Goal: Task Accomplishment & Management: Manage account settings

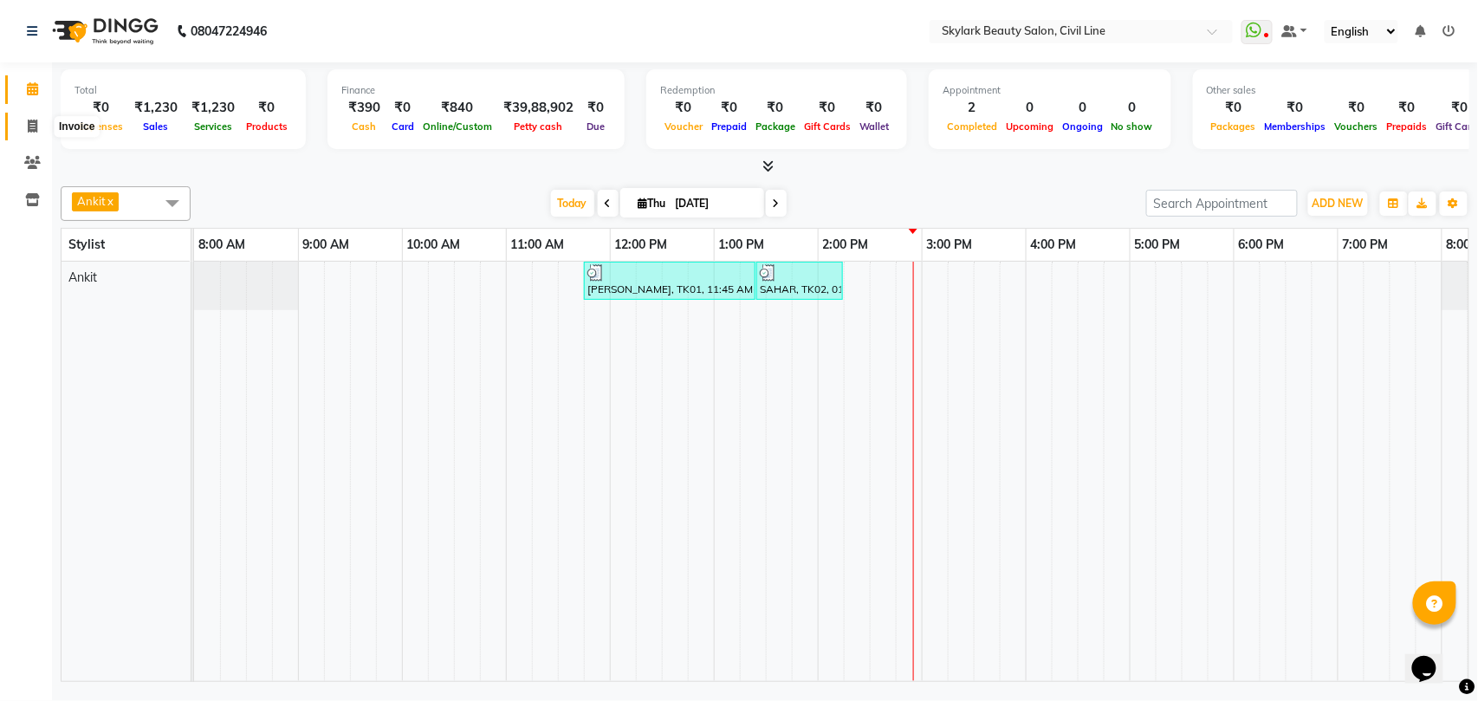
click at [28, 123] on icon at bounding box center [33, 126] width 10 height 13
select select "service"
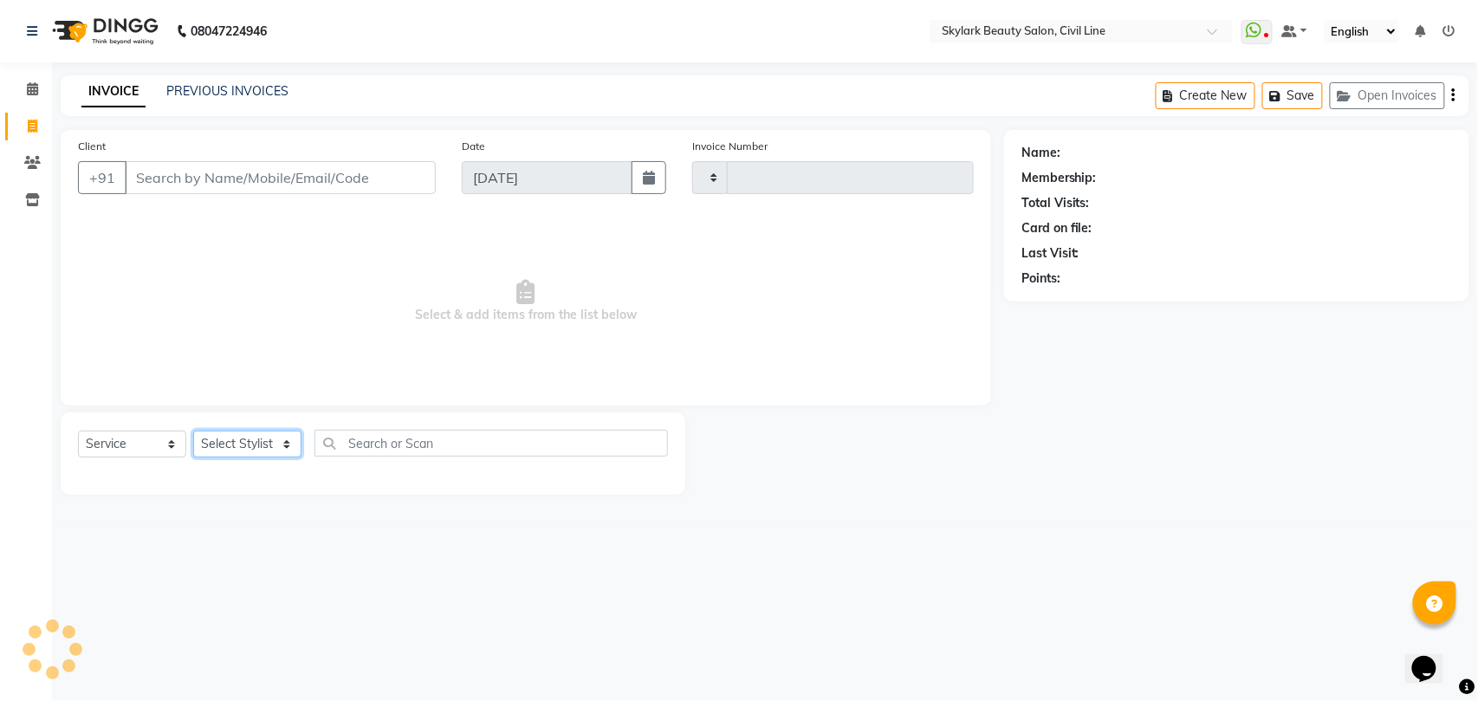
type input "6265"
click at [241, 445] on select "Select Stylist" at bounding box center [247, 444] width 108 height 27
select select "4588"
click at [240, 454] on select "Select Stylist" at bounding box center [247, 444] width 108 height 27
click at [240, 448] on select "Select Stylist" at bounding box center [247, 444] width 108 height 27
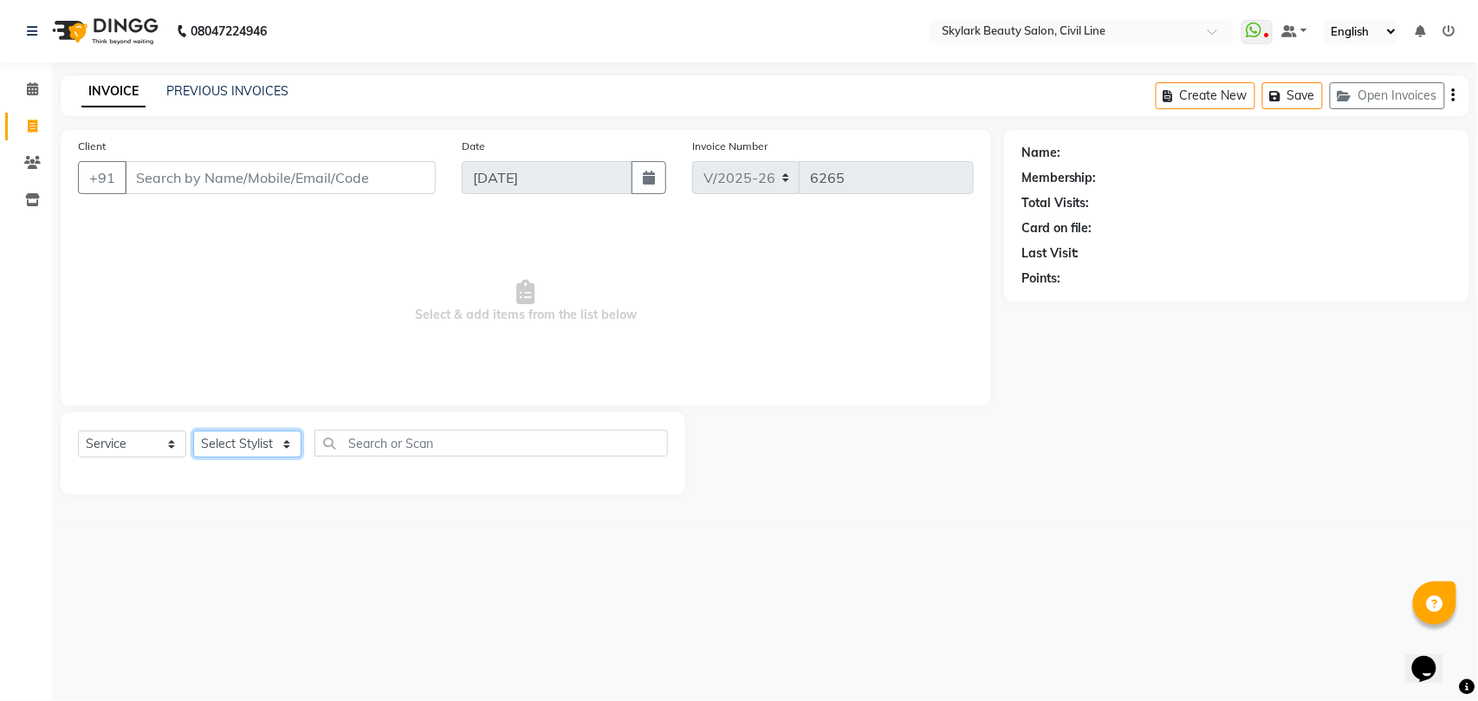
click at [240, 448] on select "Select Stylist" at bounding box center [247, 444] width 108 height 27
select select "28120"
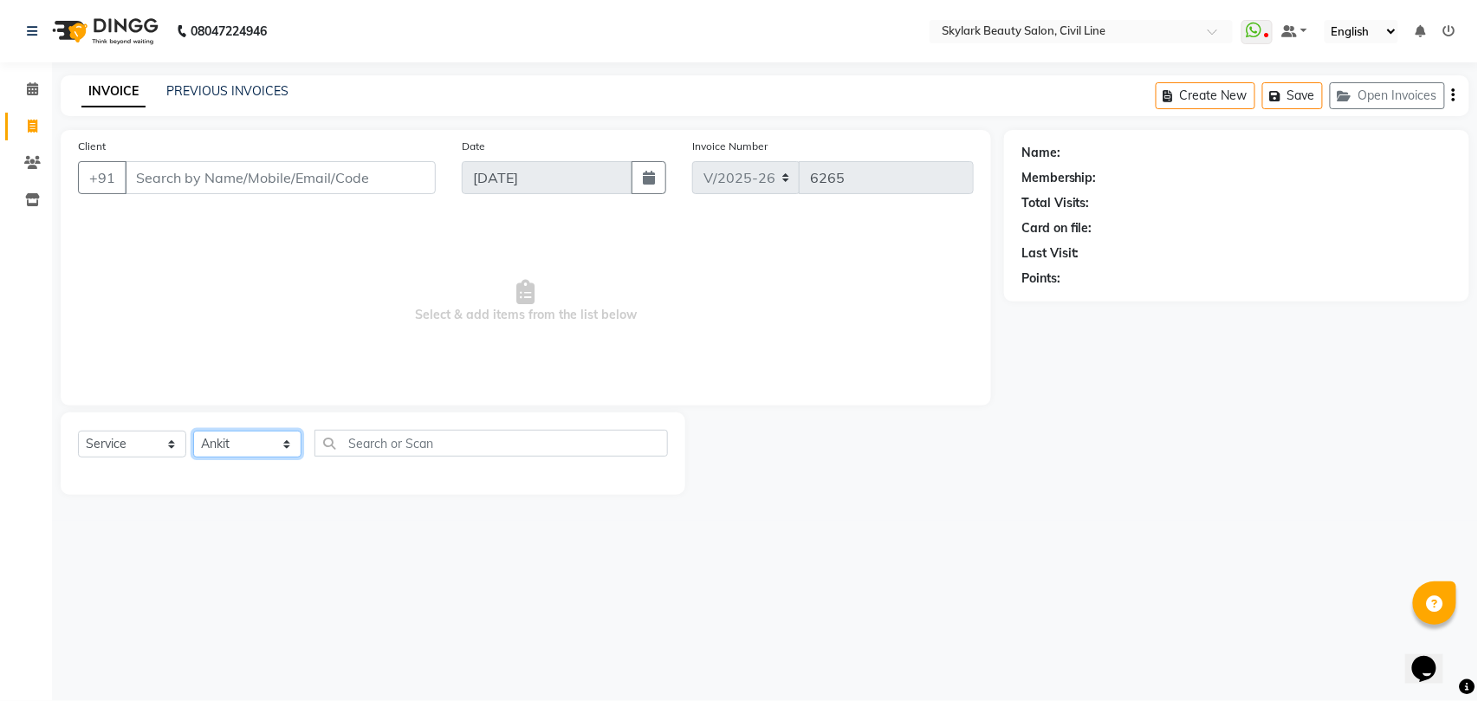
click at [193, 431] on select "Select Stylist [PERSON_NAME] [PERSON_NAME] [PERSON_NAME] WASU" at bounding box center [247, 444] width 108 height 27
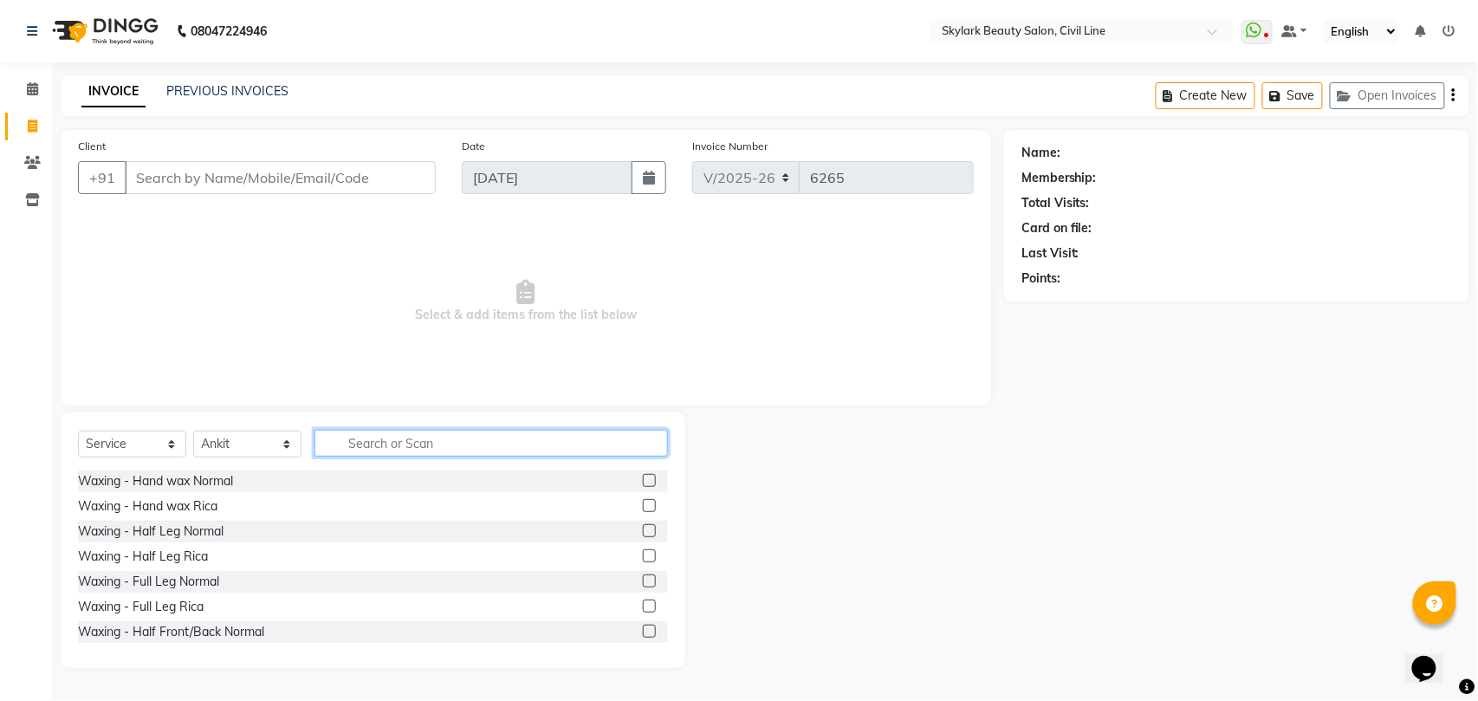
click at [393, 438] on input "text" at bounding box center [492, 443] width 354 height 27
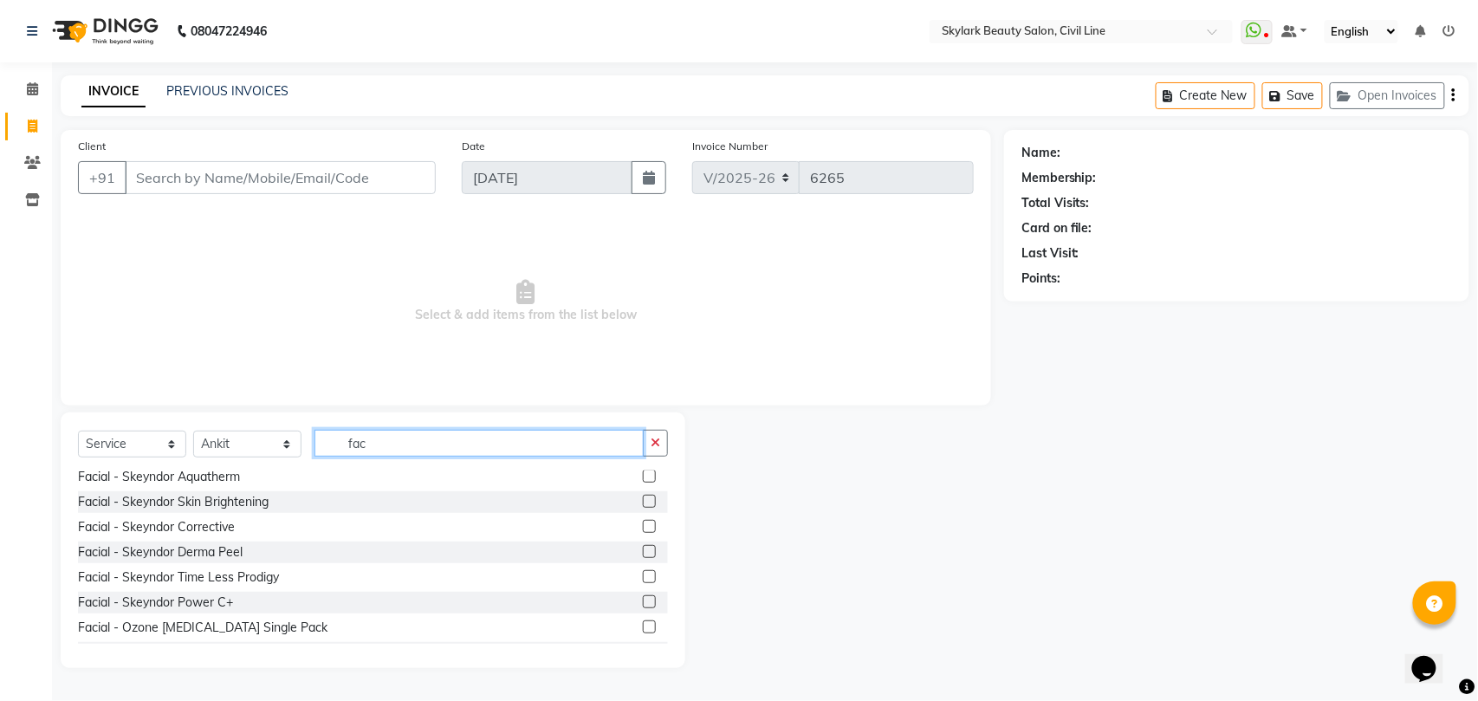
scroll to position [347, 0]
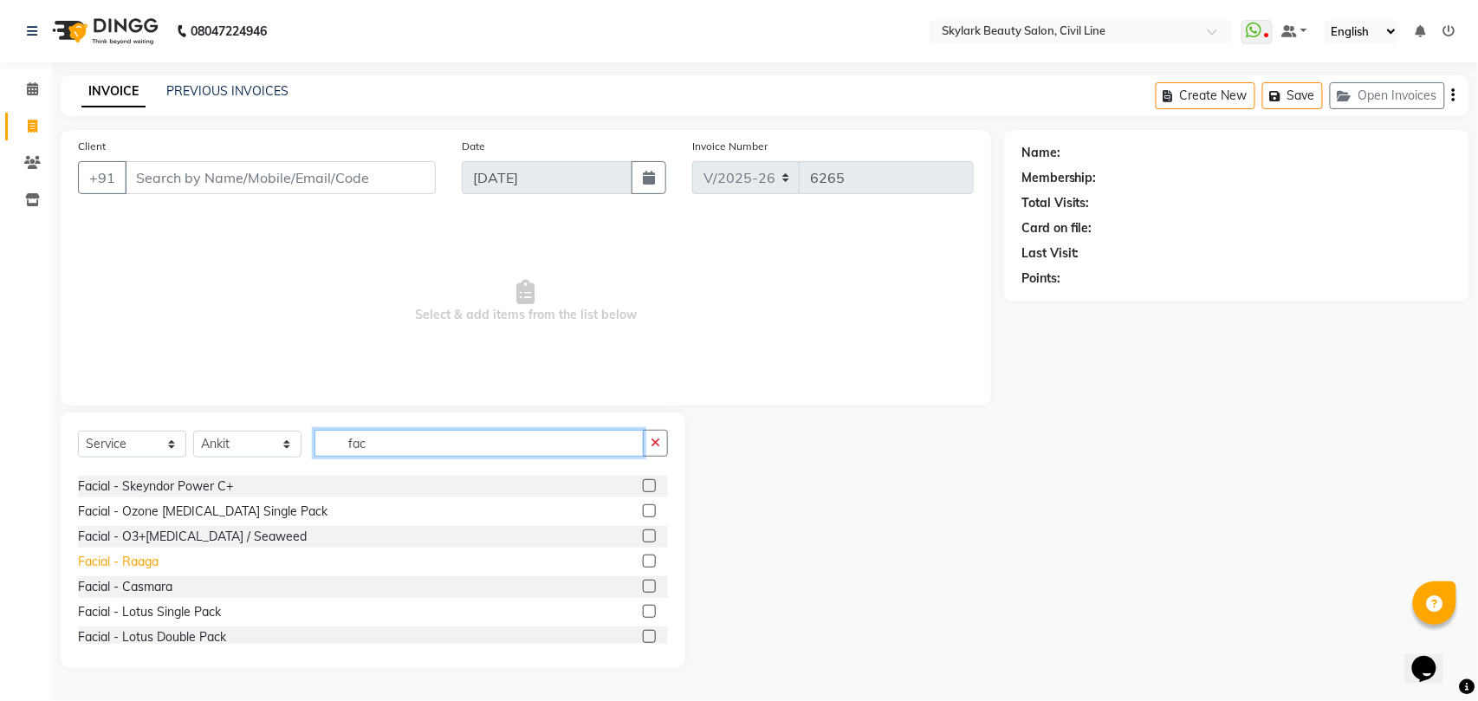
type input "fac"
click at [109, 563] on div "Facial - Raaga" at bounding box center [118, 562] width 81 height 18
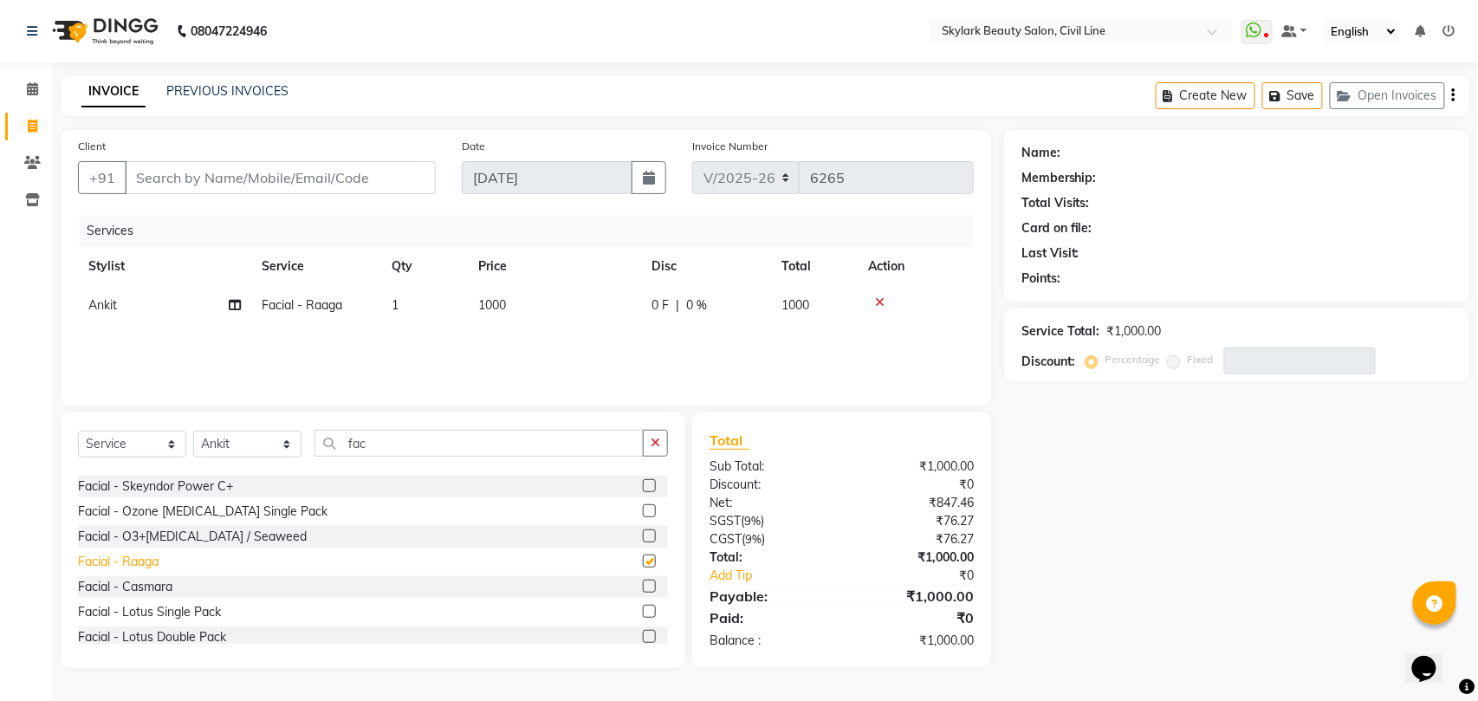
checkbox input "false"
click at [400, 448] on input "fac" at bounding box center [479, 443] width 329 height 27
click at [651, 438] on icon "button" at bounding box center [656, 443] width 10 height 12
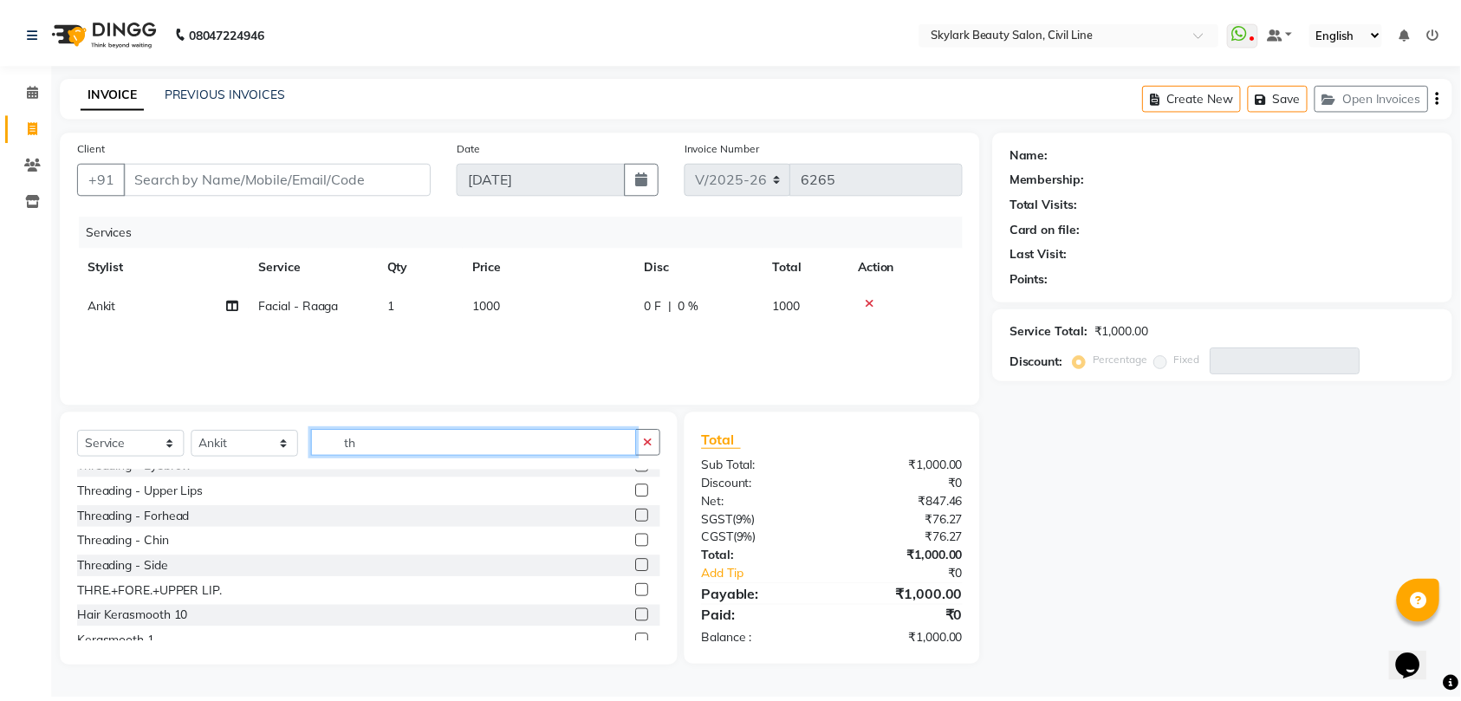
scroll to position [0, 0]
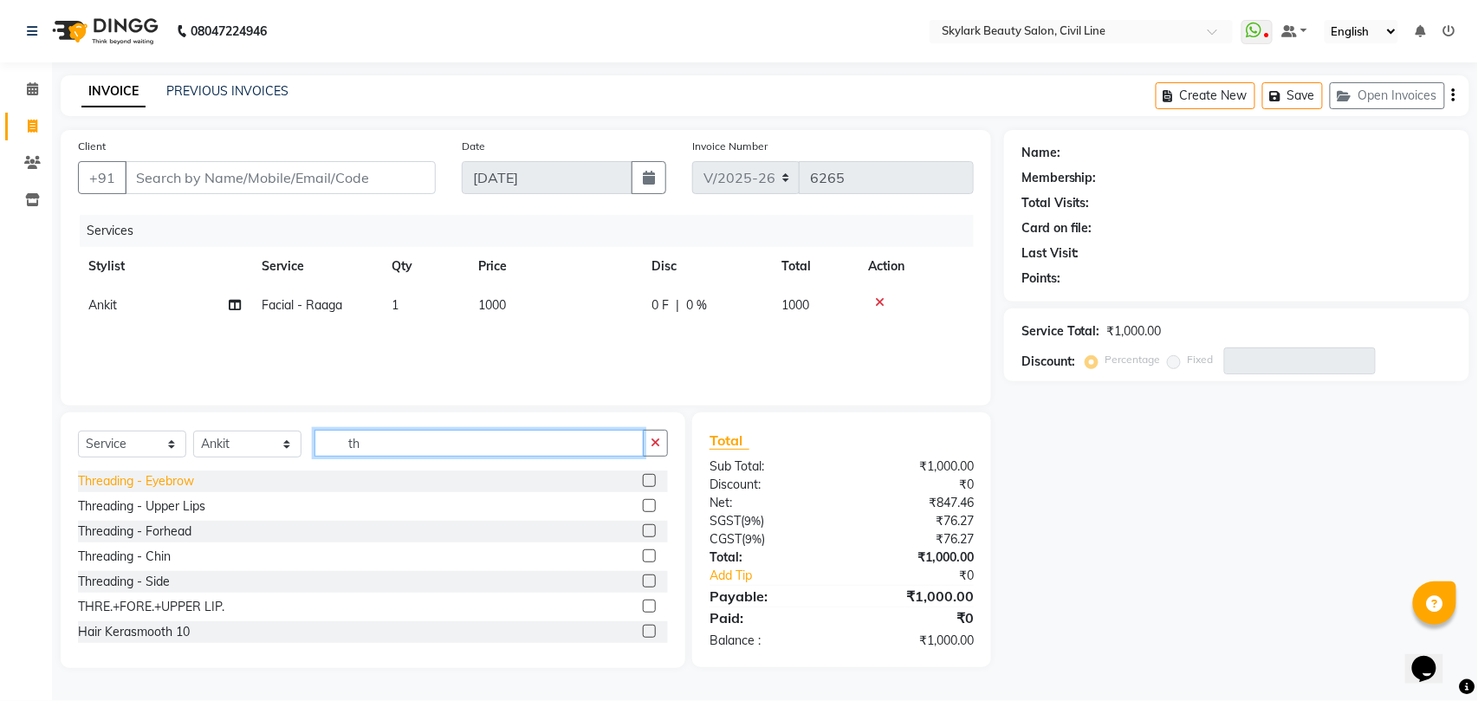
type input "th"
click at [160, 486] on div "Threading - Eyebrow" at bounding box center [136, 481] width 116 height 18
checkbox input "false"
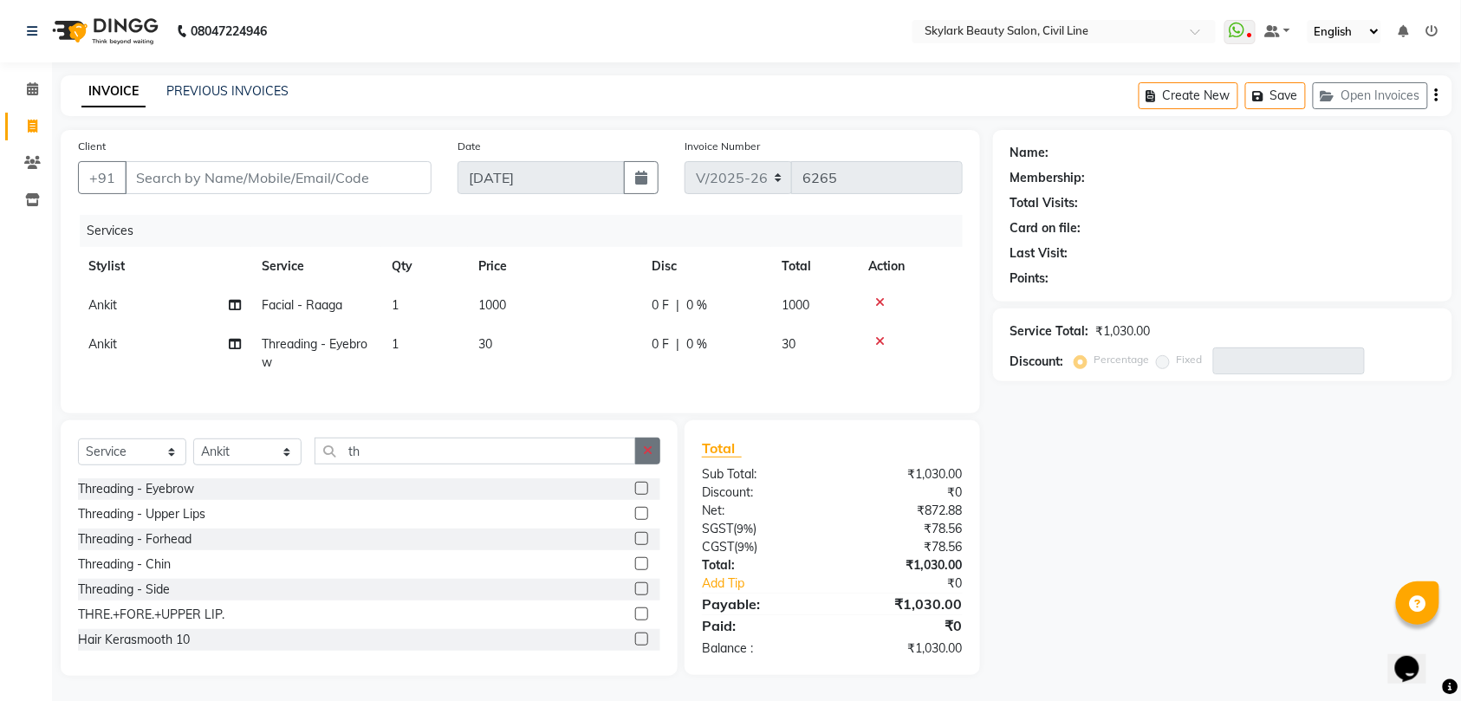
click at [652, 457] on icon "button" at bounding box center [648, 451] width 10 height 12
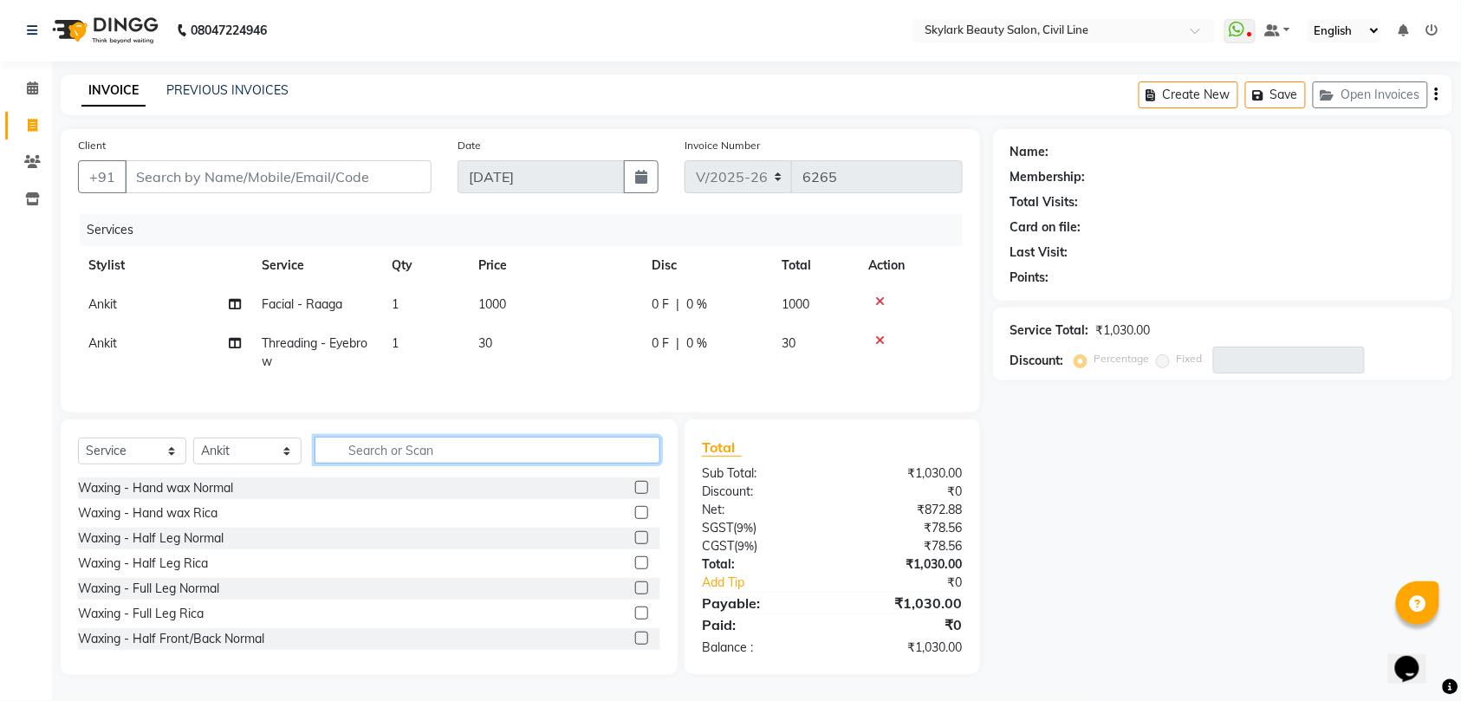
scroll to position [18, 0]
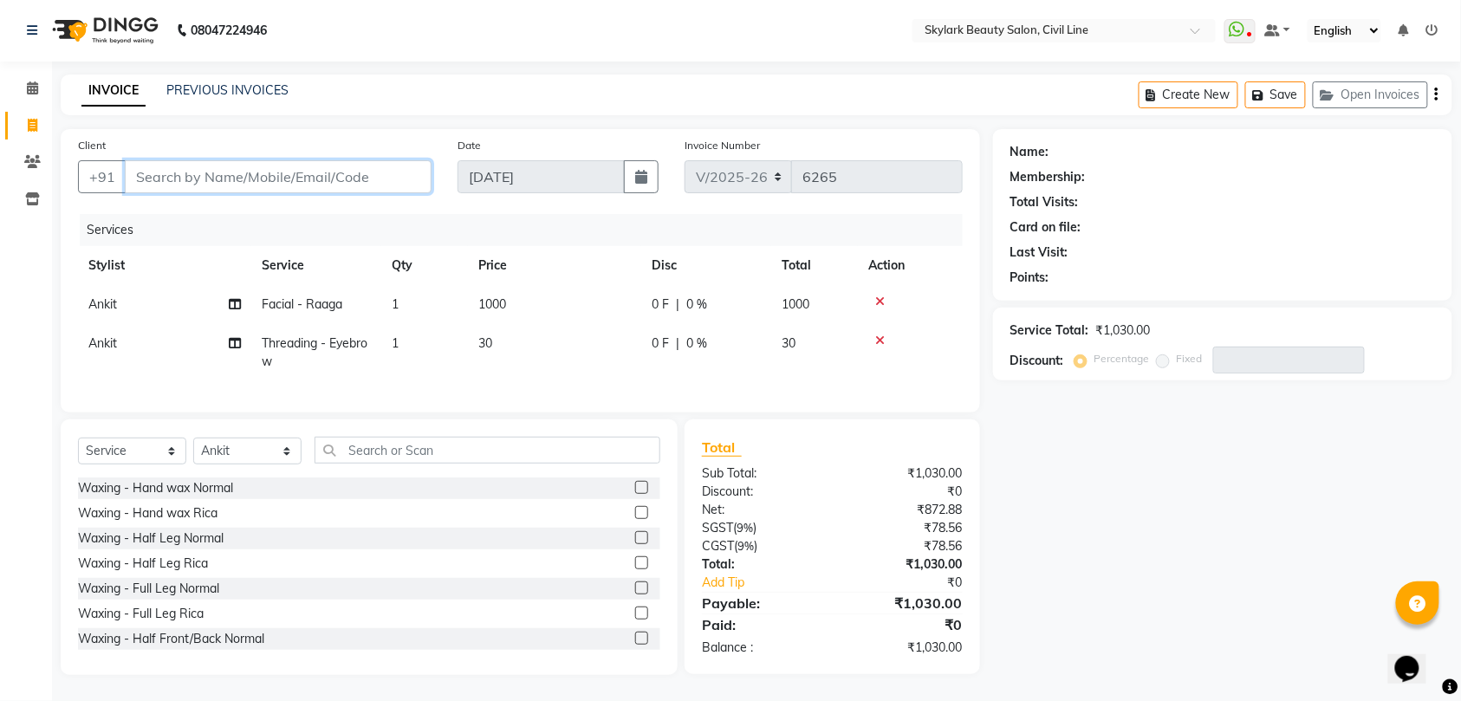
click at [328, 160] on input "Client" at bounding box center [278, 176] width 307 height 33
type input "9"
type input "0"
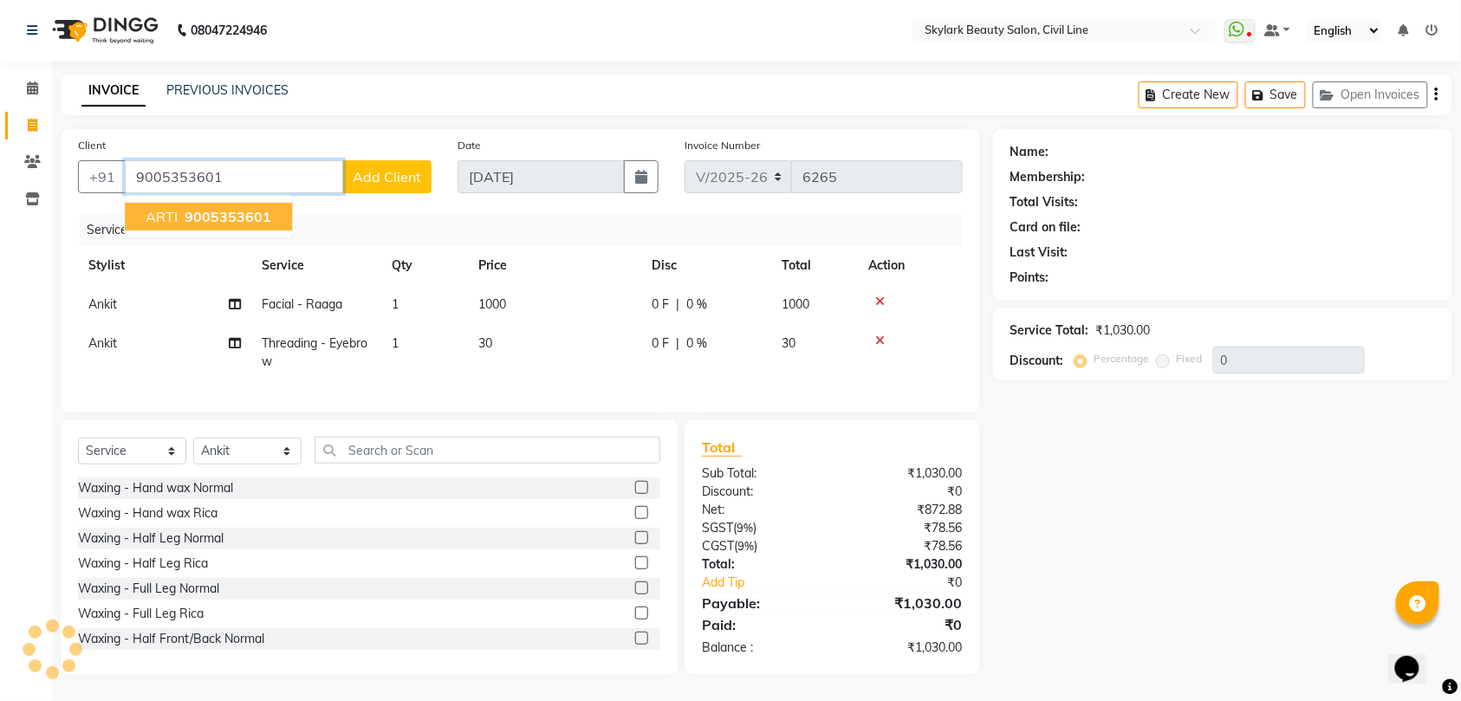
type input "9005353601"
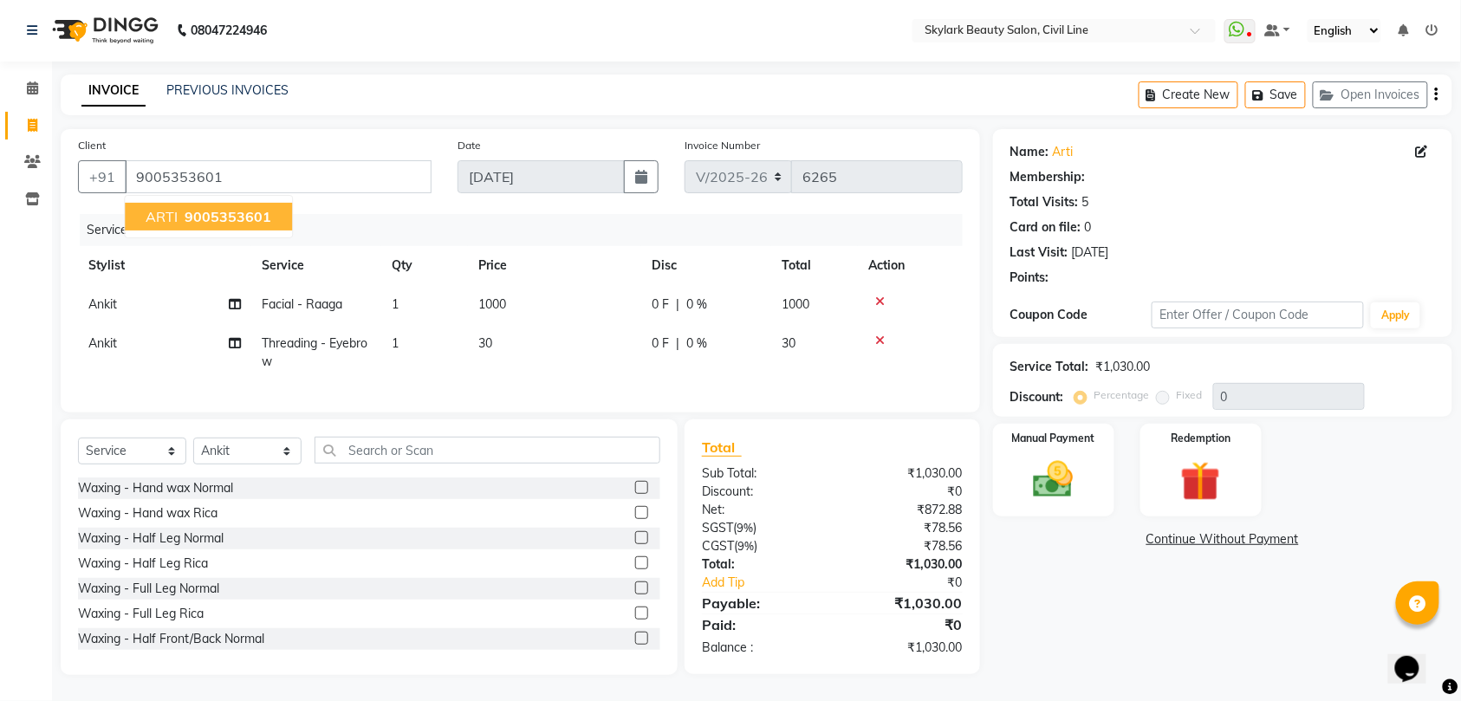
click at [250, 210] on button "ARTI 9005353601" at bounding box center [208, 217] width 167 height 28
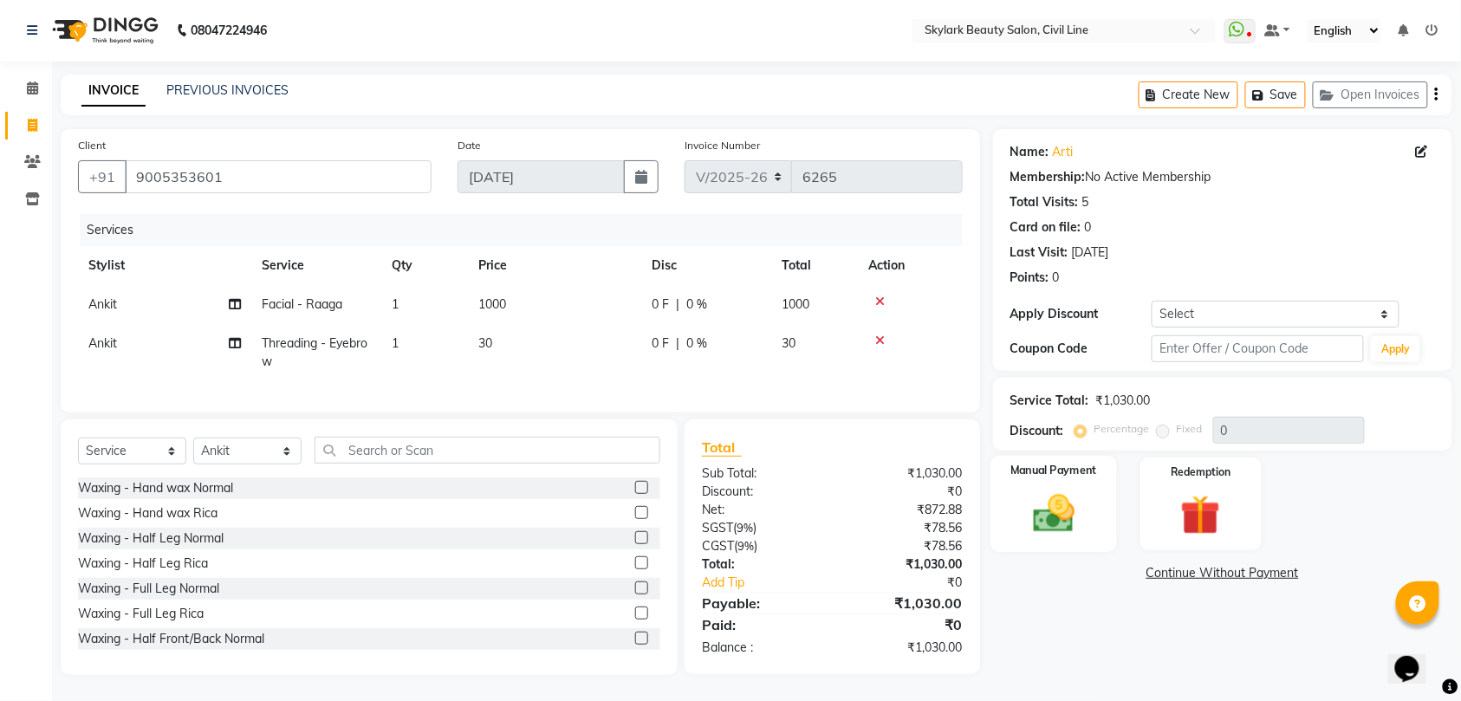
click at [1045, 490] on img at bounding box center [1054, 514] width 68 height 48
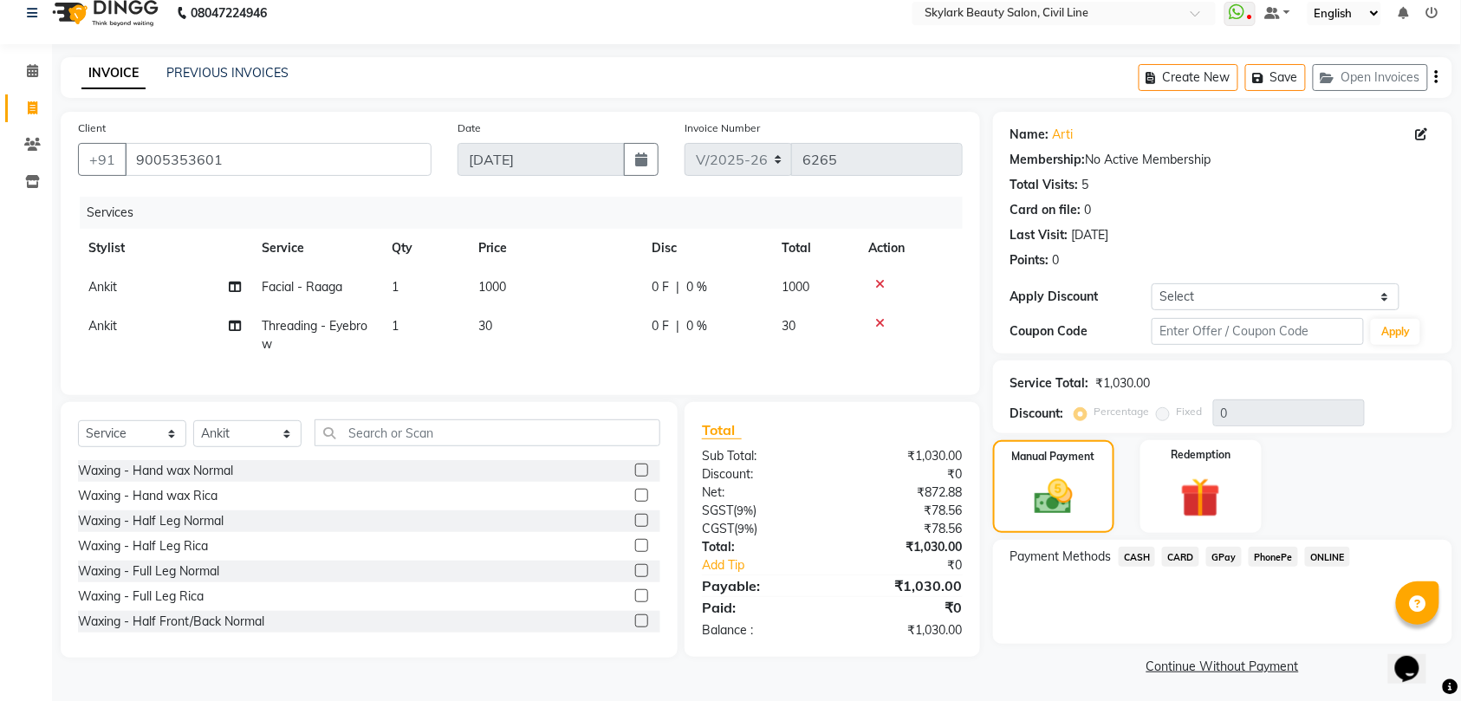
click at [1228, 553] on span "GPay" at bounding box center [1224, 557] width 36 height 20
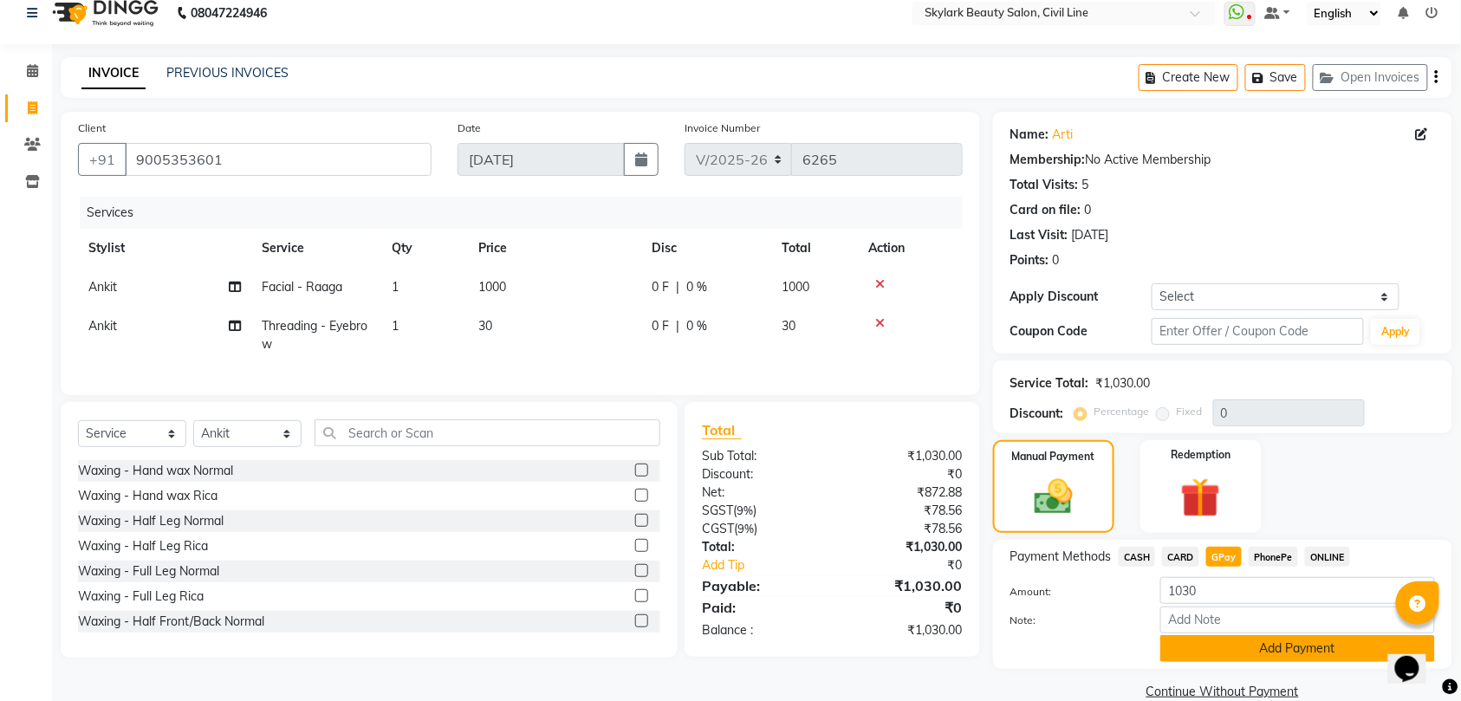
click at [1239, 643] on button "Add Payment" at bounding box center [1297, 648] width 275 height 27
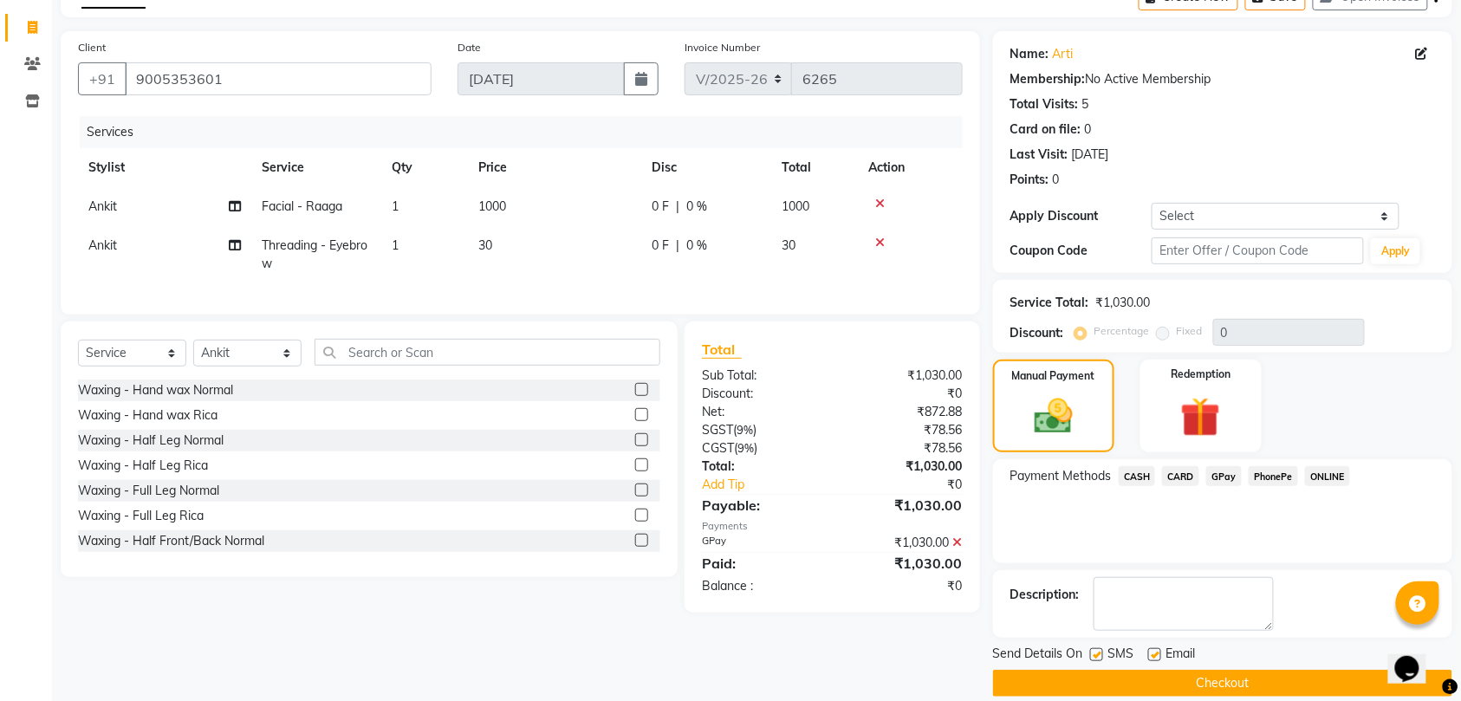
scroll to position [122, 0]
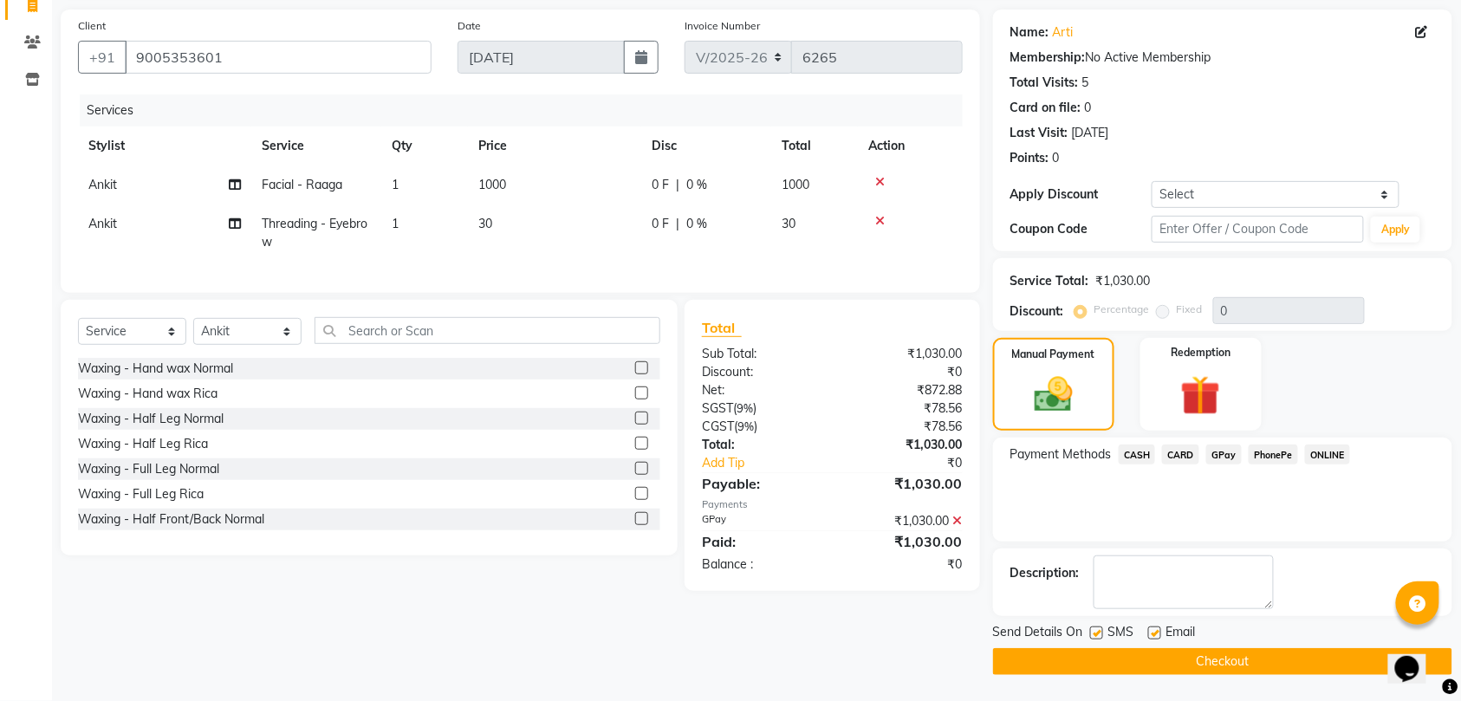
click at [1238, 657] on button "Checkout" at bounding box center [1222, 661] width 459 height 27
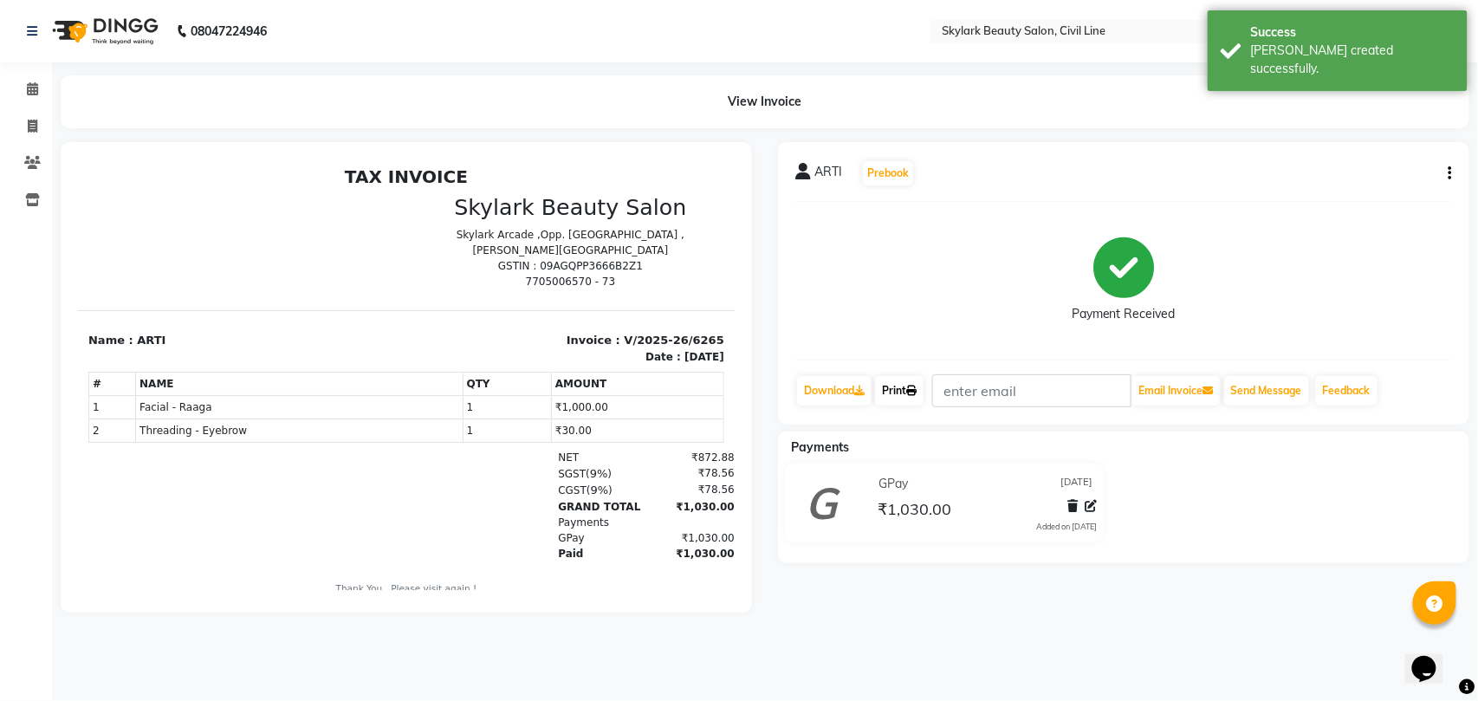
click at [893, 393] on link "Print" at bounding box center [899, 390] width 49 height 29
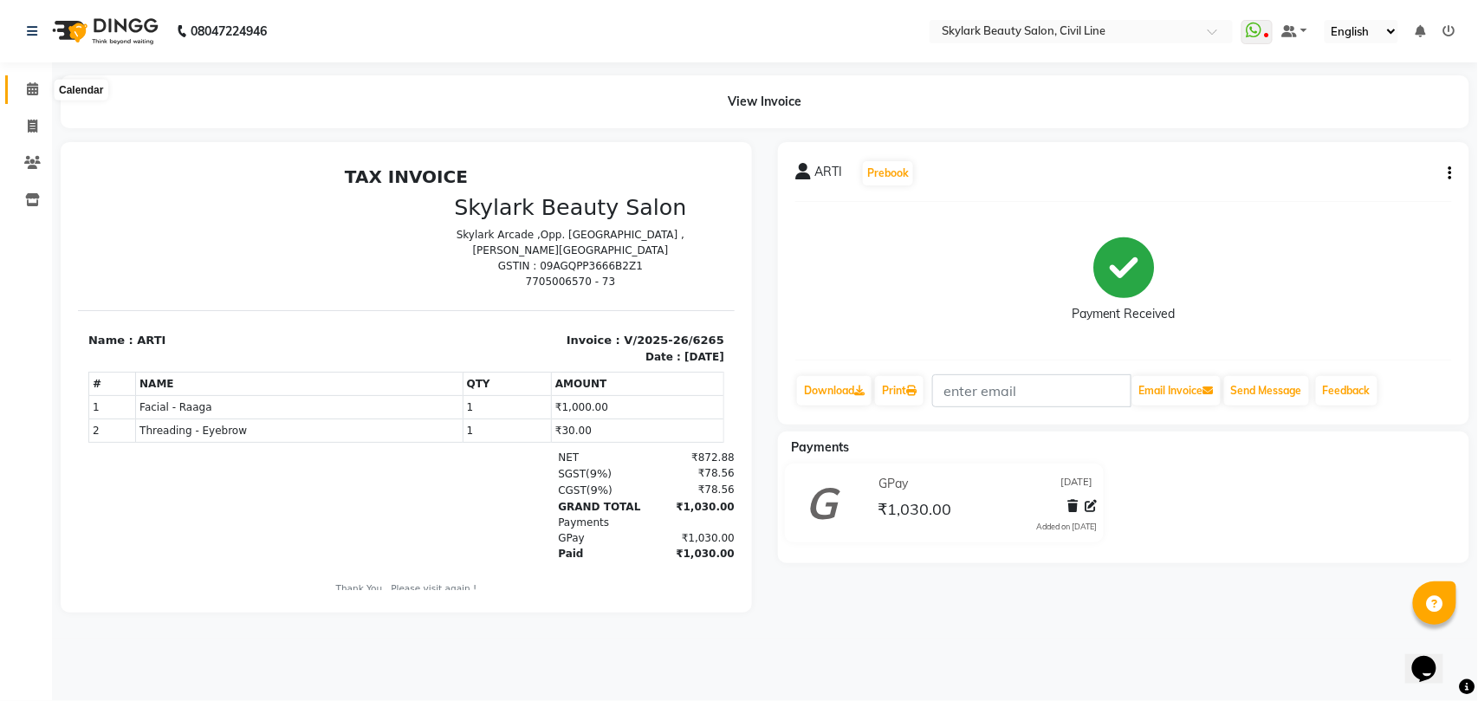
click at [28, 85] on icon at bounding box center [32, 88] width 11 height 13
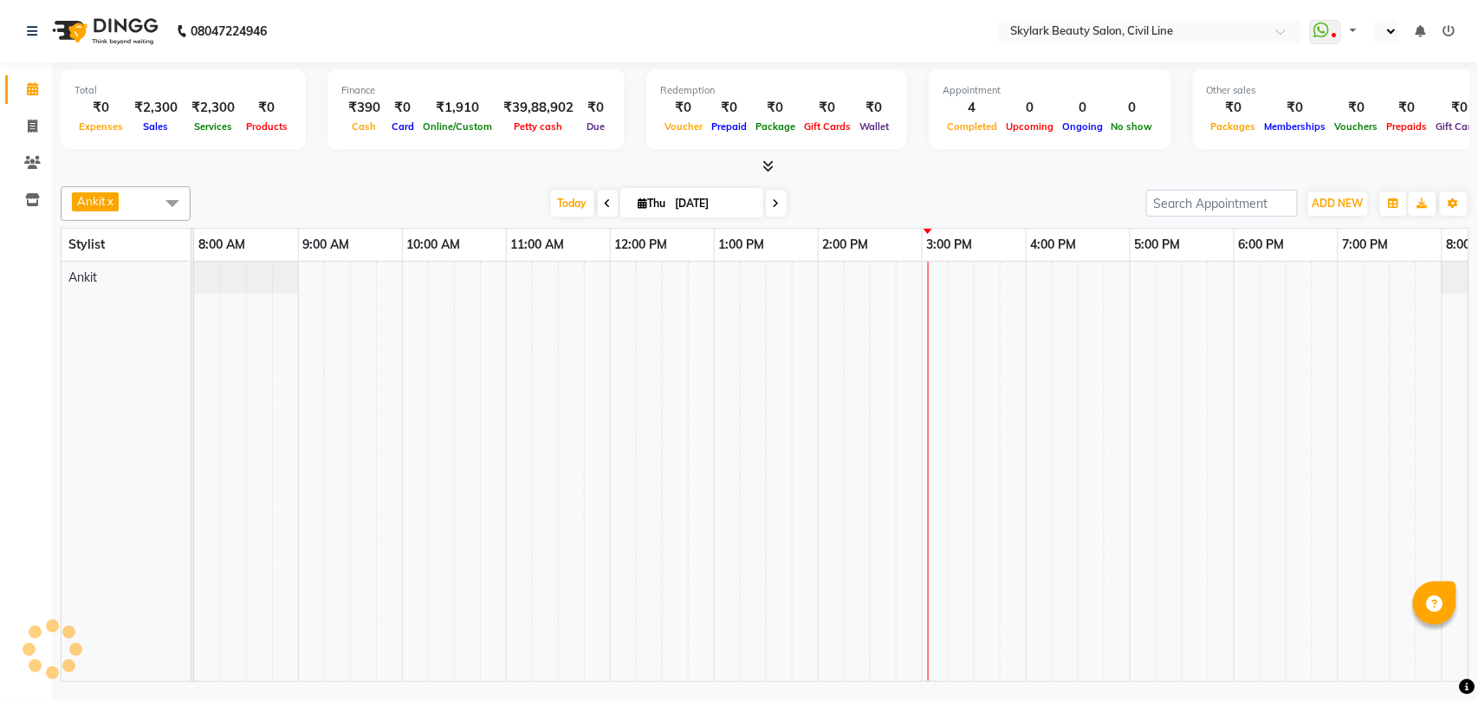
select select "en"
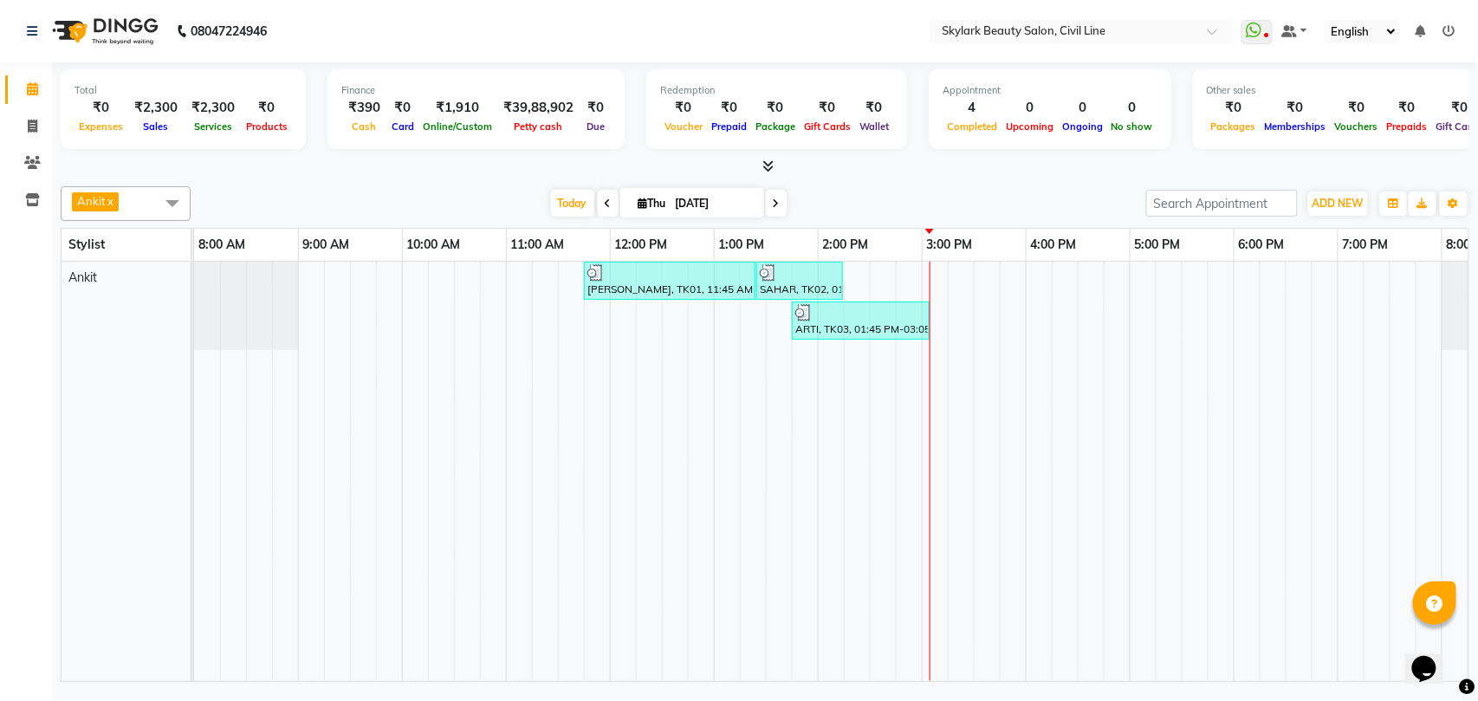
drag, startPoint x: 507, startPoint y: 560, endPoint x: 329, endPoint y: 389, distance: 246.4
click at [507, 560] on td at bounding box center [519, 471] width 26 height 419
click at [322, 615] on td at bounding box center [311, 471] width 26 height 419
click at [35, 126] on icon at bounding box center [33, 126] width 10 height 13
select select "service"
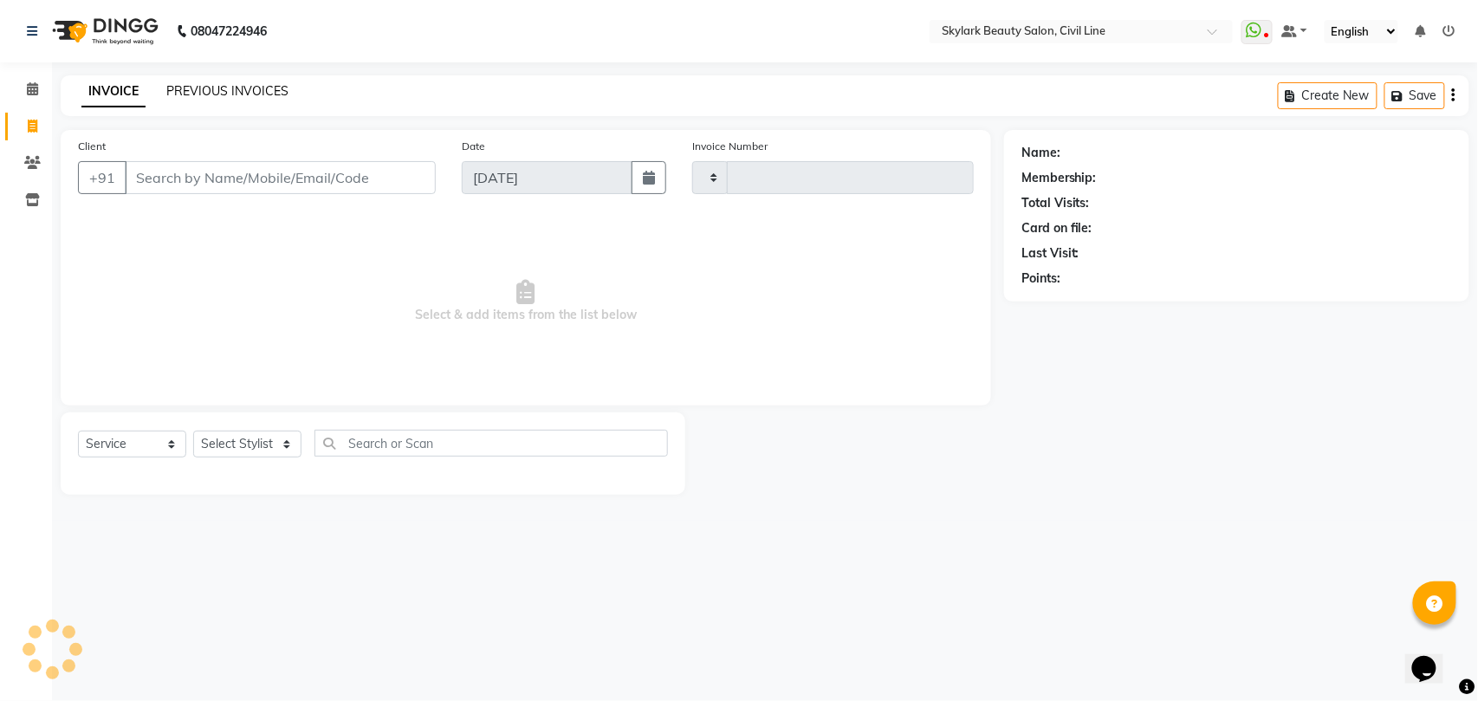
click at [219, 85] on link "PREVIOUS INVOICES" at bounding box center [227, 91] width 122 height 16
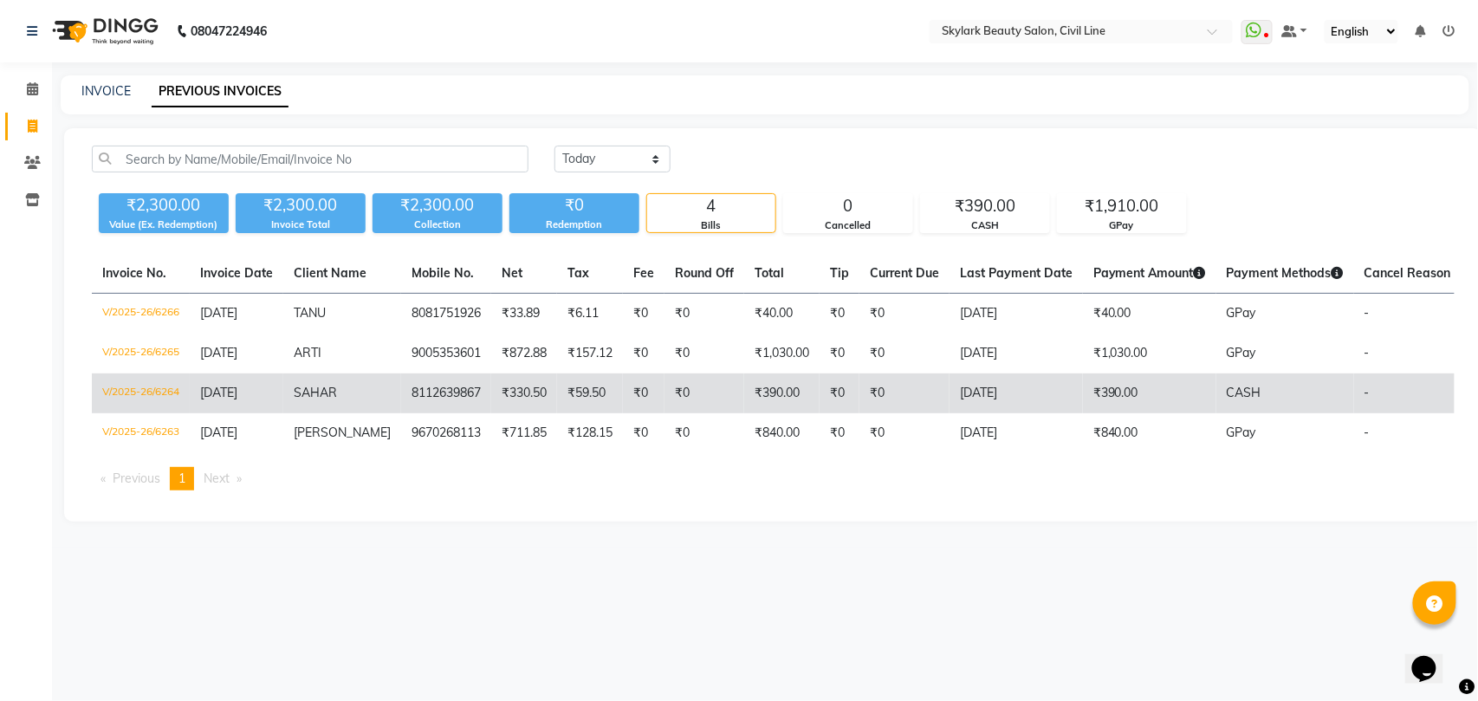
click at [456, 390] on td "8112639867" at bounding box center [446, 394] width 90 height 40
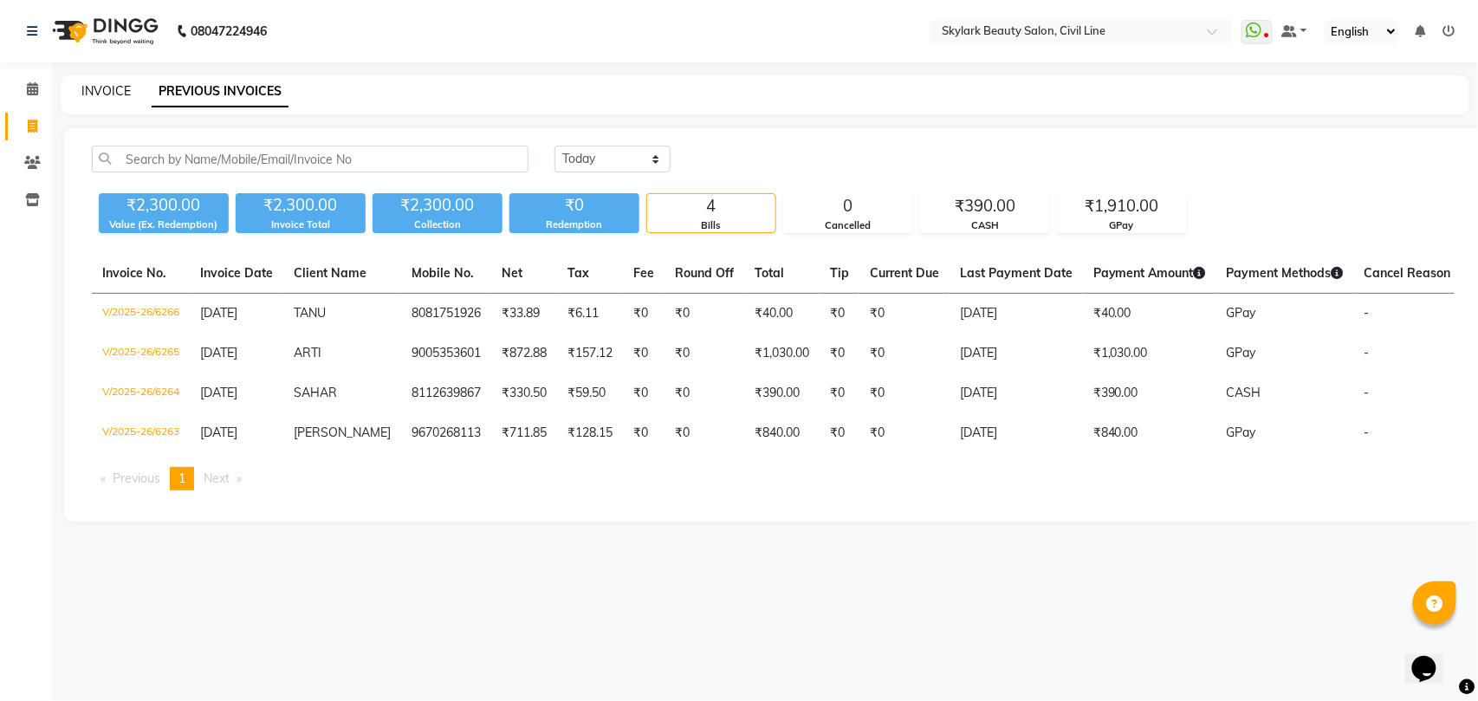
click at [97, 88] on link "INVOICE" at bounding box center [105, 91] width 49 height 16
select select "service"
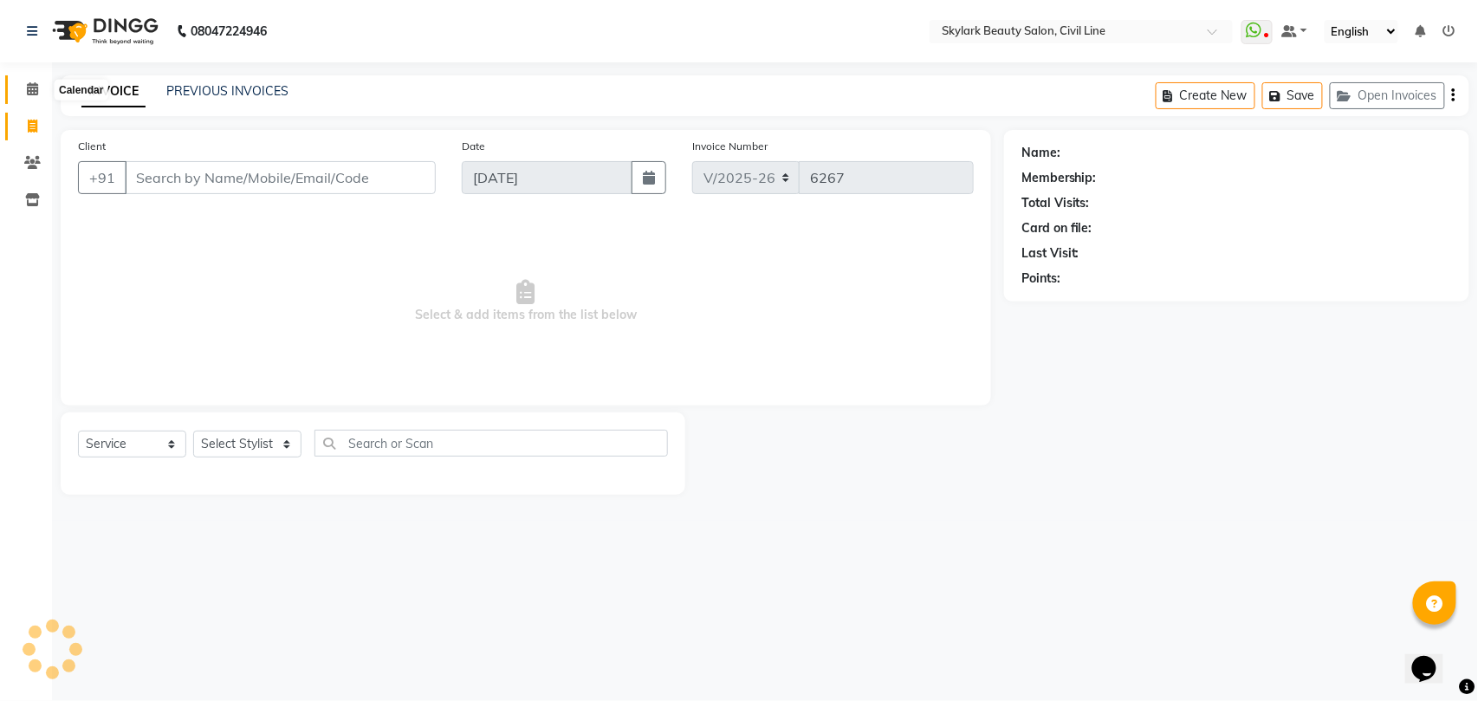
click at [31, 87] on icon at bounding box center [32, 88] width 11 height 13
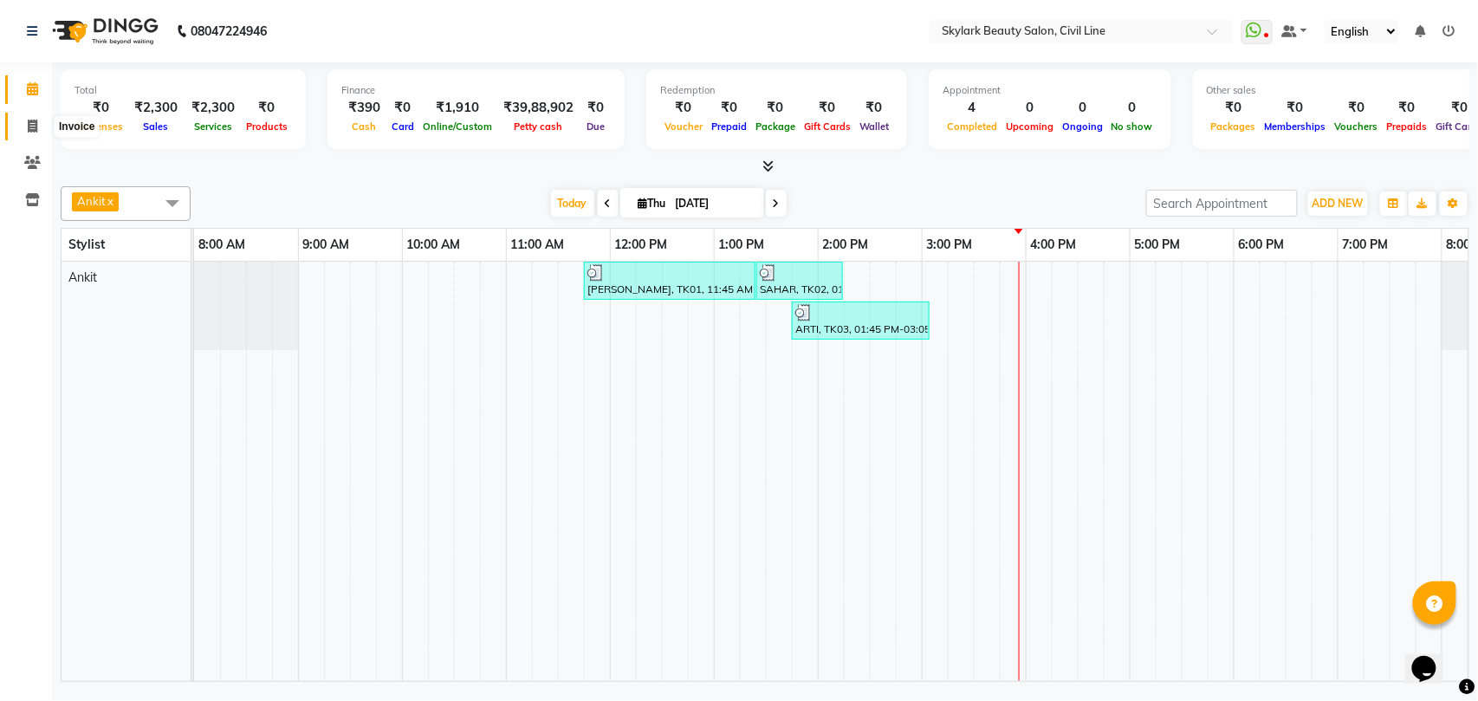
click at [29, 122] on icon at bounding box center [33, 126] width 10 height 13
select select "service"
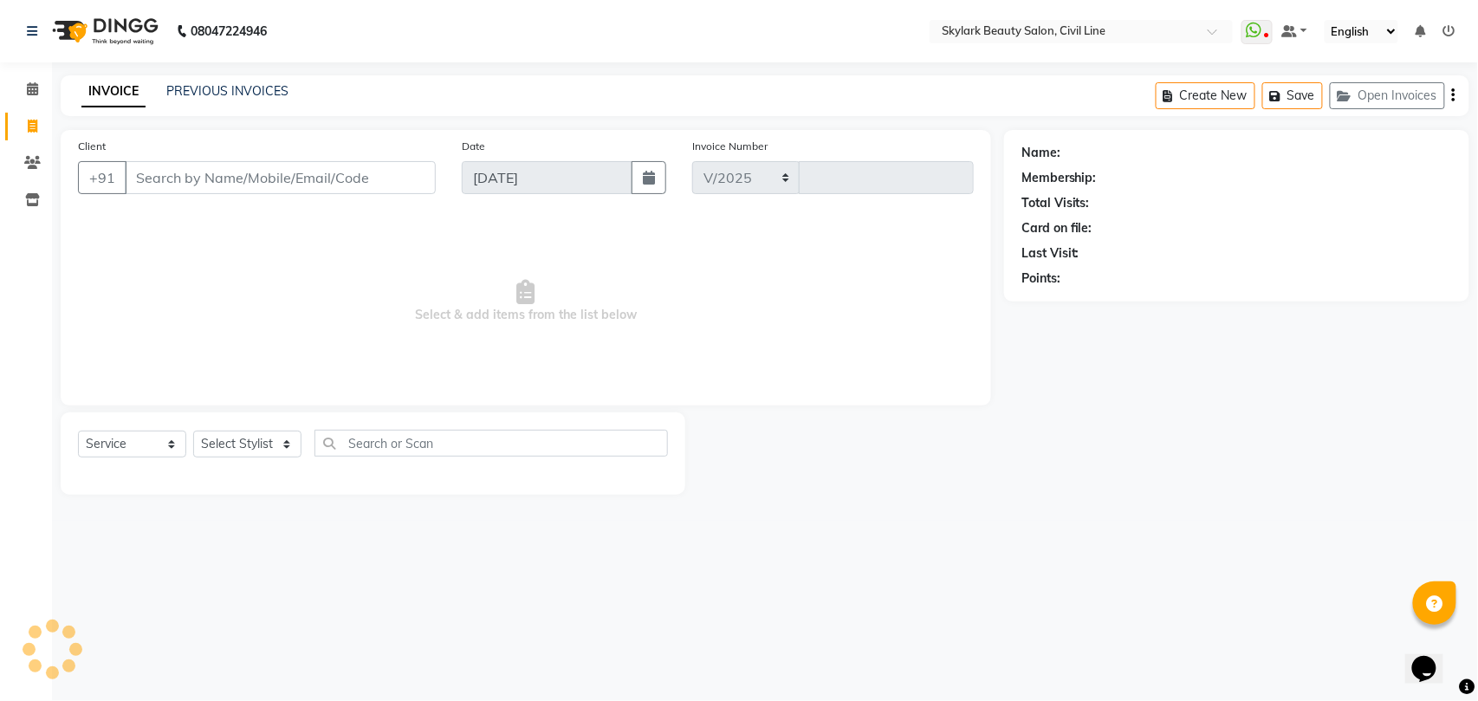
select select "4588"
type input "6267"
click at [239, 447] on select "Select Stylist" at bounding box center [247, 444] width 108 height 27
click at [230, 441] on select "Select Stylist" at bounding box center [247, 444] width 108 height 27
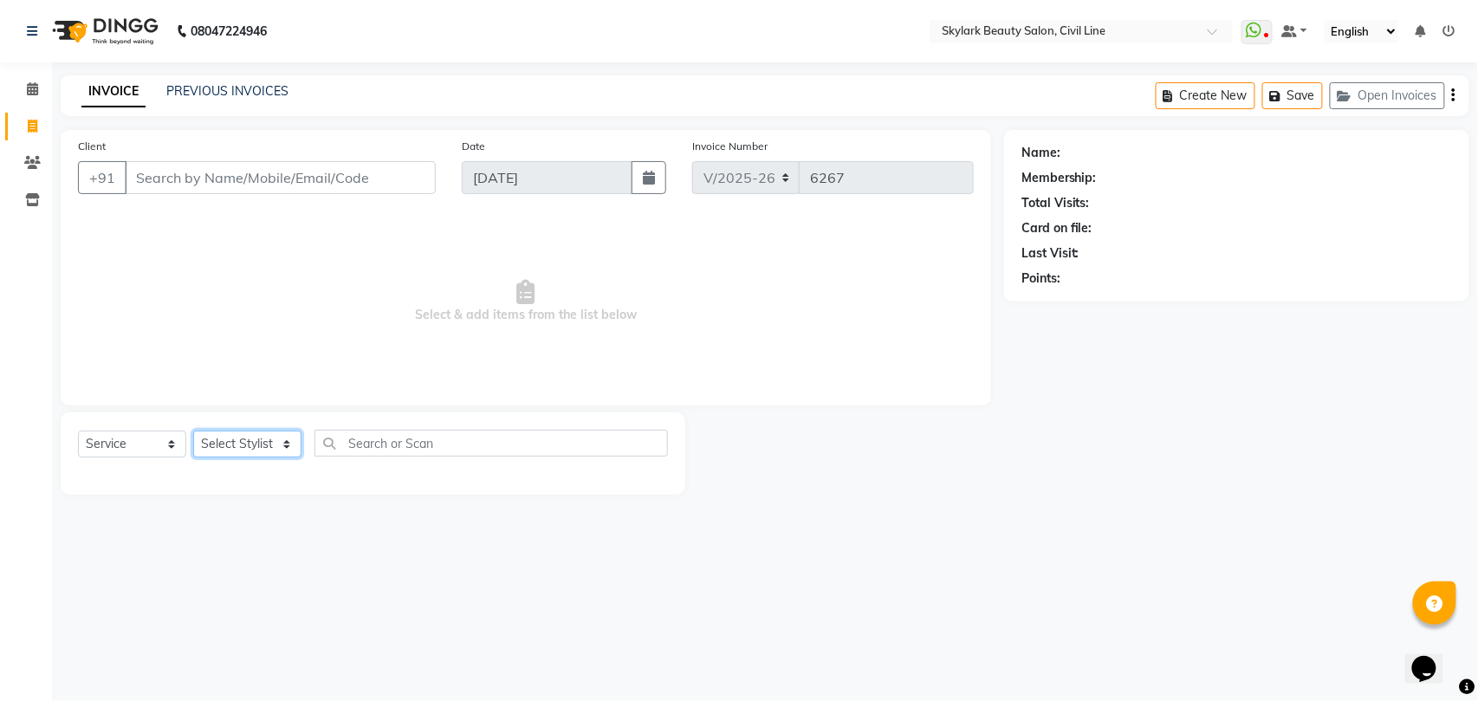
select select "28120"
click at [193, 431] on select "Select Stylist [PERSON_NAME] [PERSON_NAME] [PERSON_NAME] WASU" at bounding box center [247, 444] width 108 height 27
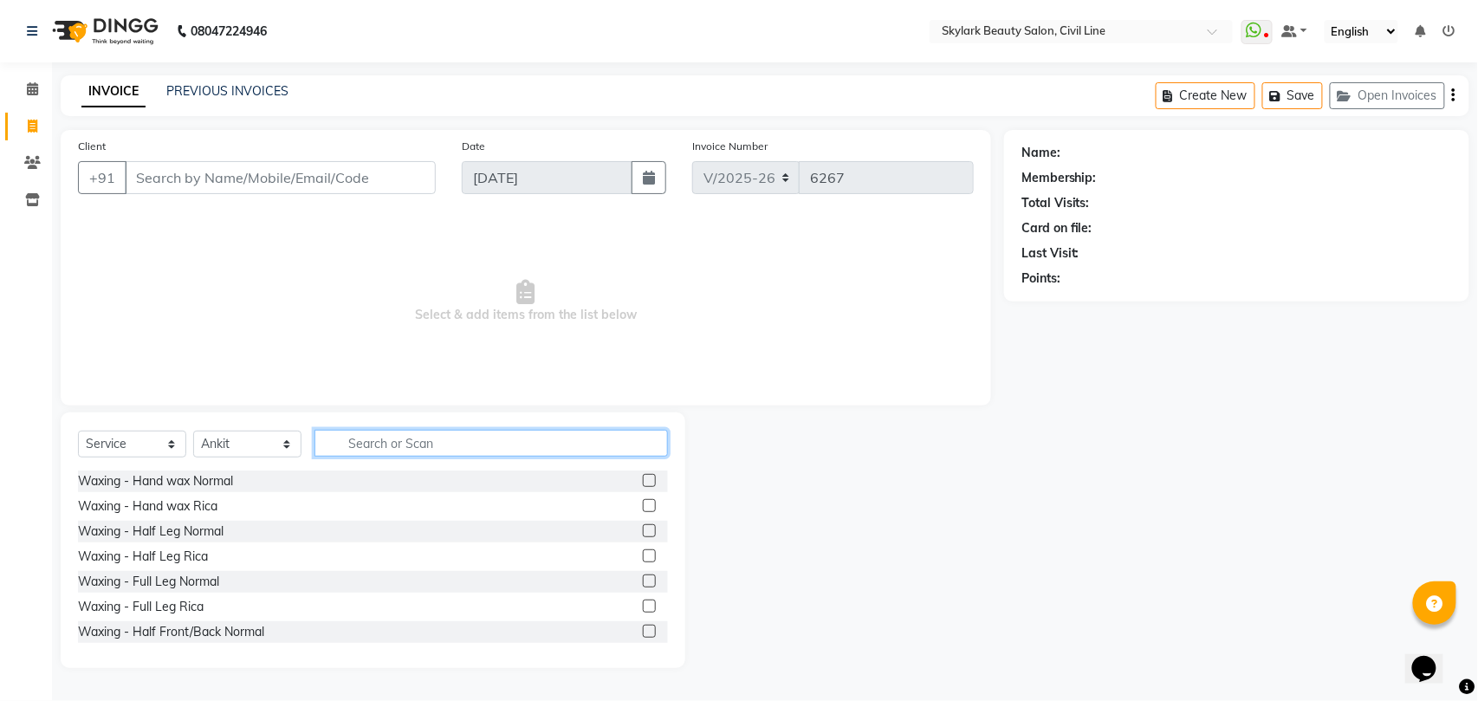
click at [378, 435] on input "text" at bounding box center [492, 443] width 354 height 27
type input "th"
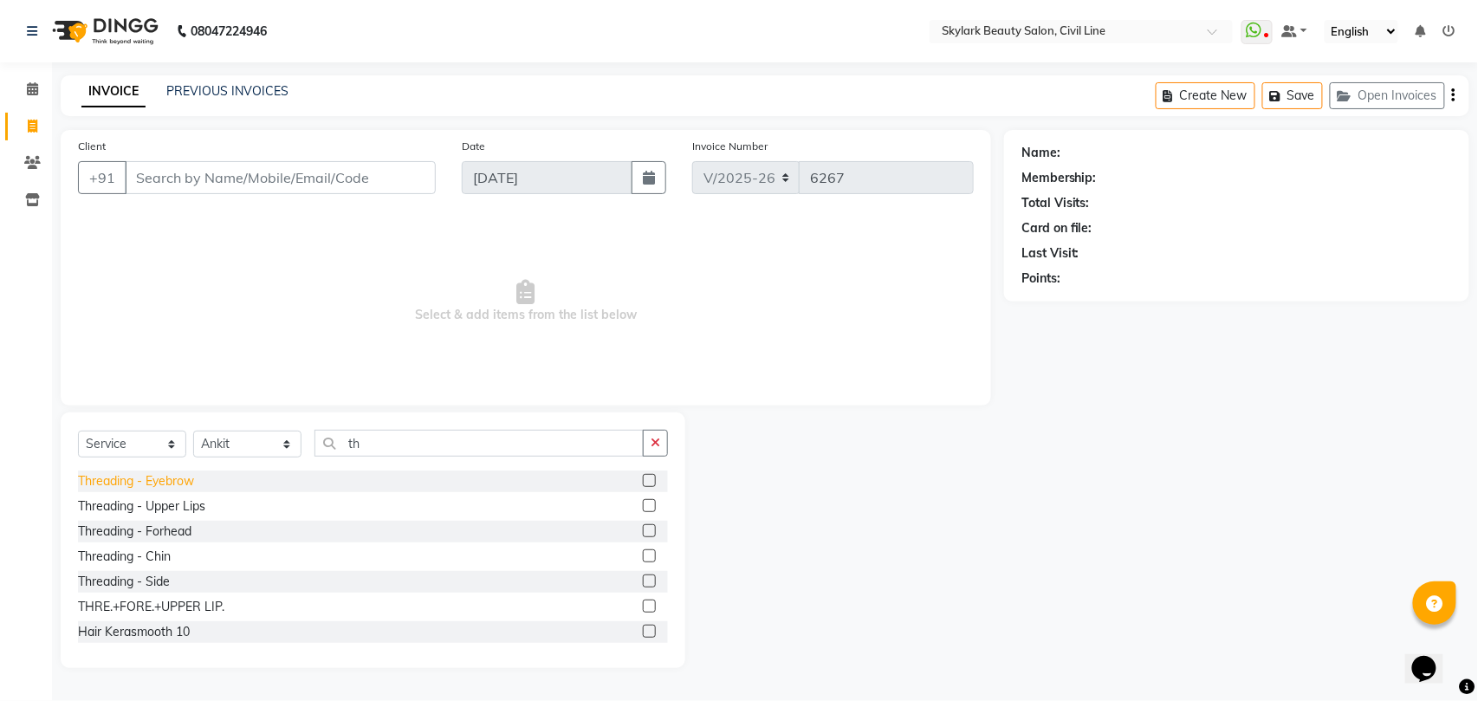
click at [120, 480] on div "Threading - Eyebrow" at bounding box center [136, 481] width 116 height 18
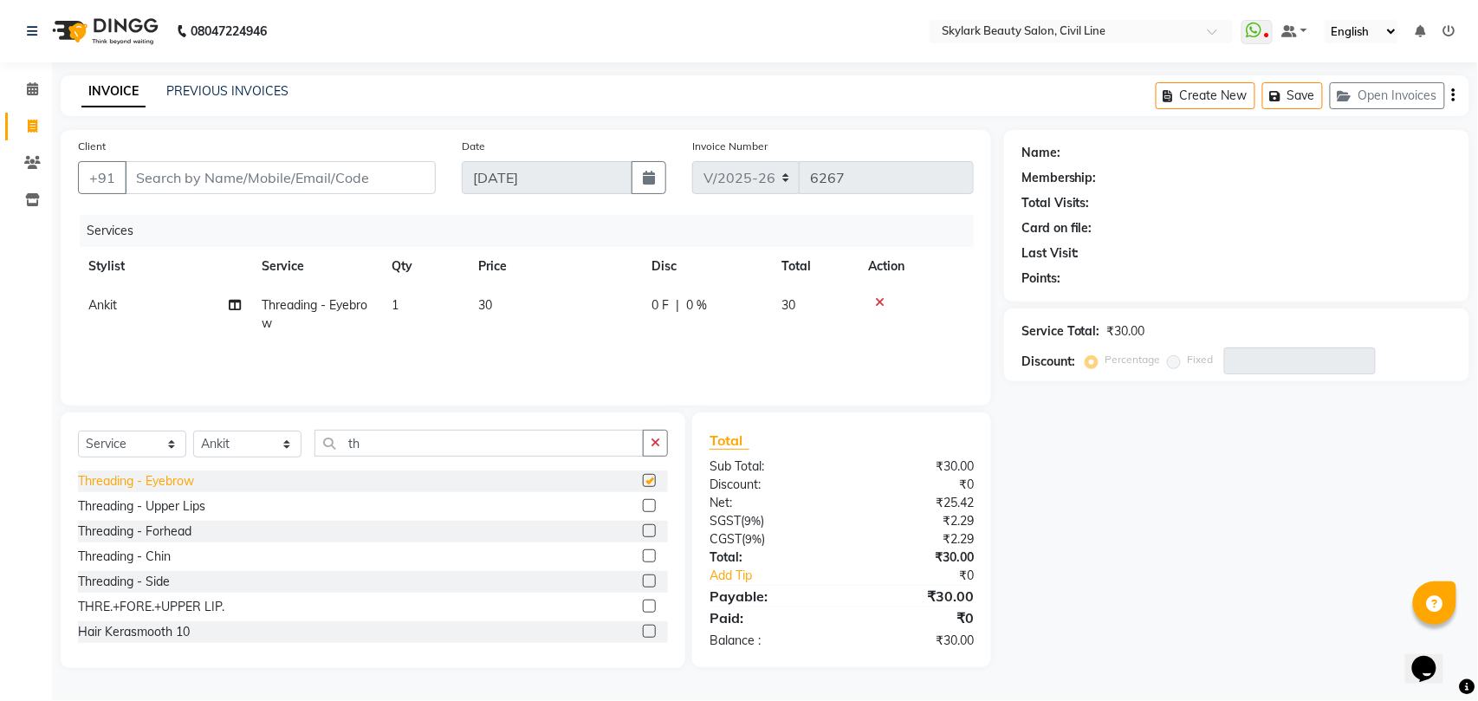
checkbox input "false"
click at [237, 178] on input "Client" at bounding box center [280, 177] width 311 height 33
type input "7"
type input "0"
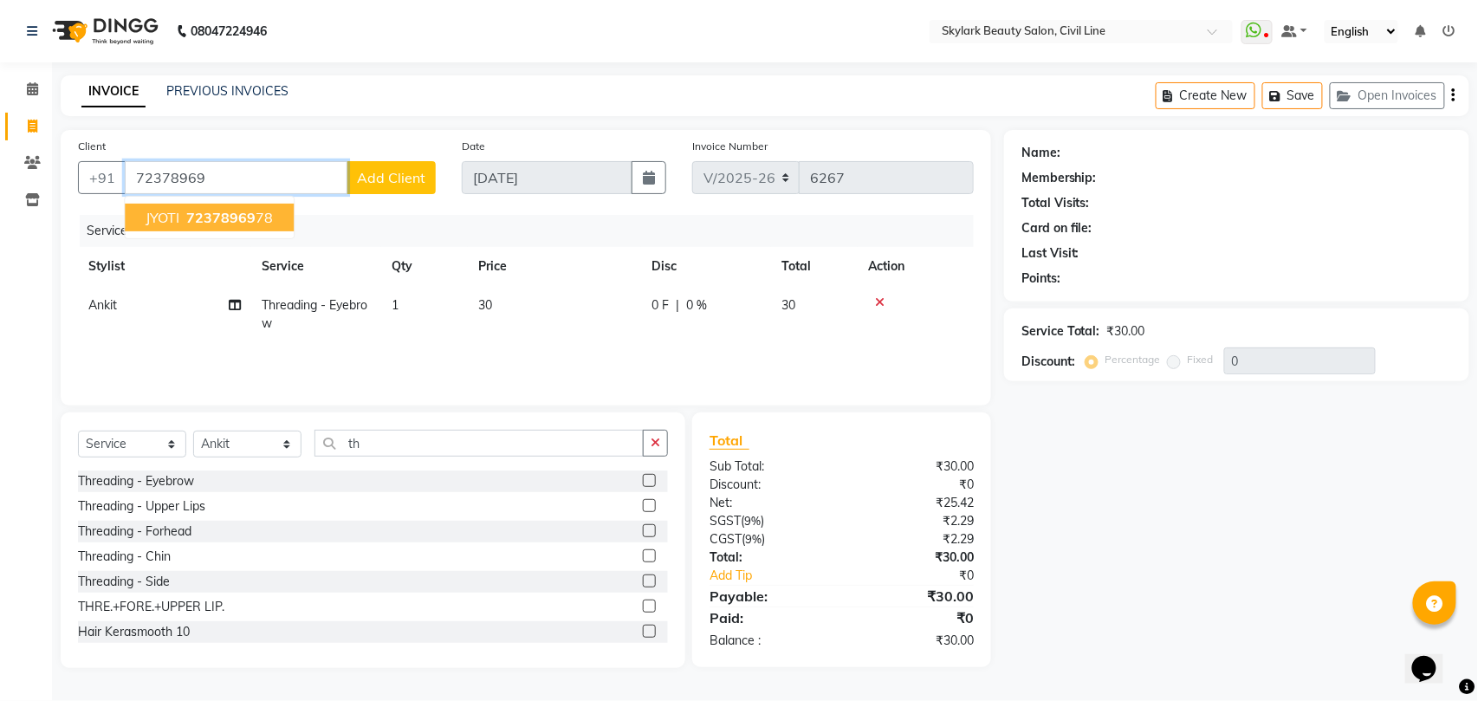
click at [187, 209] on span "72378969" at bounding box center [220, 217] width 69 height 17
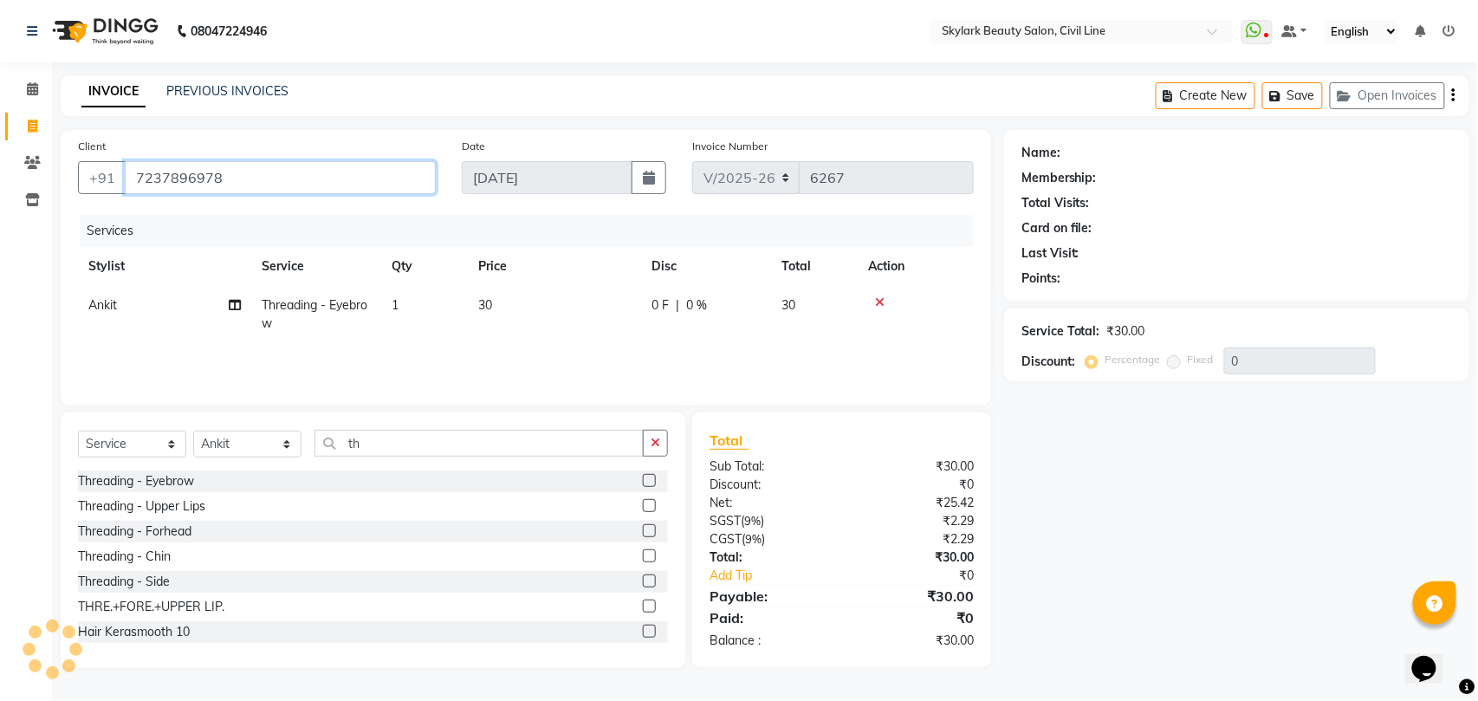
type input "7237896978"
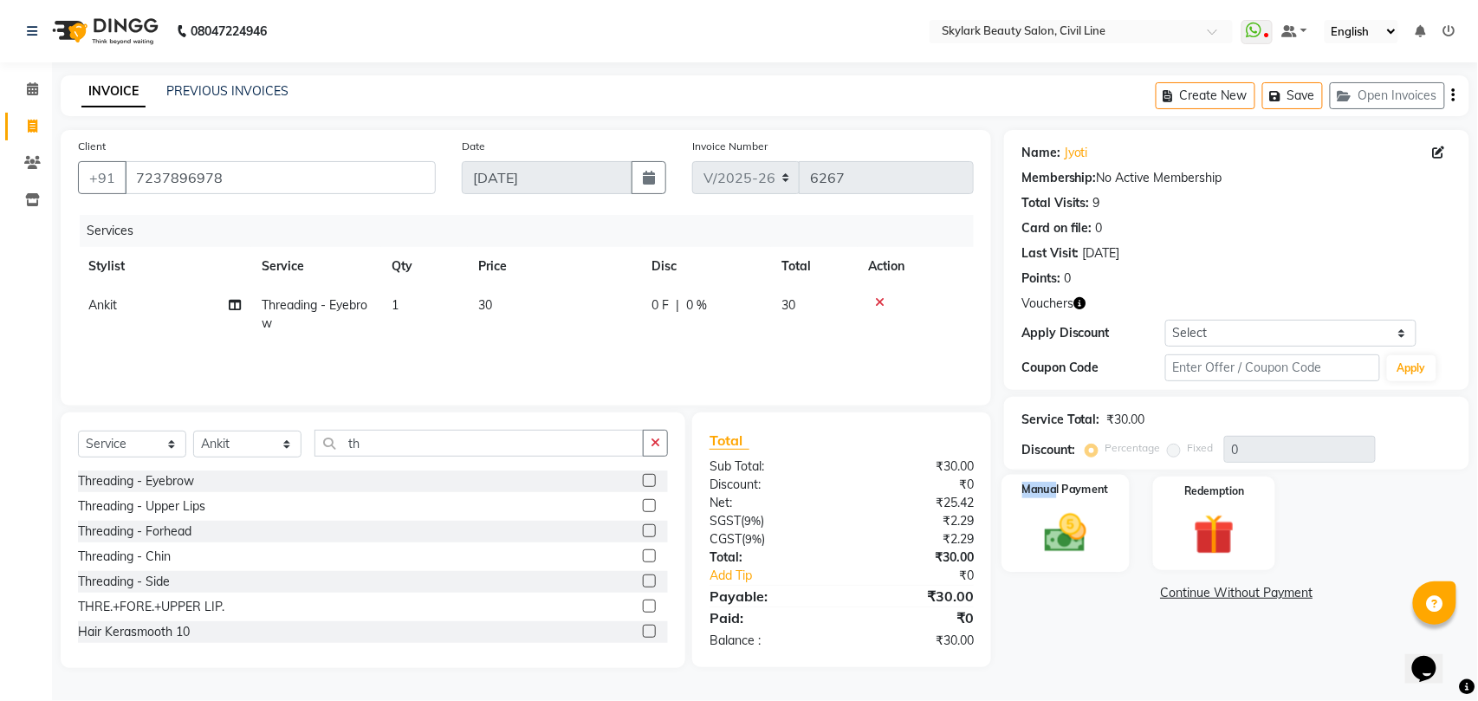
drag, startPoint x: 1056, startPoint y: 499, endPoint x: 1055, endPoint y: 508, distance: 8.7
click at [1055, 508] on div "Manual Payment" at bounding box center [1065, 524] width 127 height 98
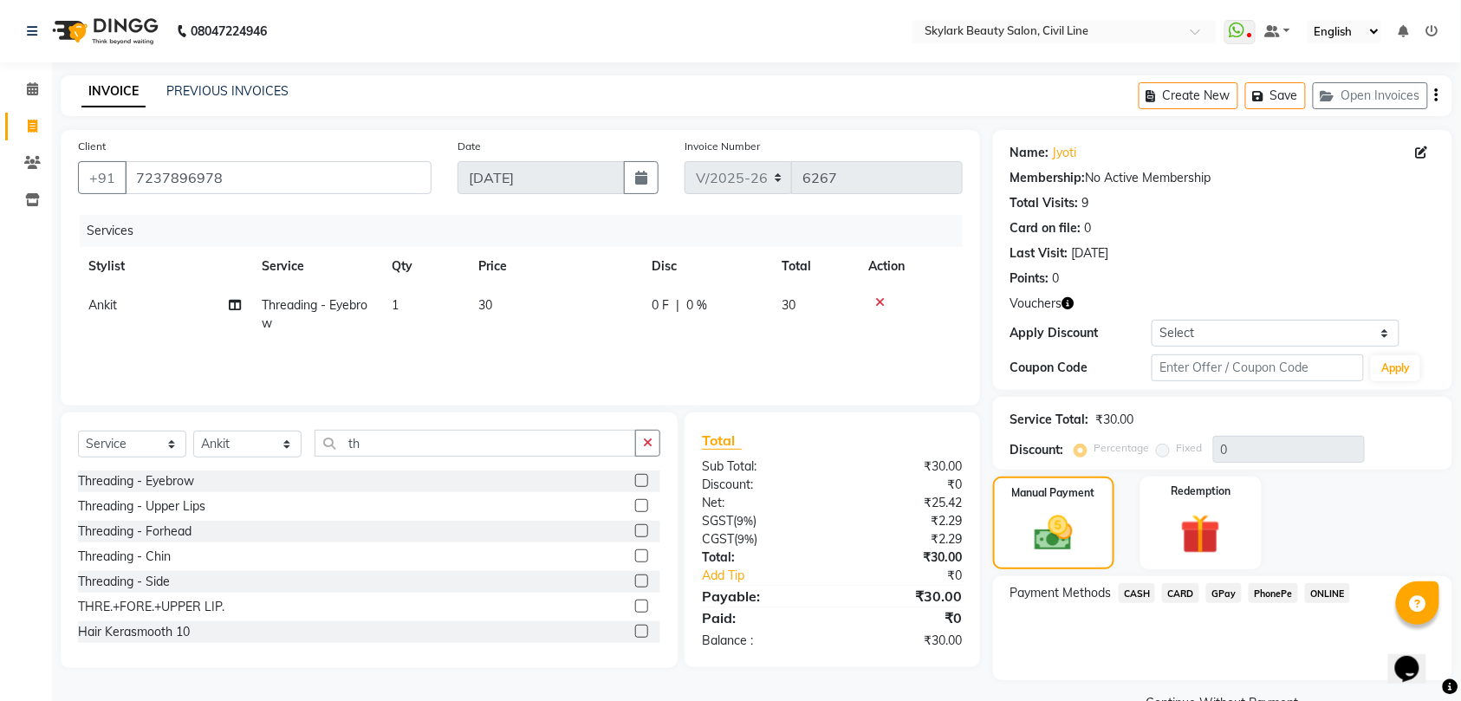
click at [1128, 594] on span "CASH" at bounding box center [1137, 593] width 37 height 20
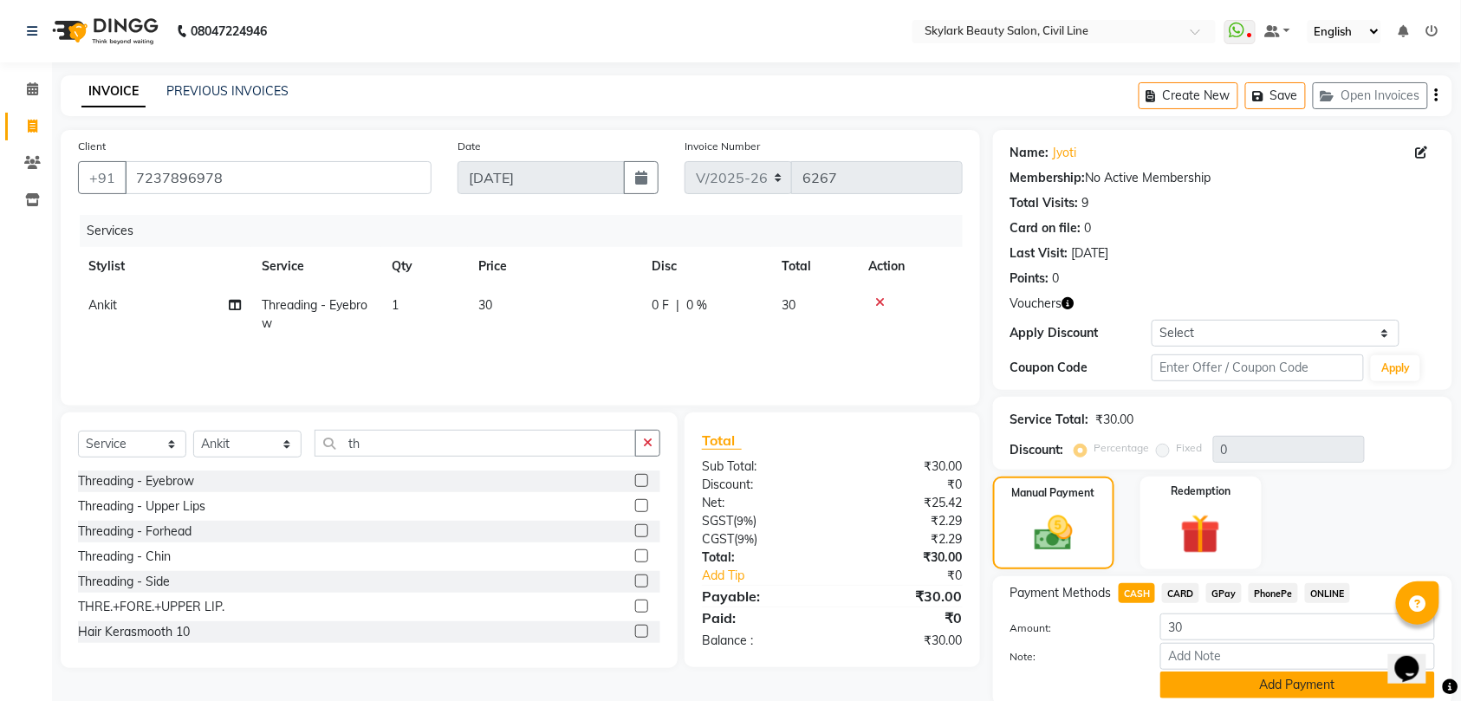
click at [1249, 681] on button "Add Payment" at bounding box center [1297, 685] width 275 height 27
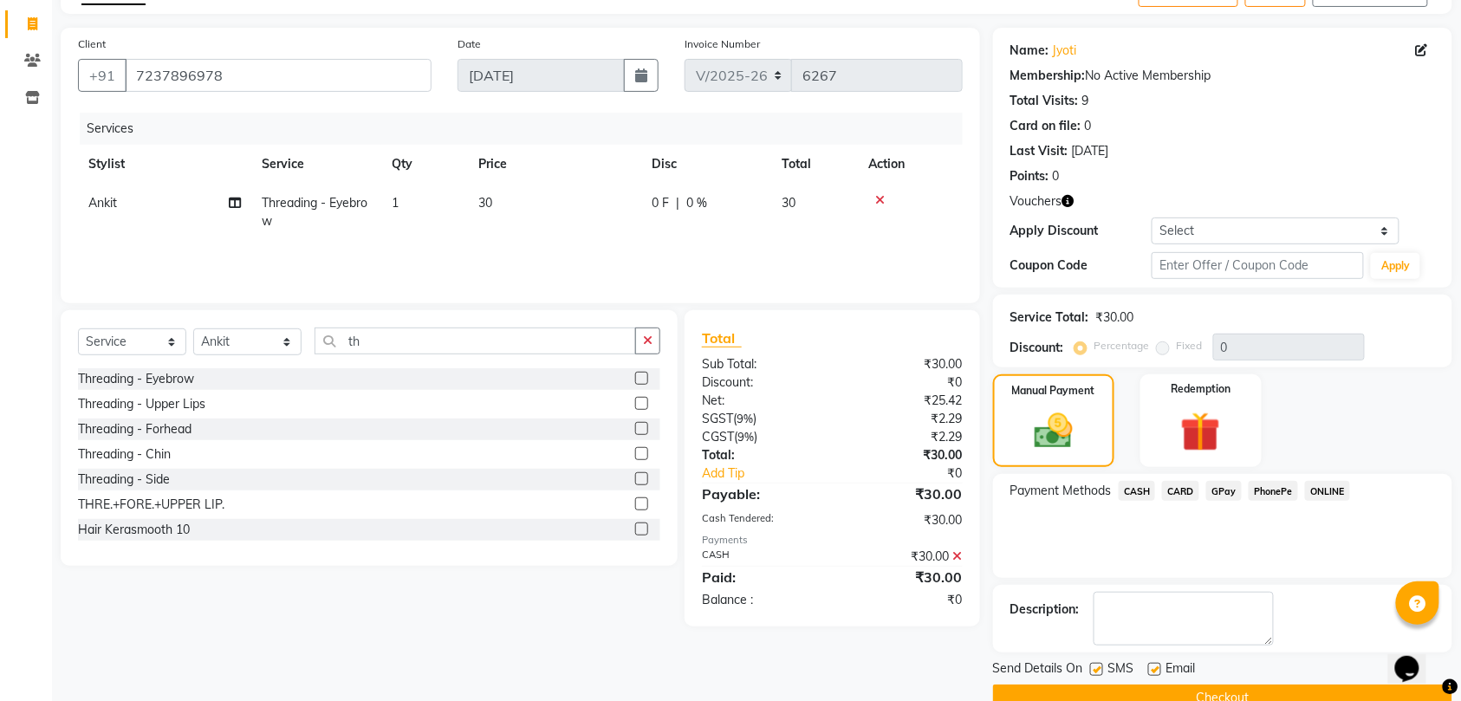
scroll to position [140, 0]
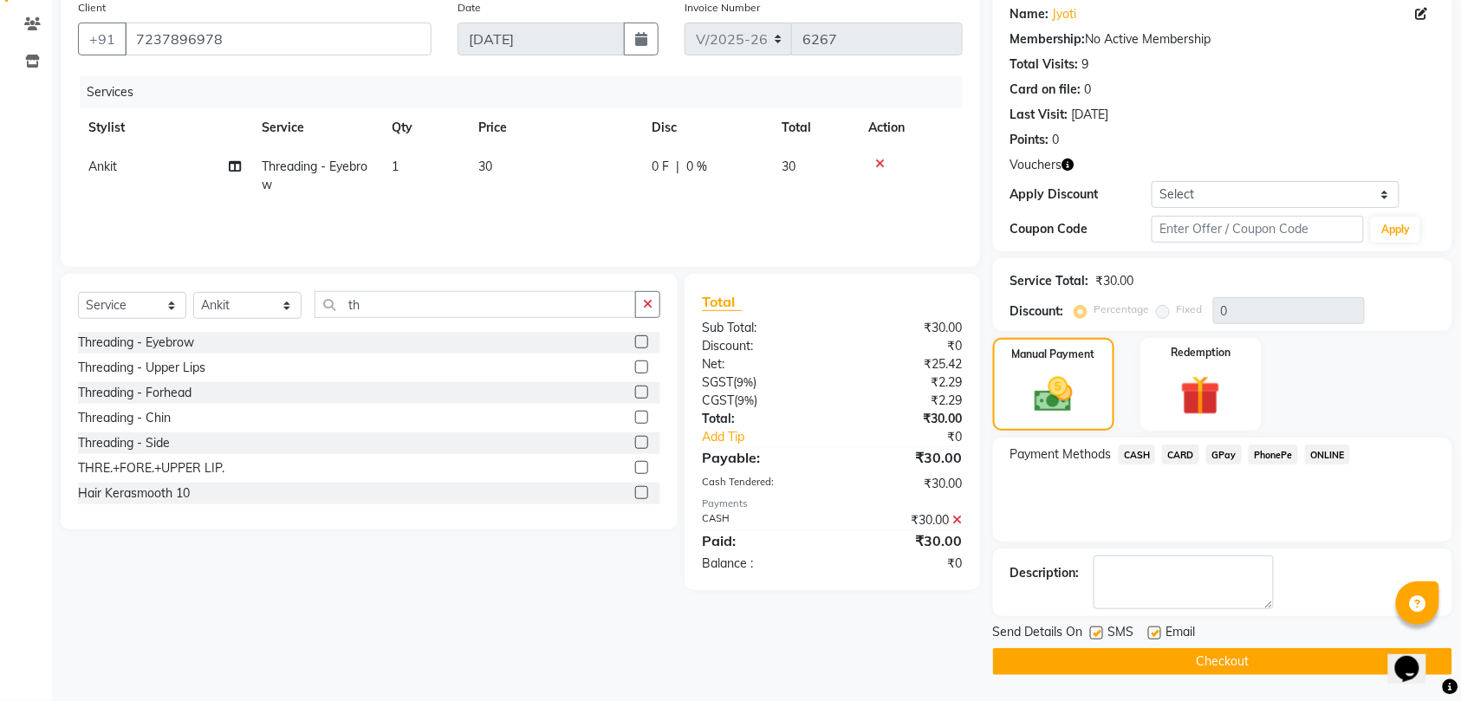
click at [1249, 664] on button "Checkout" at bounding box center [1222, 661] width 459 height 27
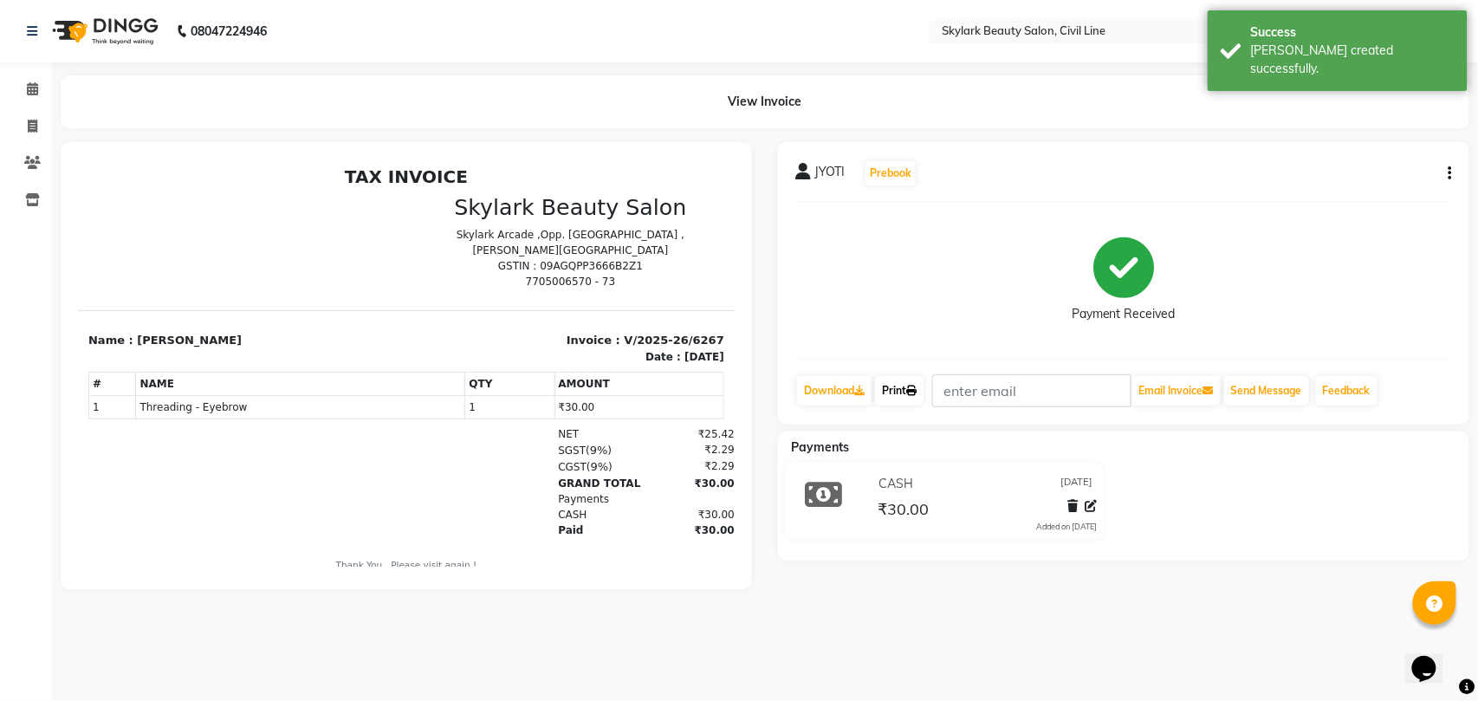
click at [899, 389] on link "Print" at bounding box center [899, 390] width 49 height 29
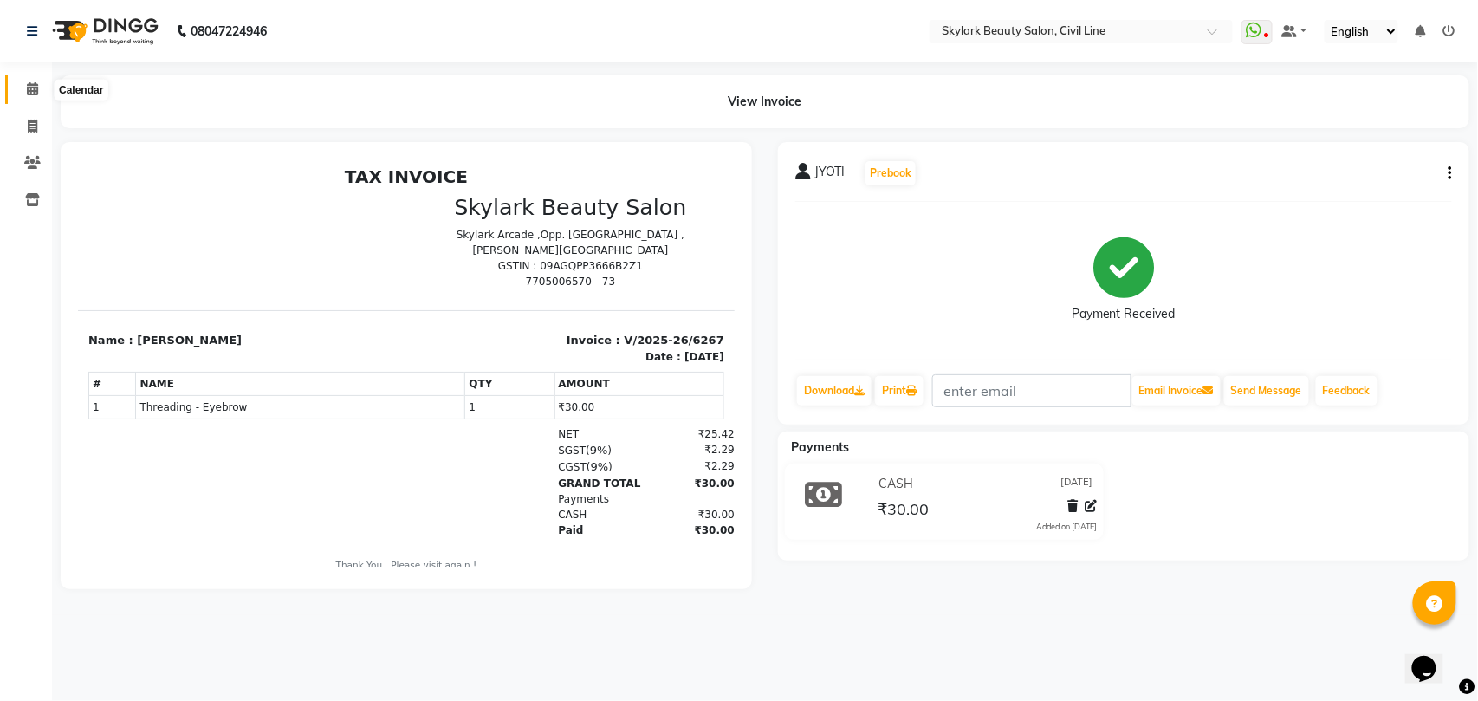
click at [29, 83] on icon at bounding box center [32, 88] width 11 height 13
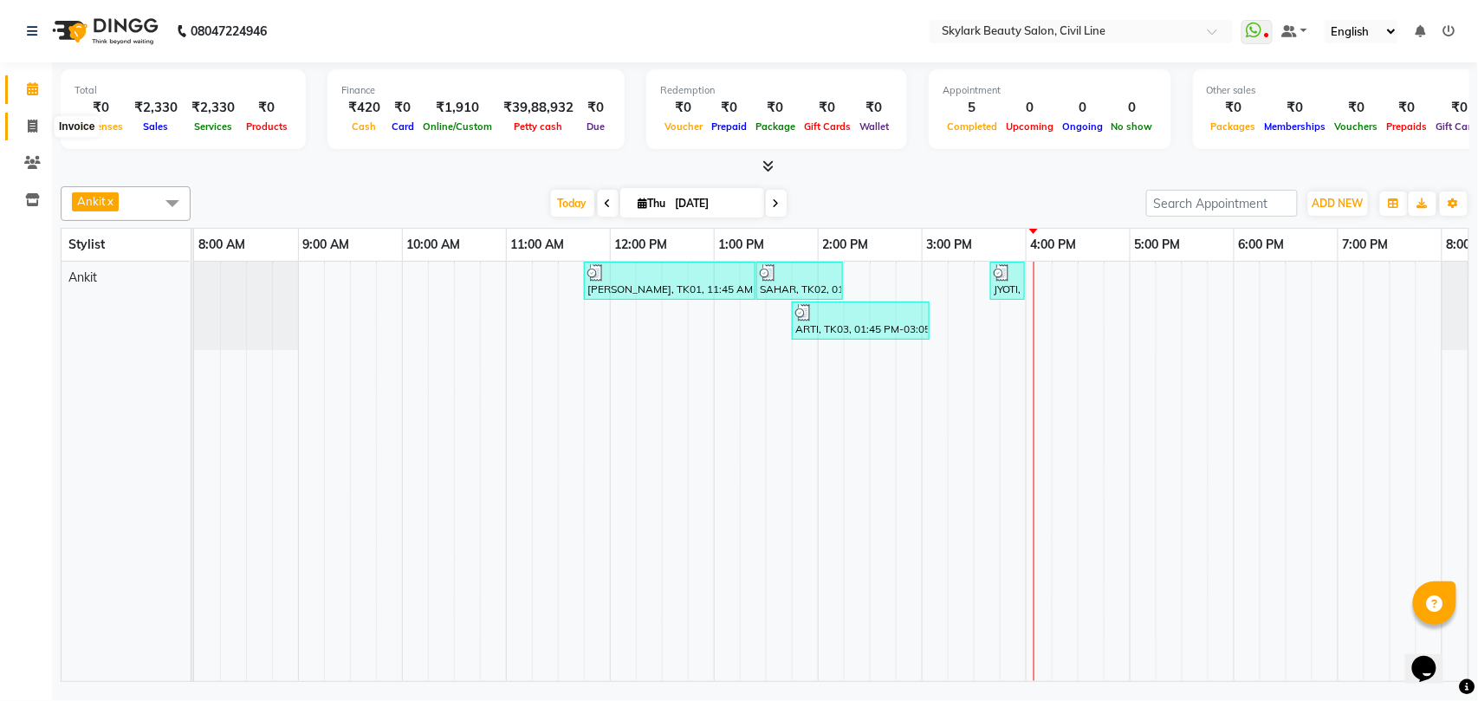
click at [36, 126] on icon at bounding box center [33, 126] width 10 height 13
select select "service"
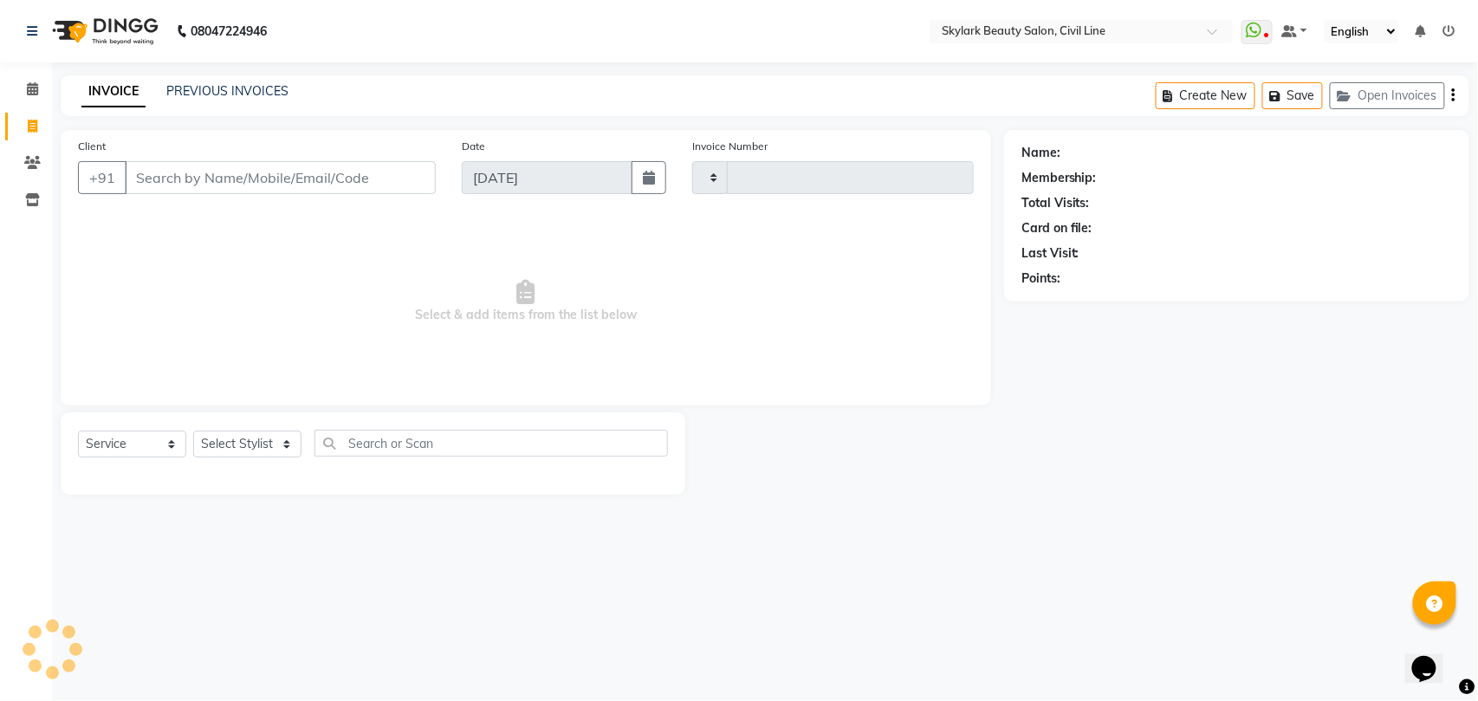
type input "6268"
click at [261, 449] on select "Select Stylist" at bounding box center [247, 444] width 108 height 27
select select "4588"
click at [241, 445] on select "Select Stylist" at bounding box center [247, 444] width 108 height 27
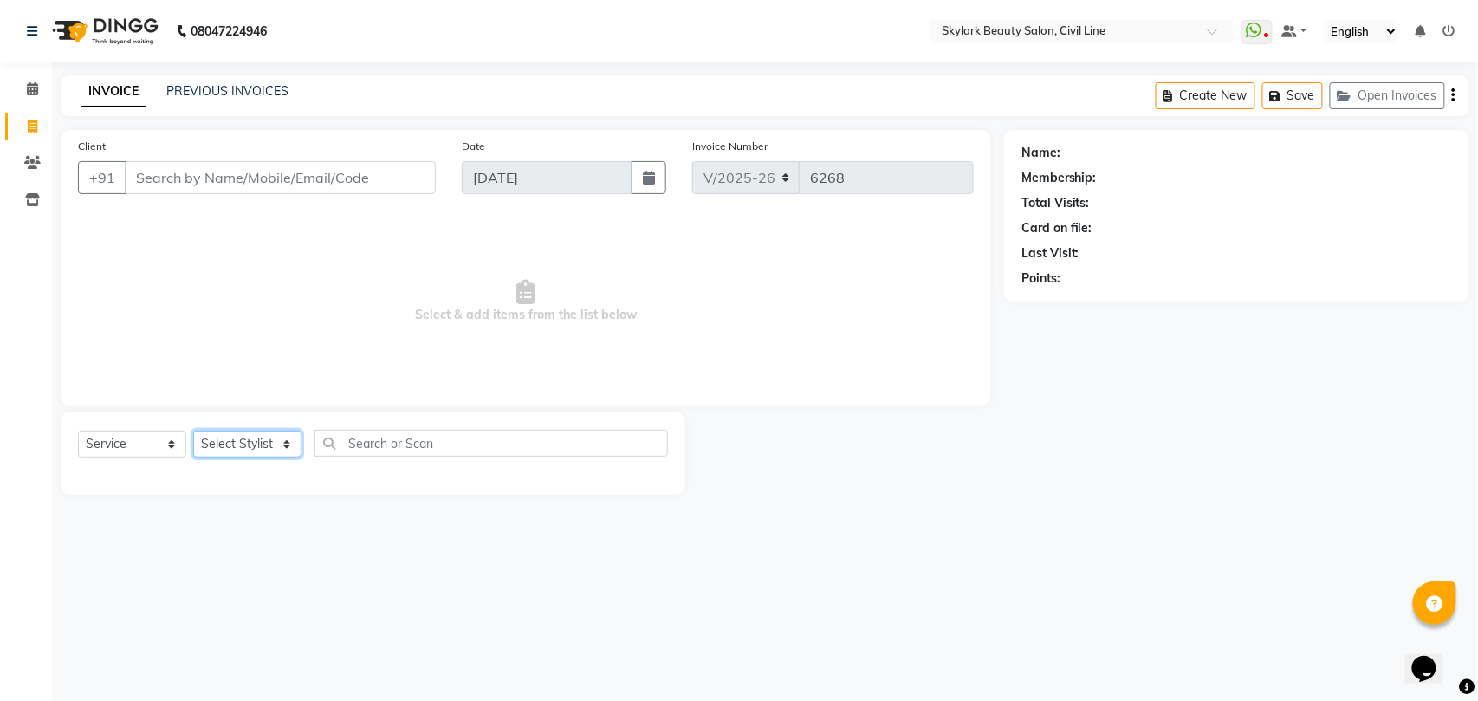
select select "28120"
click at [193, 431] on select "Select Stylist [PERSON_NAME] [PERSON_NAME] [PERSON_NAME] WASU" at bounding box center [247, 444] width 108 height 27
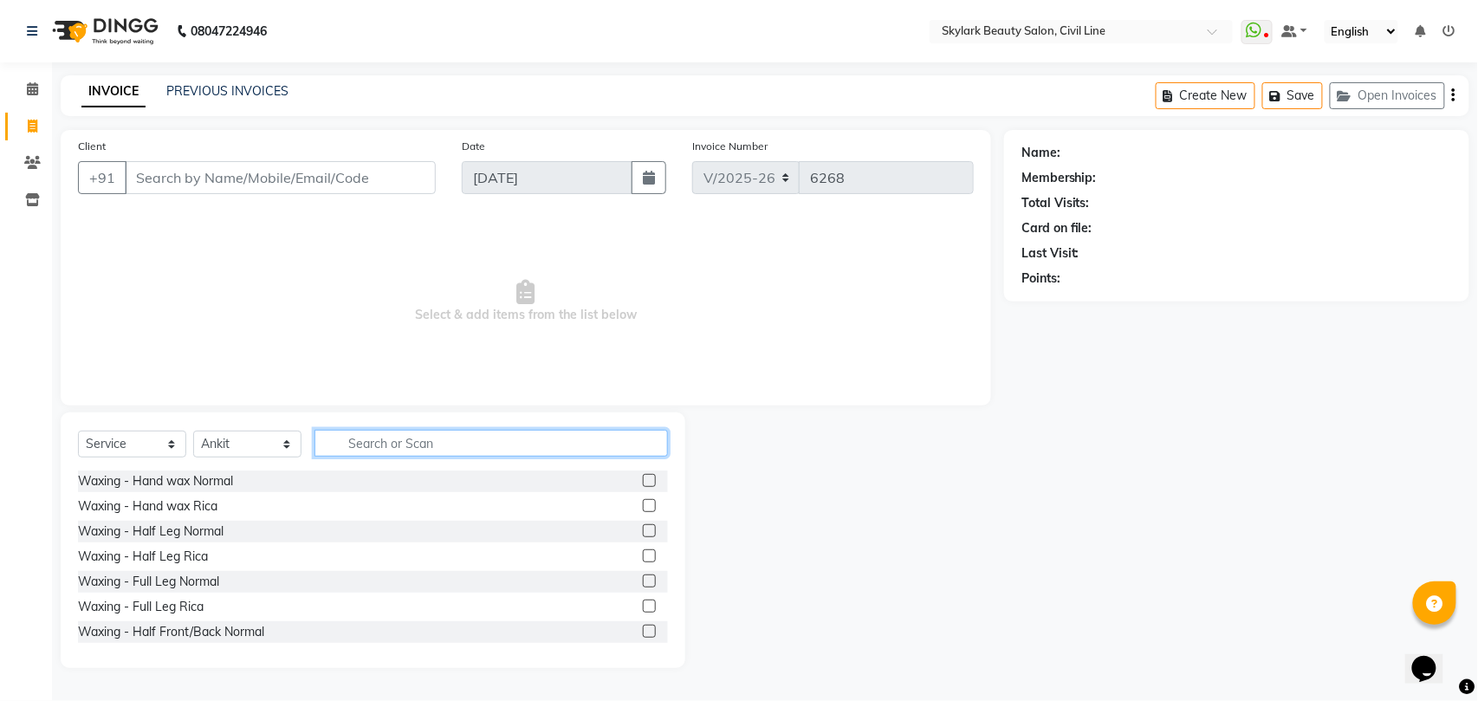
click at [452, 442] on input "text" at bounding box center [492, 443] width 354 height 27
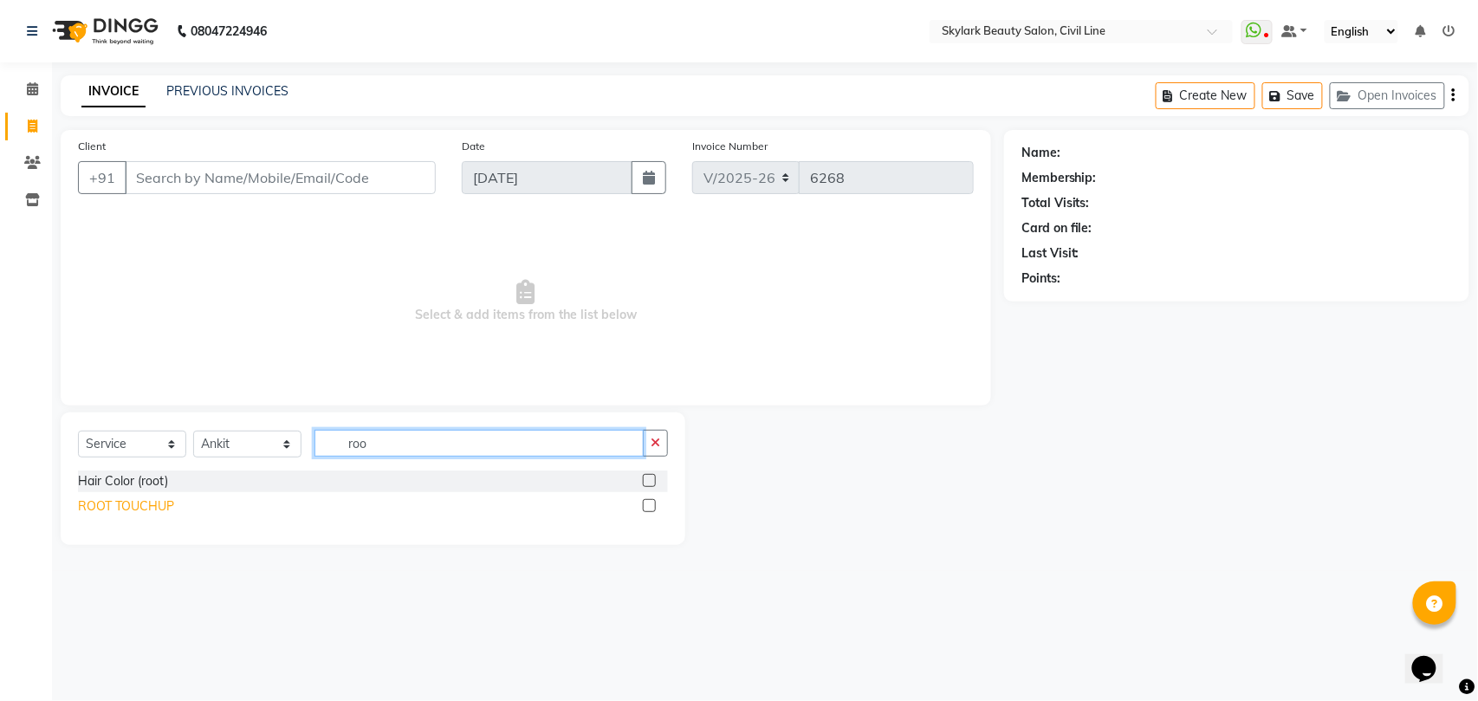
type input "roo"
click at [114, 503] on div "ROOT TOUCHUP" at bounding box center [126, 506] width 96 height 18
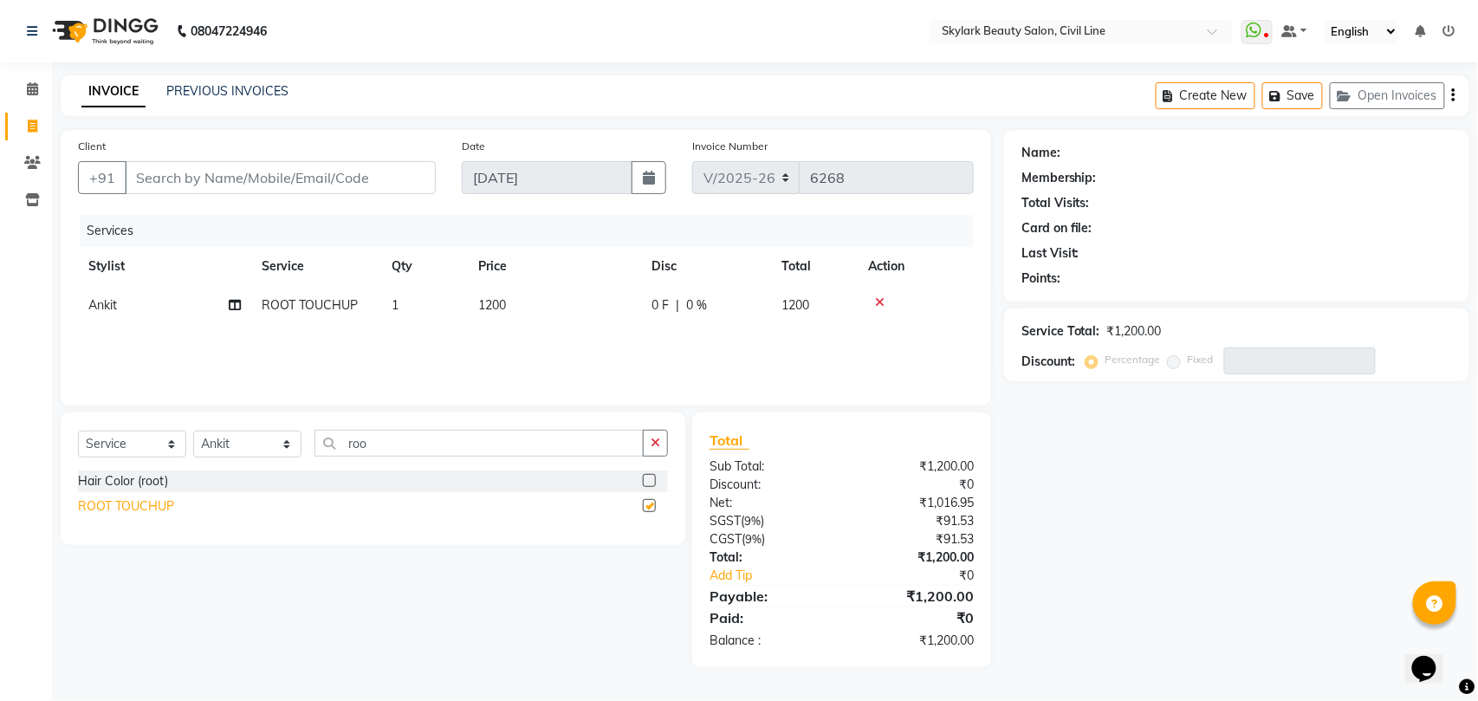
checkbox input "false"
click at [233, 174] on input "Client" at bounding box center [280, 177] width 311 height 33
type input "9"
type input "0"
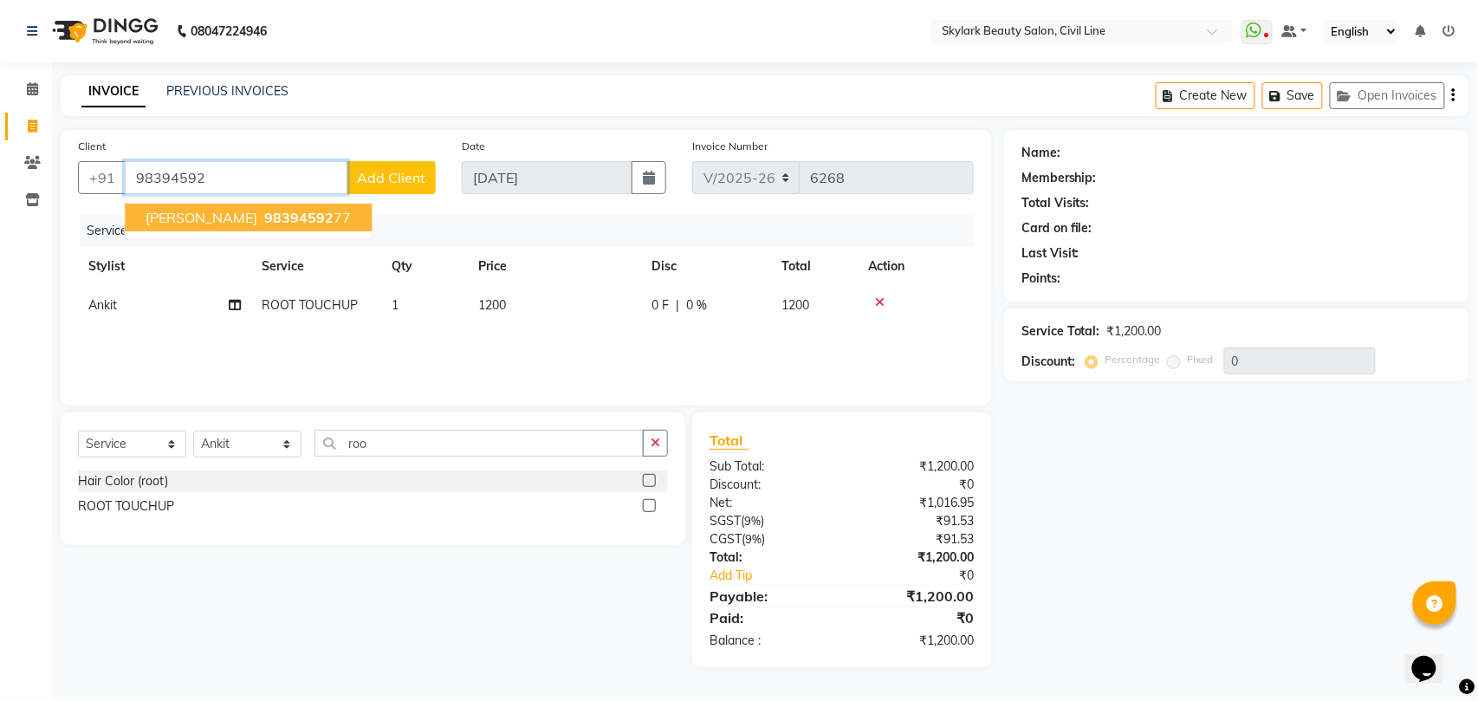
click at [264, 219] on span "98394592" at bounding box center [298, 217] width 69 height 17
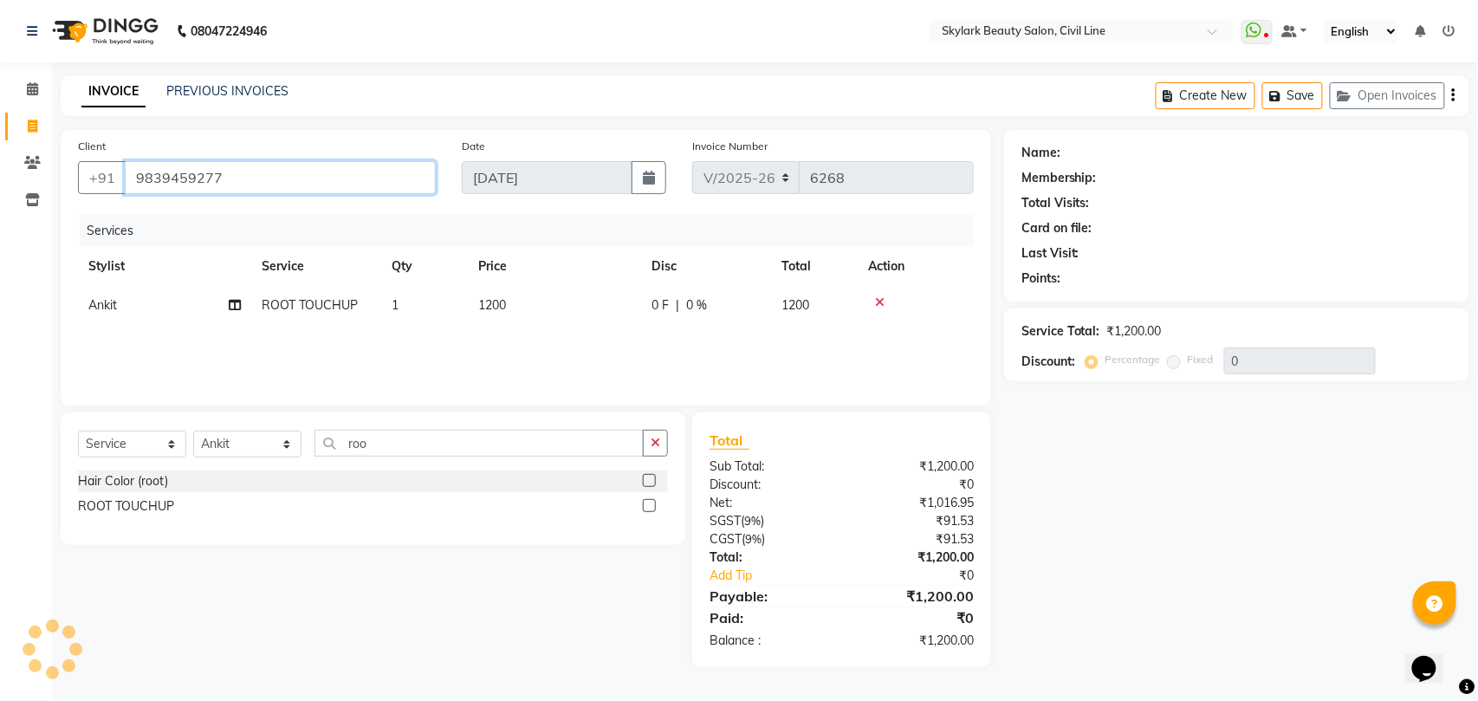
type input "9839459277"
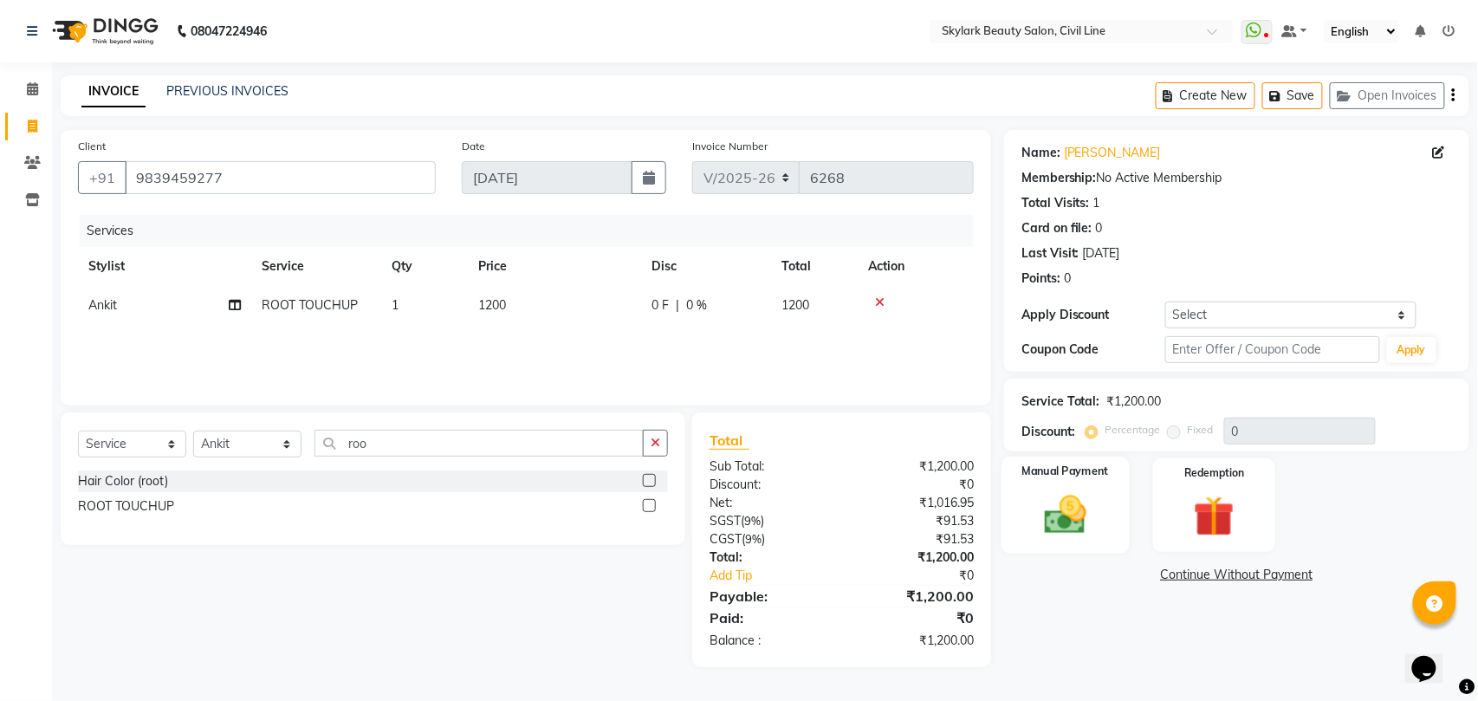
click at [1075, 521] on img at bounding box center [1065, 514] width 68 height 49
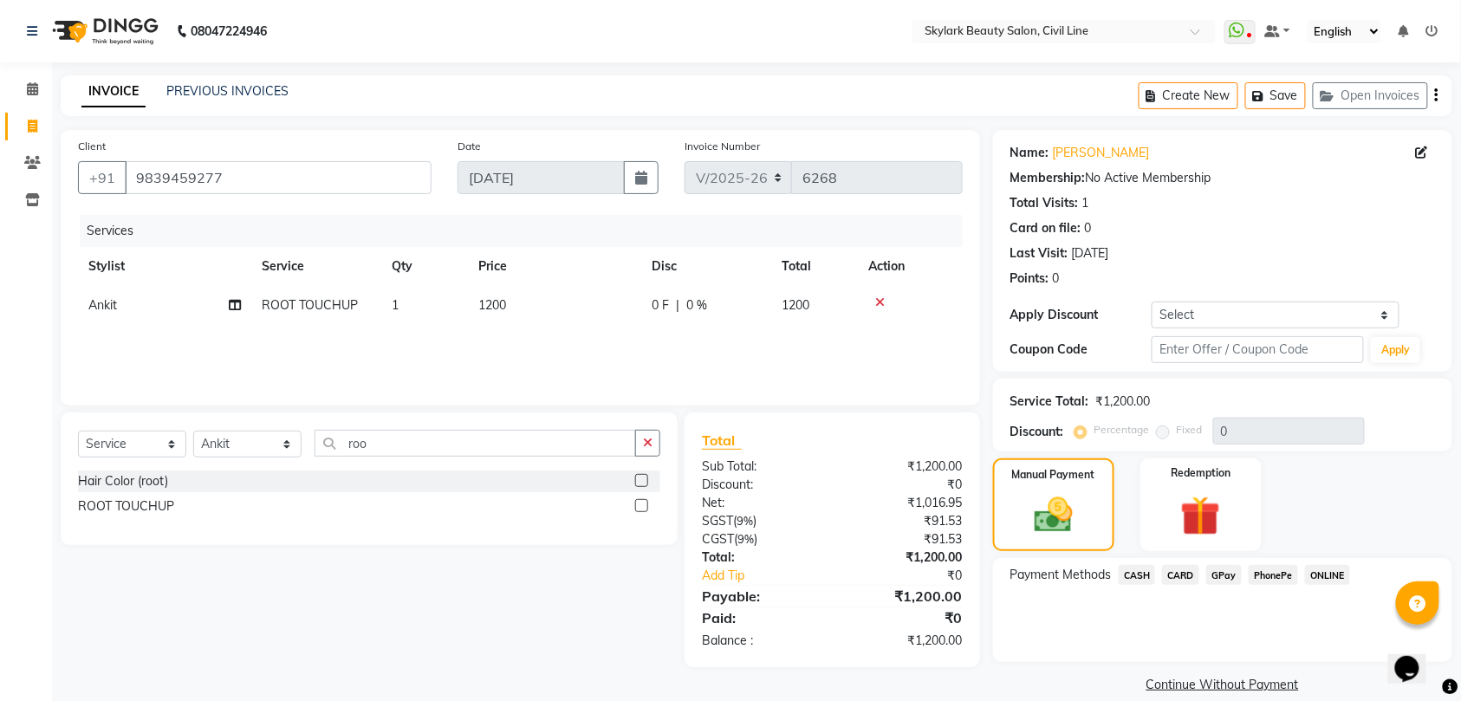
click at [1227, 574] on span "GPay" at bounding box center [1224, 575] width 36 height 20
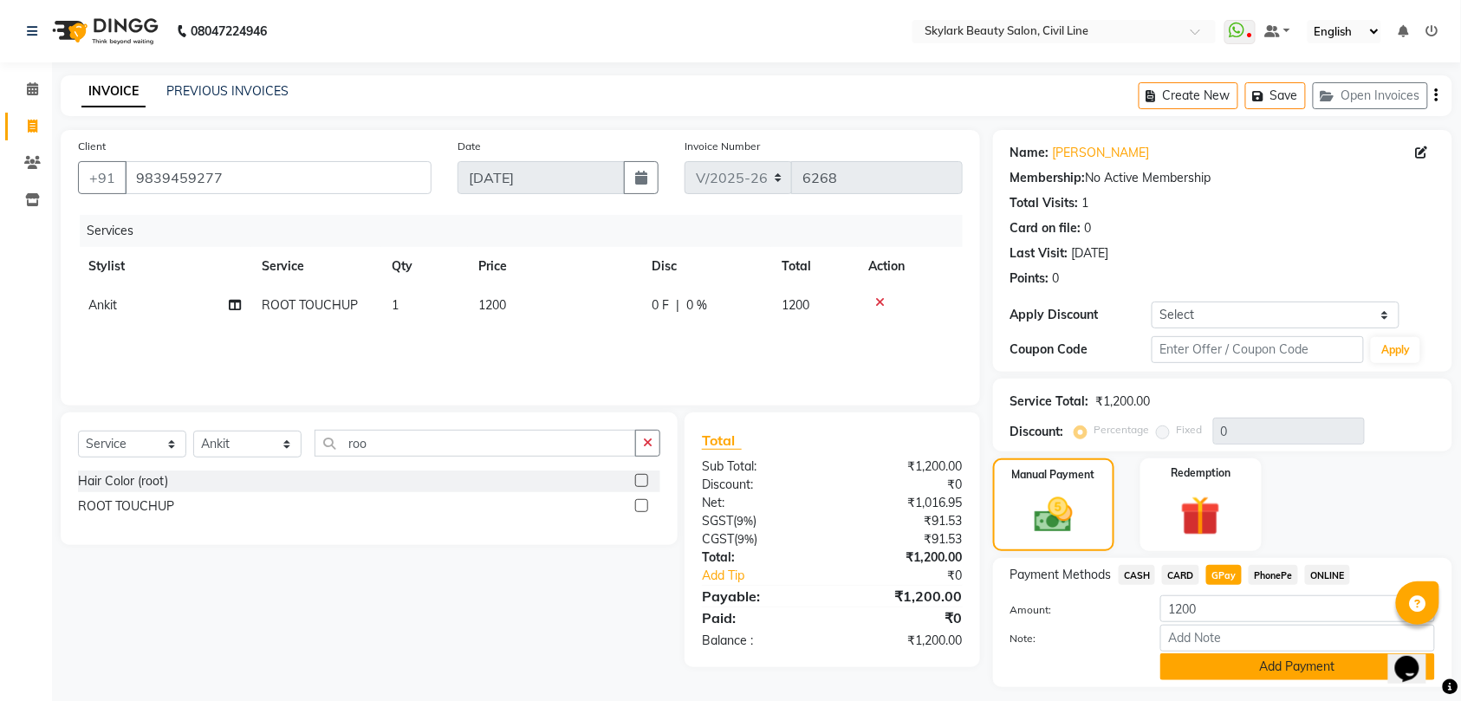
click at [1274, 663] on button "Add Payment" at bounding box center [1297, 666] width 275 height 27
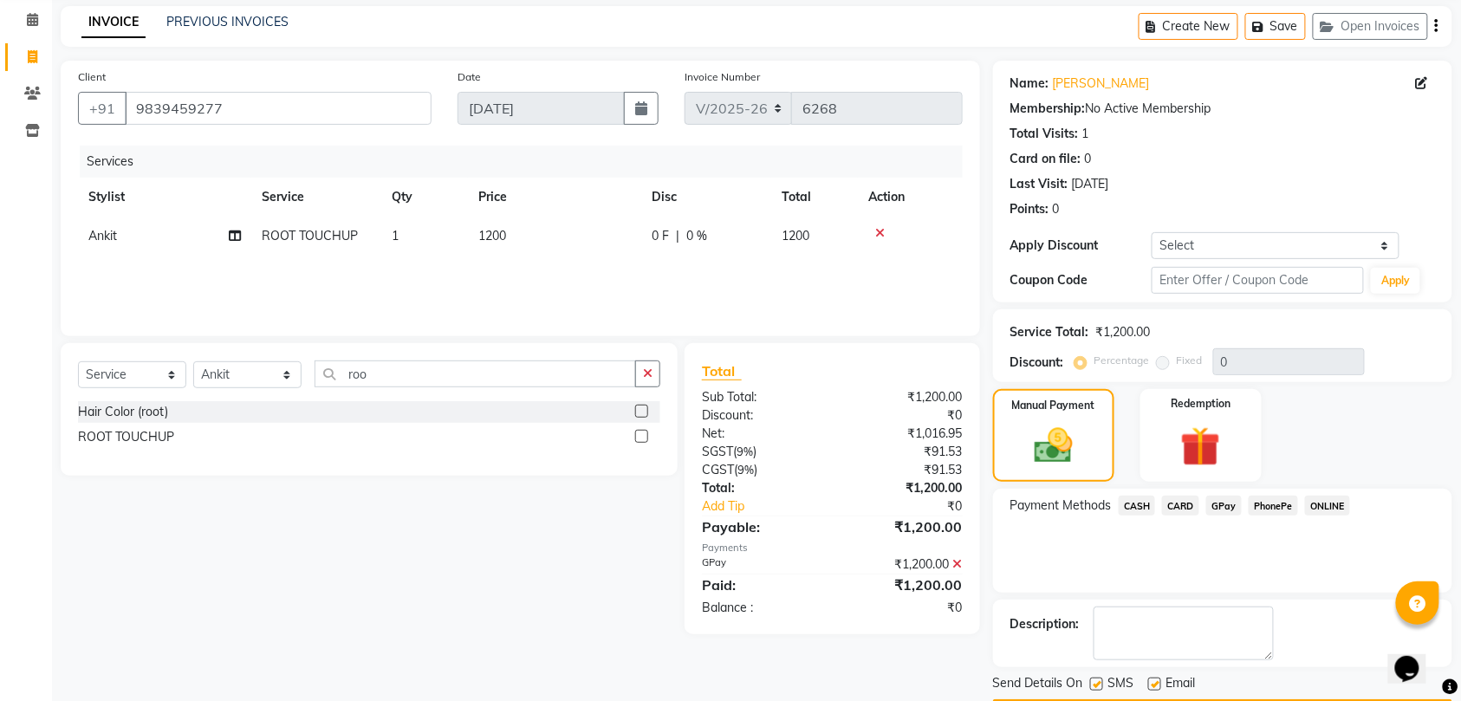
scroll to position [122, 0]
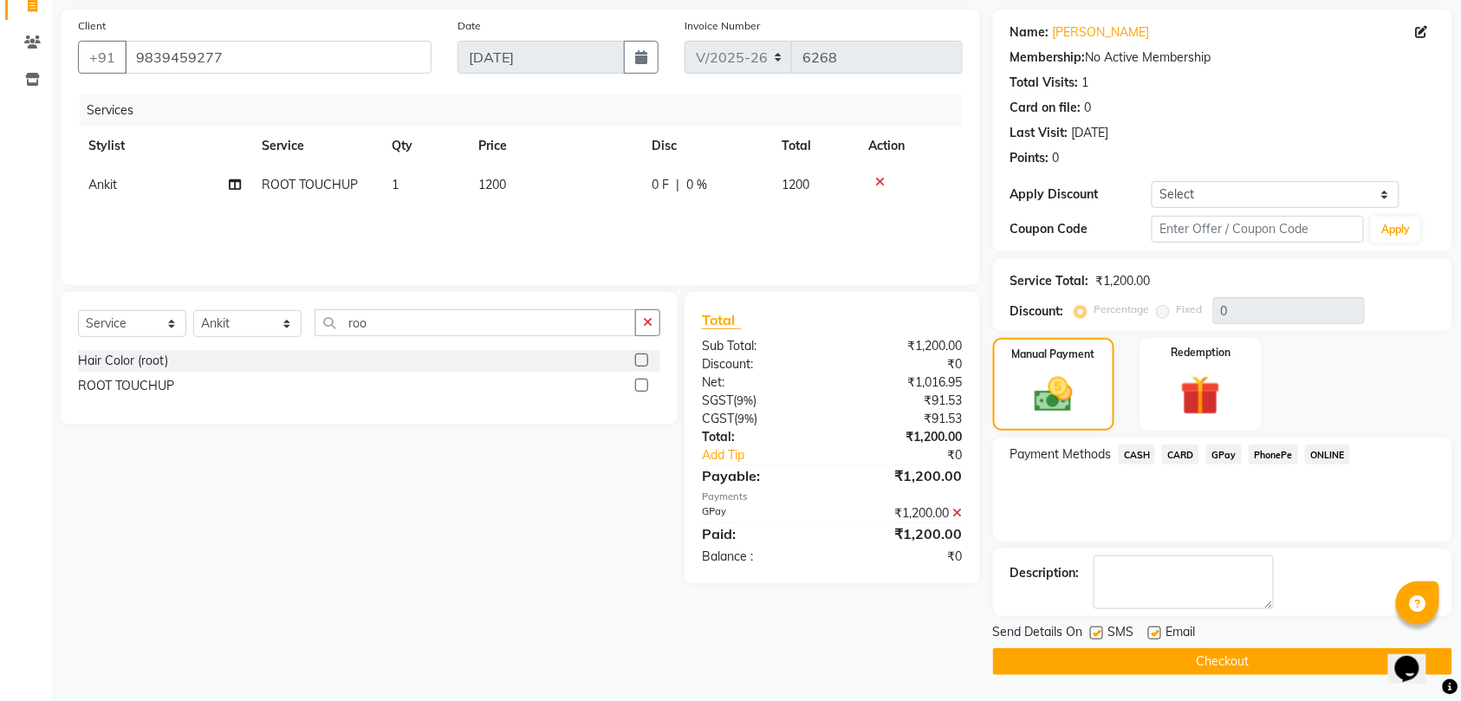
click at [1272, 653] on button "Checkout" at bounding box center [1222, 661] width 459 height 27
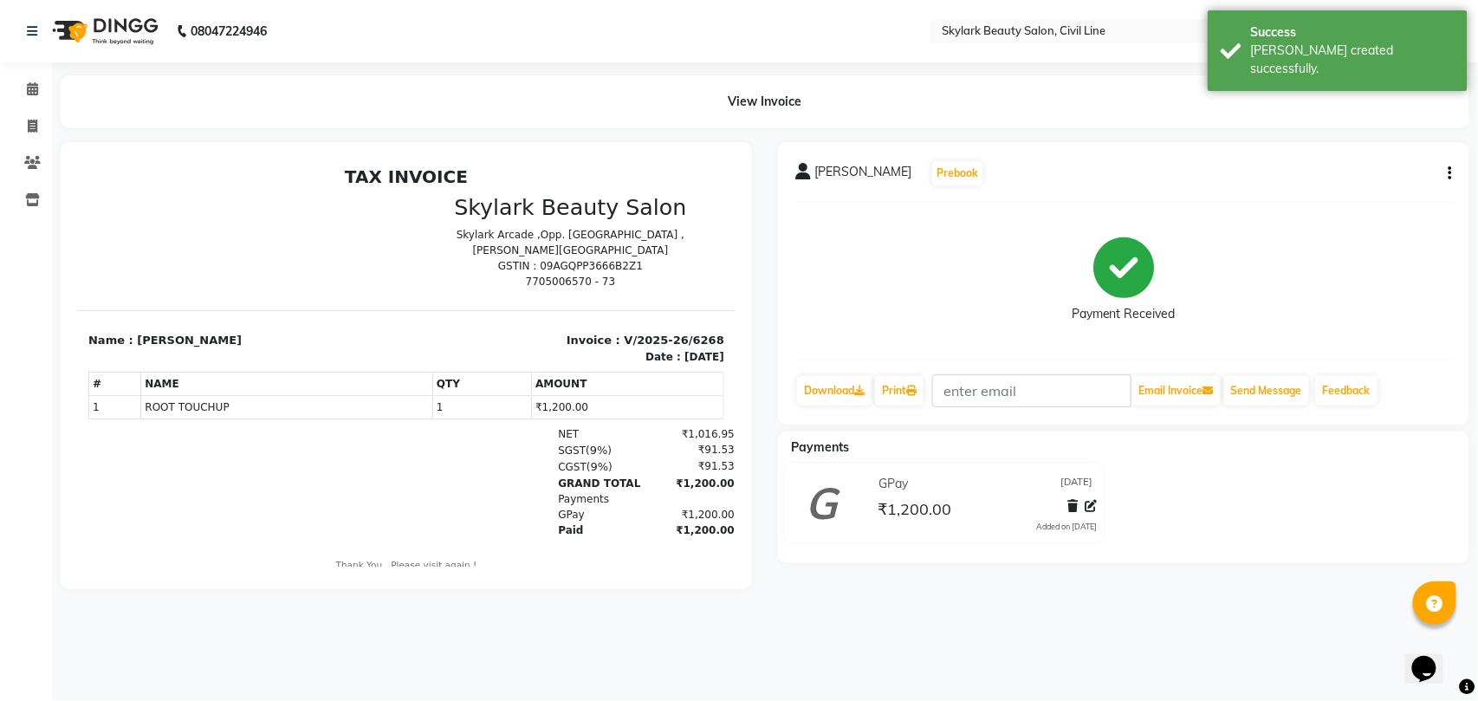
drag, startPoint x: 910, startPoint y: 361, endPoint x: 910, endPoint y: 373, distance: 11.3
click at [910, 364] on div "pooja singh Prebook Payment Received Download Print Email Invoice Send Message …" at bounding box center [1124, 283] width 692 height 283
click at [905, 393] on link "Print" at bounding box center [899, 390] width 49 height 29
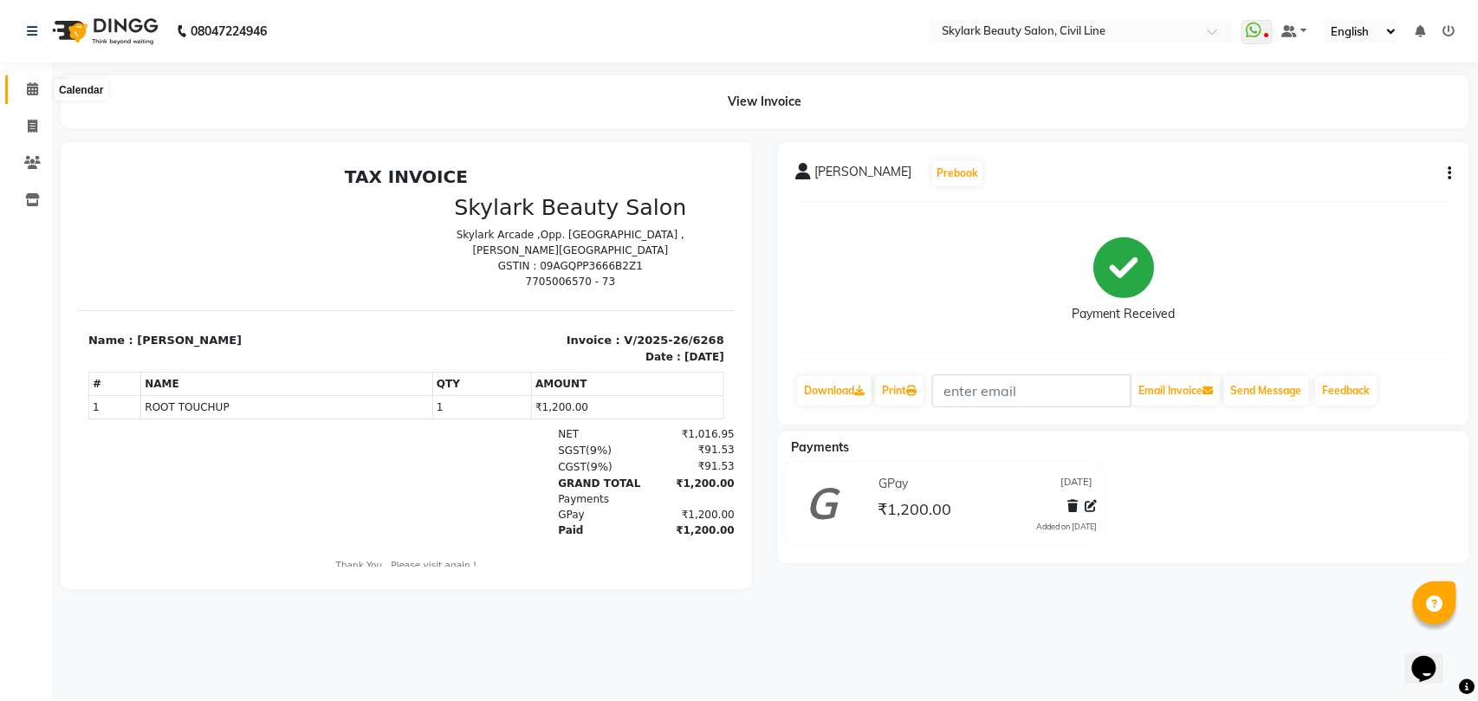
click at [32, 91] on icon at bounding box center [32, 88] width 11 height 13
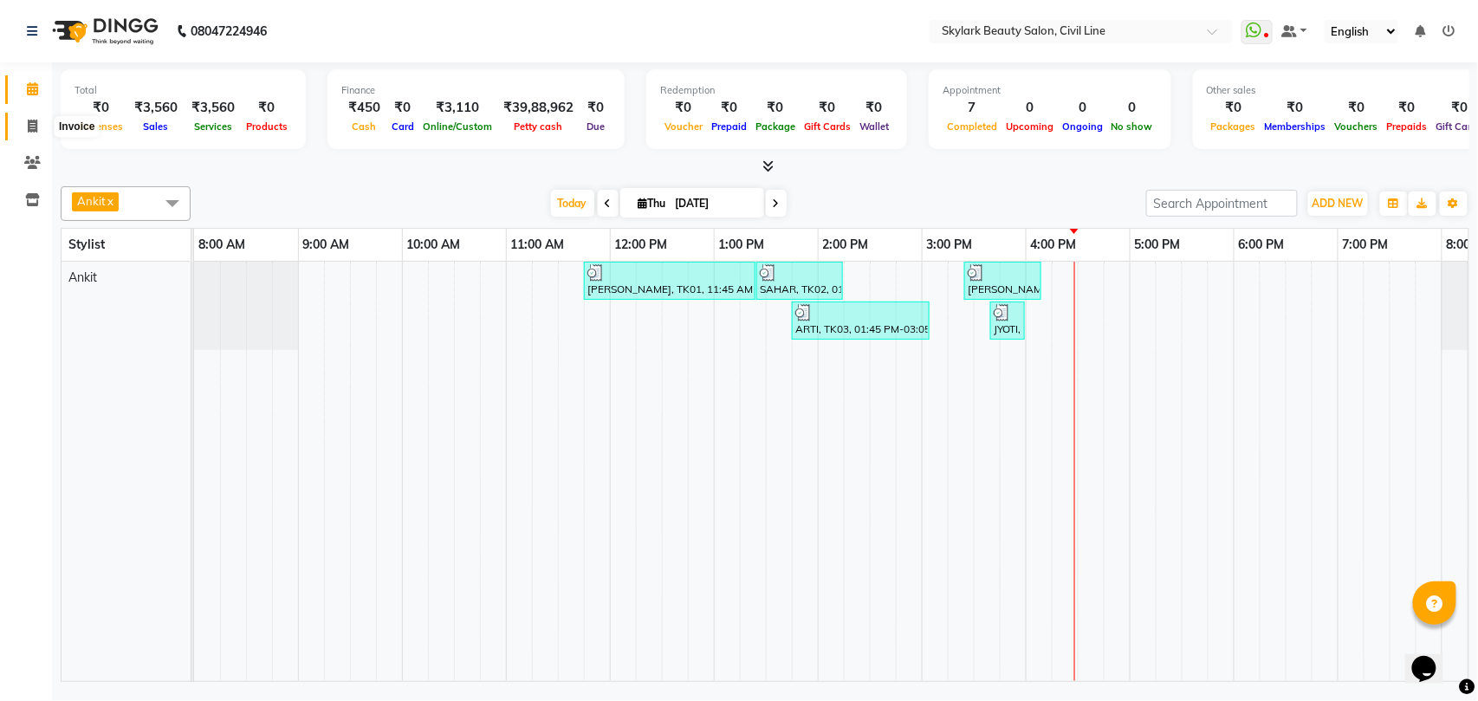
click at [36, 127] on icon at bounding box center [33, 126] width 10 height 13
select select "service"
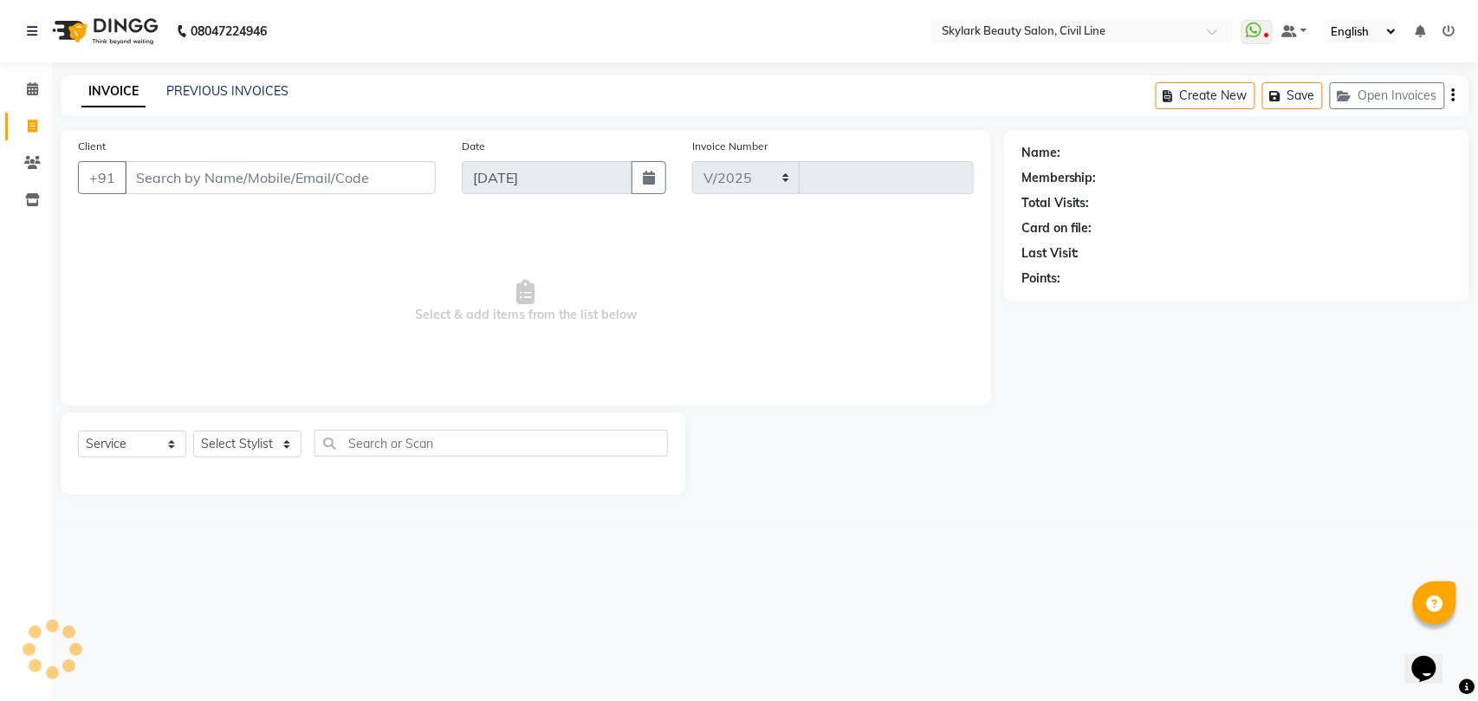
select select "4588"
type input "6270"
click at [247, 91] on link "PREVIOUS INVOICES" at bounding box center [227, 91] width 122 height 16
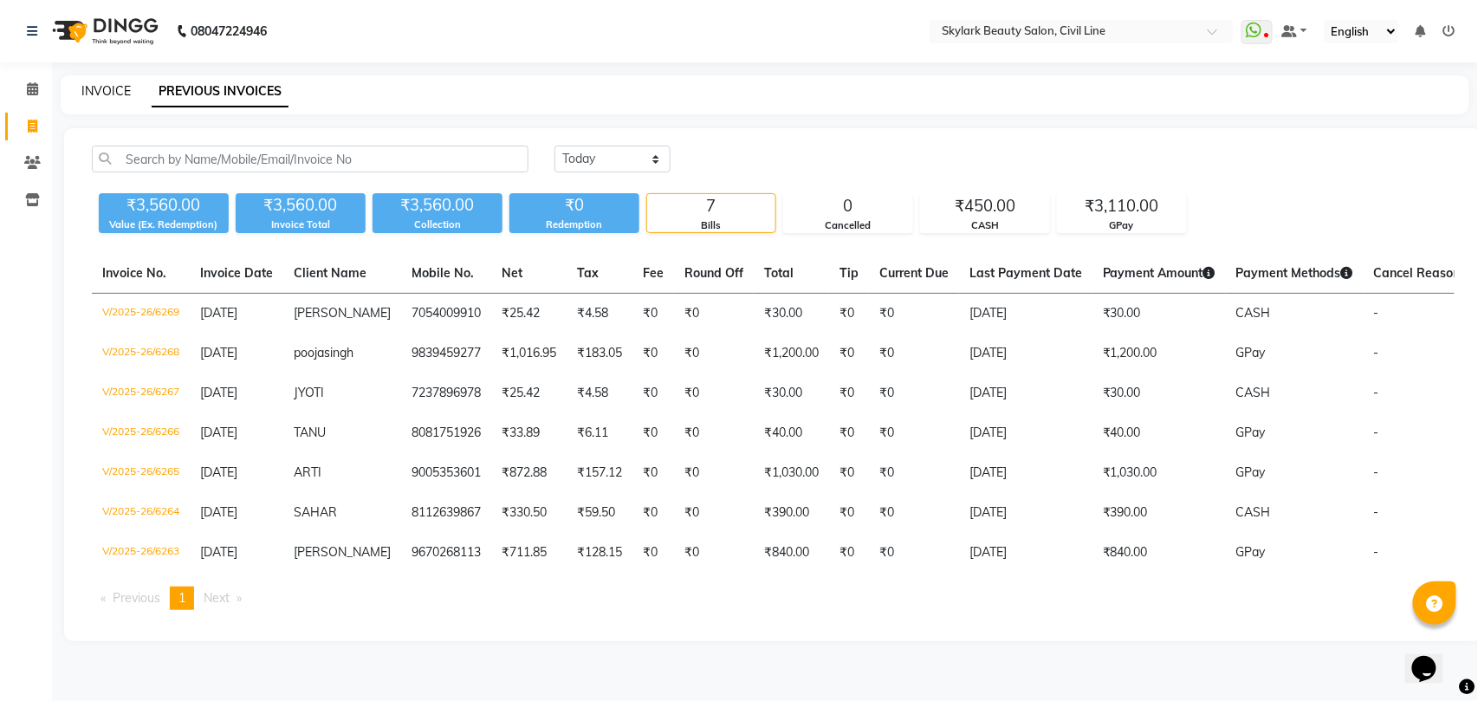
click at [121, 83] on link "INVOICE" at bounding box center [105, 91] width 49 height 16
select select "service"
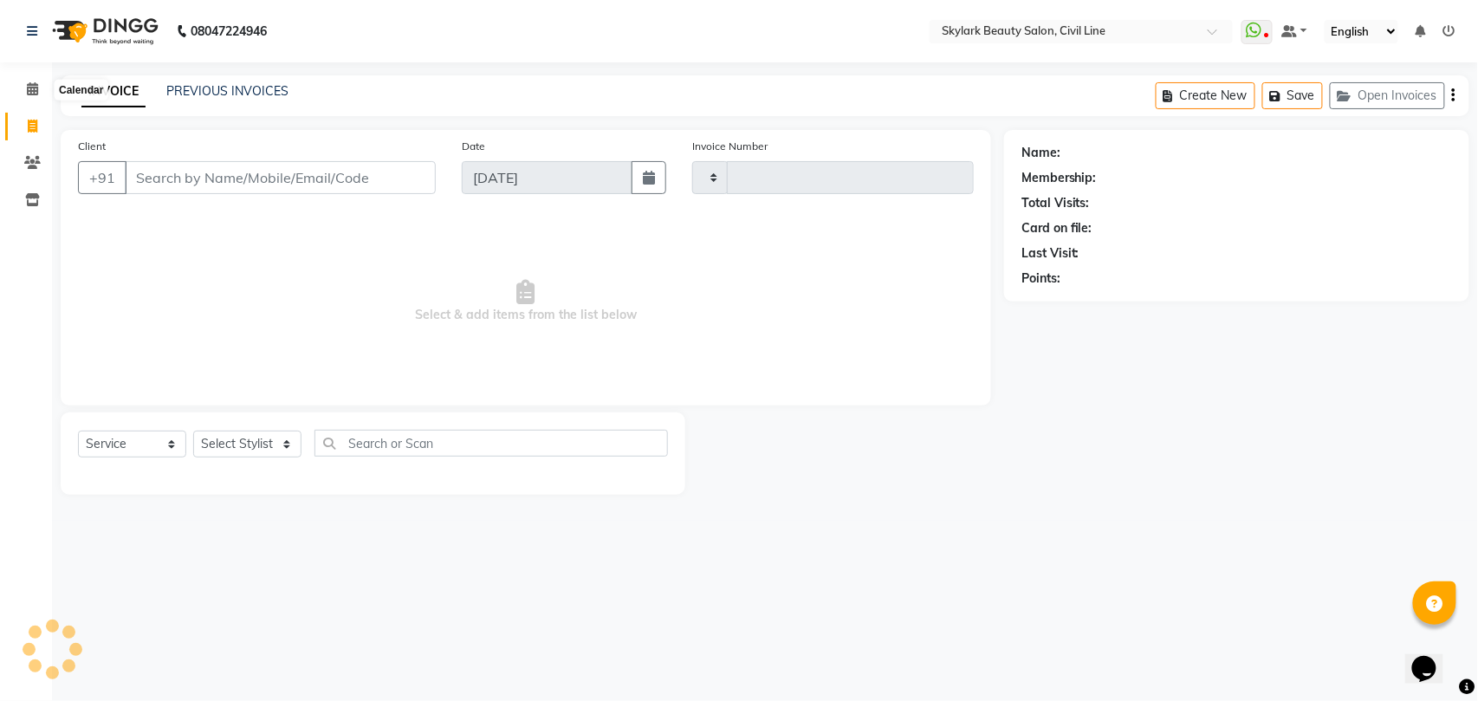
type input "6270"
select select "4588"
click at [267, 454] on select "Select Stylist" at bounding box center [247, 444] width 108 height 27
select select "28120"
click at [193, 431] on select "Select Stylist [PERSON_NAME] [PERSON_NAME] [PERSON_NAME] WASU" at bounding box center [247, 444] width 108 height 27
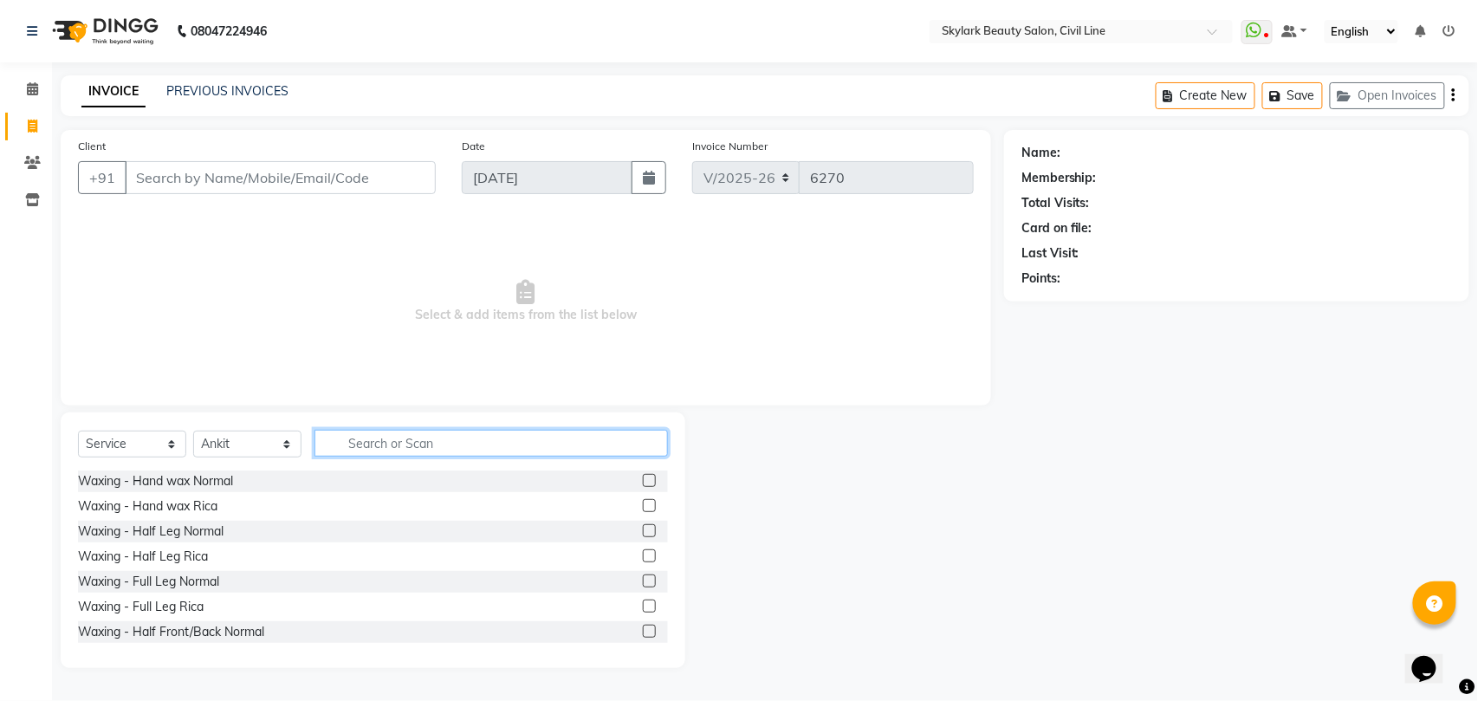
click at [375, 434] on input "text" at bounding box center [492, 443] width 354 height 27
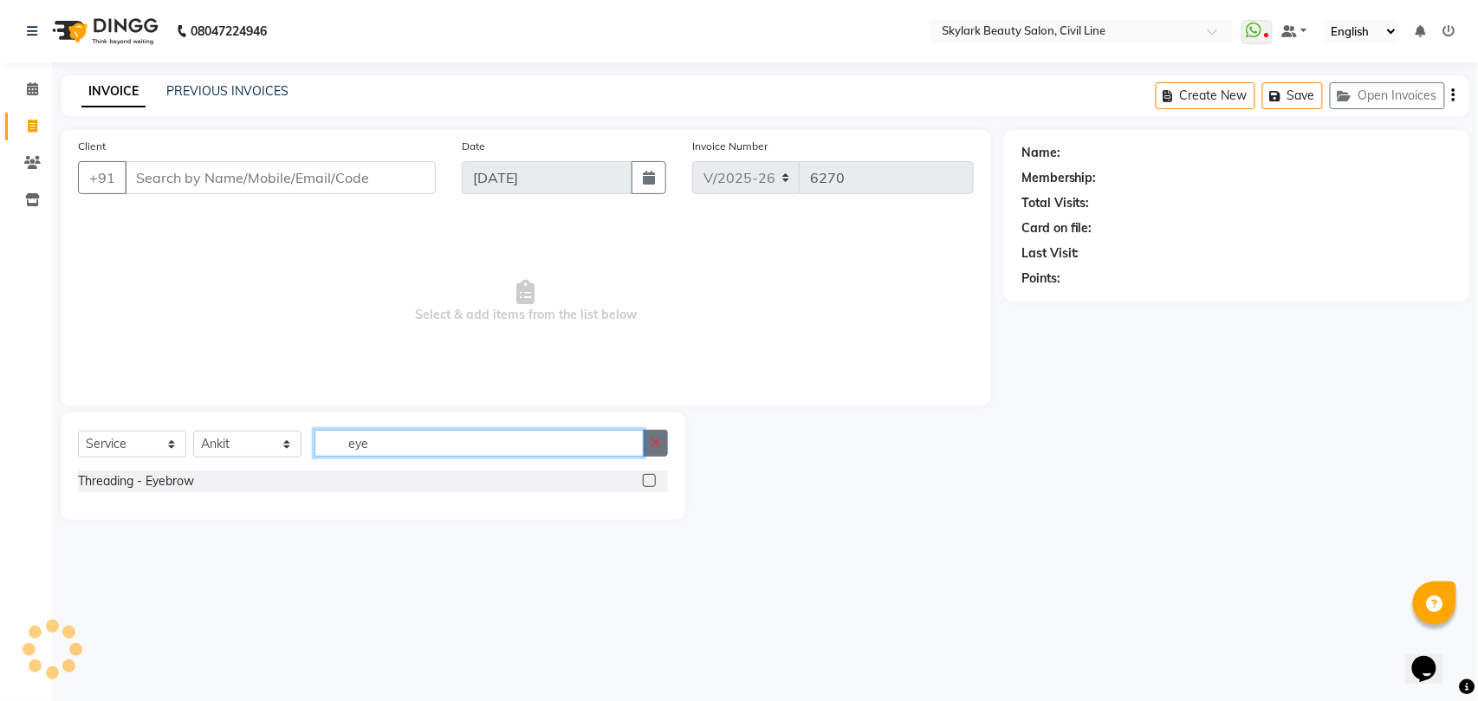
type input "eye"
click at [657, 435] on button "button" at bounding box center [655, 443] width 25 height 27
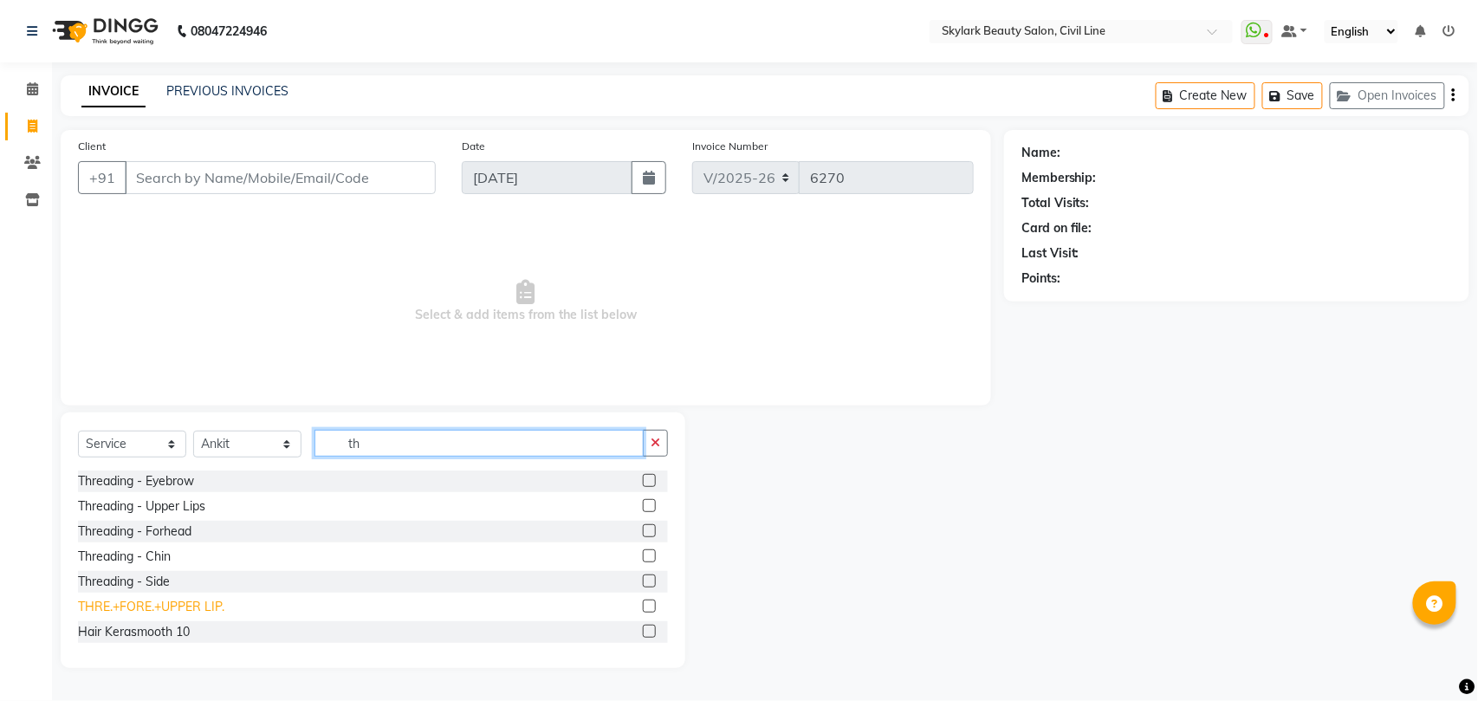
type input "th"
click at [143, 601] on div "THRE.+FORE.+UPPER LIP." at bounding box center [151, 607] width 146 height 18
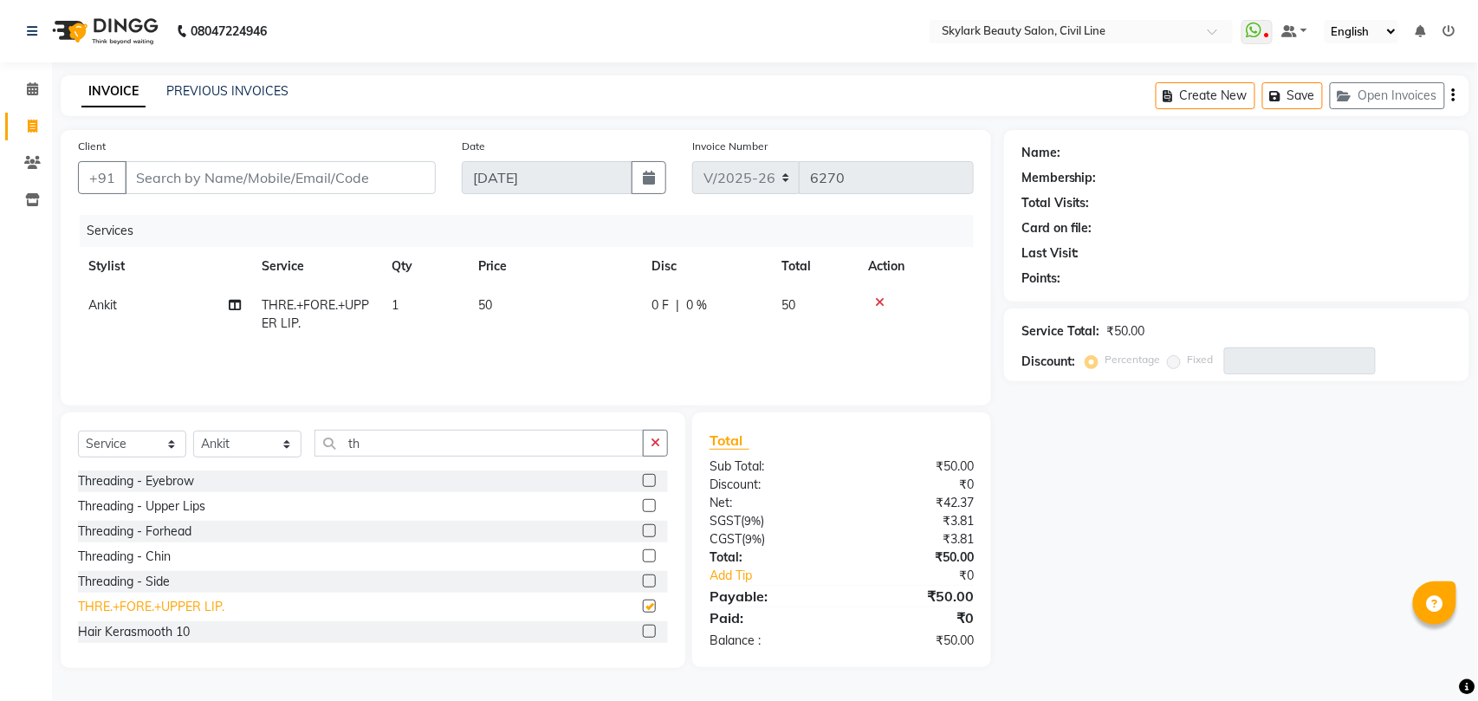
checkbox input "false"
click at [320, 181] on input "Client" at bounding box center [280, 177] width 311 height 33
type input "8"
type input "0"
type input "8957491381"
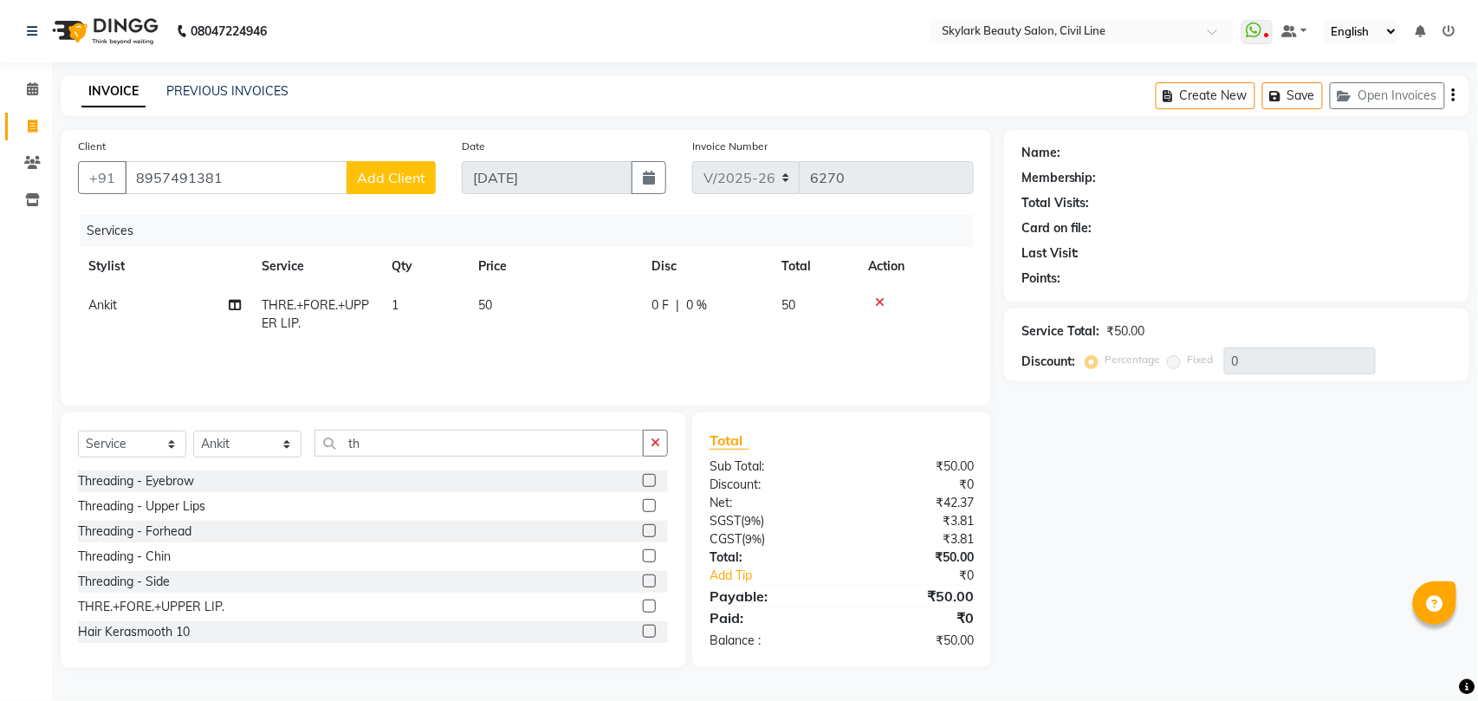
click at [393, 175] on span "Add Client" at bounding box center [391, 177] width 68 height 17
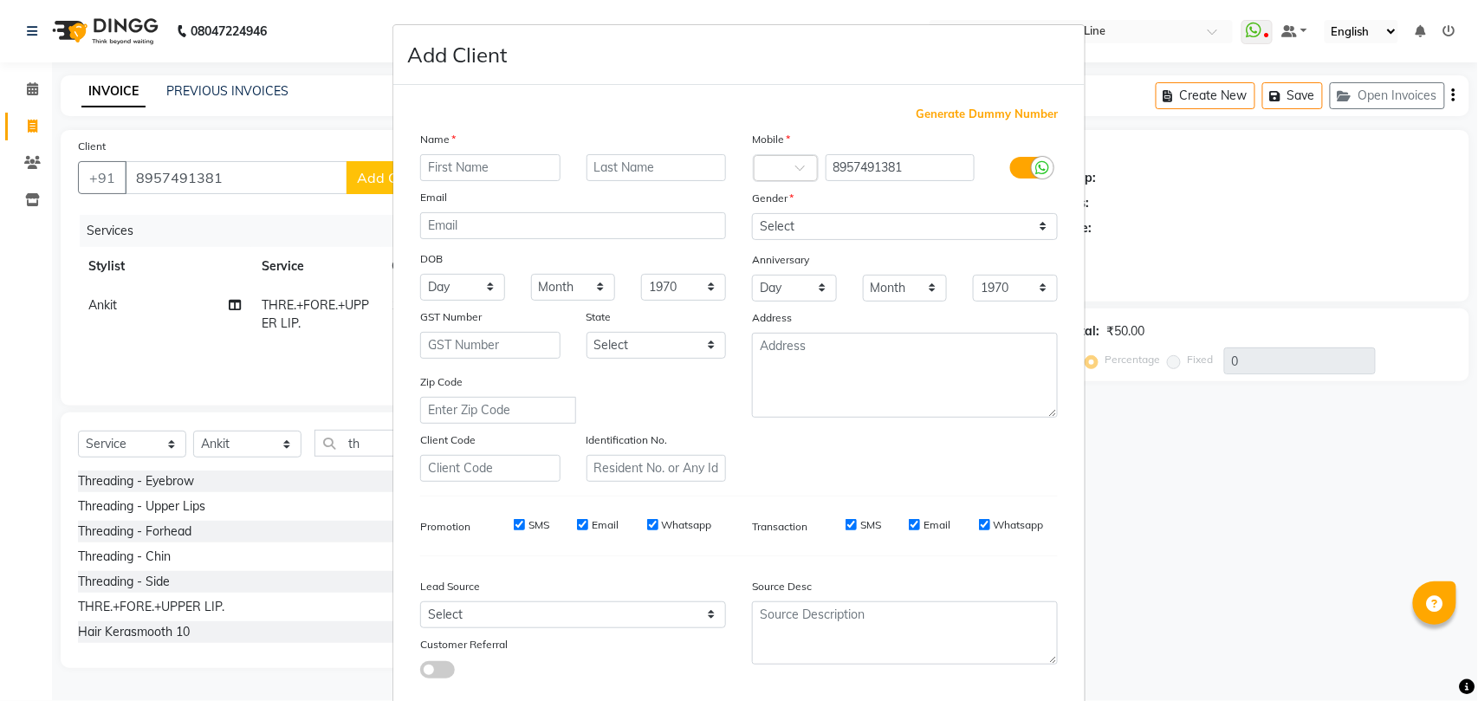
click at [464, 163] on input "text" at bounding box center [490, 167] width 140 height 27
type input "[PERSON_NAME]"
click at [835, 215] on select "Select [DEMOGRAPHIC_DATA] [DEMOGRAPHIC_DATA] Other Prefer Not To Say" at bounding box center [905, 226] width 306 height 27
select select "[DEMOGRAPHIC_DATA]"
click at [752, 213] on select "Select [DEMOGRAPHIC_DATA] [DEMOGRAPHIC_DATA] Other Prefer Not To Say" at bounding box center [905, 226] width 306 height 27
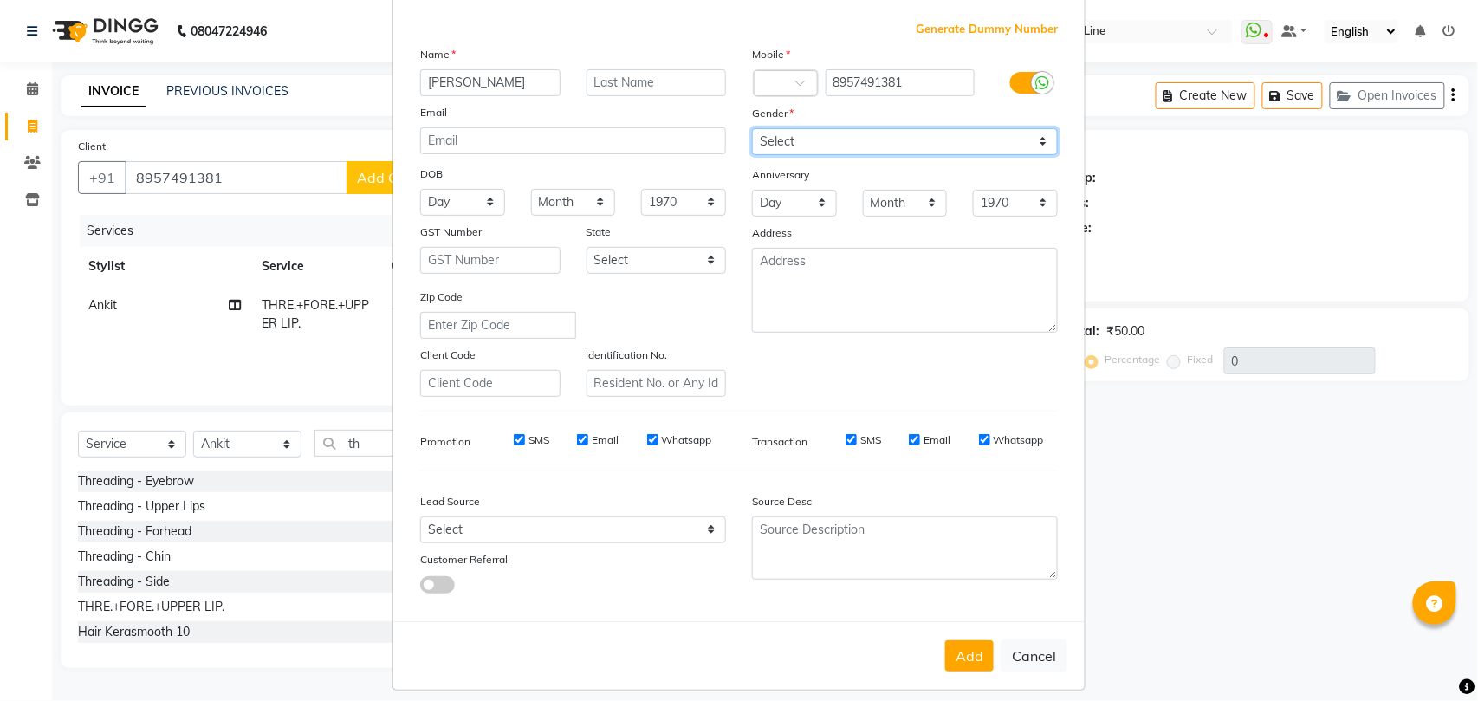
scroll to position [94, 0]
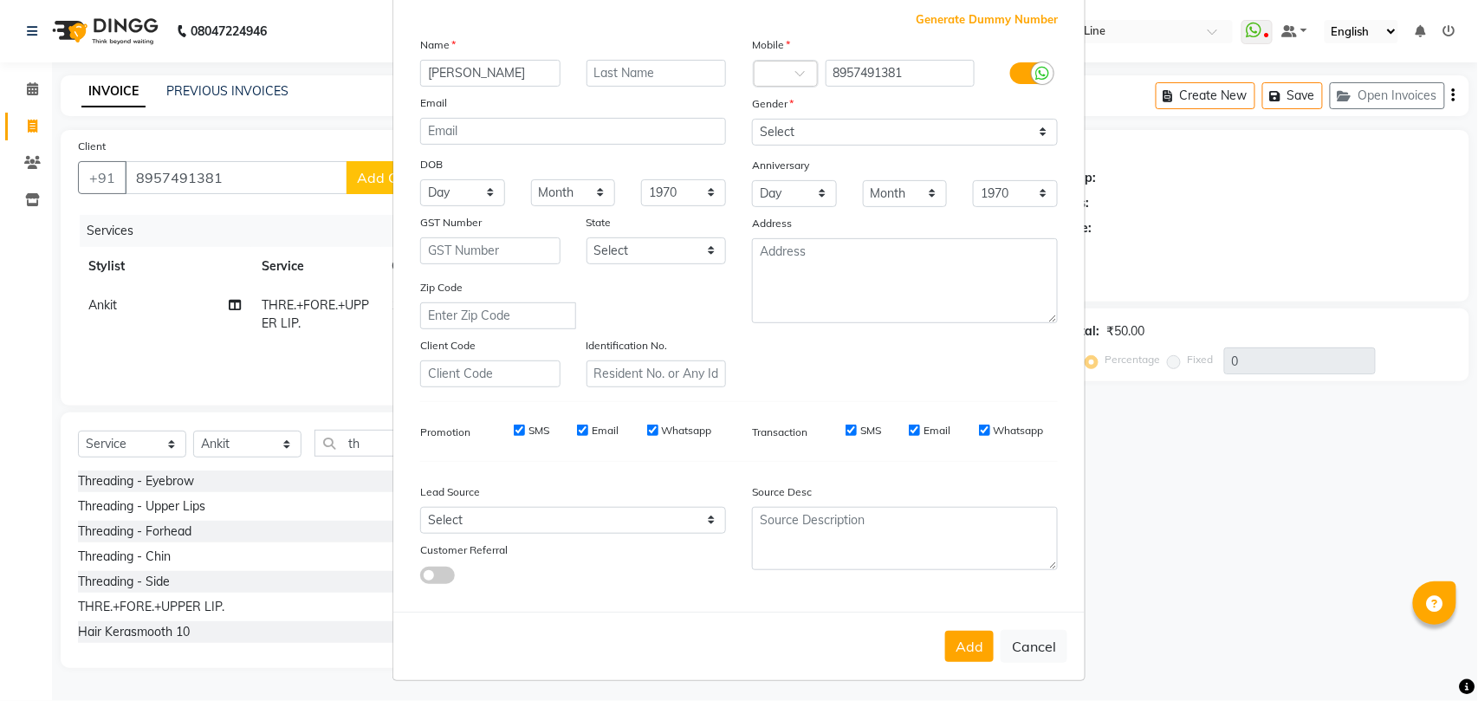
click at [954, 645] on button "Add" at bounding box center [969, 646] width 49 height 31
click at [958, 645] on div "Add Cancel" at bounding box center [739, 646] width 692 height 68
click at [974, 641] on div "Add Cancel" at bounding box center [739, 646] width 692 height 68
click at [1146, 555] on ngb-modal-window "Add Client Generate Dummy Number Name [PERSON_NAME] Email DOB Day 01 02 03 04 0…" at bounding box center [739, 350] width 1478 height 701
click at [1030, 636] on button "Cancel" at bounding box center [1034, 646] width 67 height 33
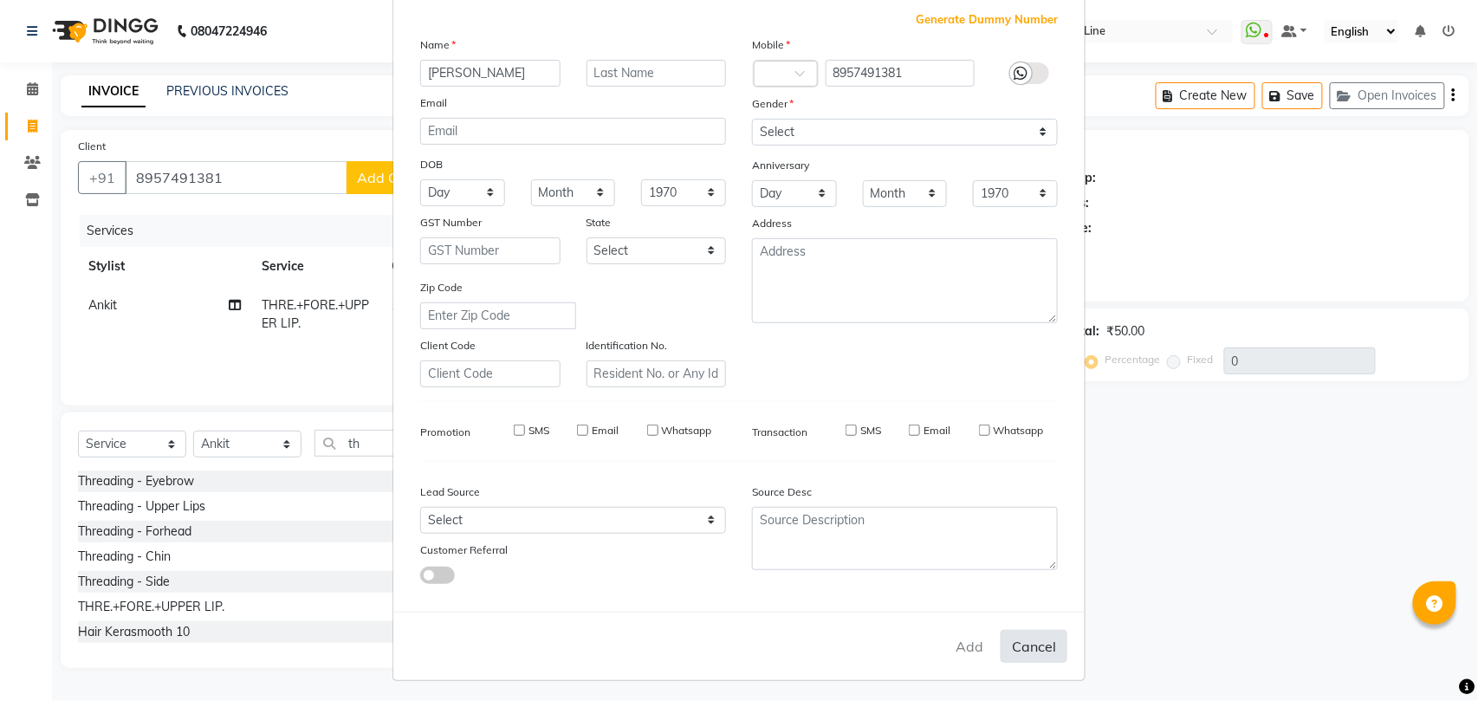
select select
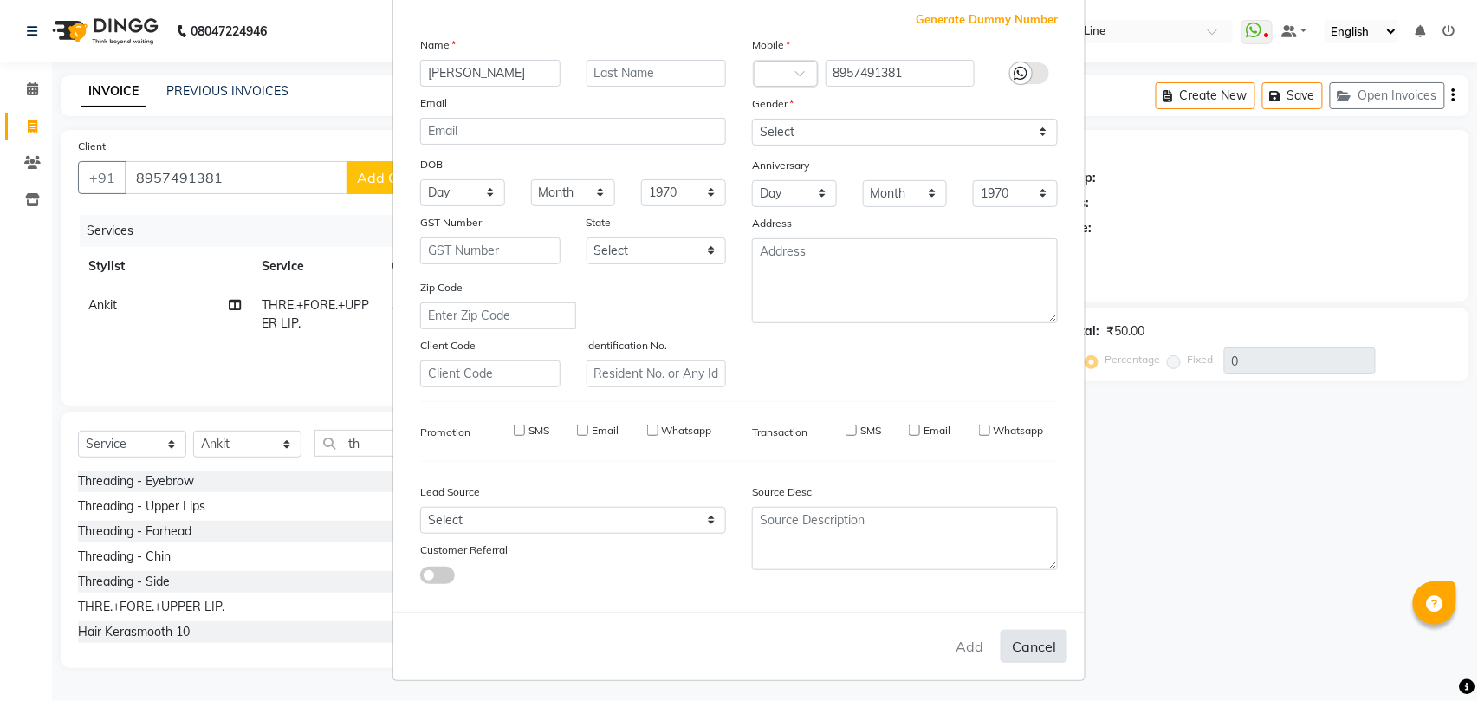
select select
checkbox input "false"
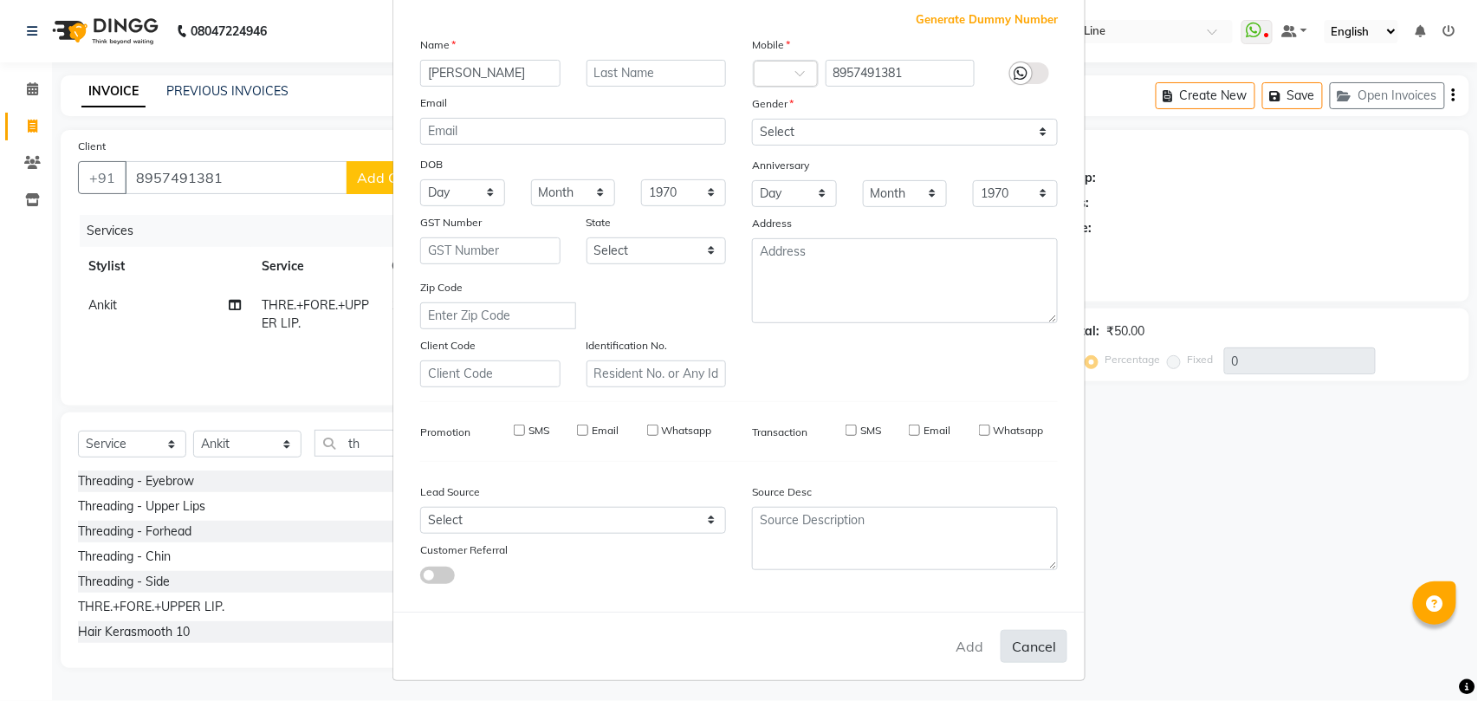
checkbox input "false"
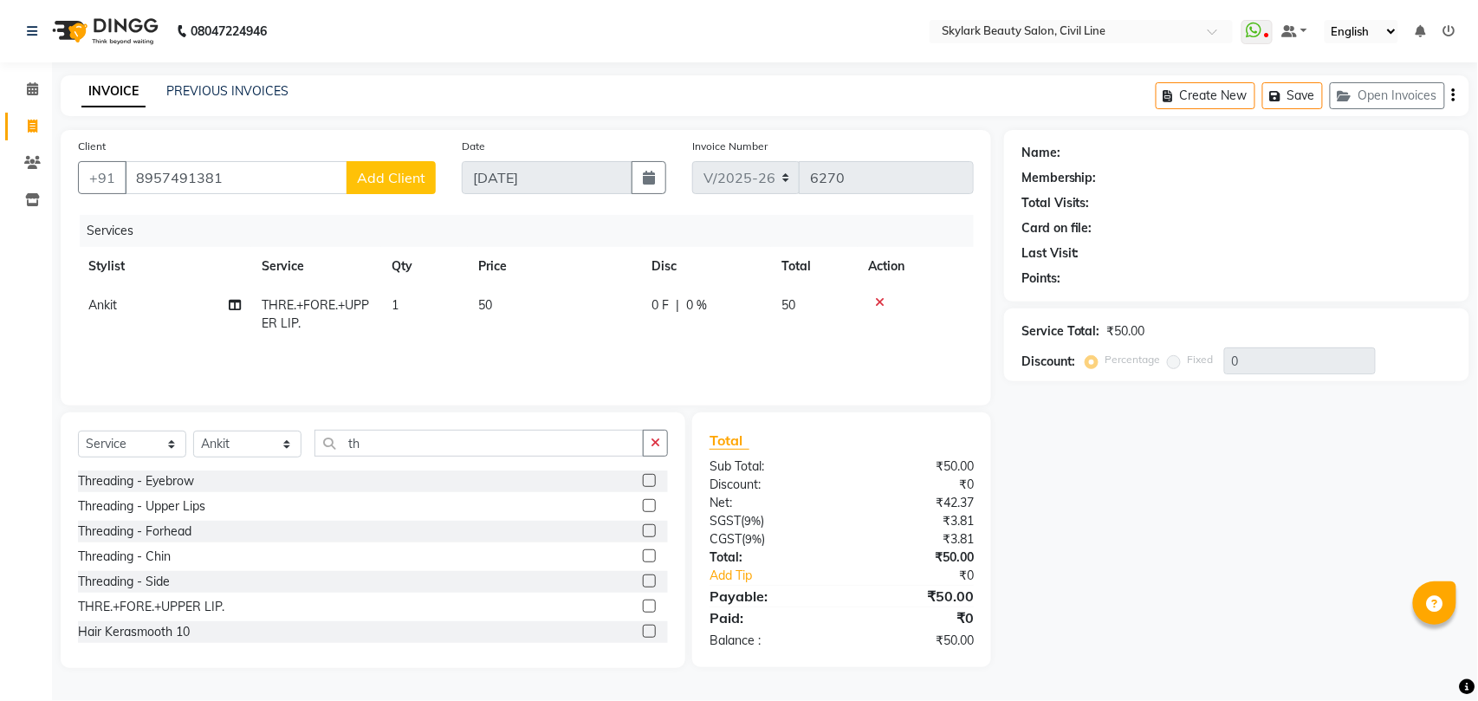
click at [393, 180] on span "Add Client" at bounding box center [391, 177] width 68 height 17
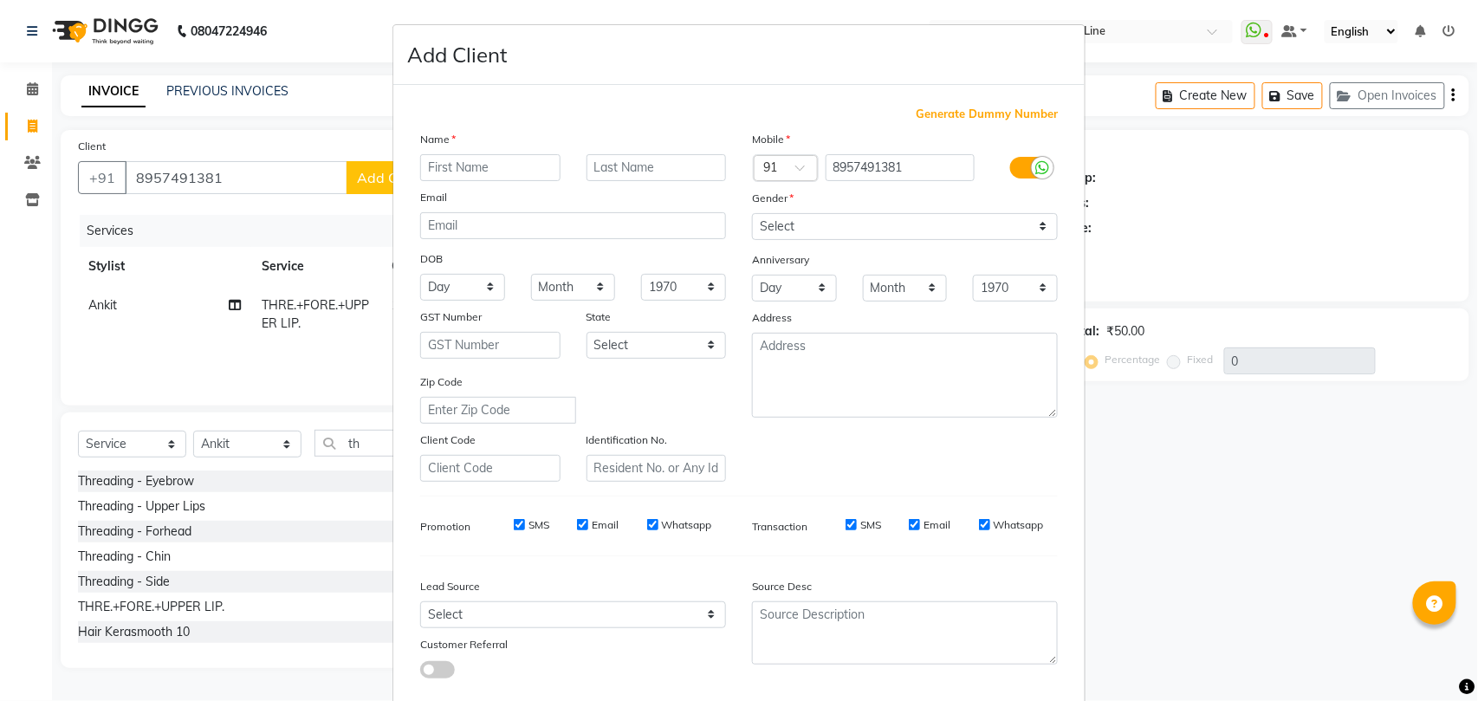
click at [483, 161] on input "text" at bounding box center [490, 167] width 140 height 27
type input "[PERSON_NAME]"
click at [826, 225] on select "Select [DEMOGRAPHIC_DATA] [DEMOGRAPHIC_DATA] Other Prefer Not To Say" at bounding box center [905, 226] width 306 height 27
select select "[DEMOGRAPHIC_DATA]"
click at [752, 213] on select "Select [DEMOGRAPHIC_DATA] [DEMOGRAPHIC_DATA] Other Prefer Not To Say" at bounding box center [905, 226] width 306 height 27
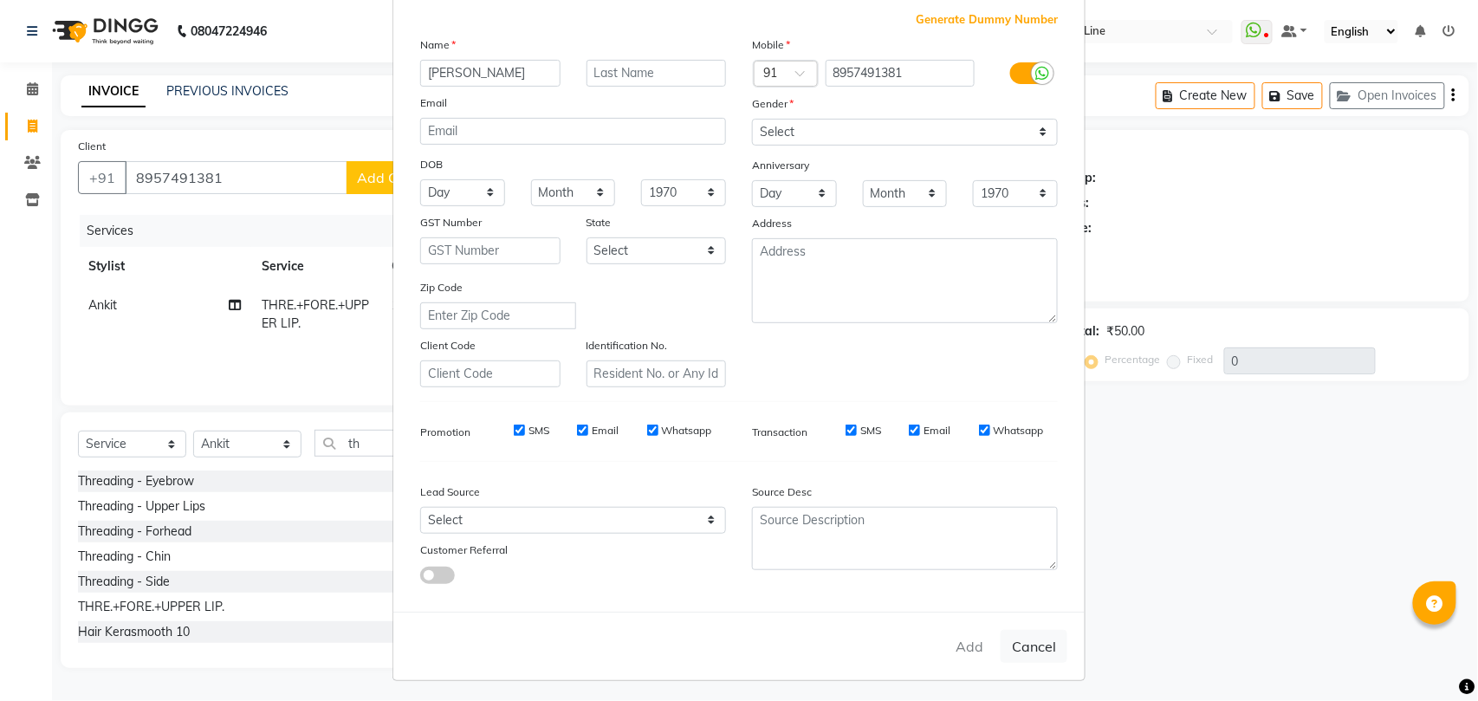
click at [965, 636] on div "Add Cancel" at bounding box center [739, 646] width 692 height 68
click at [1013, 638] on button "Cancel" at bounding box center [1034, 646] width 67 height 33
select select
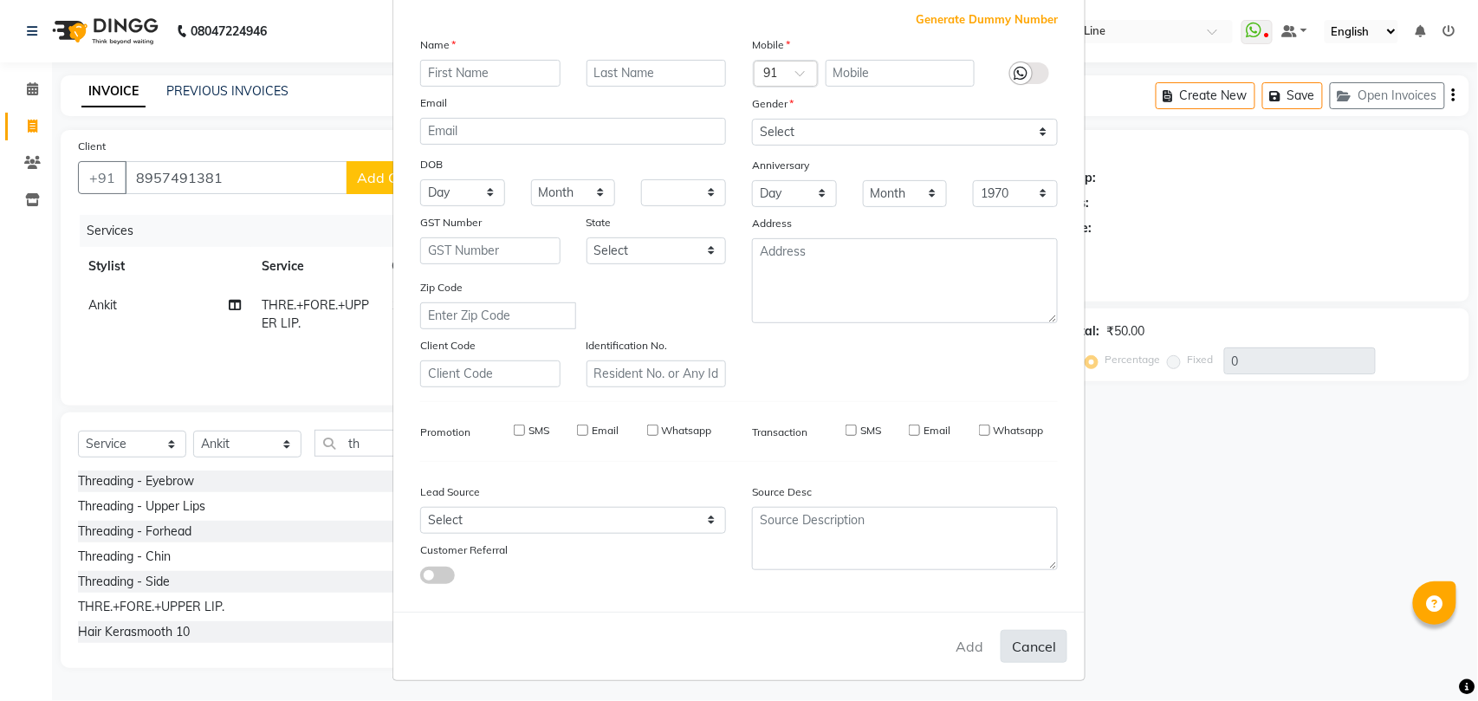
select select
checkbox input "false"
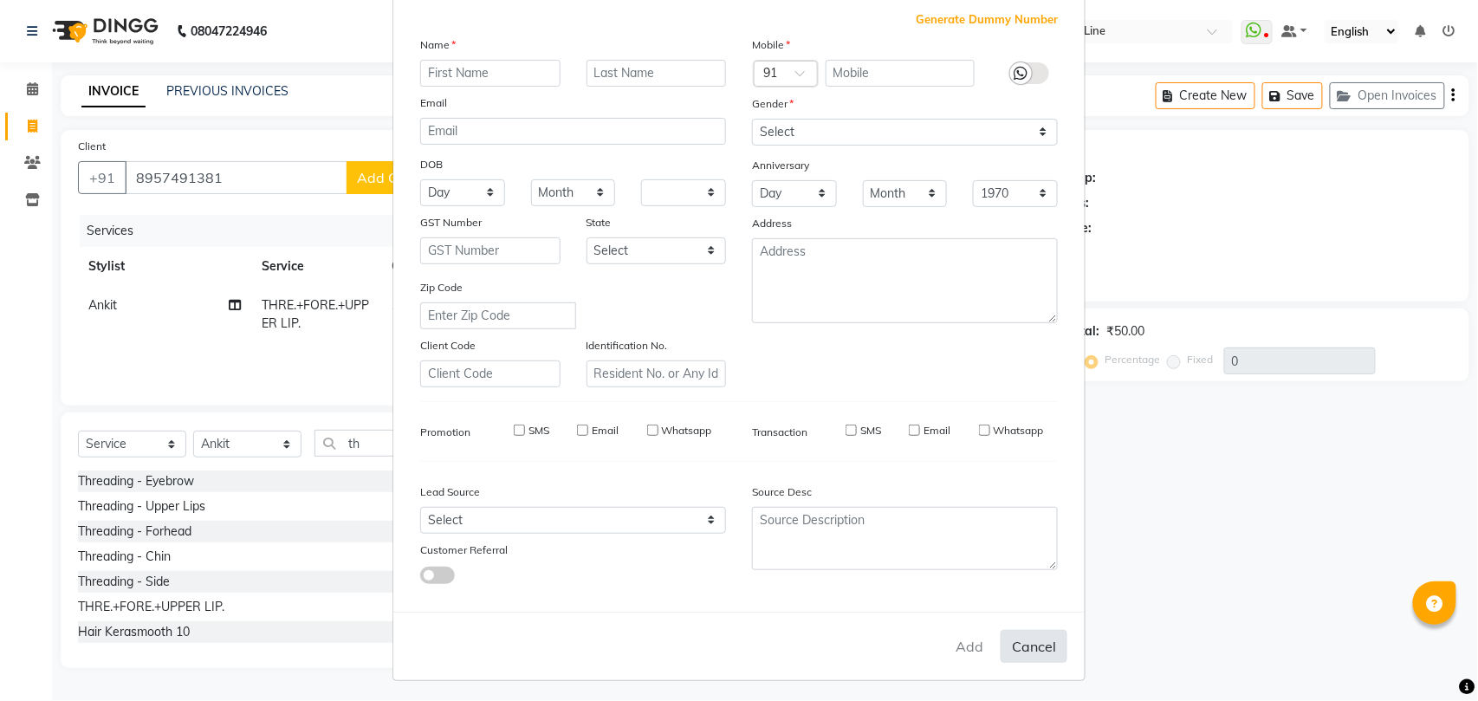
checkbox input "false"
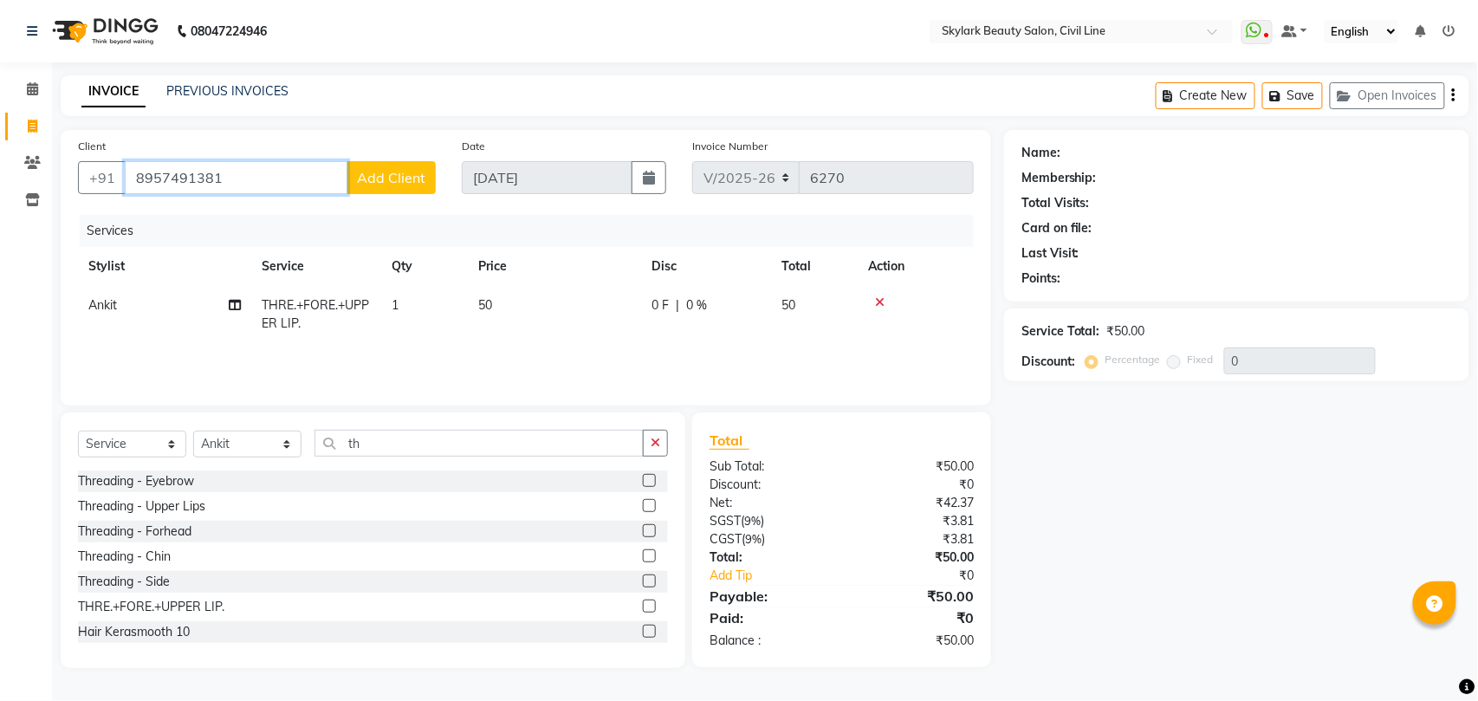
click at [269, 167] on input "8957491381" at bounding box center [236, 177] width 223 height 33
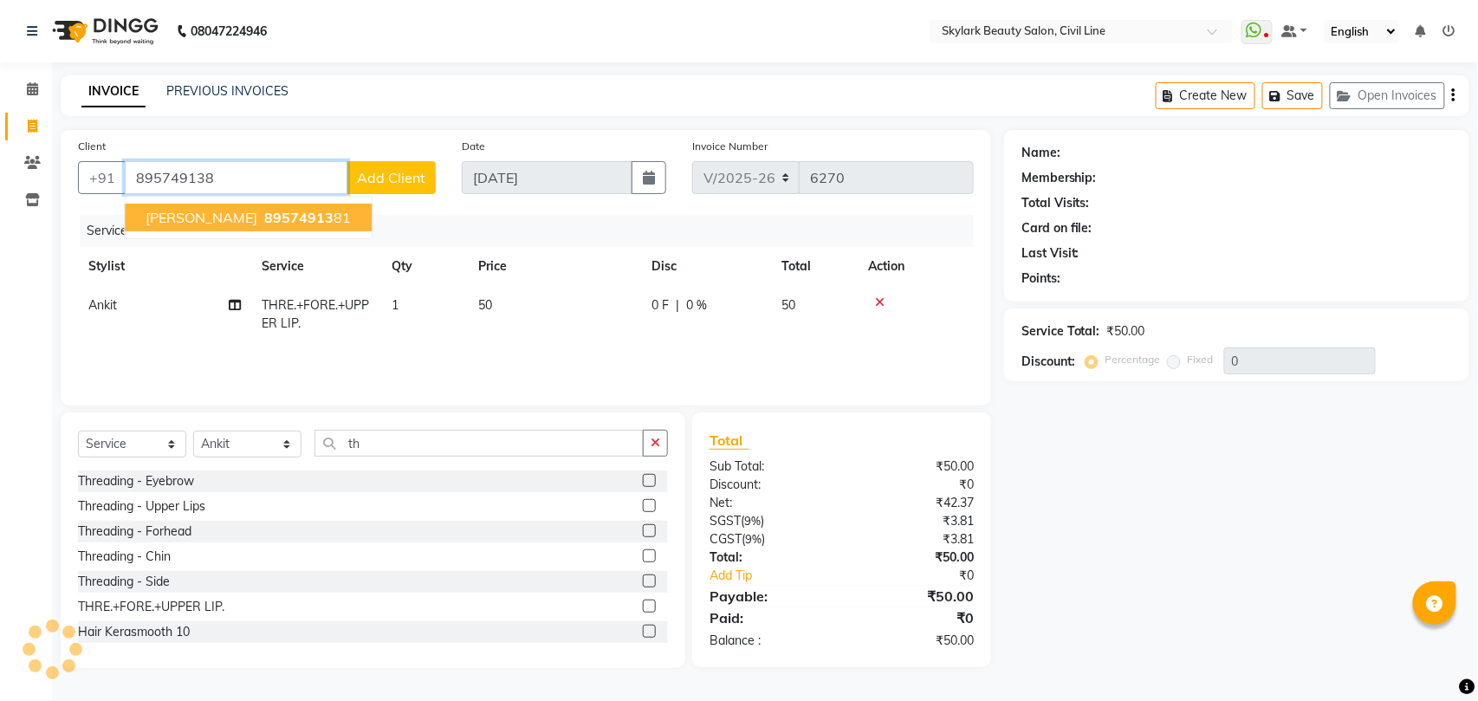
type input "8957491381"
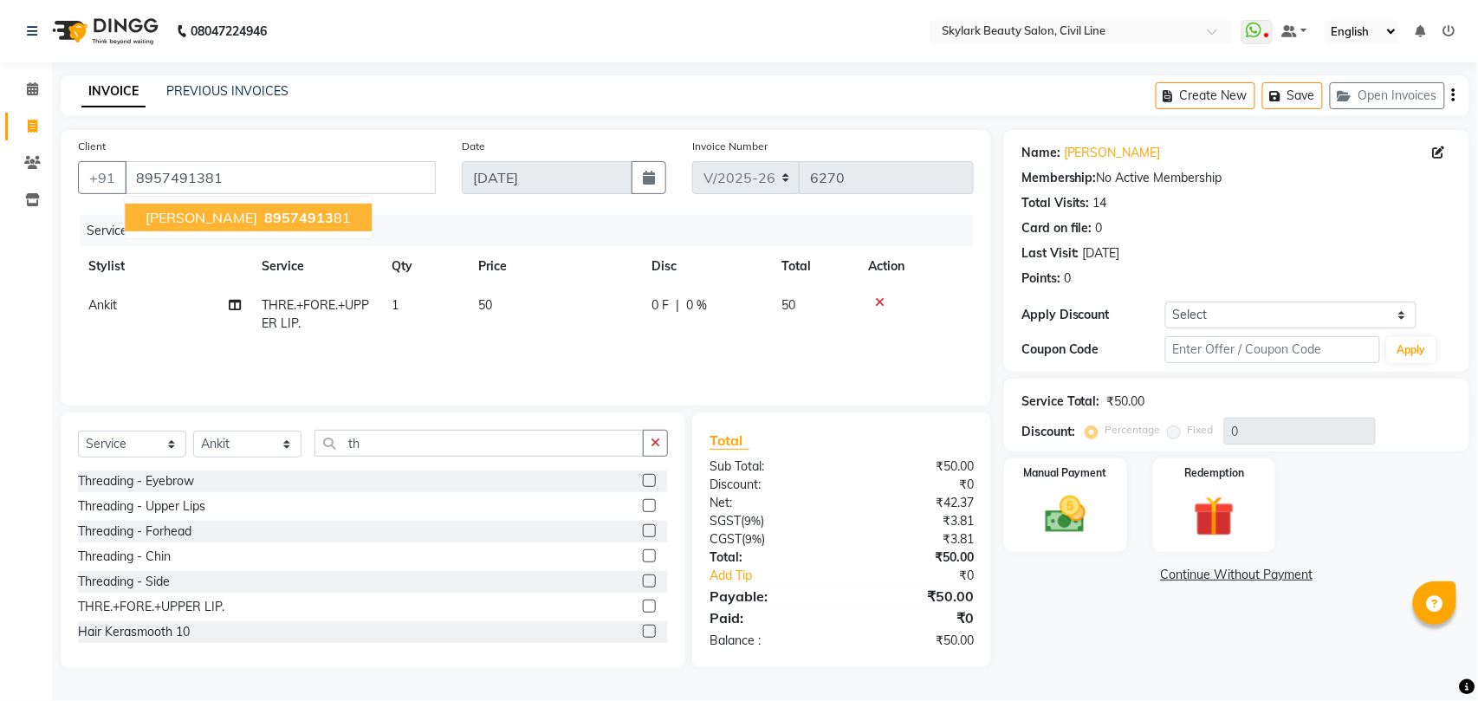
click at [264, 212] on span "89574913" at bounding box center [298, 217] width 69 height 17
click at [1083, 529] on img at bounding box center [1065, 514] width 68 height 49
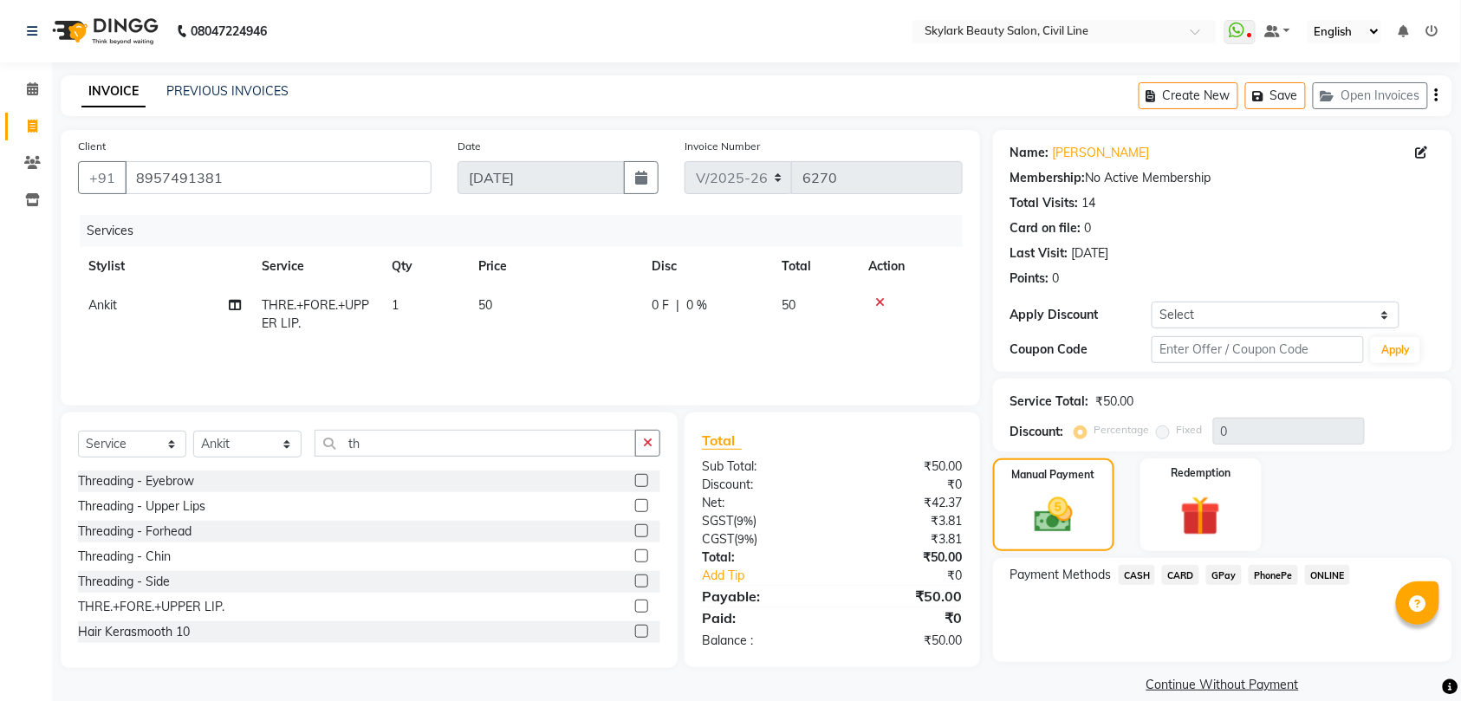
click at [1227, 572] on span "GPay" at bounding box center [1224, 575] width 36 height 20
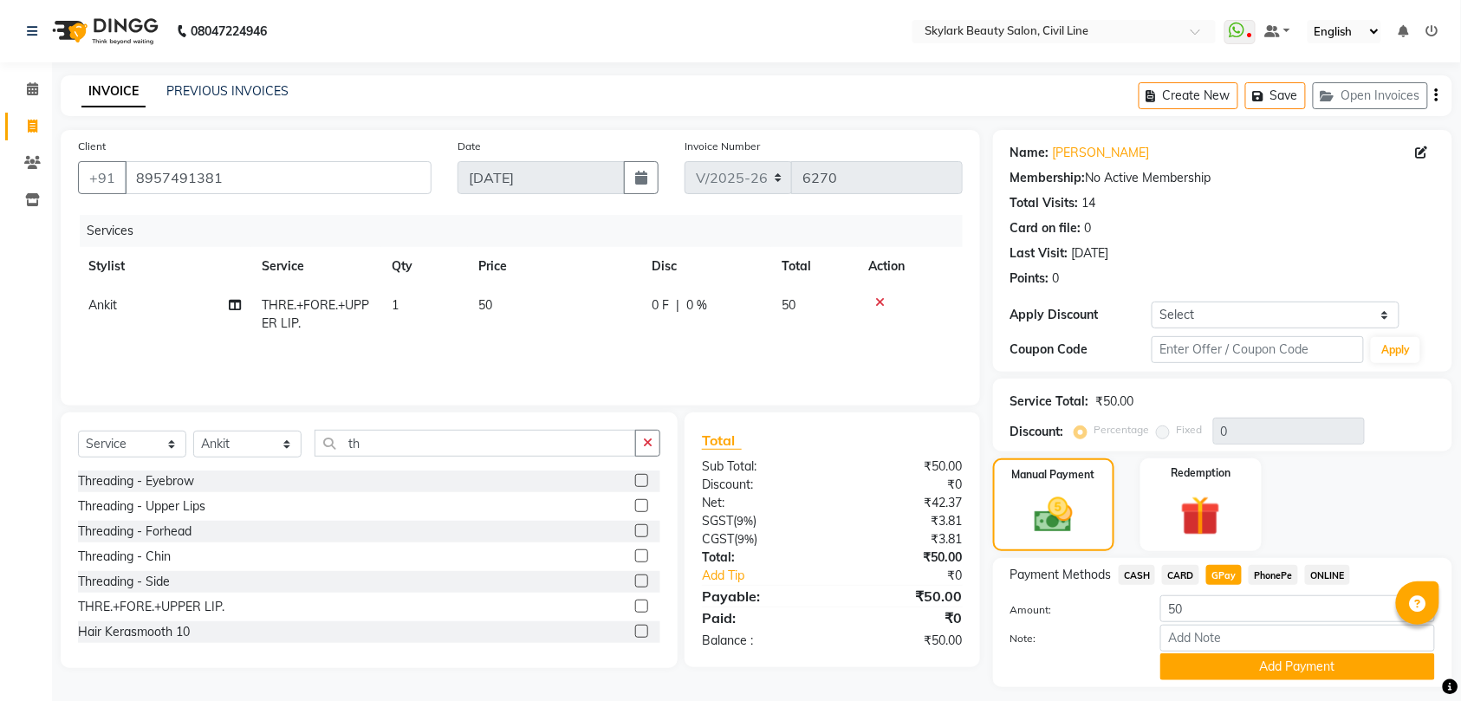
click at [1314, 660] on button "Add Payment" at bounding box center [1297, 666] width 275 height 27
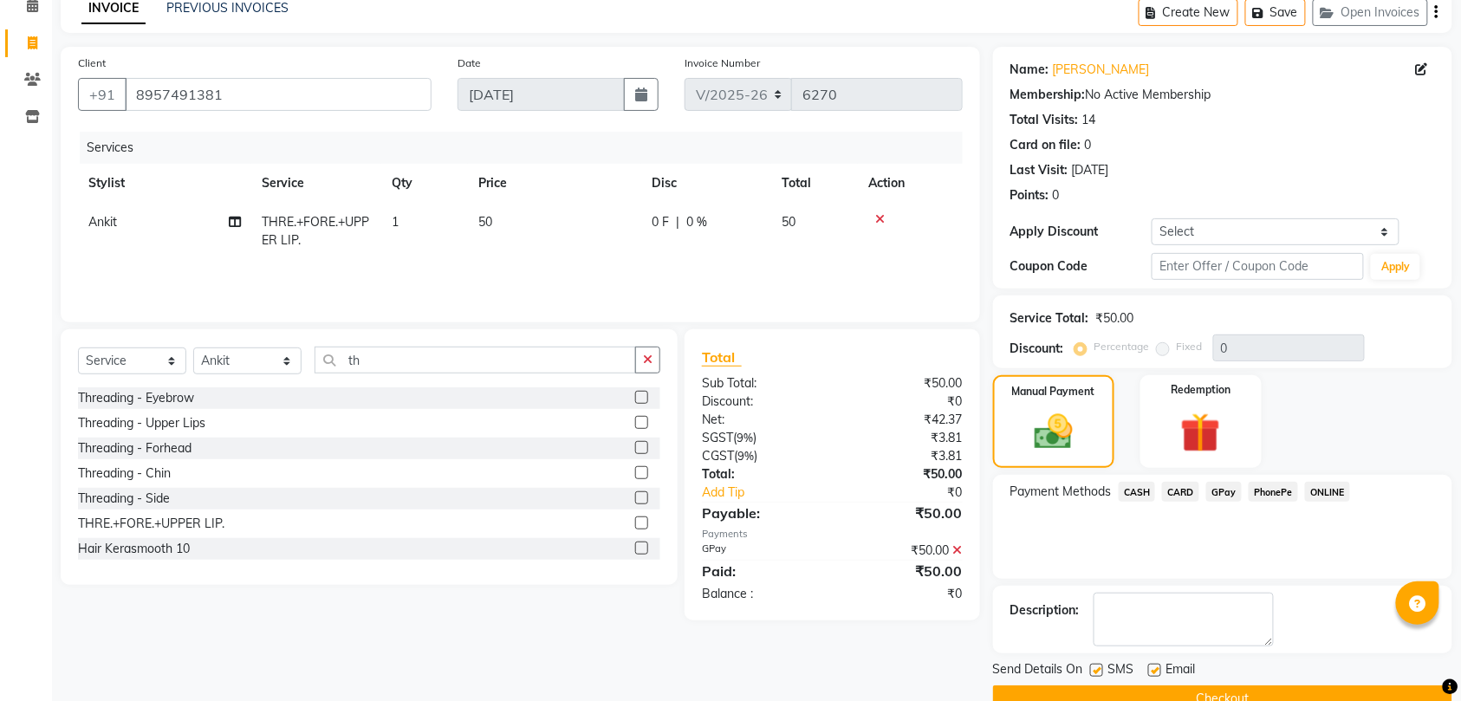
scroll to position [122, 0]
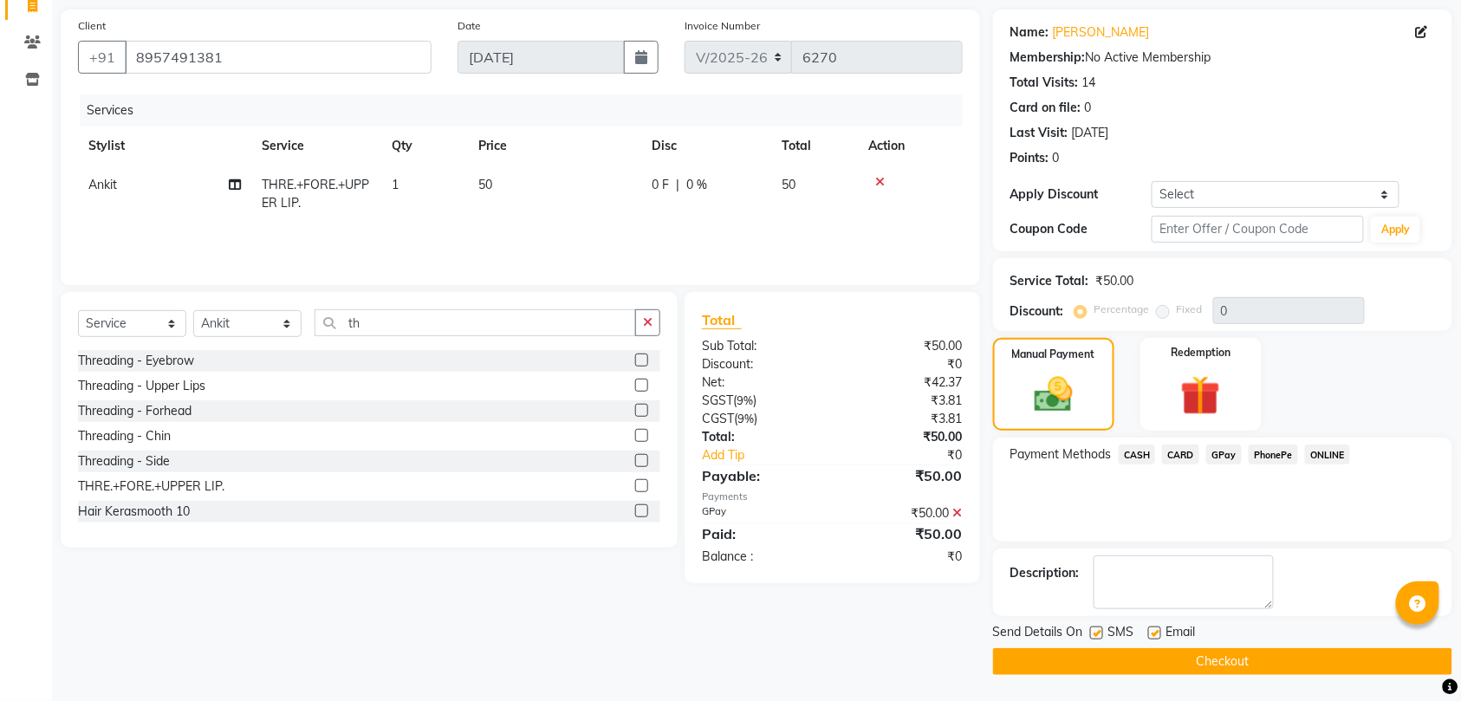
click at [1303, 656] on button "Checkout" at bounding box center [1222, 661] width 459 height 27
click at [1303, 656] on div "Checkout" at bounding box center [1222, 661] width 459 height 27
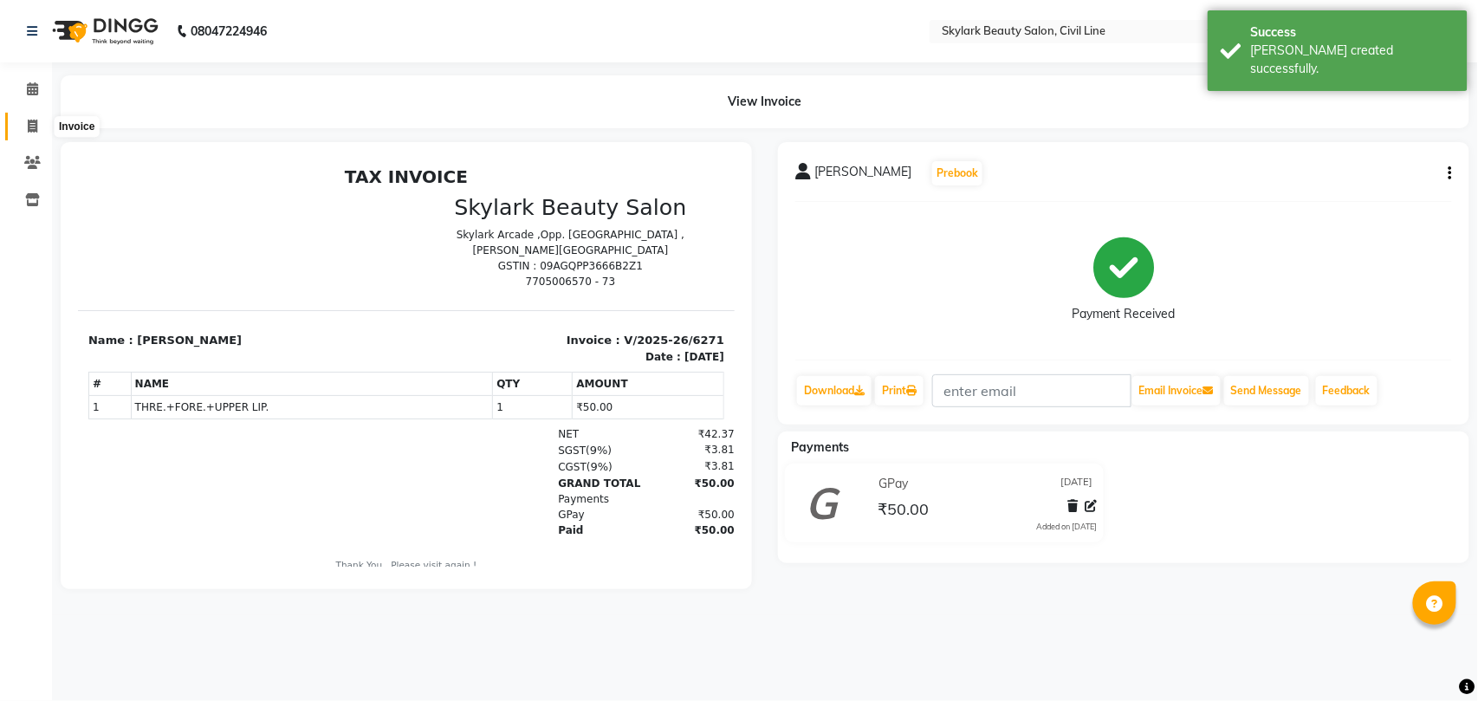
click at [31, 126] on icon at bounding box center [33, 126] width 10 height 13
select select "service"
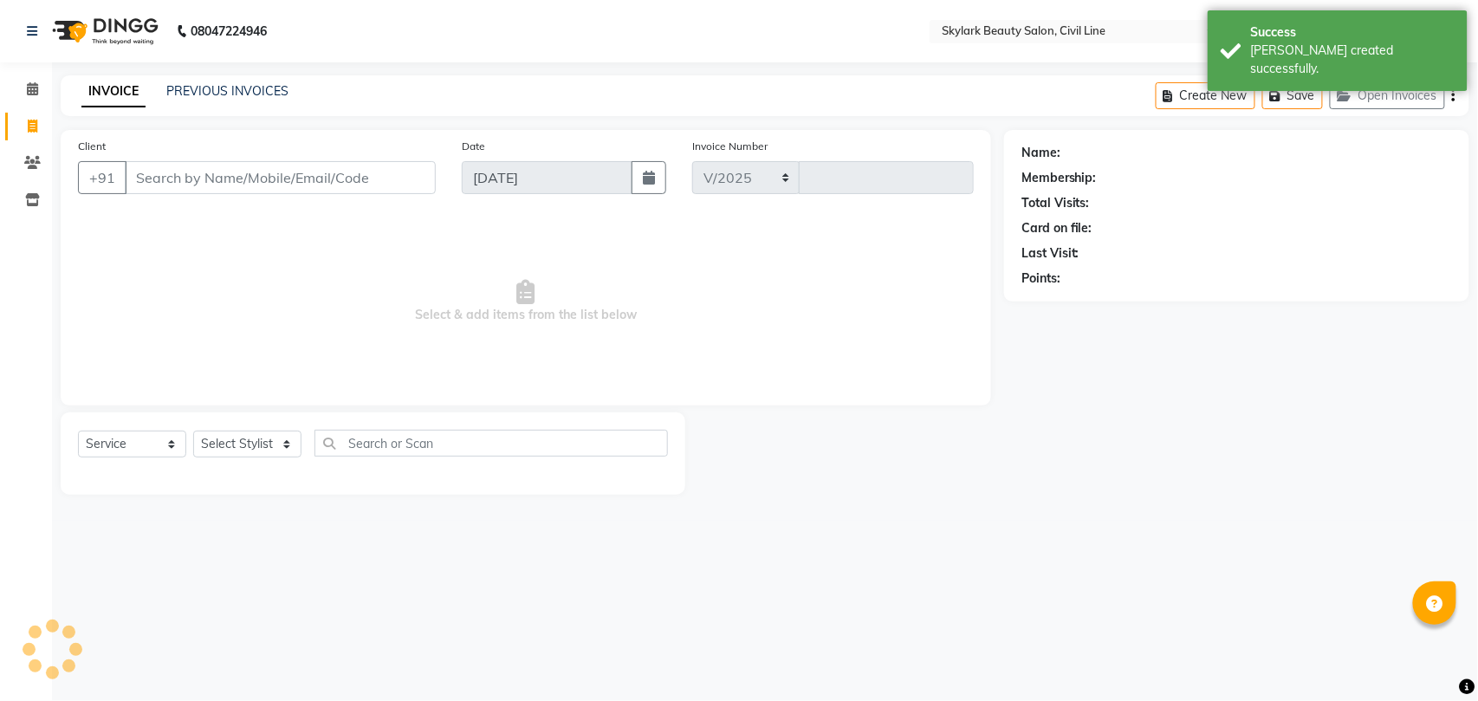
select select "4588"
type input "6272"
click at [246, 441] on select "Select Stylist" at bounding box center [247, 444] width 108 height 27
click at [253, 437] on select "Select Stylist" at bounding box center [247, 444] width 108 height 27
drag, startPoint x: 253, startPoint y: 437, endPoint x: 253, endPoint y: 461, distance: 24.3
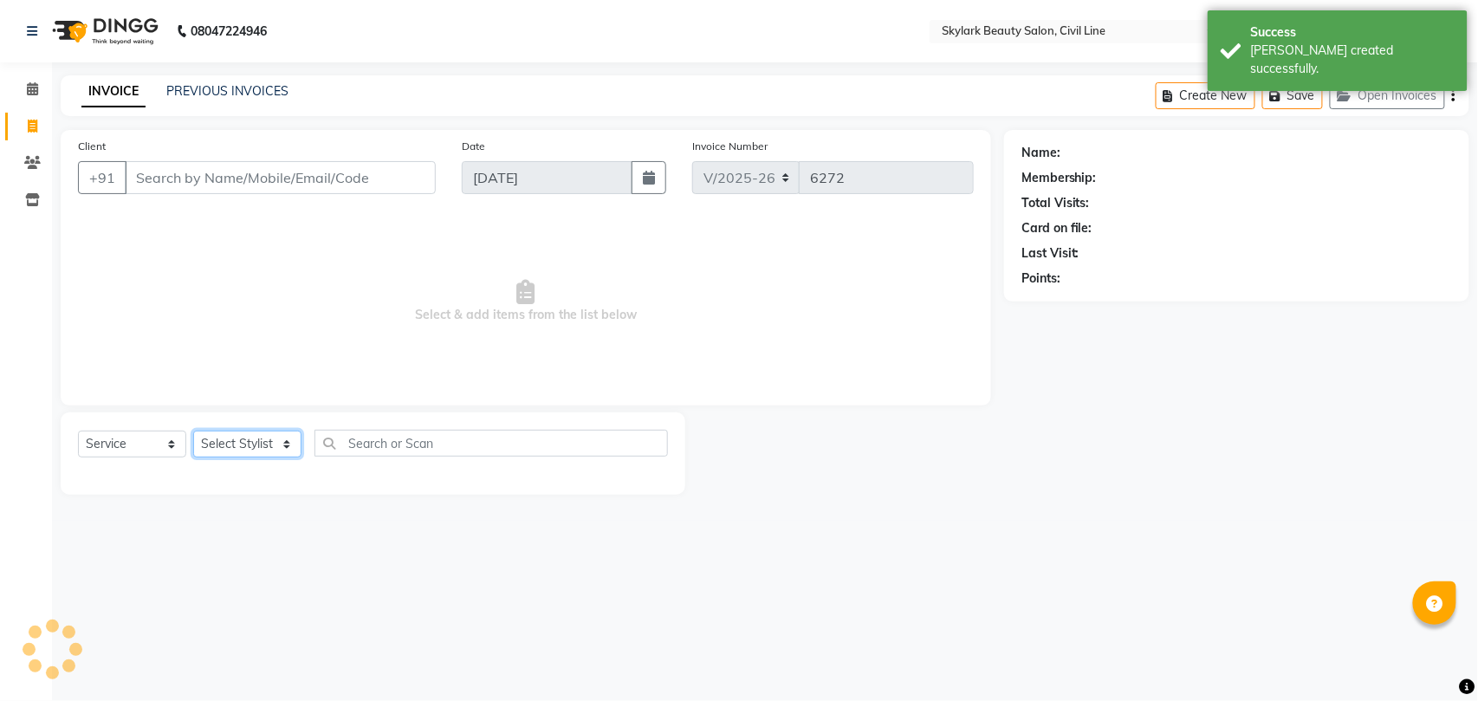
click at [253, 461] on div "Select Service Product Membership Package Voucher Prepaid Gift Card Select Styl…" at bounding box center [373, 450] width 590 height 41
select select "28120"
click at [193, 431] on select "Select Stylist [PERSON_NAME] [PERSON_NAME] [PERSON_NAME] WASU" at bounding box center [247, 444] width 108 height 27
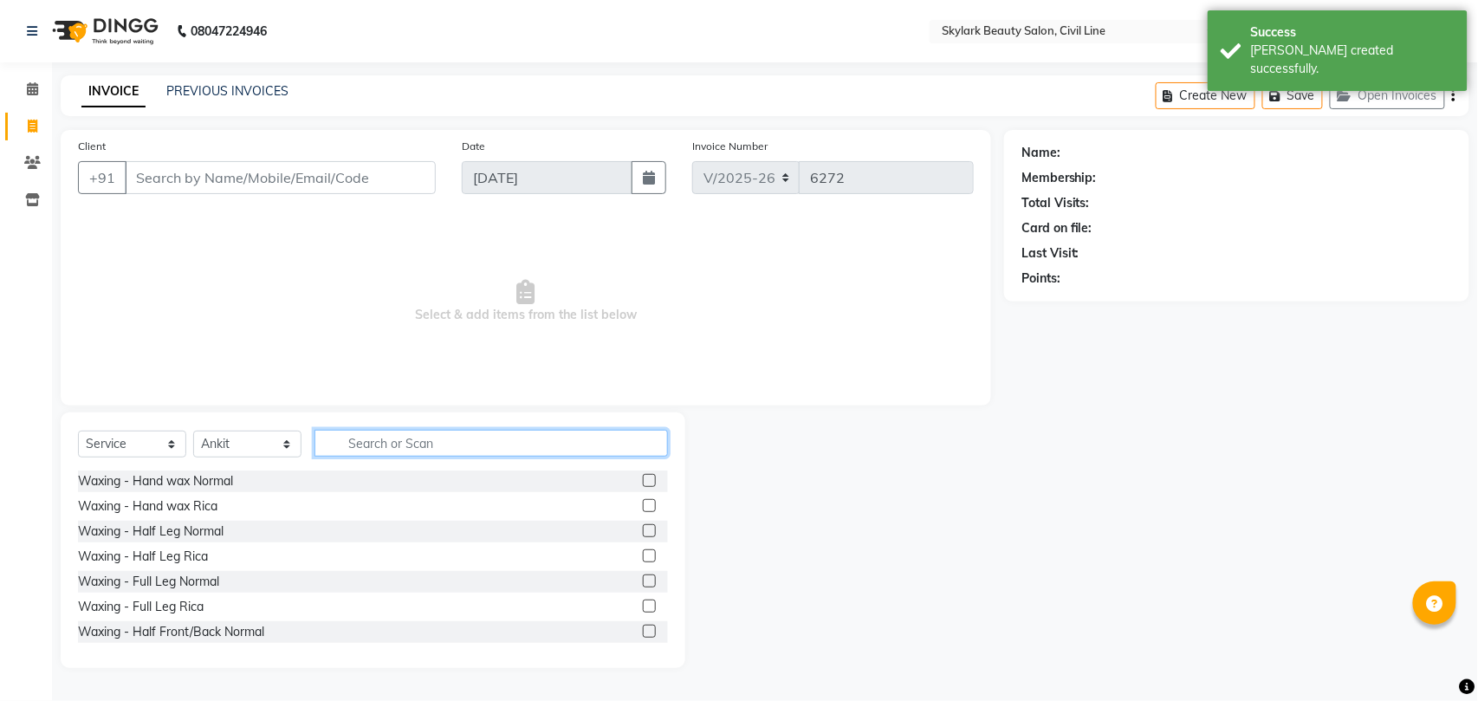
click at [371, 445] on input "text" at bounding box center [492, 443] width 354 height 27
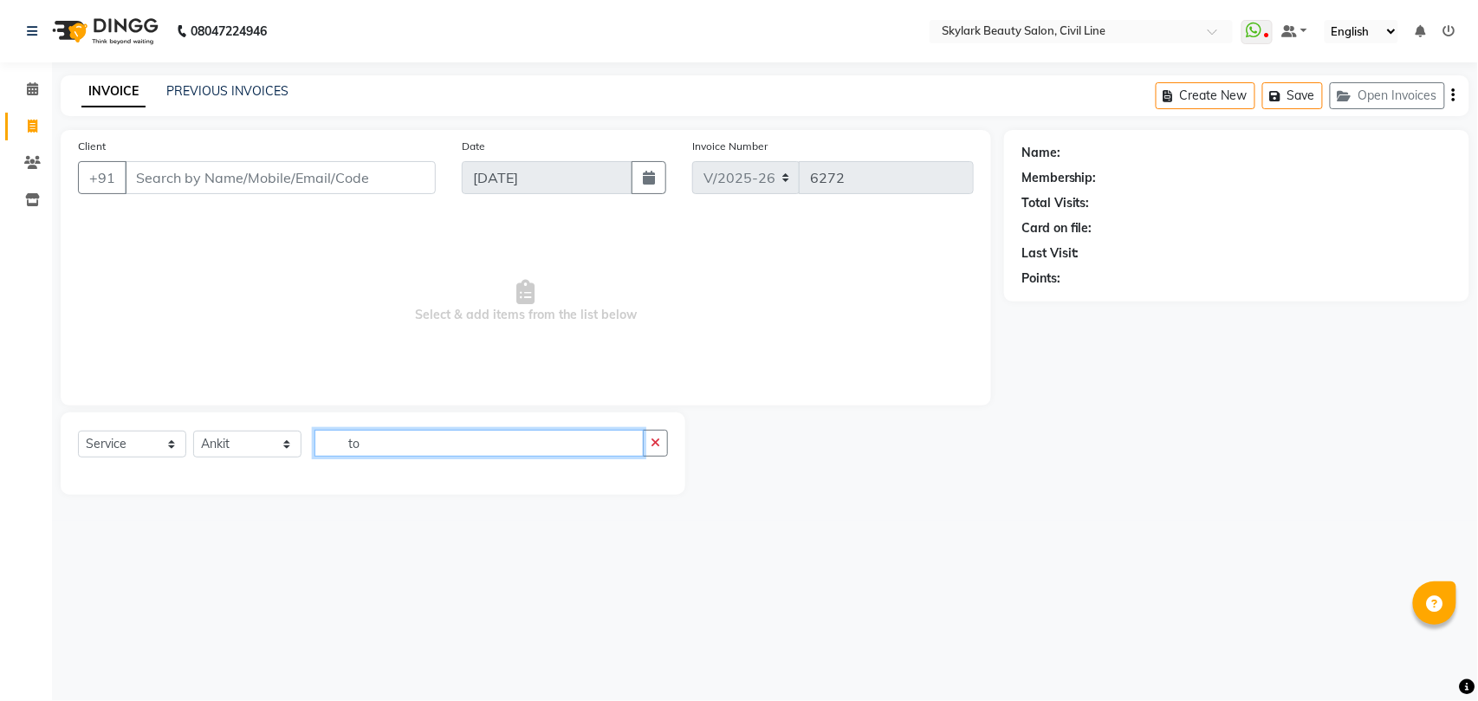
type input "t"
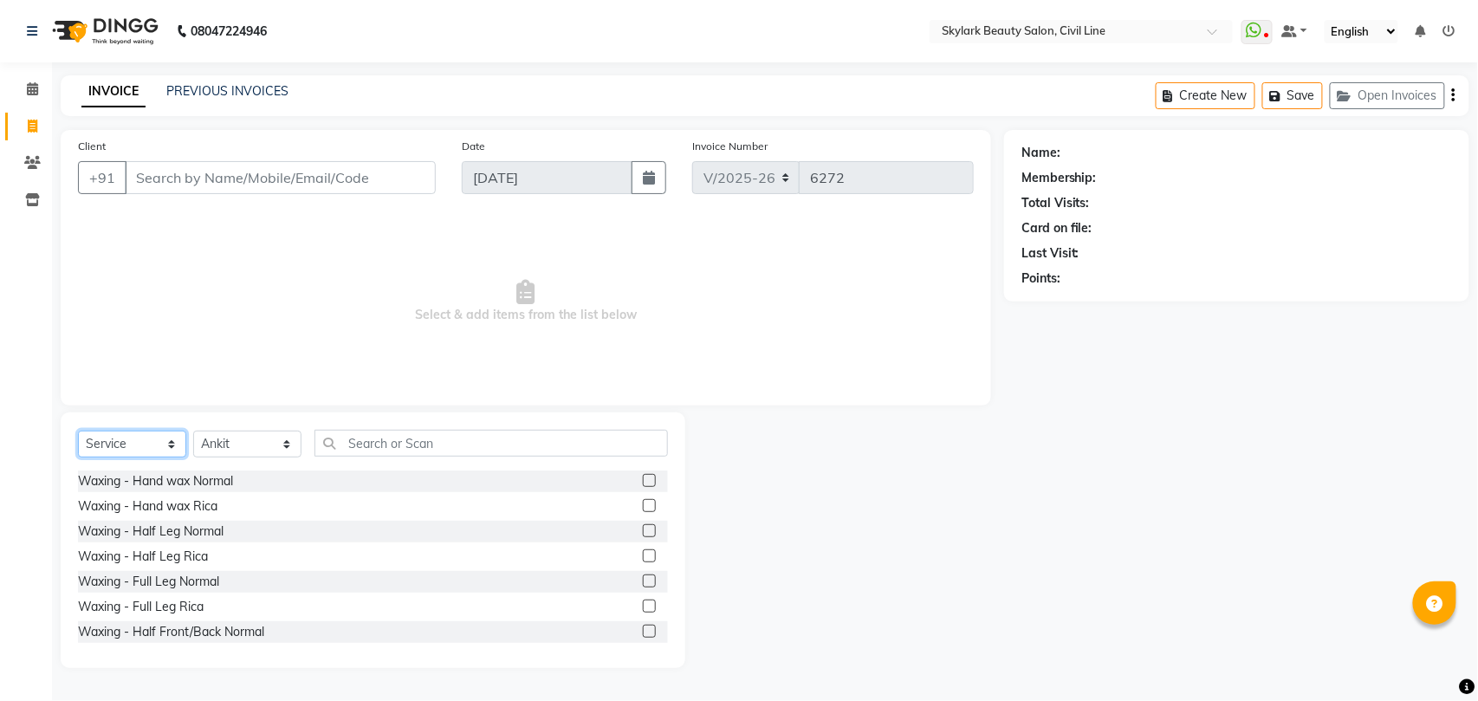
click at [137, 451] on select "Select Service Product Membership Package Voucher Prepaid Gift Card" at bounding box center [132, 444] width 108 height 27
select select "product"
click at [78, 431] on select "Select Service Product Membership Package Voucher Prepaid Gift Card" at bounding box center [132, 444] width 108 height 27
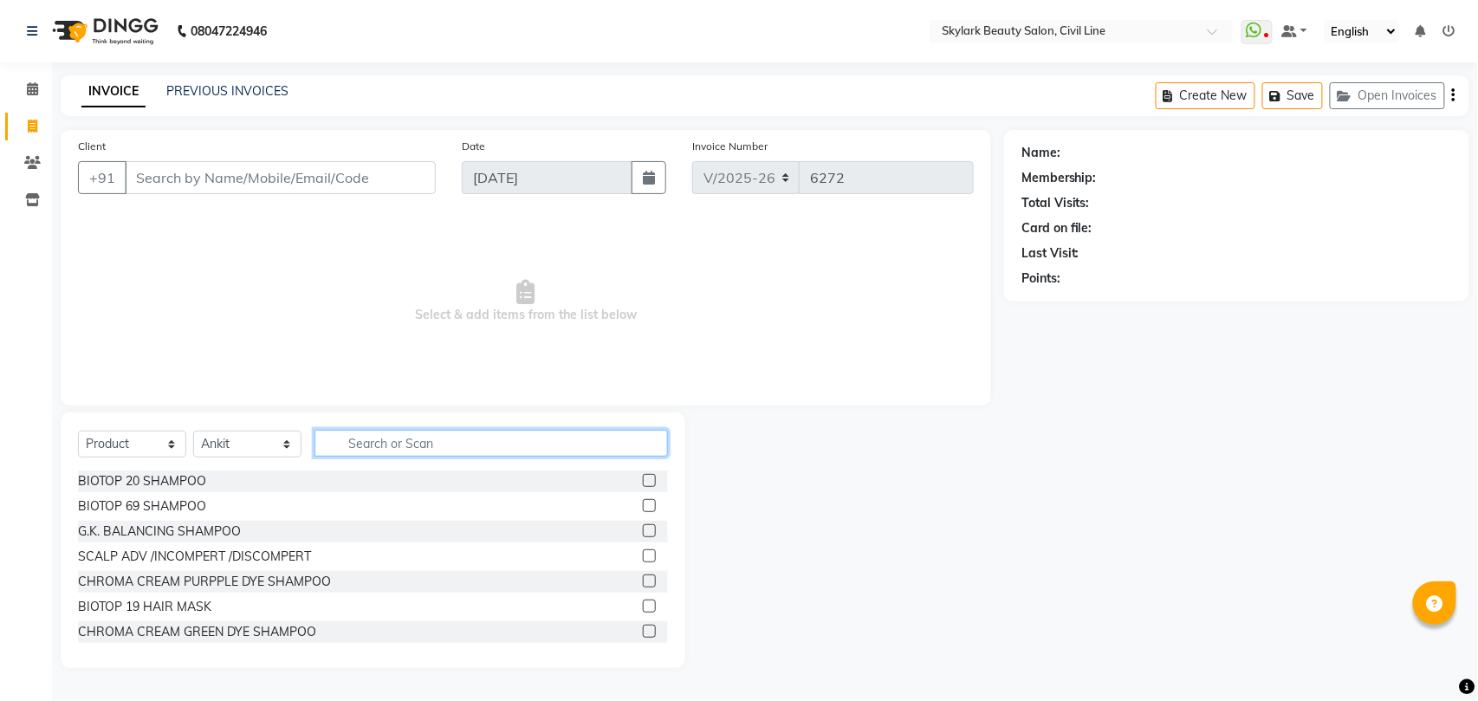
click at [366, 438] on input "text" at bounding box center [492, 443] width 354 height 27
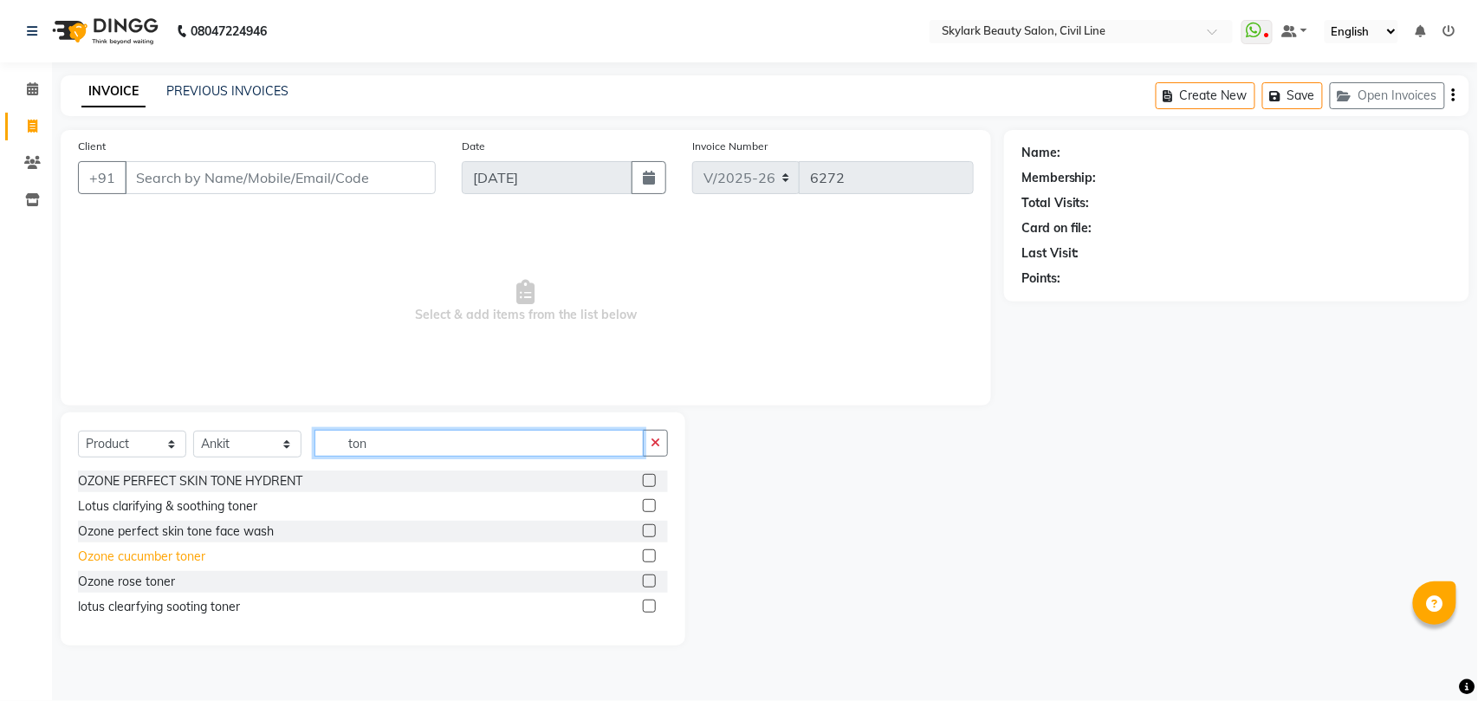
type input "ton"
click at [140, 555] on div "Ozone cucumber toner" at bounding box center [141, 557] width 127 height 18
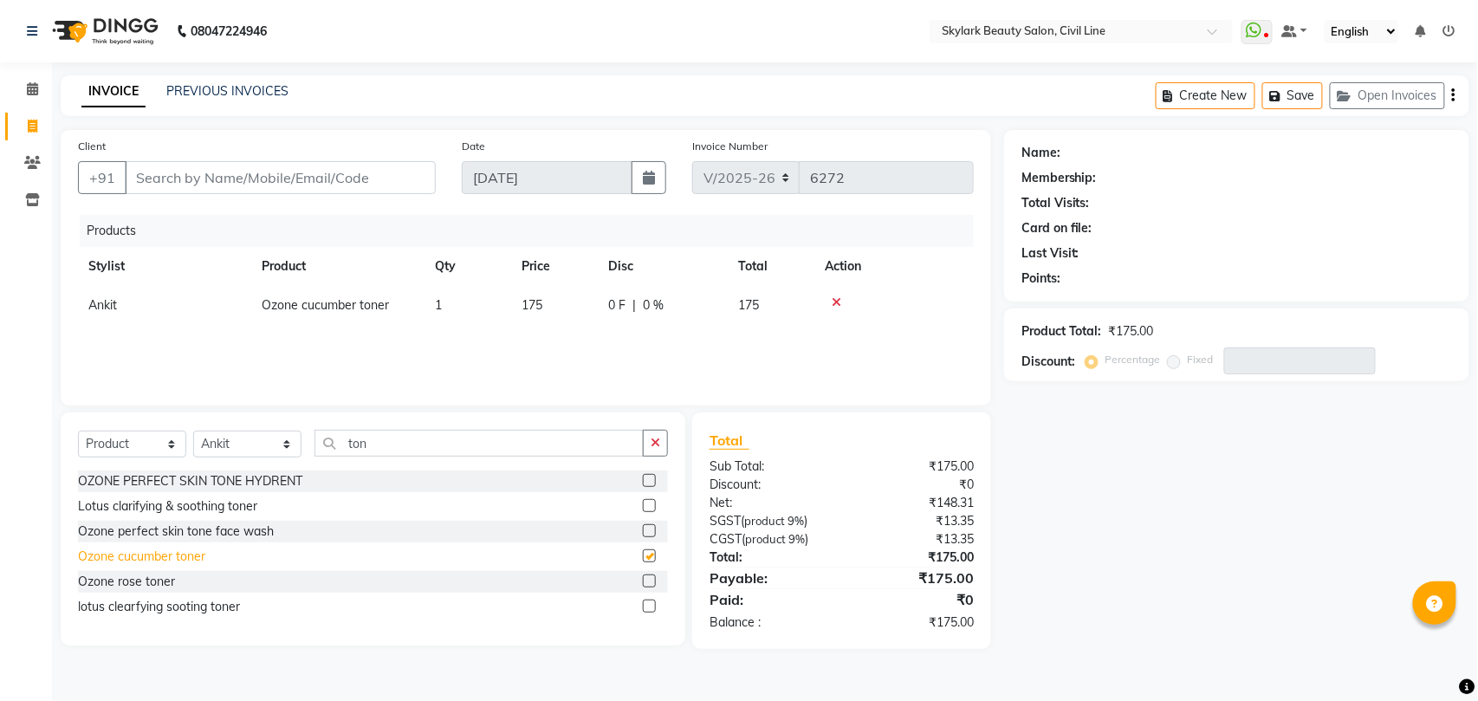
checkbox input "false"
click at [407, 444] on input "ton" at bounding box center [479, 443] width 329 height 27
type input "t"
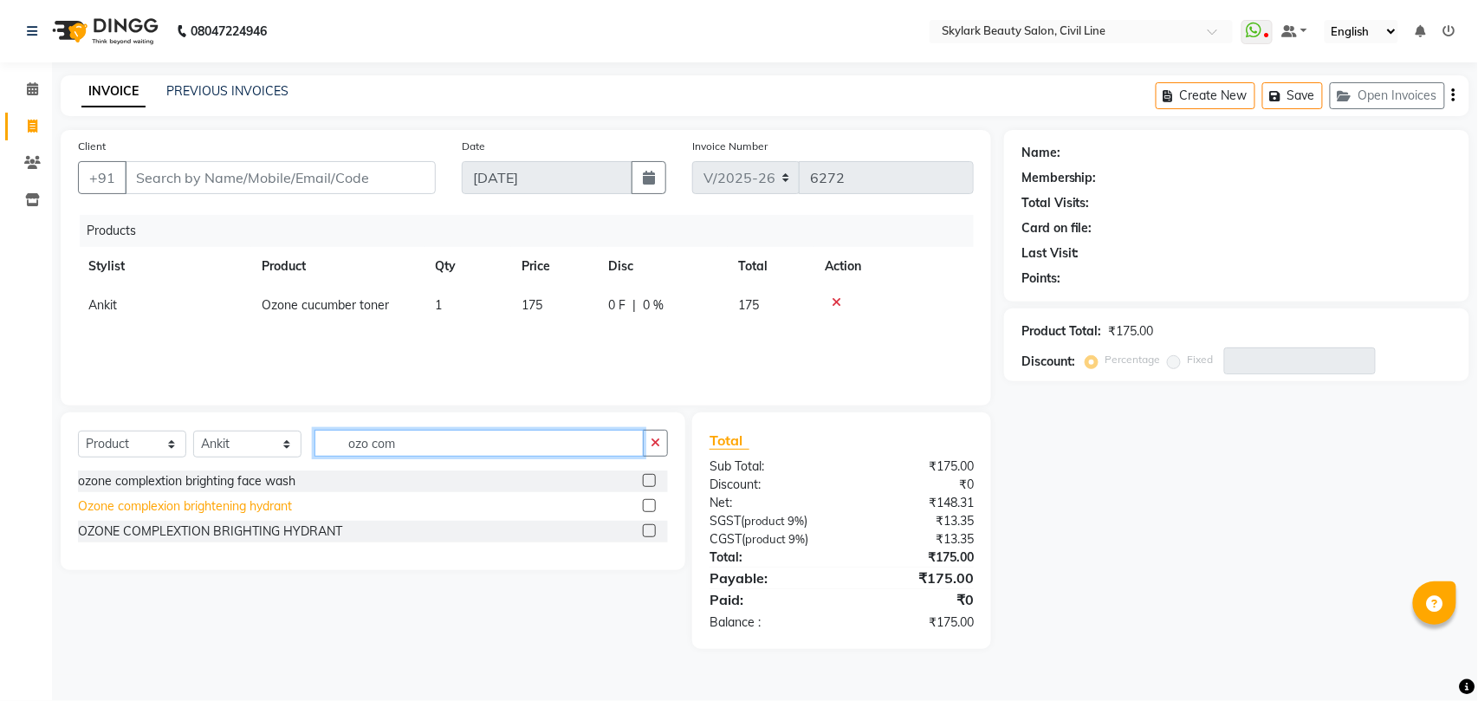
type input "ozo com"
click at [224, 510] on div "Ozone complexion brightening hydrant" at bounding box center [185, 506] width 214 height 18
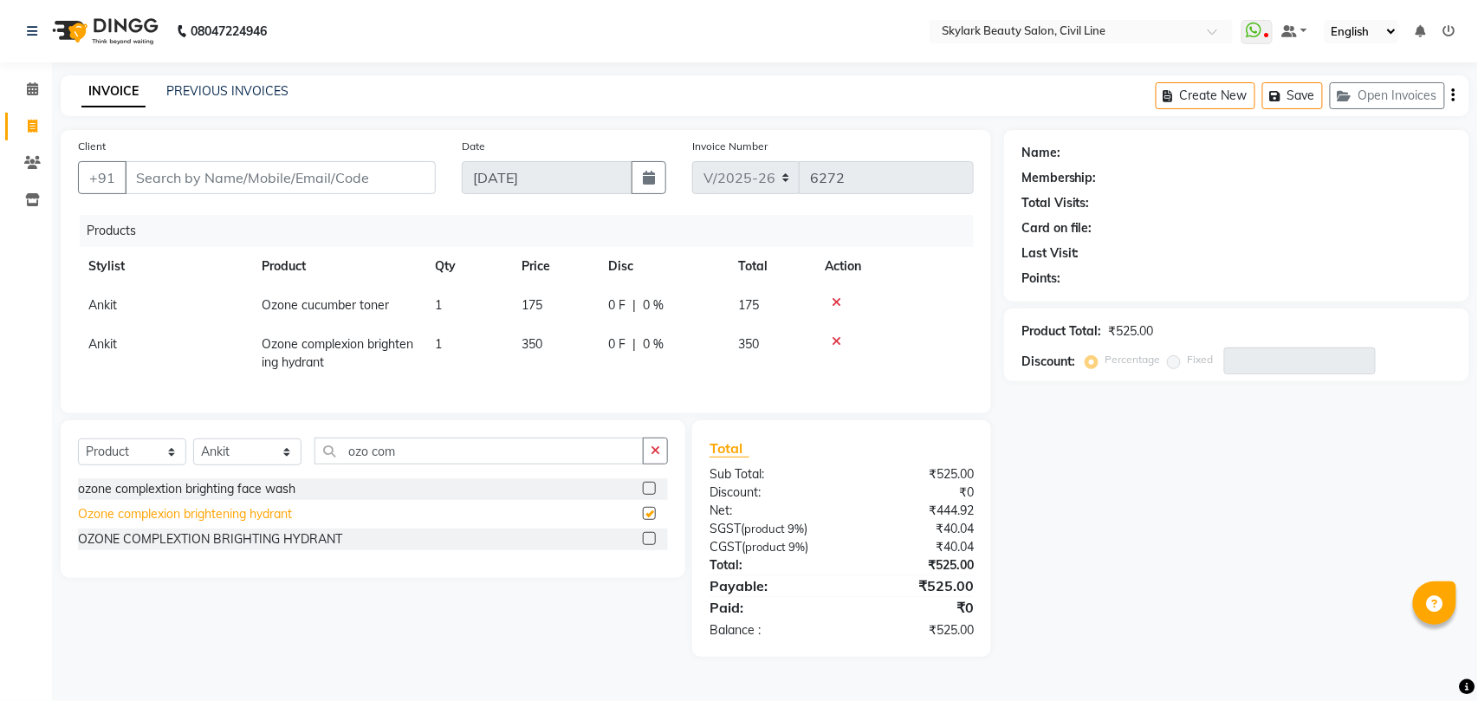
checkbox input "false"
click at [348, 178] on input "Client" at bounding box center [280, 177] width 311 height 33
type input "9"
type input "0"
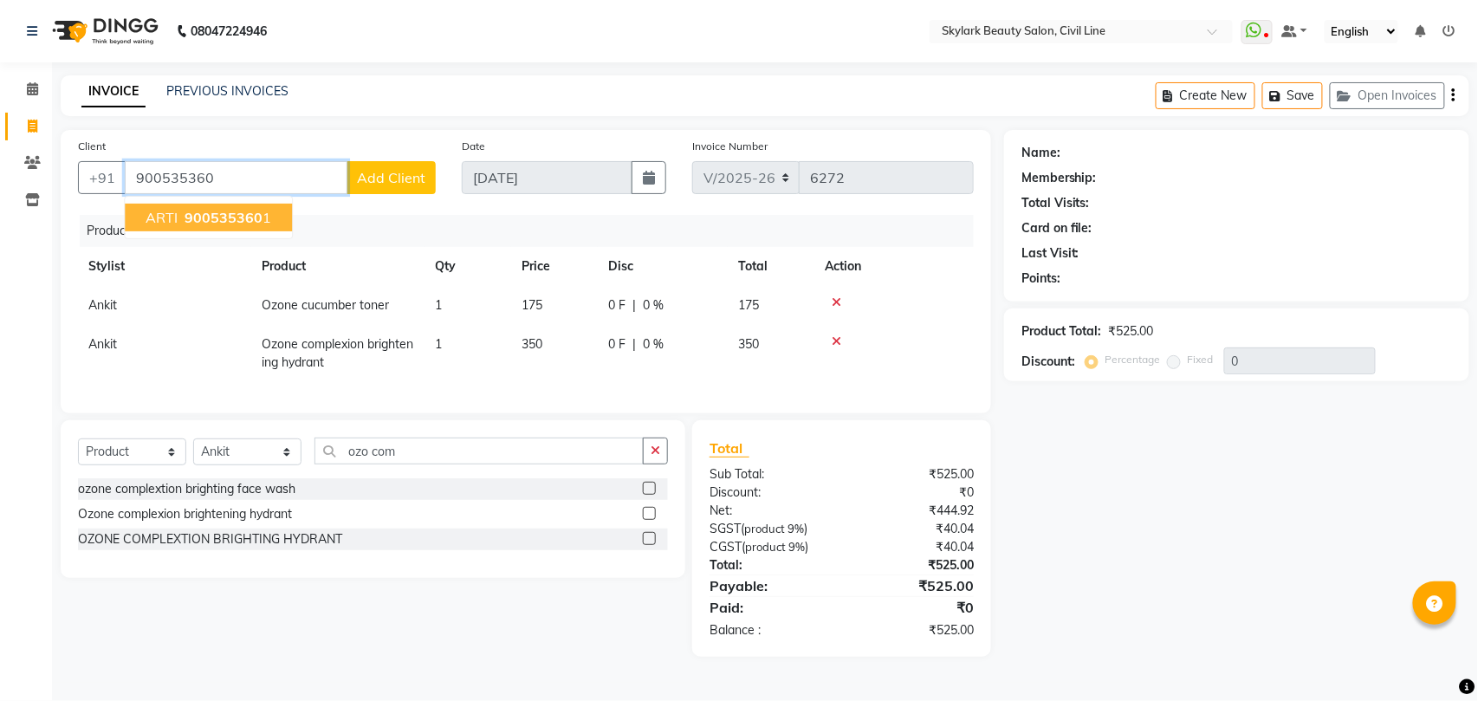
click at [250, 216] on span "900535360" at bounding box center [224, 217] width 78 height 17
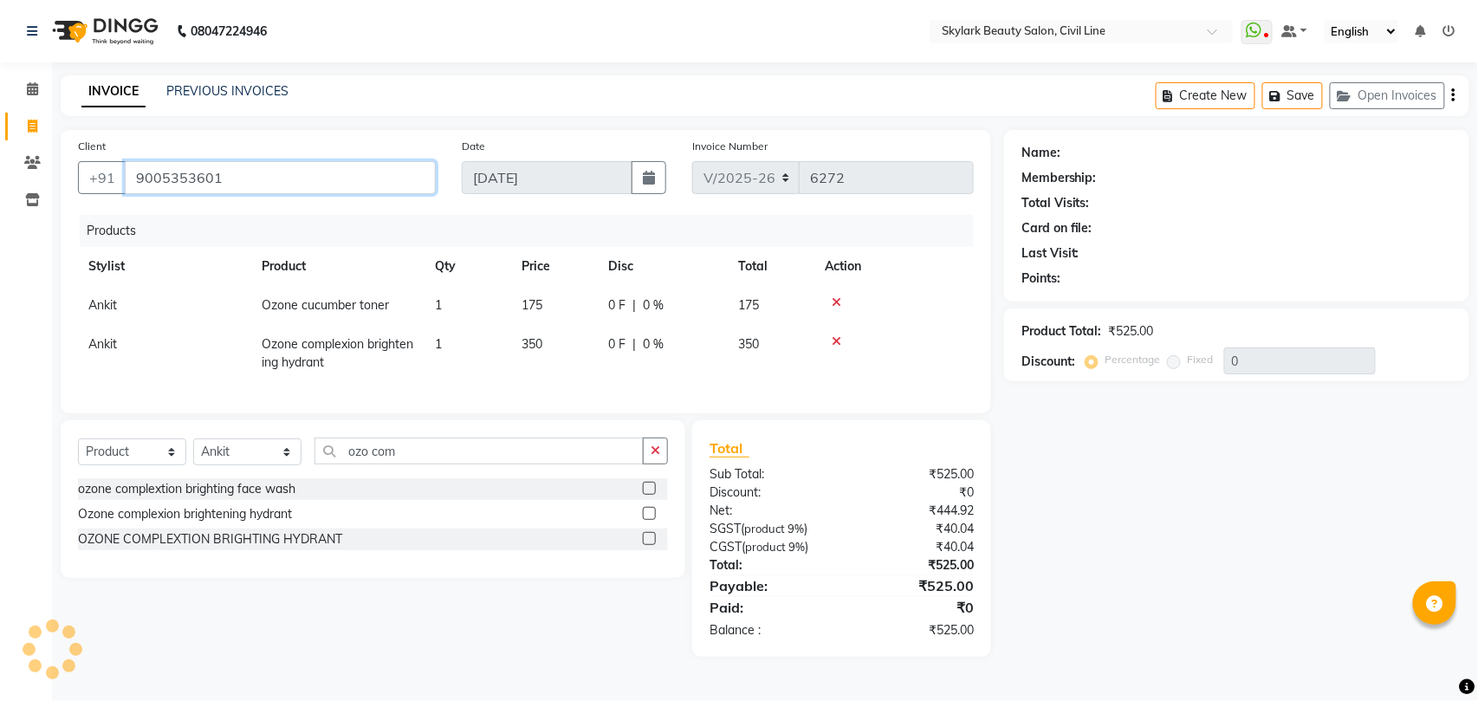
type input "9005353601"
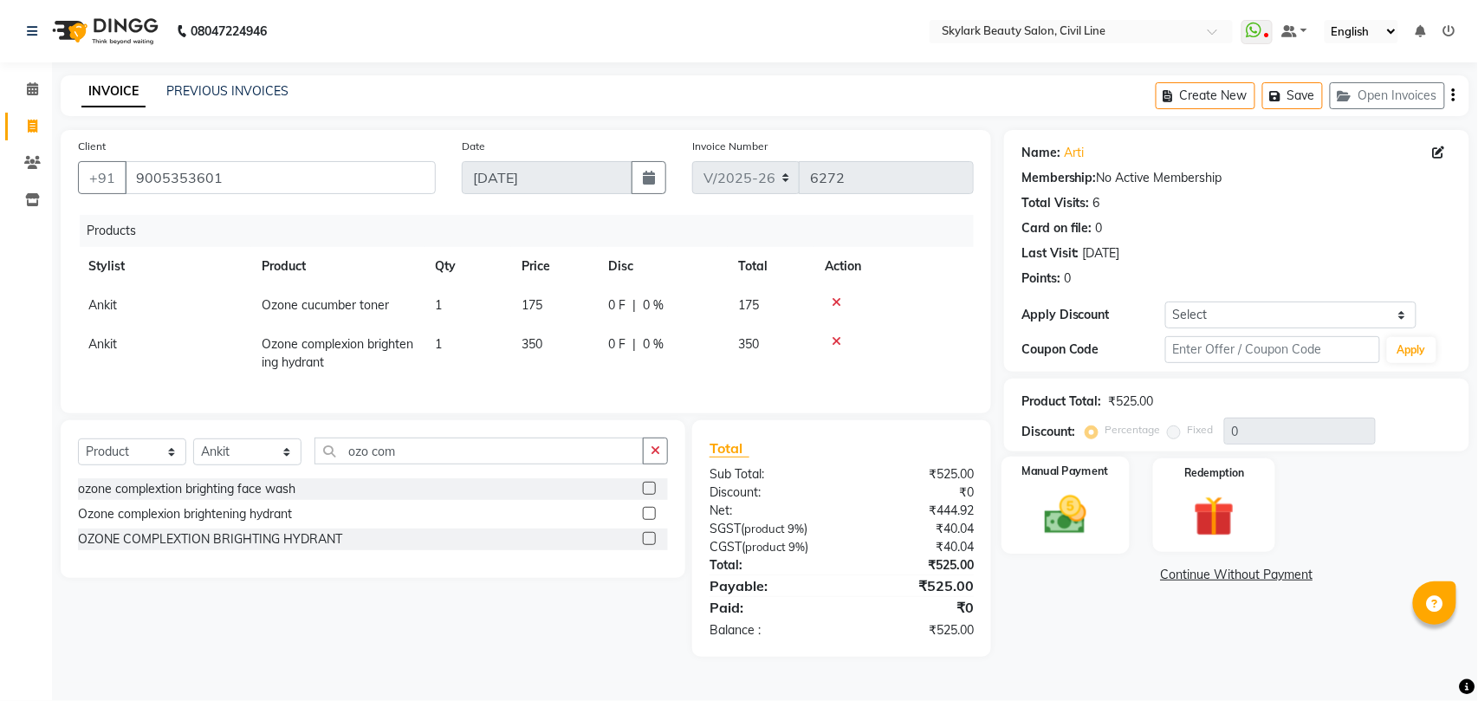
click at [1064, 531] on img at bounding box center [1065, 514] width 68 height 49
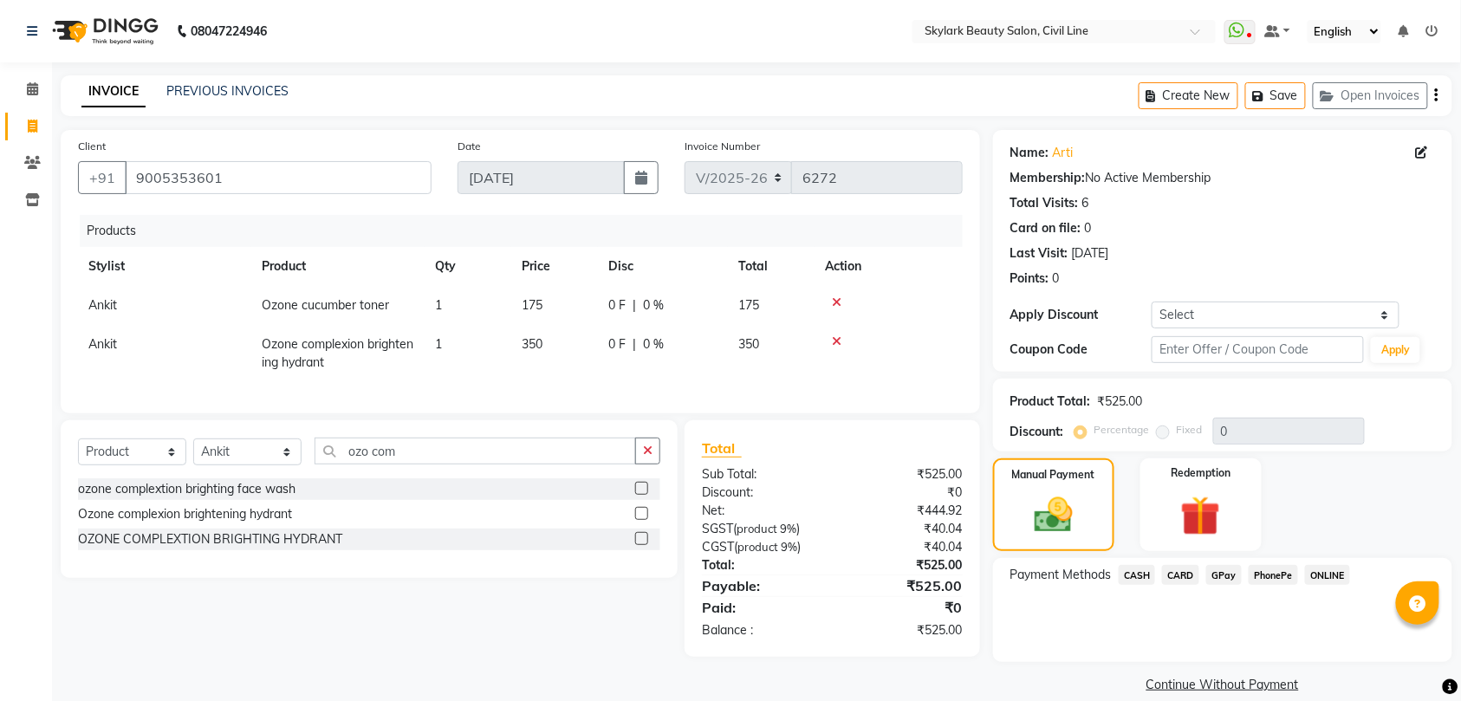
click at [1221, 574] on span "GPay" at bounding box center [1224, 575] width 36 height 20
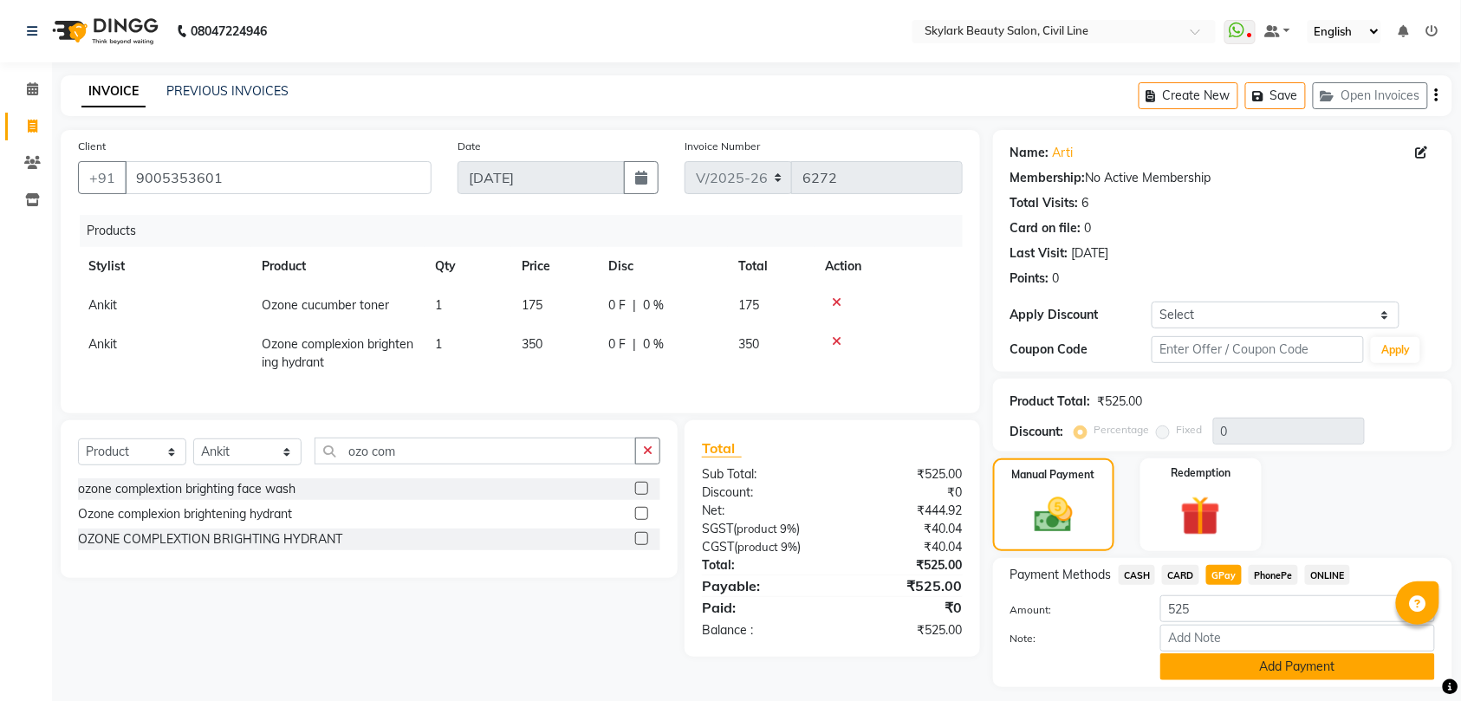
click at [1298, 664] on button "Add Payment" at bounding box center [1297, 666] width 275 height 27
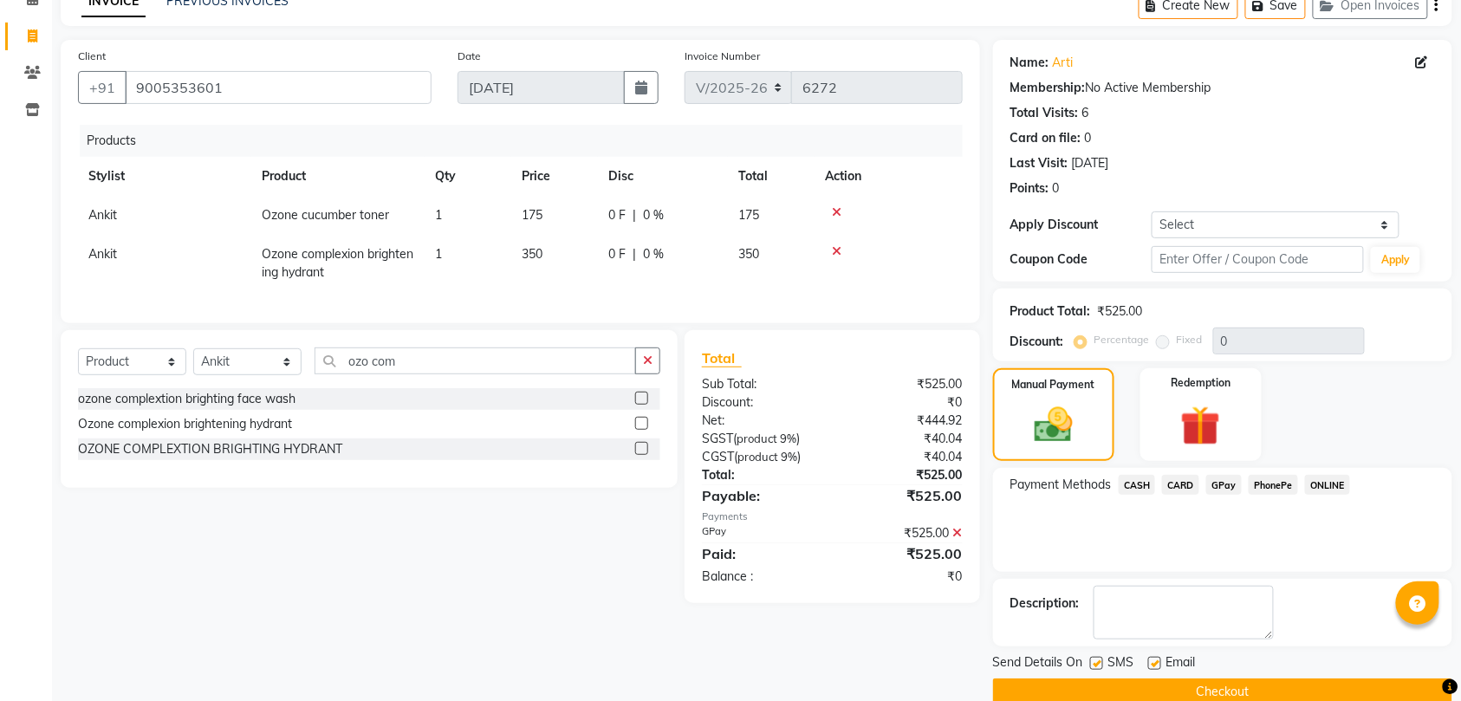
scroll to position [122, 0]
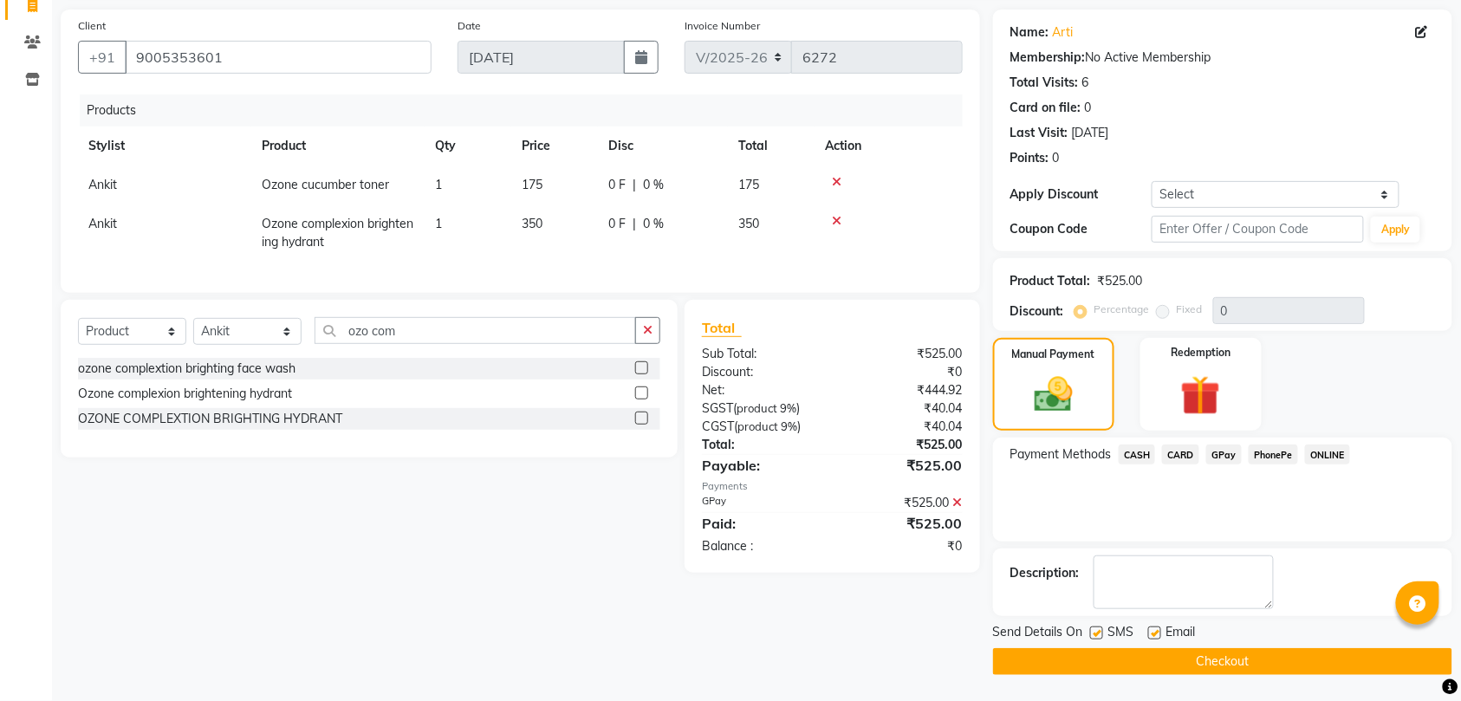
click at [1298, 664] on button "Checkout" at bounding box center [1222, 661] width 459 height 27
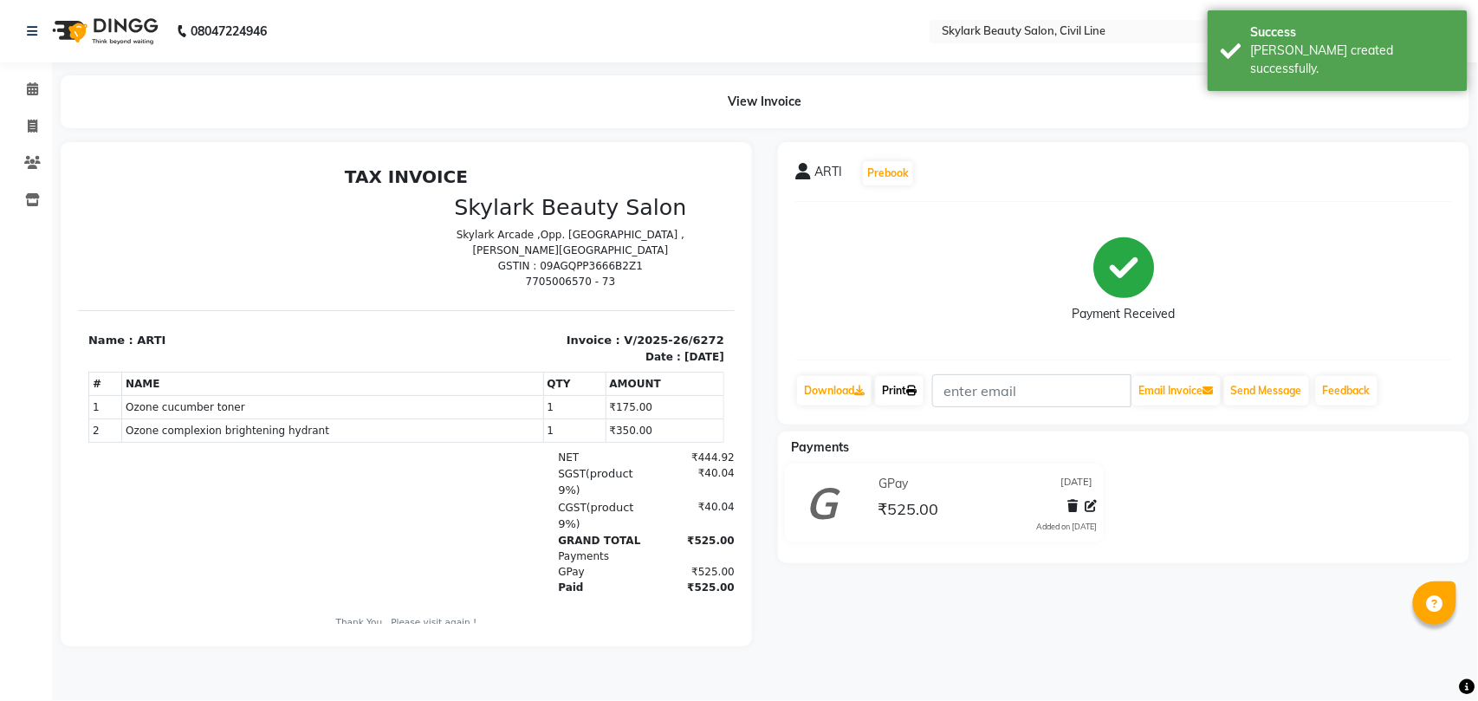
click at [901, 390] on link "Print" at bounding box center [899, 390] width 49 height 29
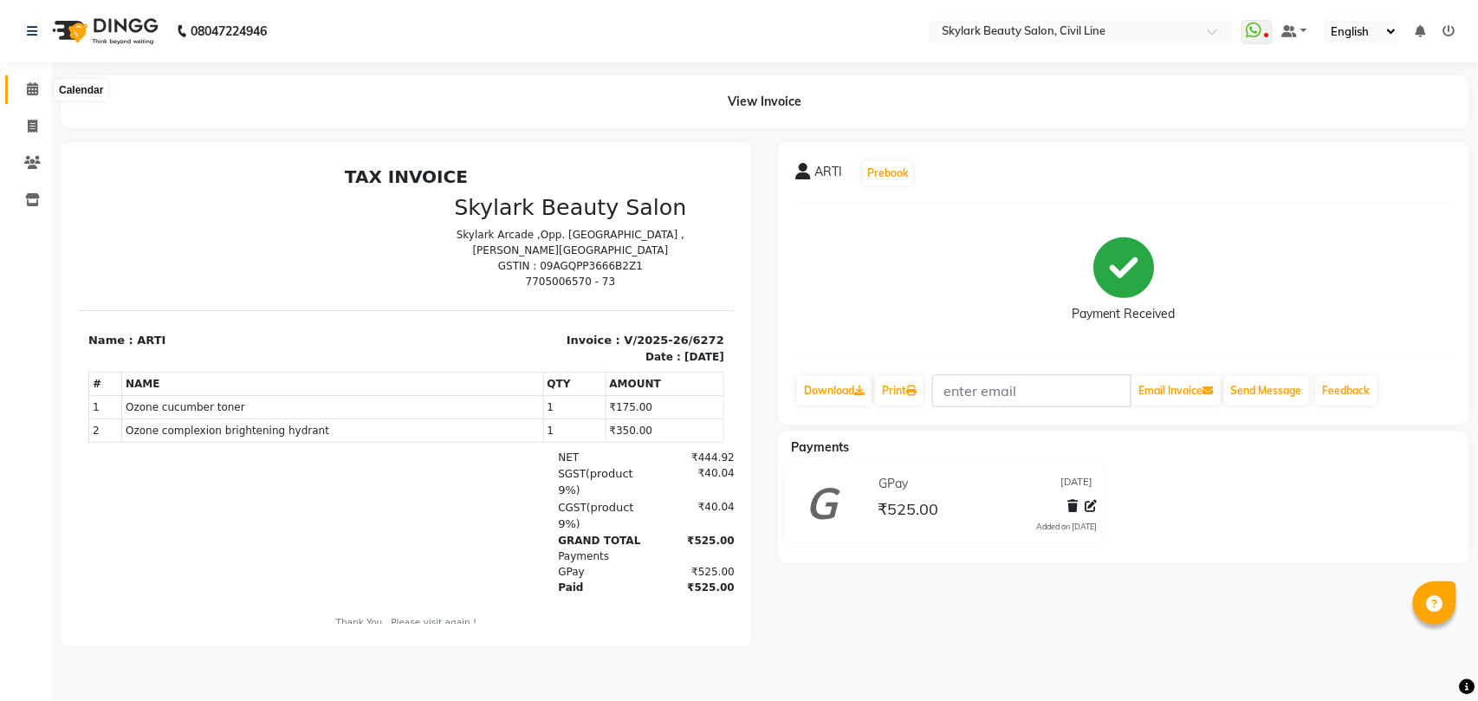
click at [31, 94] on icon at bounding box center [32, 88] width 11 height 13
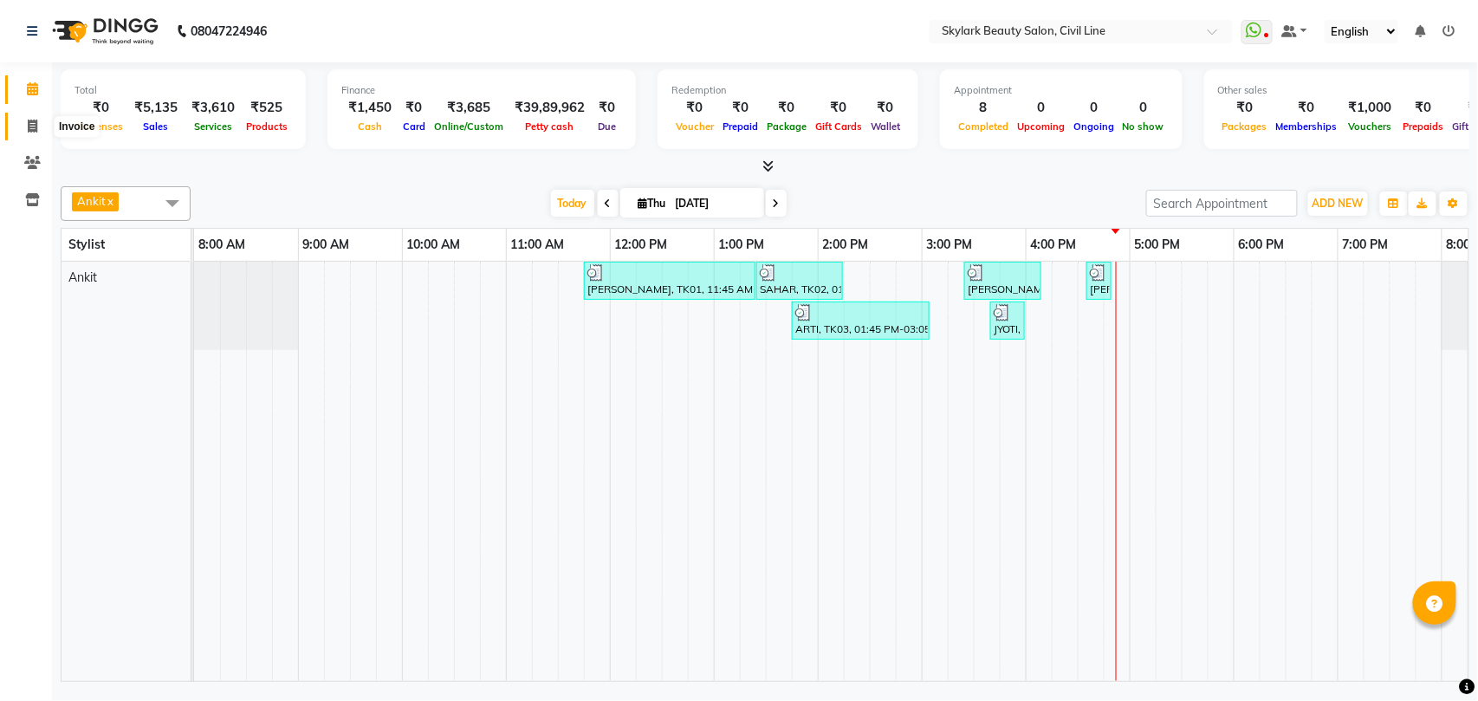
click at [35, 121] on icon at bounding box center [33, 126] width 10 height 13
select select "service"
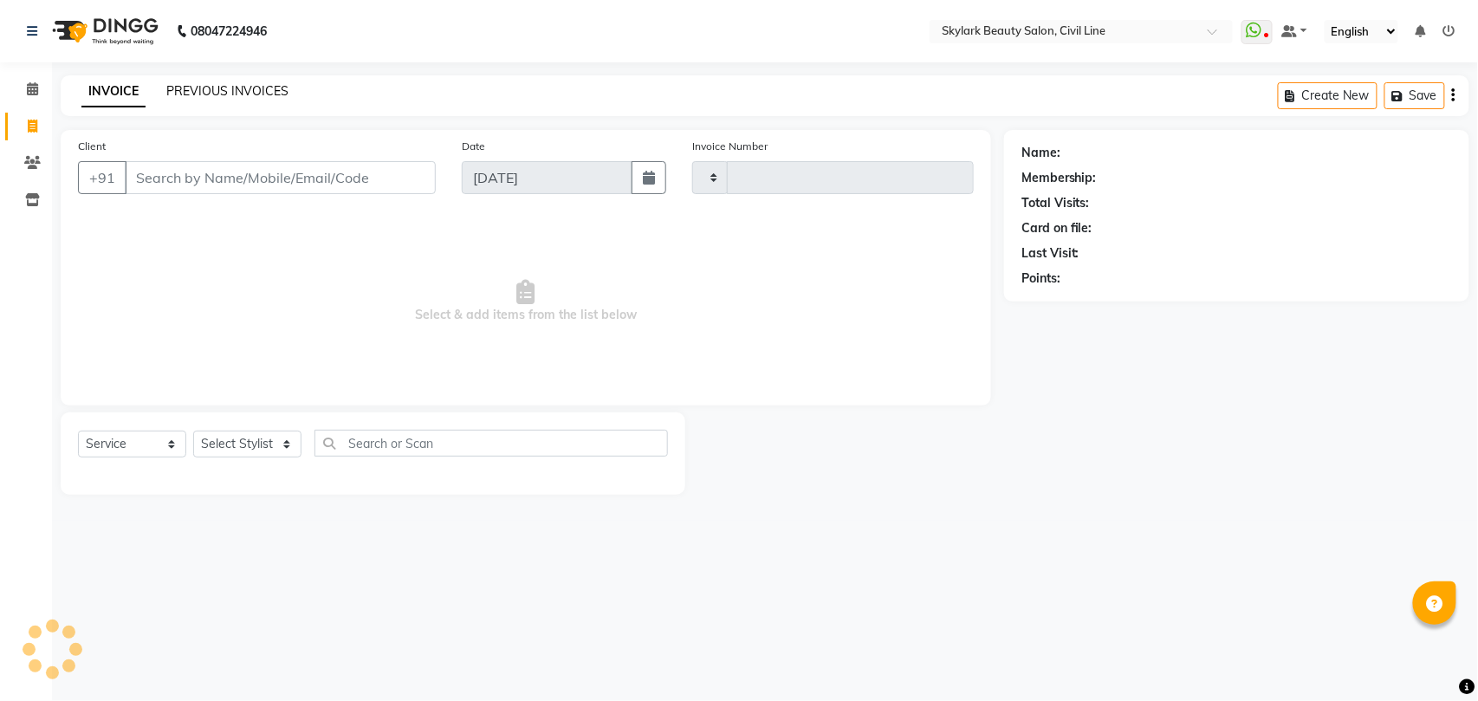
click at [206, 94] on link "PREVIOUS INVOICES" at bounding box center [227, 91] width 122 height 16
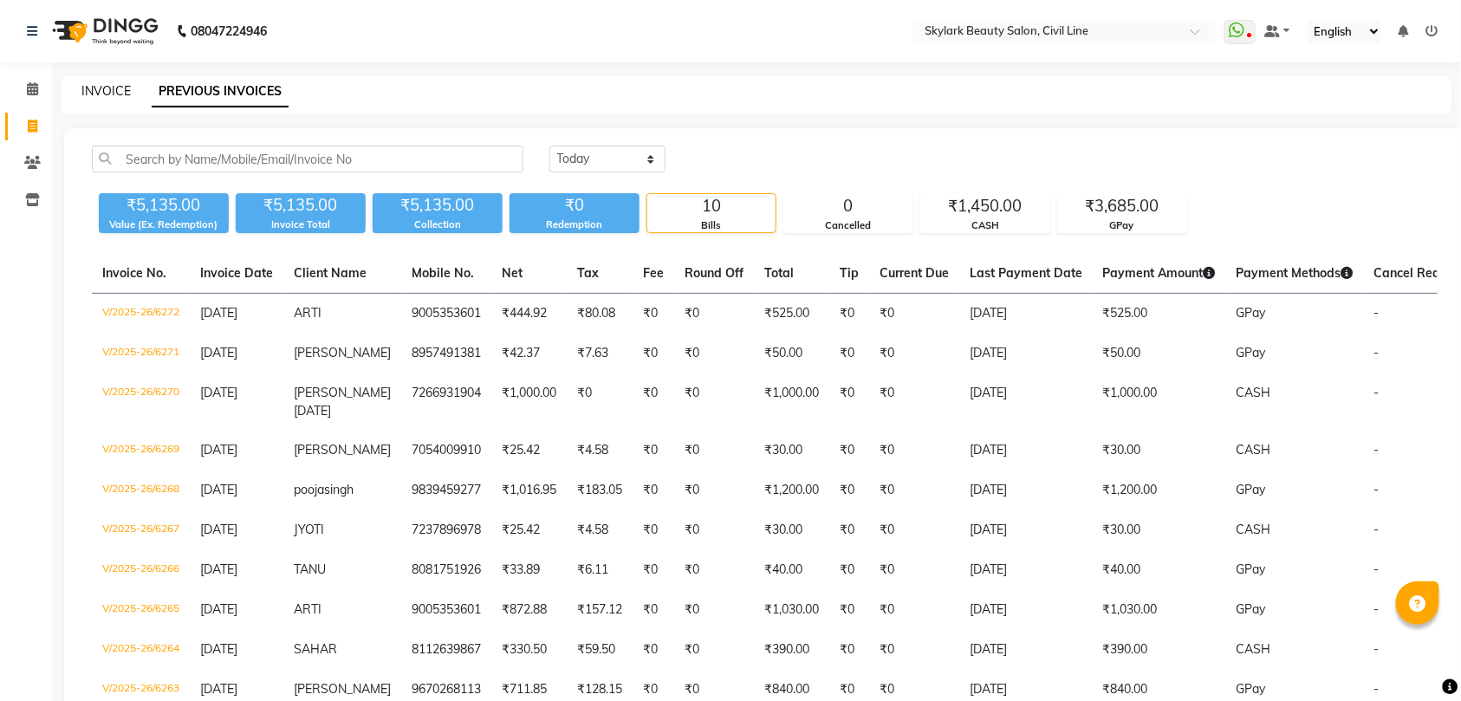
click at [98, 87] on link "INVOICE" at bounding box center [105, 91] width 49 height 16
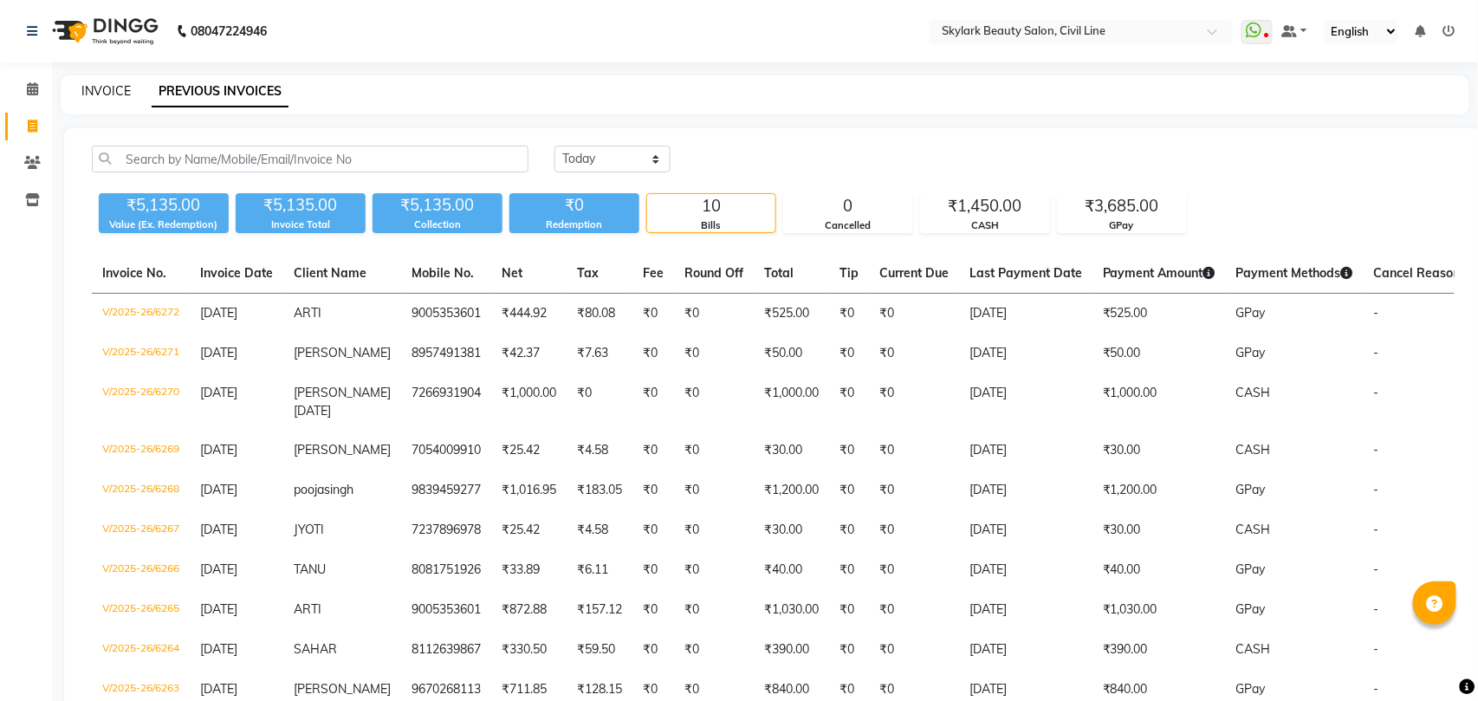
select select "service"
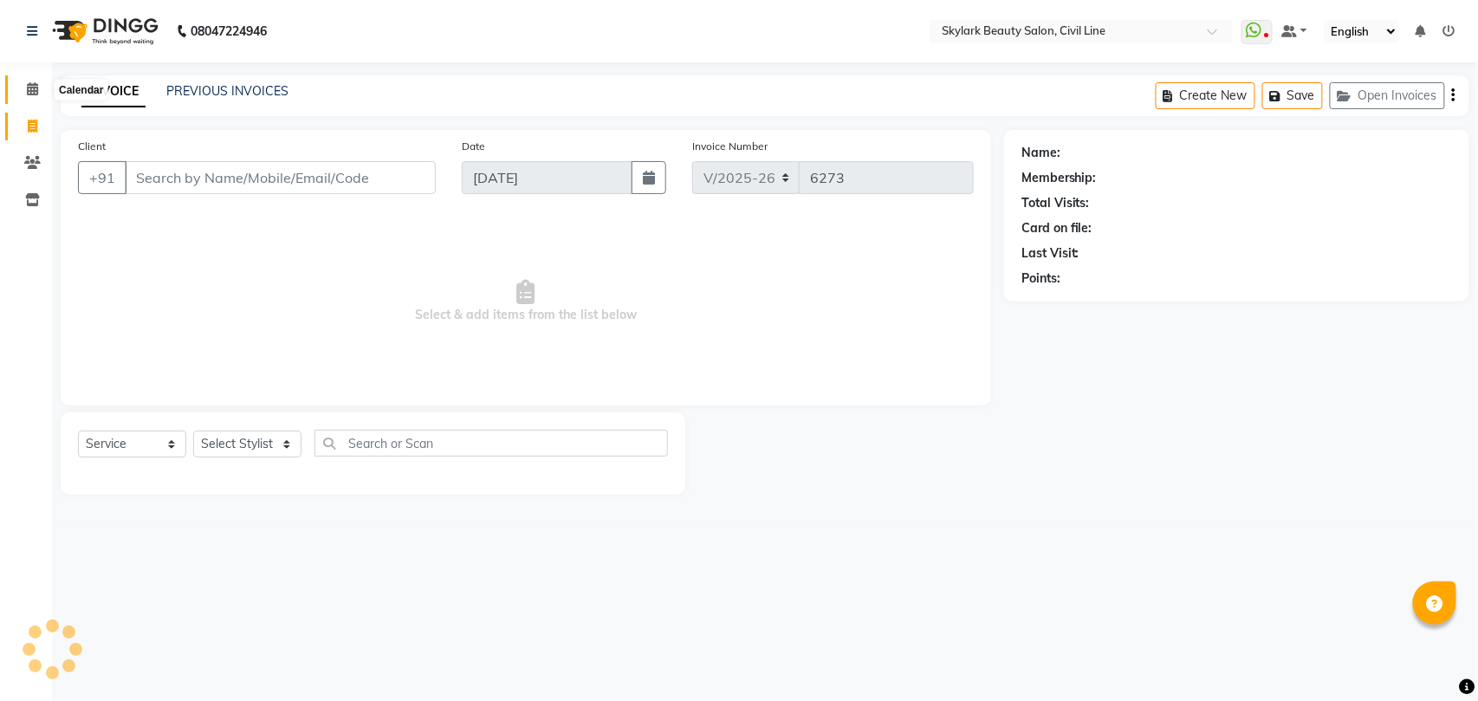
click at [33, 94] on icon at bounding box center [32, 88] width 11 height 13
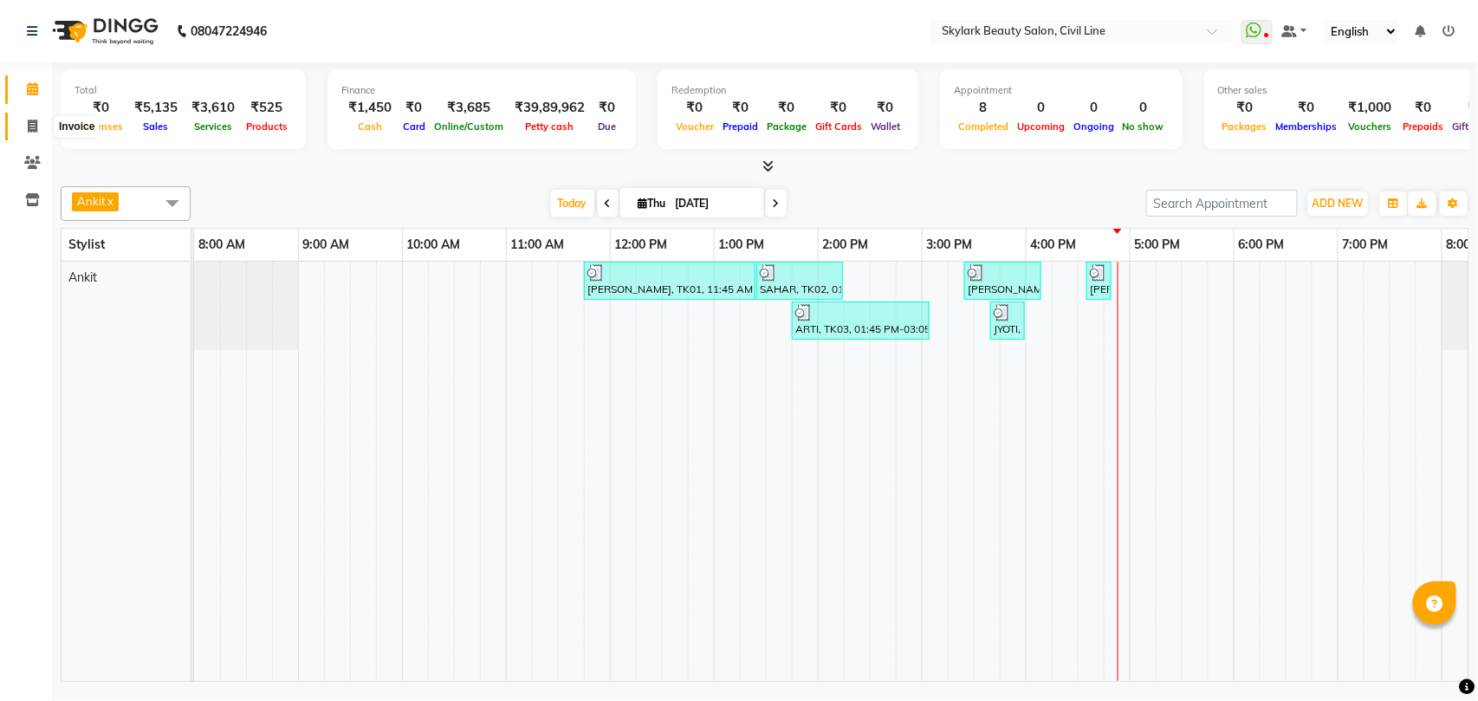
click at [32, 125] on icon at bounding box center [33, 126] width 10 height 13
select select "service"
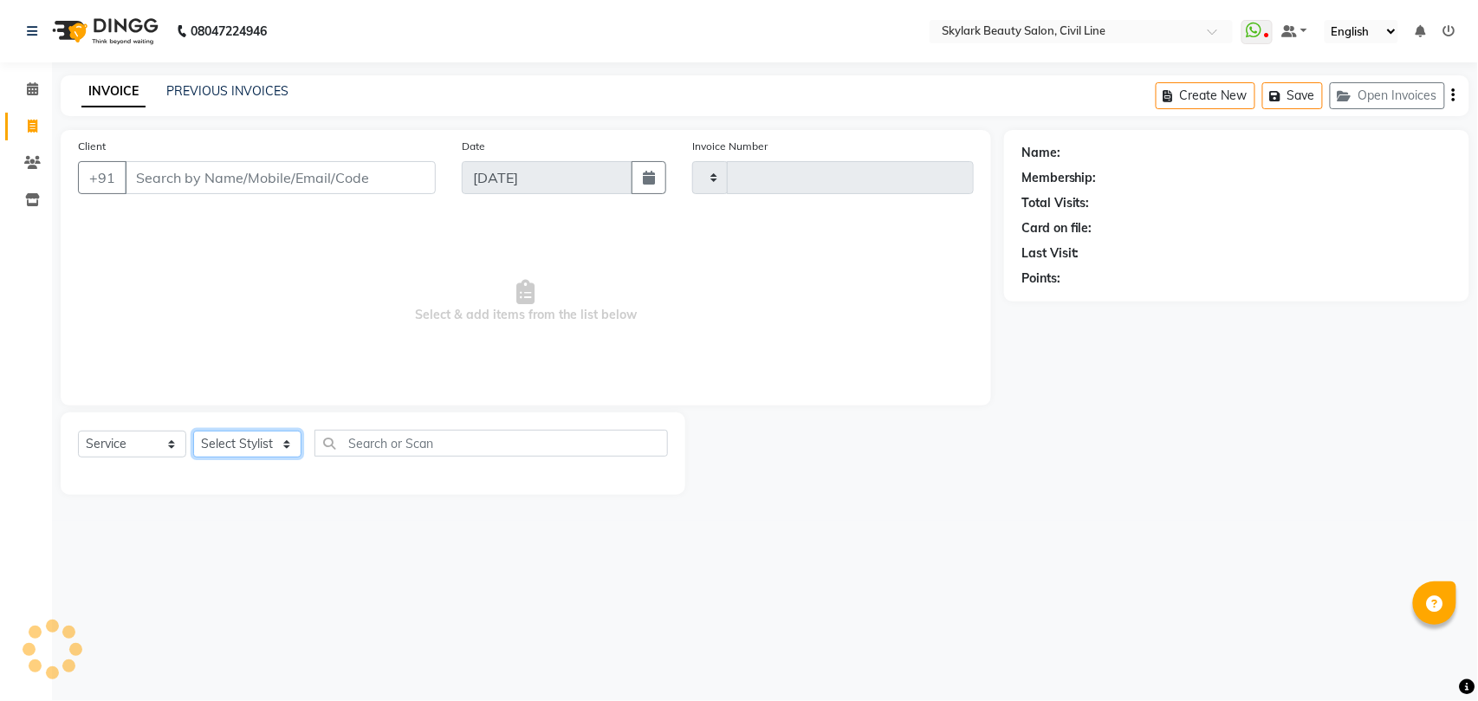
click at [253, 454] on select "Select Stylist" at bounding box center [247, 444] width 108 height 27
select select "4588"
type input "6273"
click at [257, 430] on div "Select Service Product Membership Package Voucher Prepaid Gift Card Select Styl…" at bounding box center [373, 450] width 590 height 41
click at [257, 432] on div "Select Service Product Membership Package Voucher Prepaid Gift Card Select Styl…" at bounding box center [373, 450] width 590 height 41
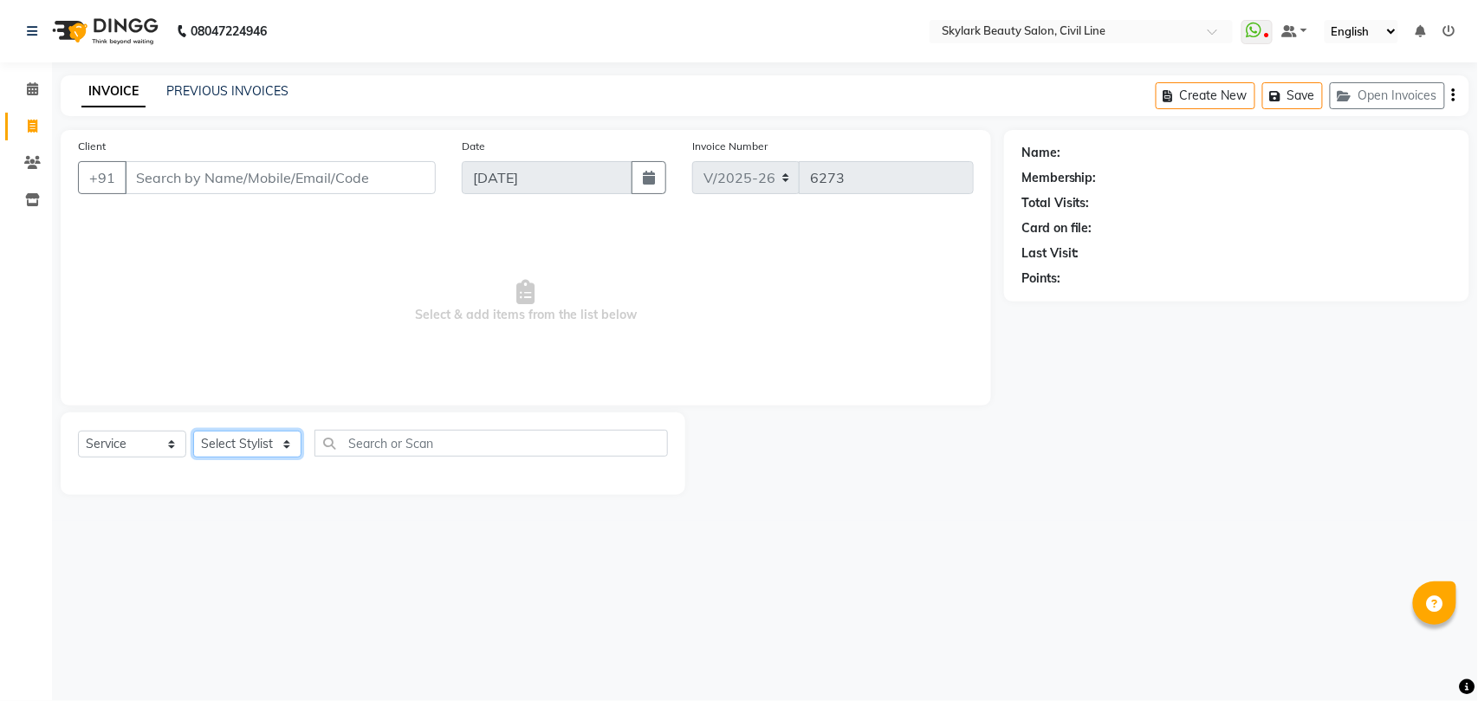
click at [243, 455] on select "Select Stylist [PERSON_NAME] [PERSON_NAME] [PERSON_NAME] WASU" at bounding box center [247, 444] width 108 height 27
select select "28120"
click at [193, 431] on select "Select Stylist [PERSON_NAME] [PERSON_NAME] [PERSON_NAME] WASU" at bounding box center [247, 444] width 108 height 27
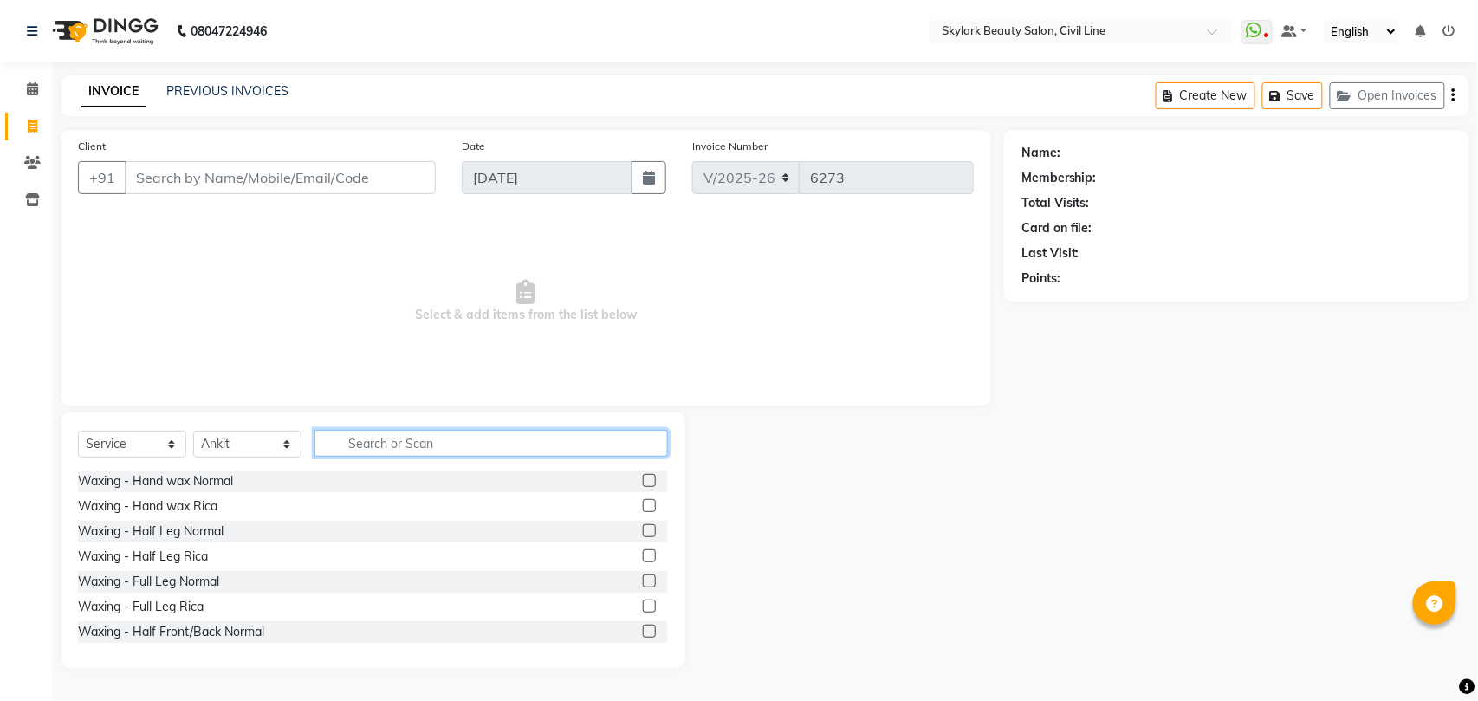
click at [492, 441] on input "text" at bounding box center [492, 443] width 354 height 27
type input "th"
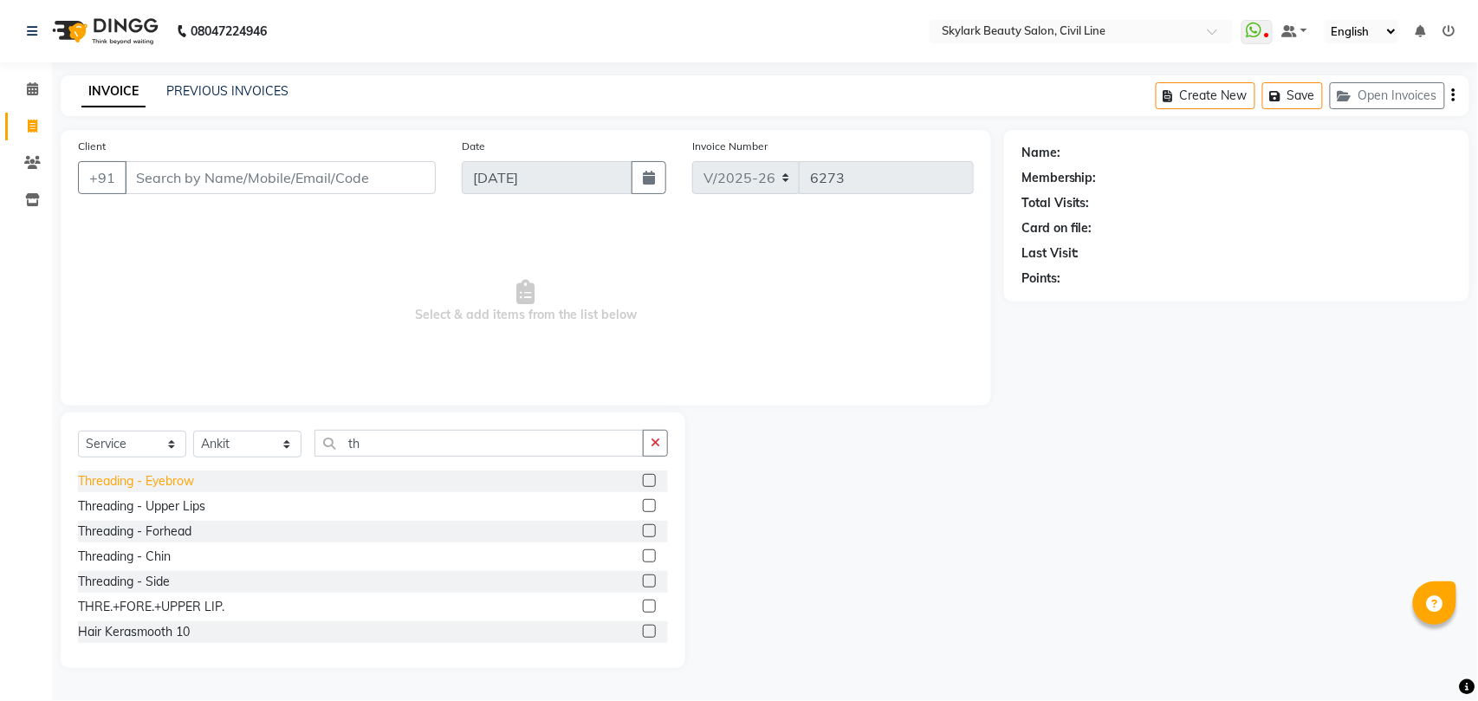
click at [153, 479] on div "Threading - Eyebrow" at bounding box center [136, 481] width 116 height 18
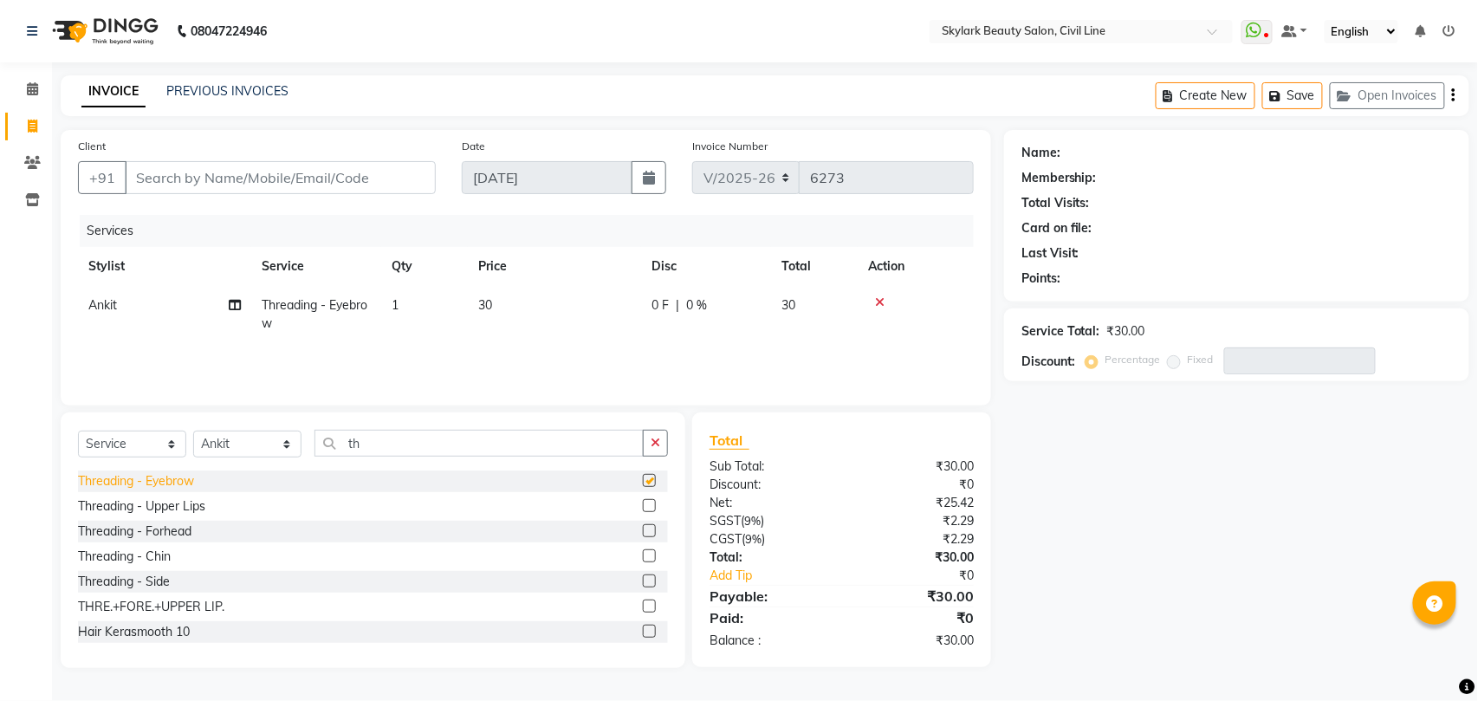
checkbox input "false"
click at [236, 175] on input "Client" at bounding box center [280, 177] width 311 height 33
type input "8"
type input "0"
type input "8081306008"
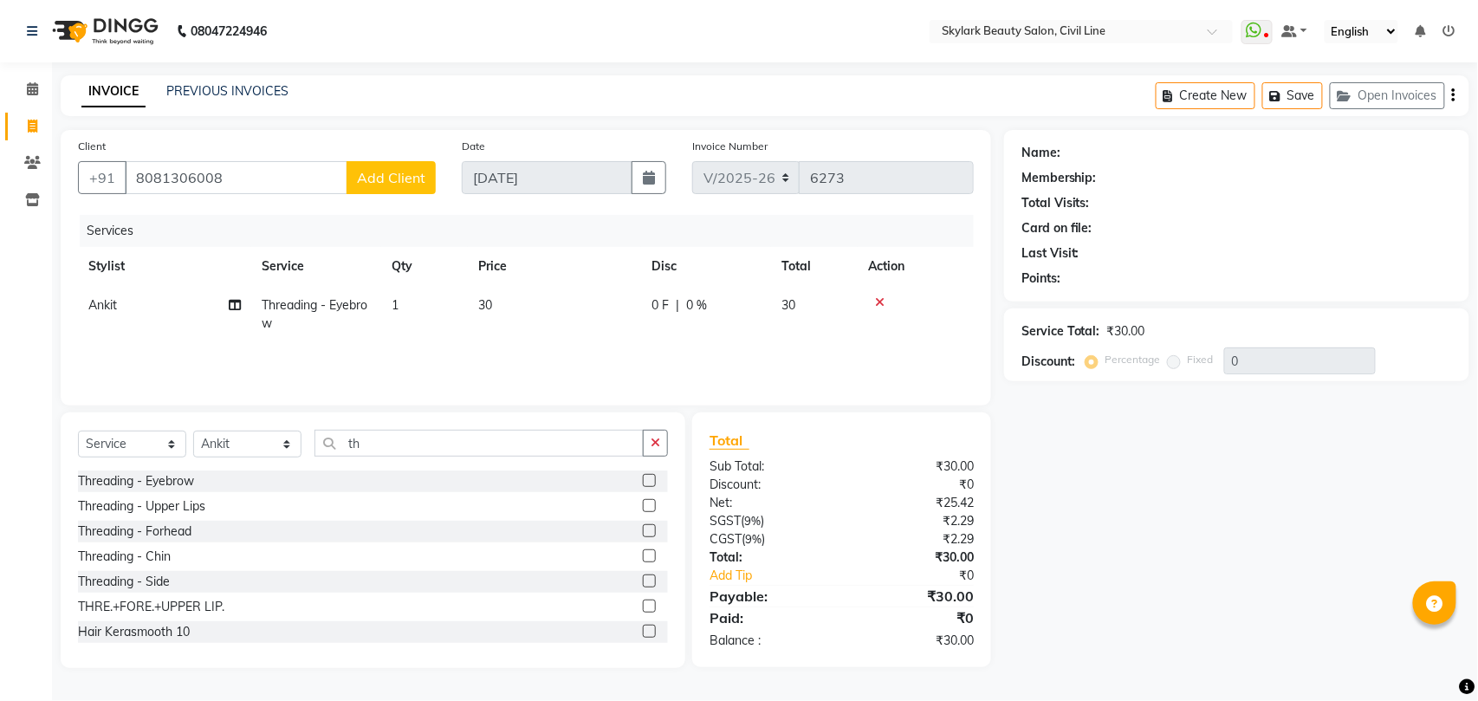
click at [383, 177] on span "Add Client" at bounding box center [391, 177] width 68 height 17
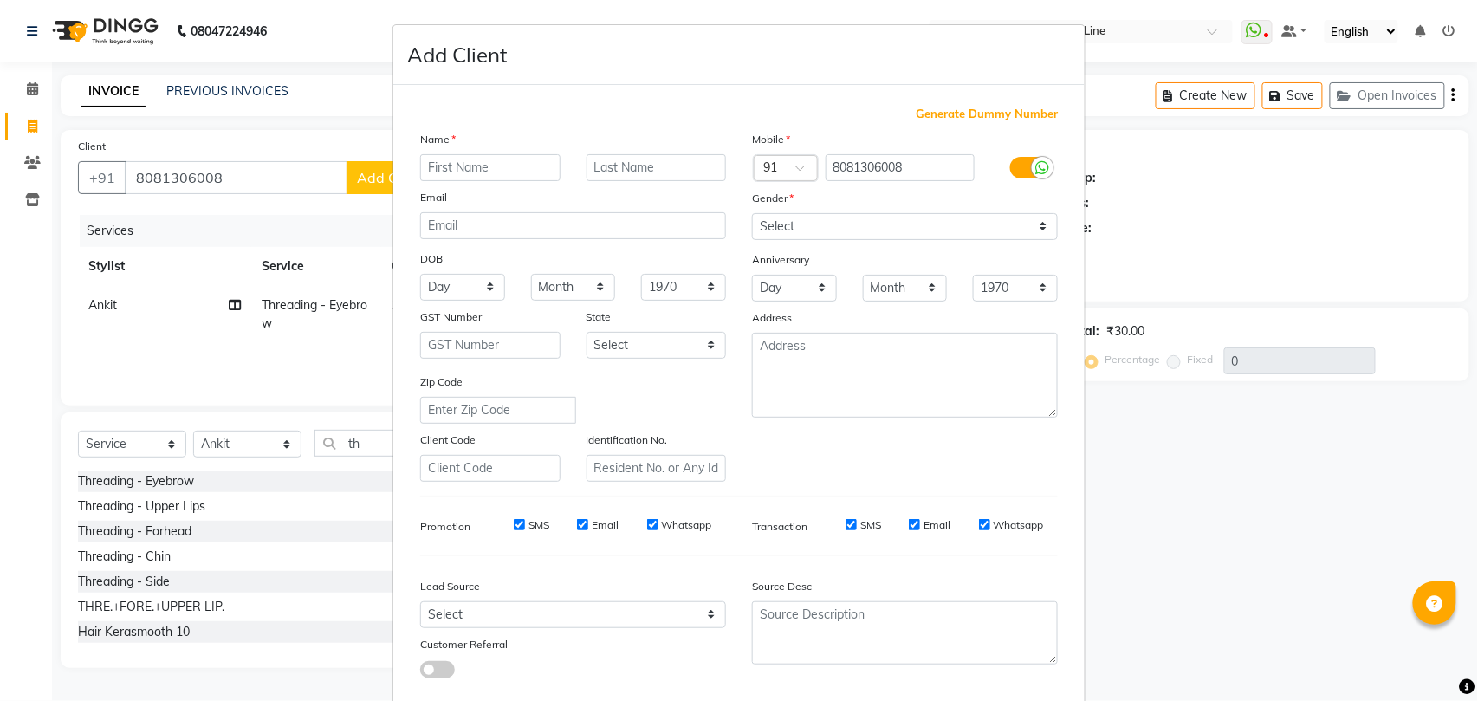
click at [449, 171] on input "text" at bounding box center [490, 167] width 140 height 27
type input "[PERSON_NAME]"
drag, startPoint x: 886, startPoint y: 220, endPoint x: 917, endPoint y: 237, distance: 35.3
click at [886, 220] on select "Select [DEMOGRAPHIC_DATA] [DEMOGRAPHIC_DATA] Other Prefer Not To Say" at bounding box center [905, 226] width 306 height 27
select select "[DEMOGRAPHIC_DATA]"
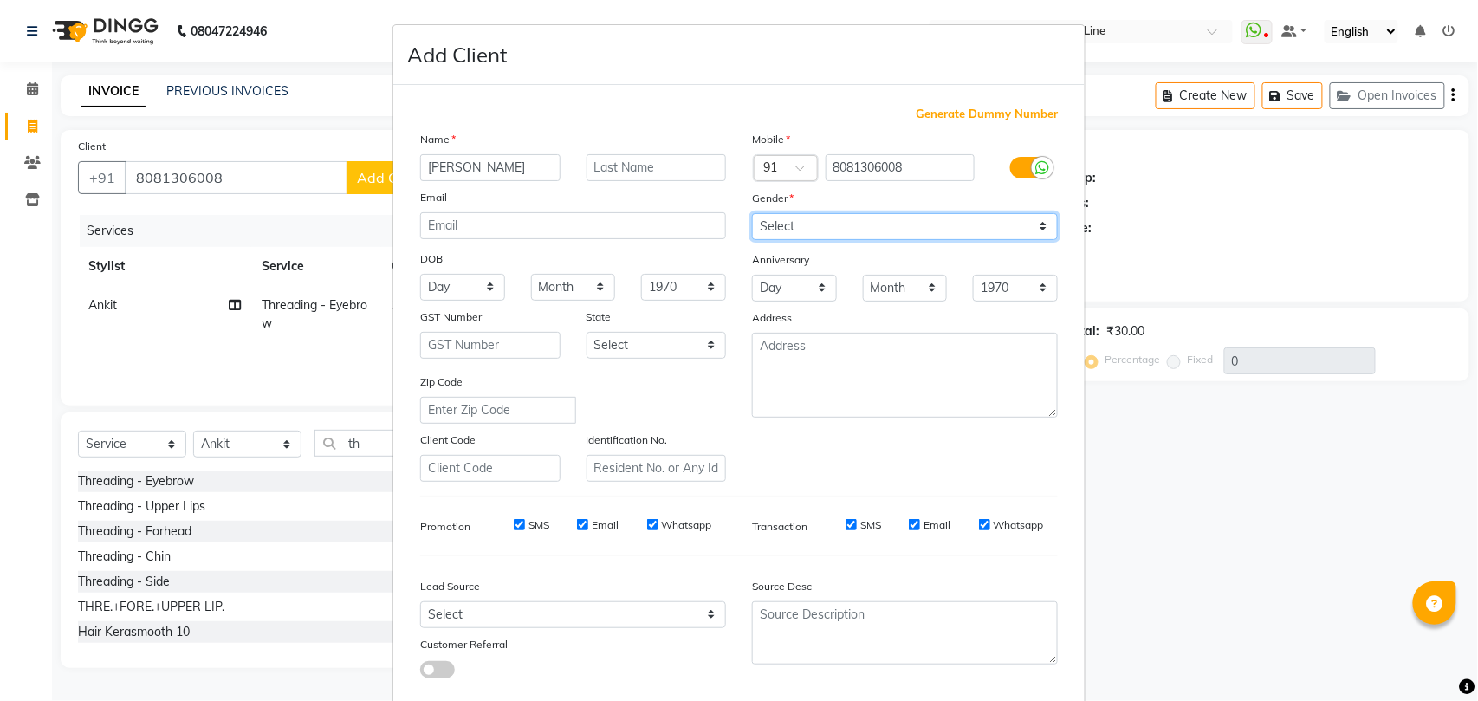
click at [752, 213] on select "Select [DEMOGRAPHIC_DATA] [DEMOGRAPHIC_DATA] Other Prefer Not To Say" at bounding box center [905, 226] width 306 height 27
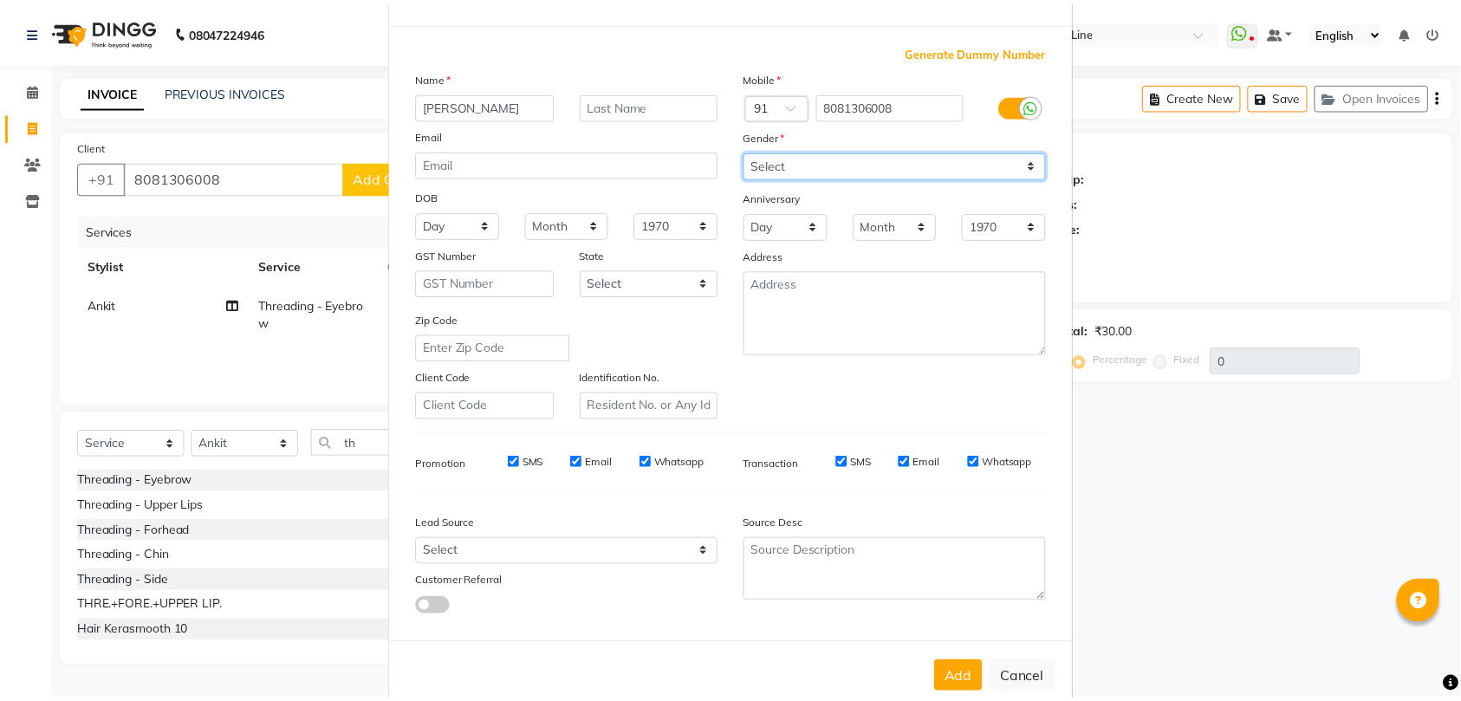
scroll to position [94, 0]
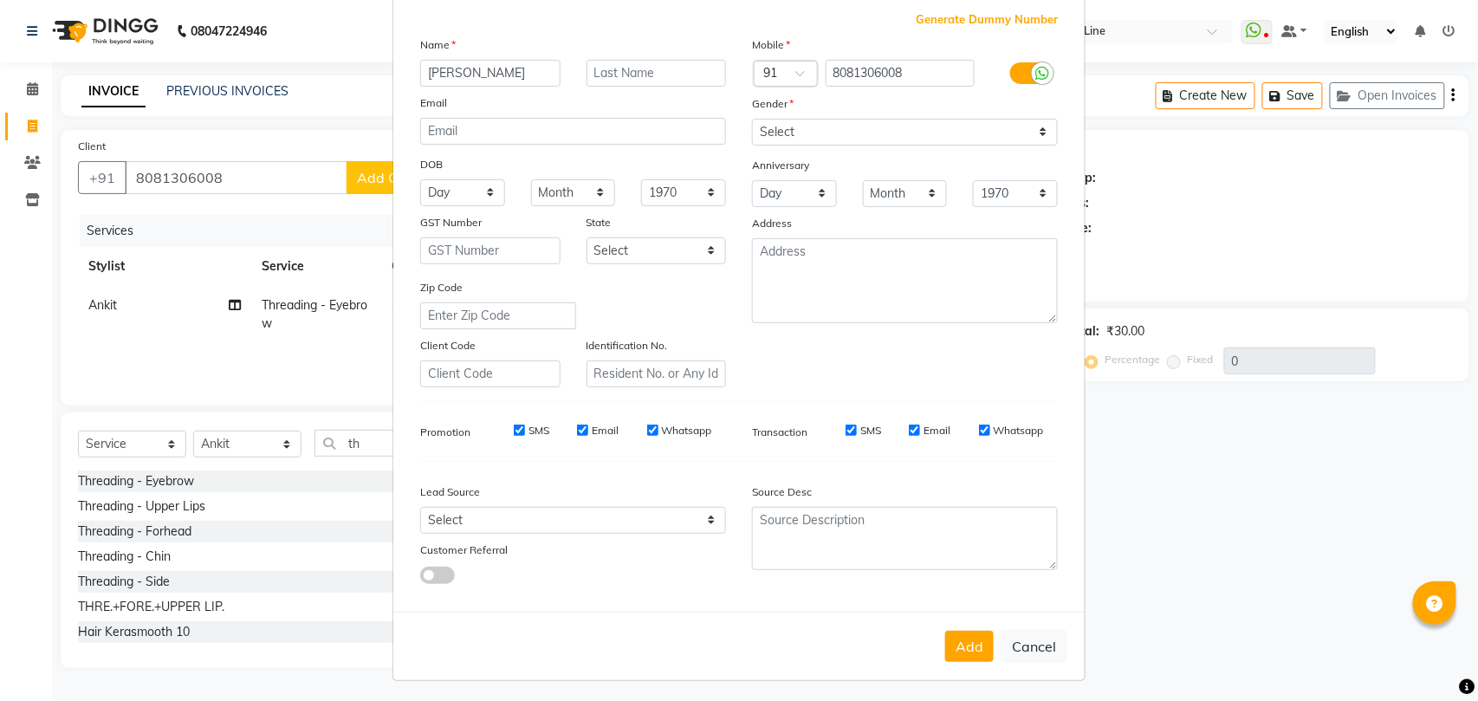
click at [962, 646] on button "Add" at bounding box center [969, 646] width 49 height 31
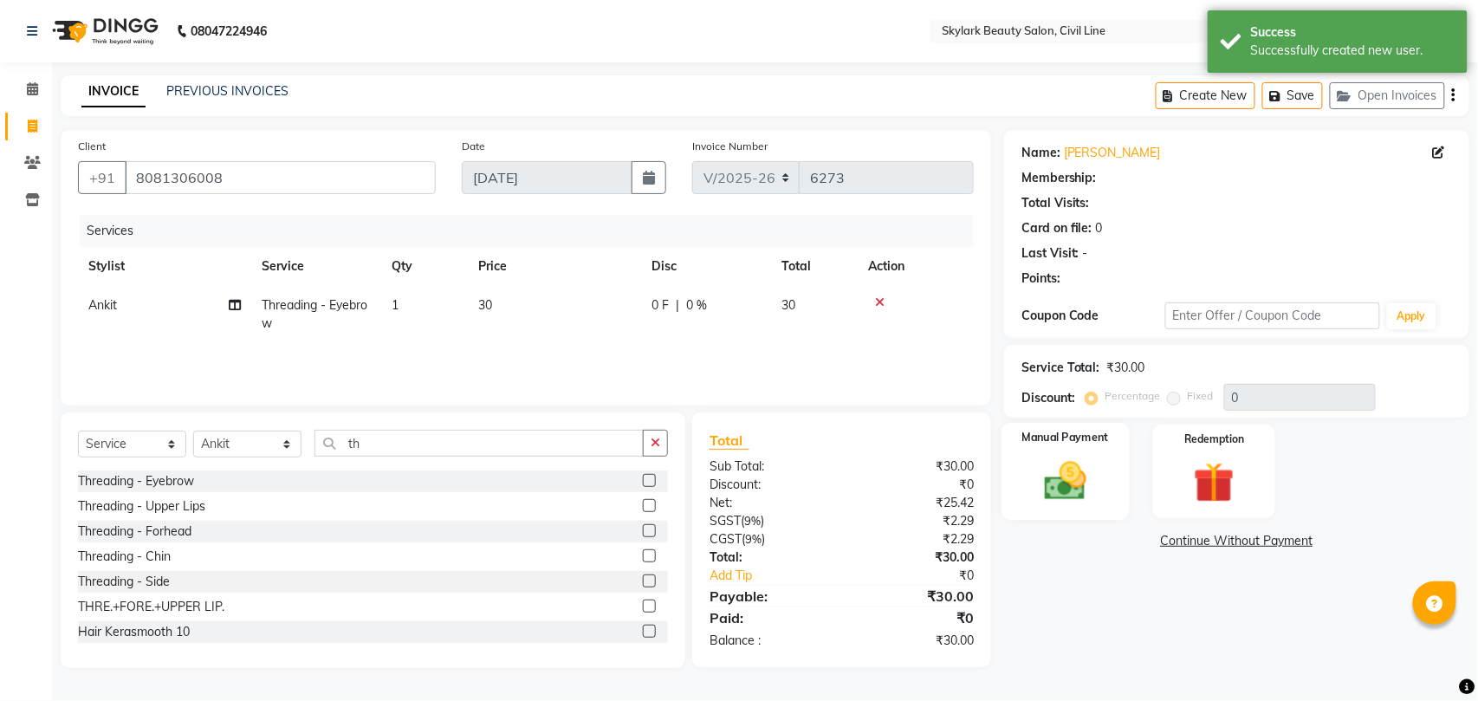
click at [1071, 472] on img at bounding box center [1065, 481] width 68 height 49
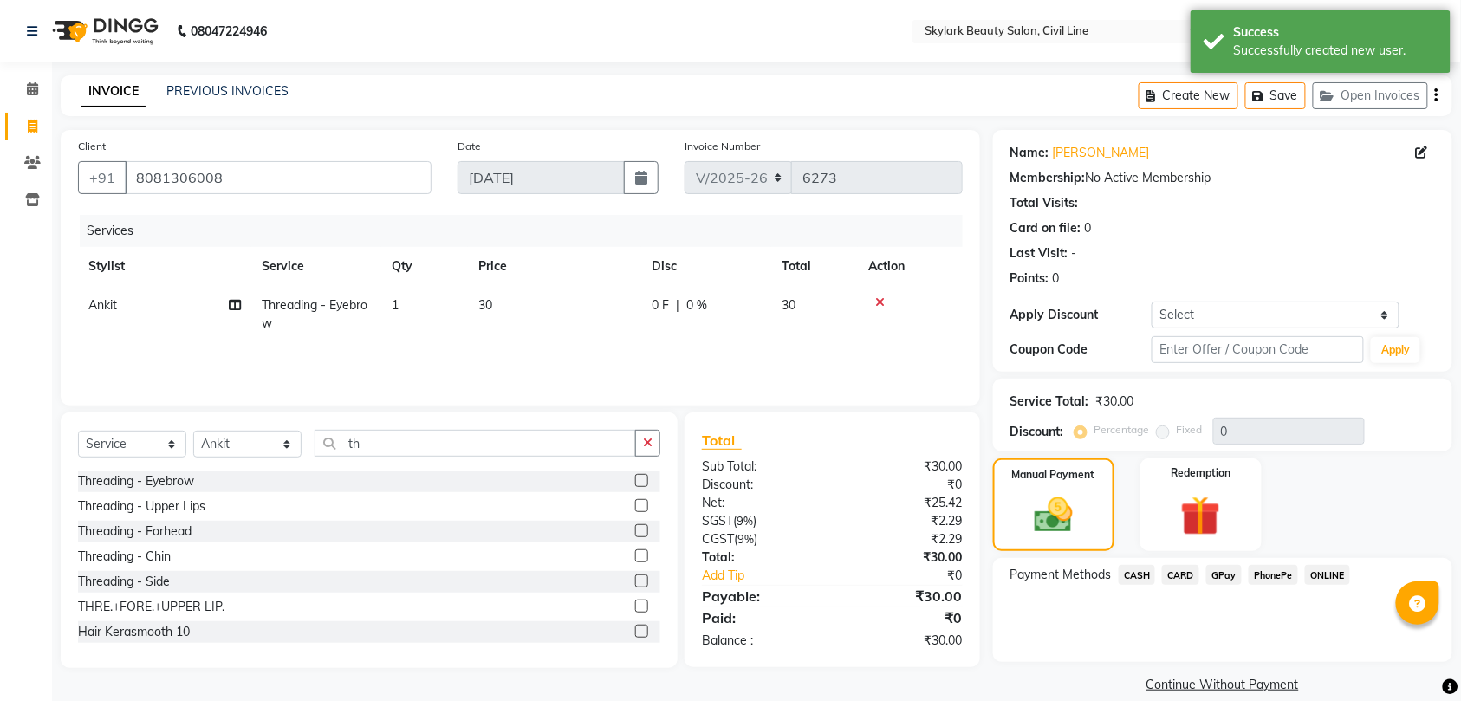
click at [1138, 579] on span "CASH" at bounding box center [1137, 575] width 37 height 20
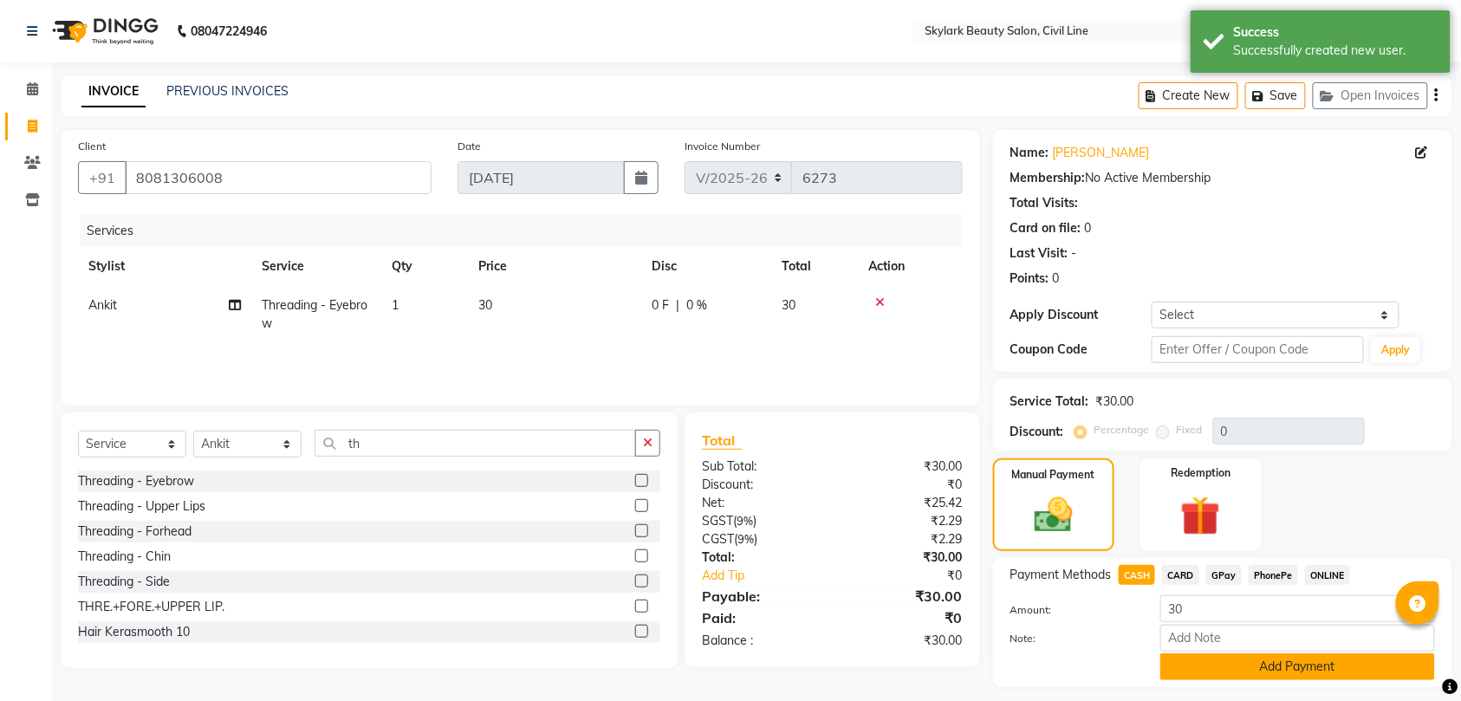
click at [1273, 656] on button "Add Payment" at bounding box center [1297, 666] width 275 height 27
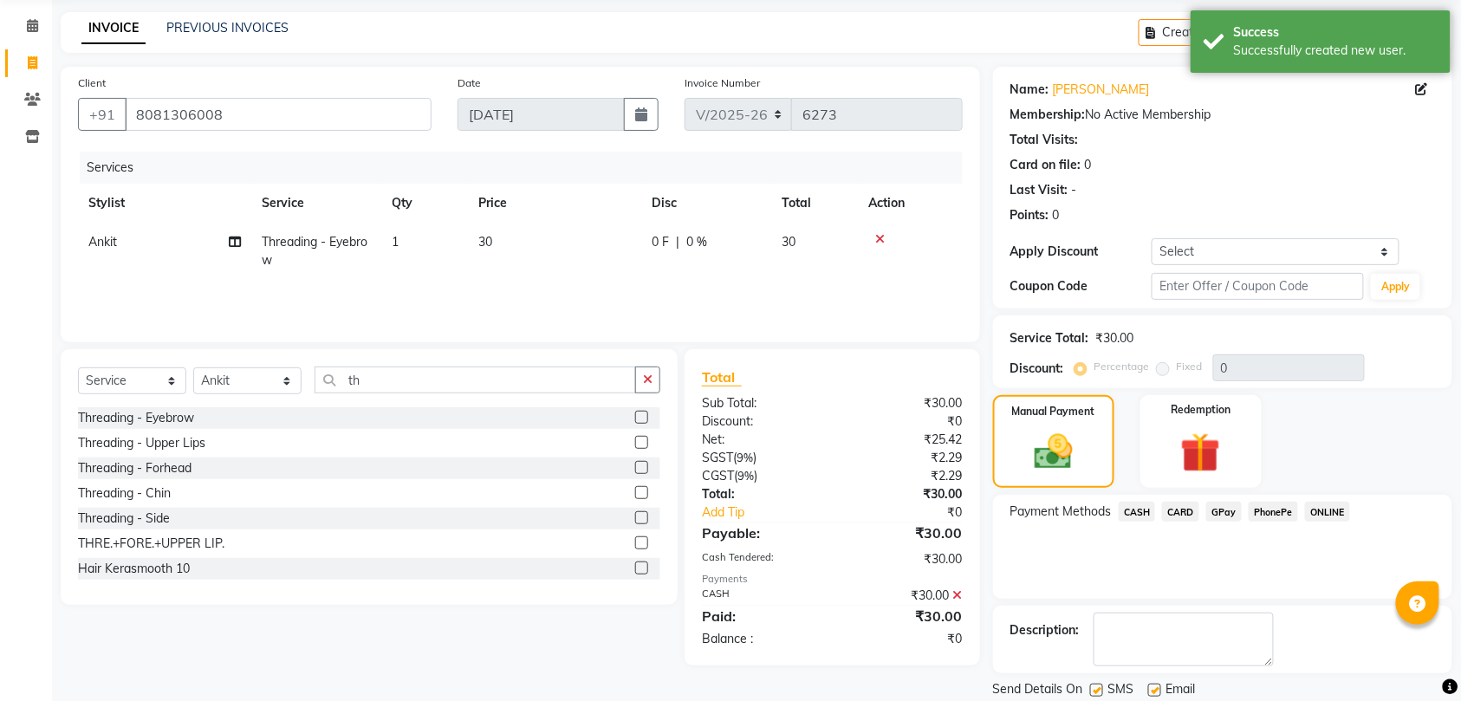
scroll to position [122, 0]
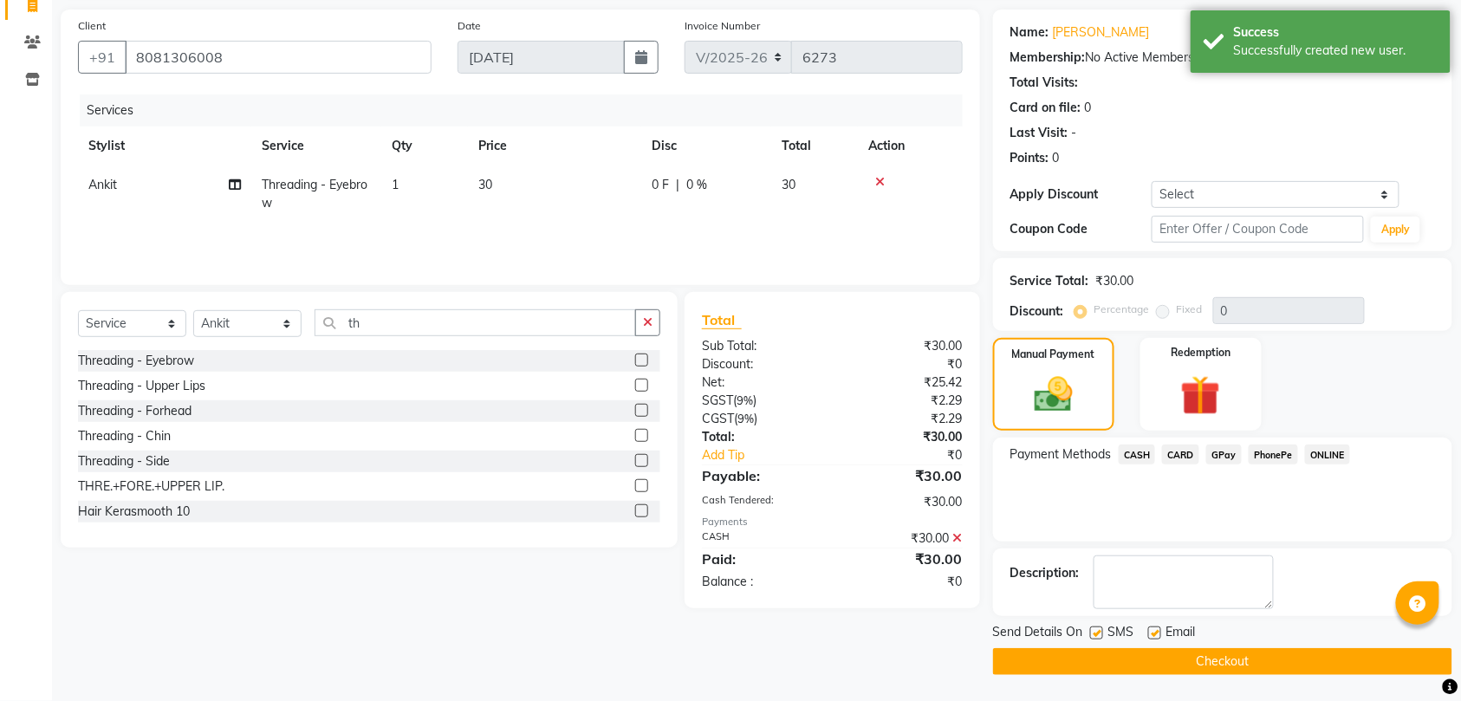
click at [1269, 660] on button "Checkout" at bounding box center [1222, 661] width 459 height 27
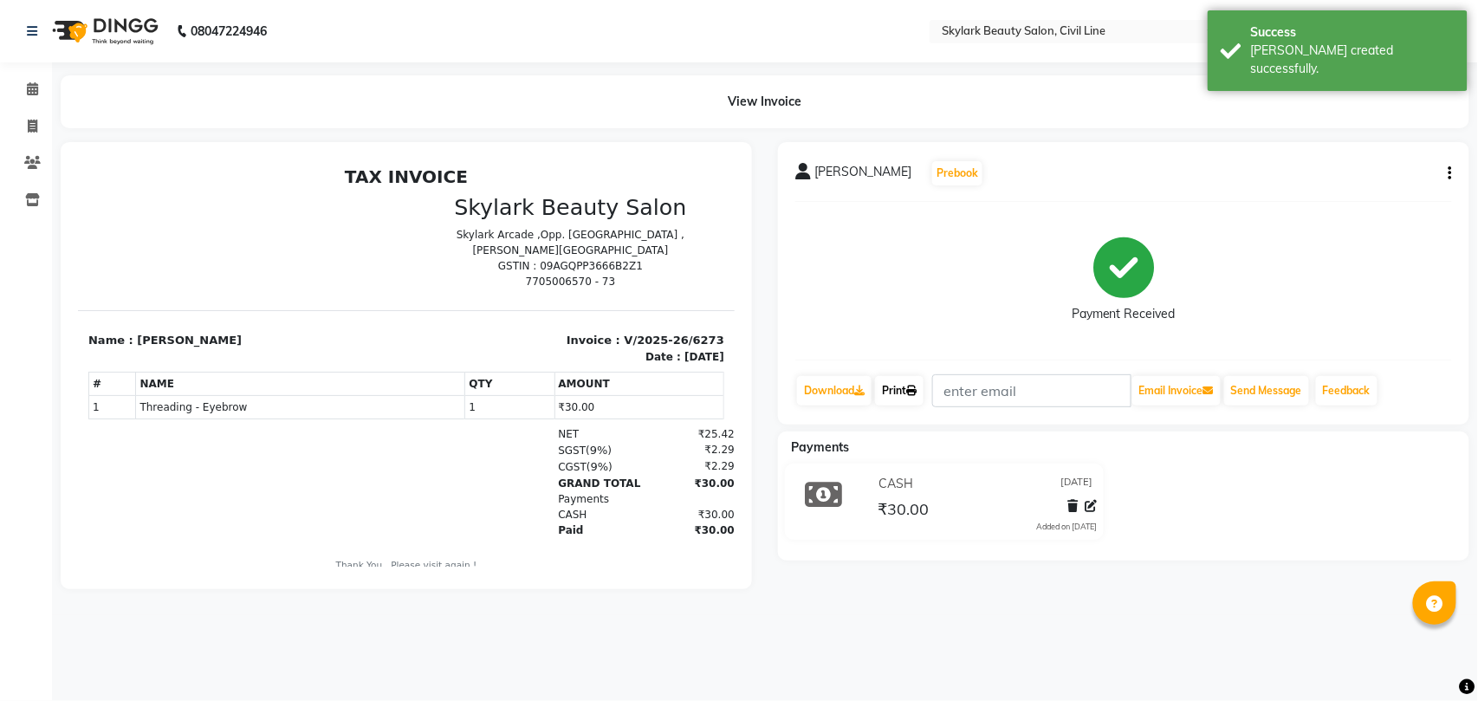
click at [895, 393] on link "Print" at bounding box center [899, 390] width 49 height 29
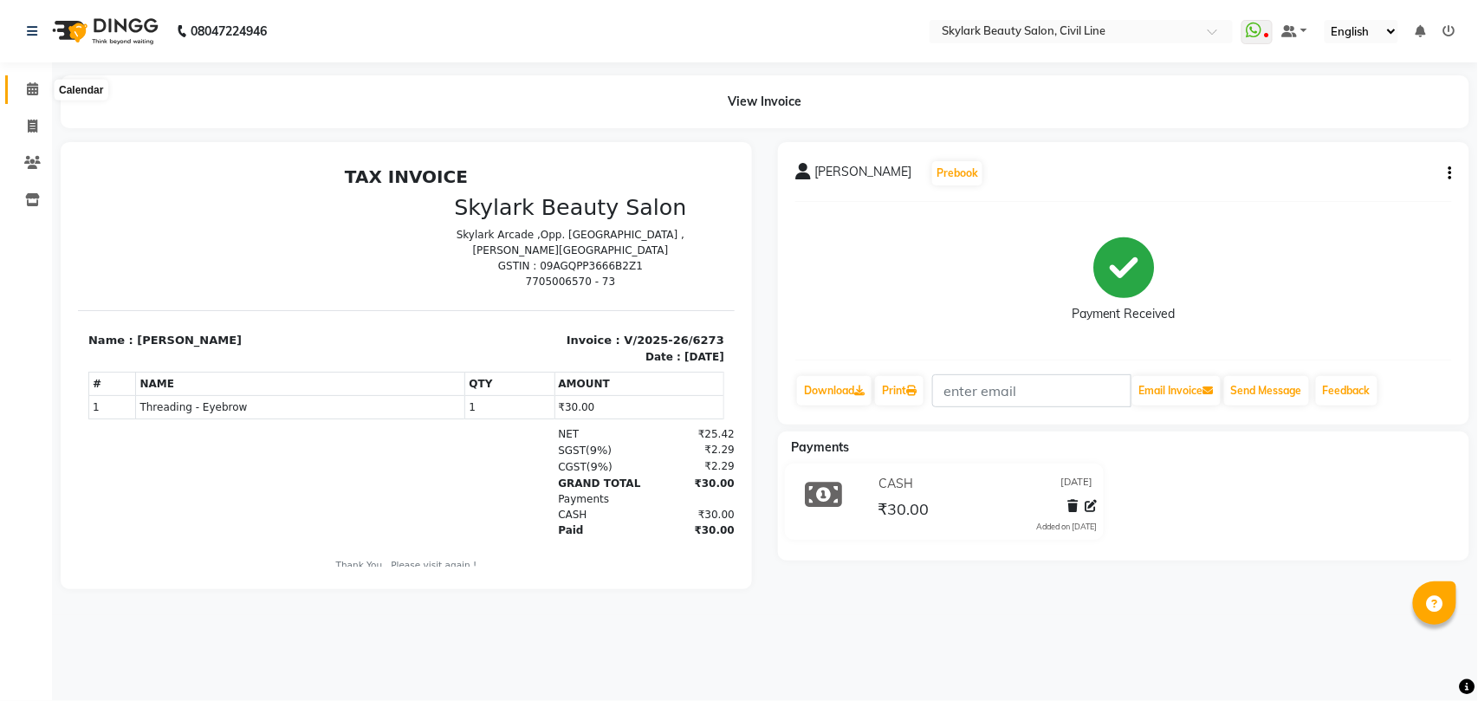
drag, startPoint x: 36, startPoint y: 88, endPoint x: 28, endPoint y: 94, distance: 9.9
click at [35, 88] on icon at bounding box center [32, 88] width 11 height 13
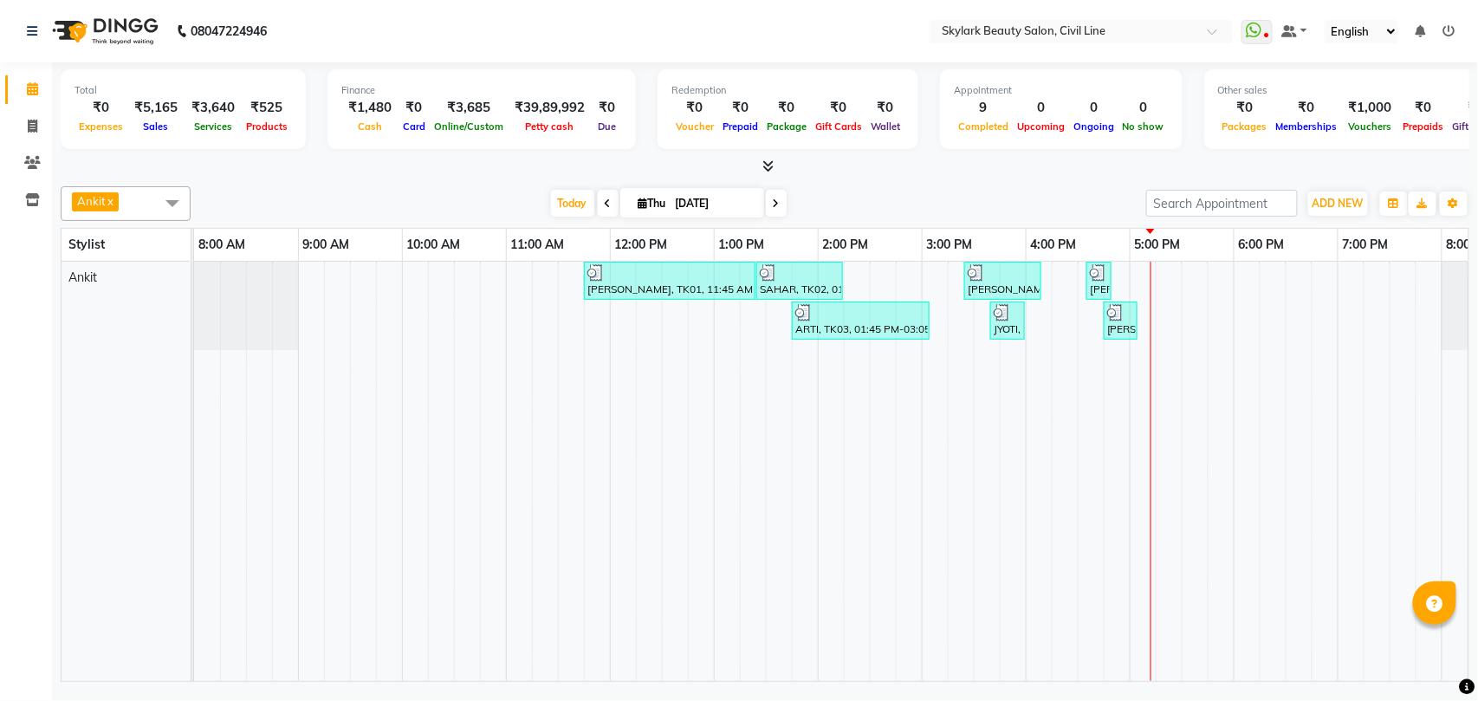
drag, startPoint x: 900, startPoint y: 612, endPoint x: 497, endPoint y: 490, distance: 420.3
click at [497, 490] on td at bounding box center [493, 471] width 26 height 419
click at [39, 125] on span at bounding box center [32, 127] width 30 height 20
select select "service"
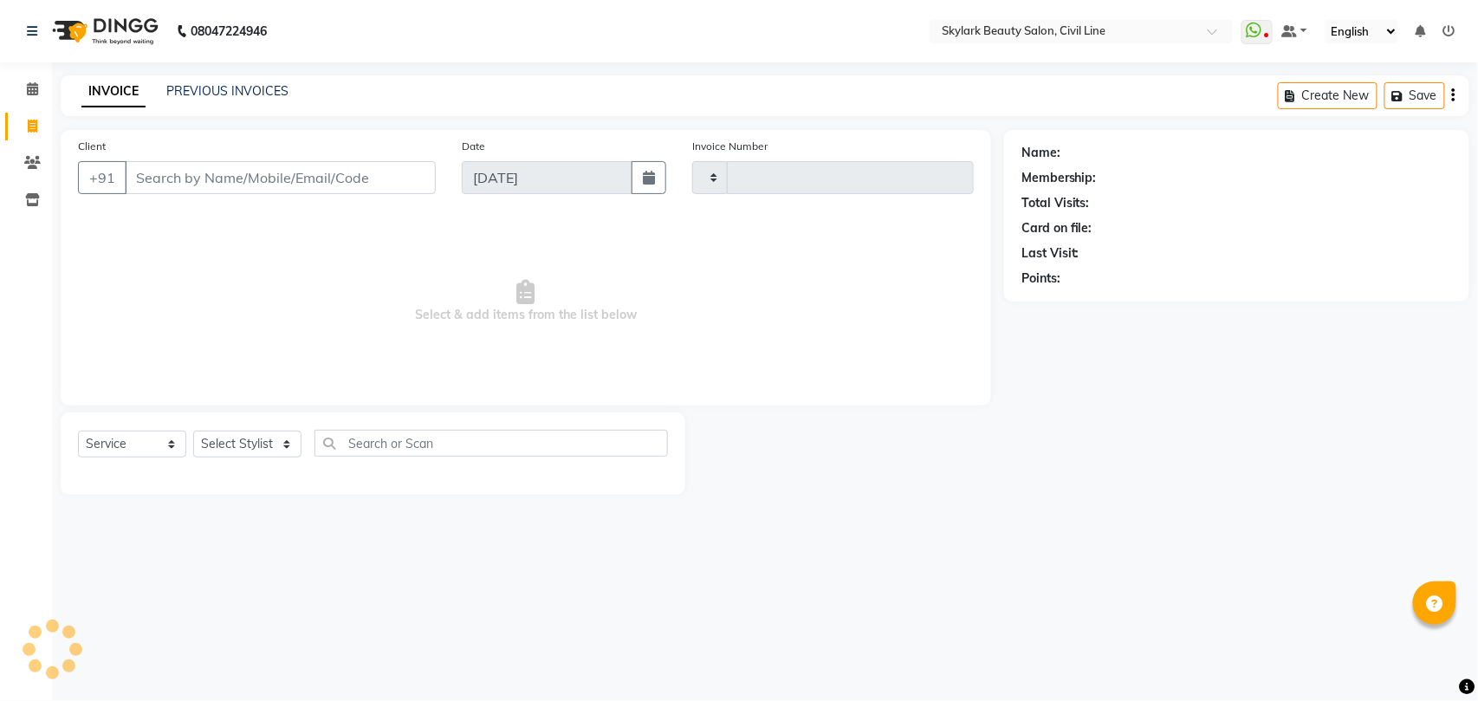
click at [29, 126] on icon at bounding box center [33, 126] width 10 height 13
select select "service"
click at [248, 447] on select "Select Stylist" at bounding box center [247, 444] width 108 height 27
select select "4588"
type input "6275"
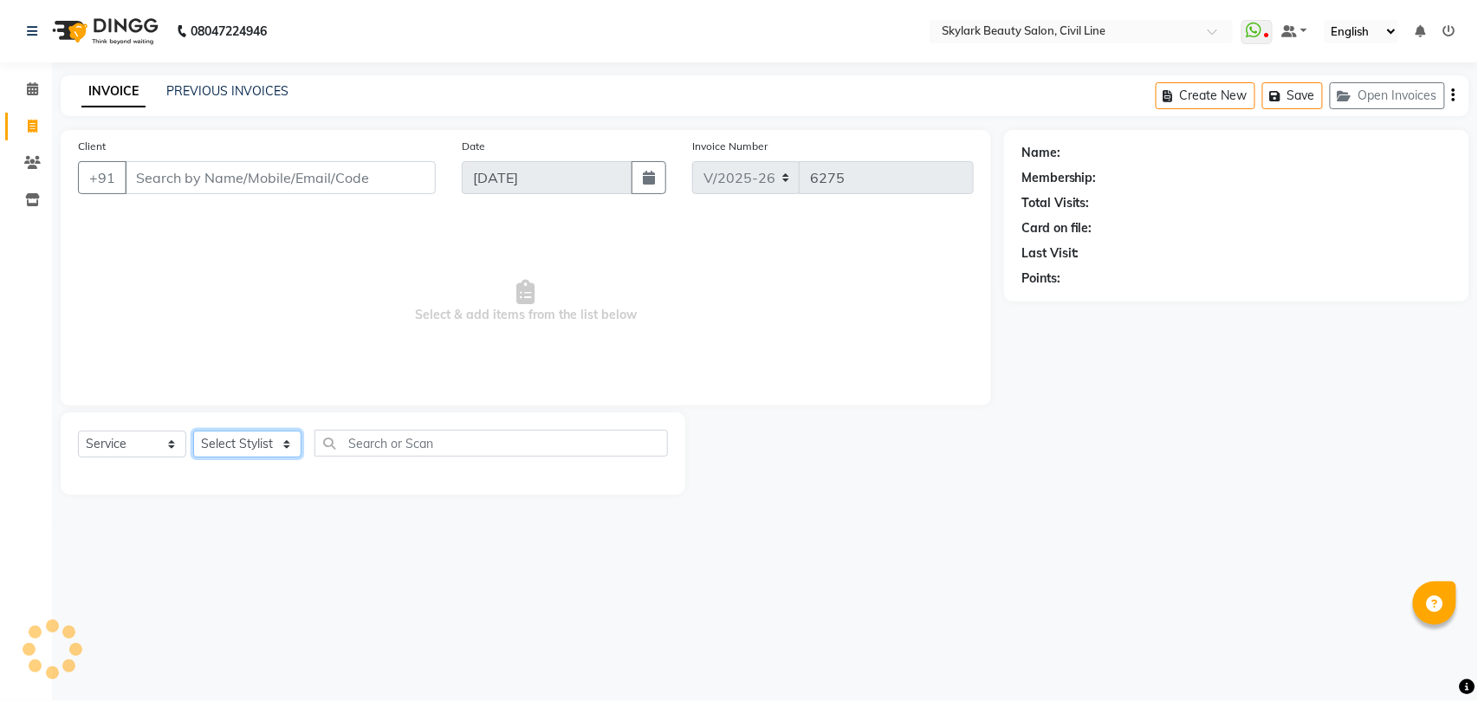
click at [246, 440] on select "Select Stylist" at bounding box center [247, 444] width 108 height 27
select select "28120"
click at [193, 431] on select "Select Stylist [PERSON_NAME] [PERSON_NAME] [PERSON_NAME] WASU" at bounding box center [247, 444] width 108 height 27
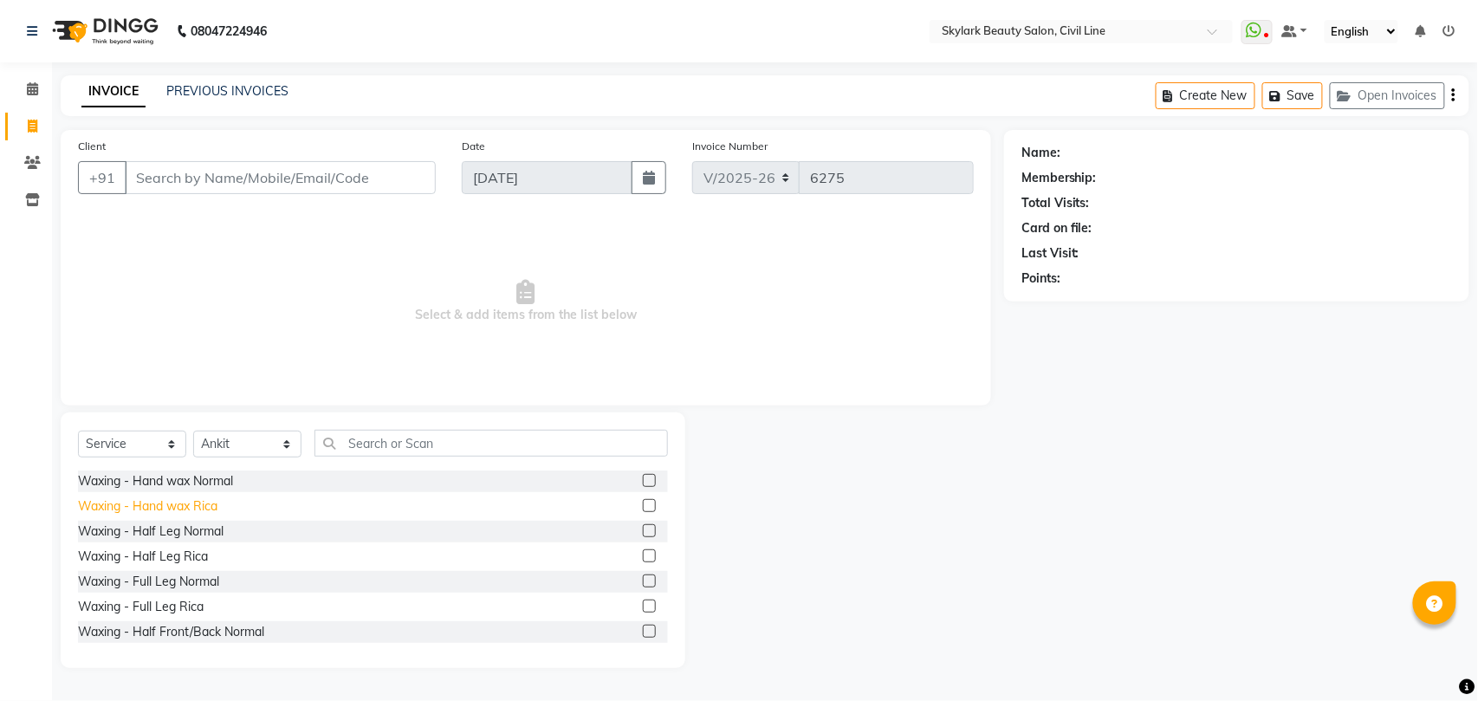
click at [172, 501] on div "Waxing - Hand wax Rica" at bounding box center [148, 506] width 140 height 18
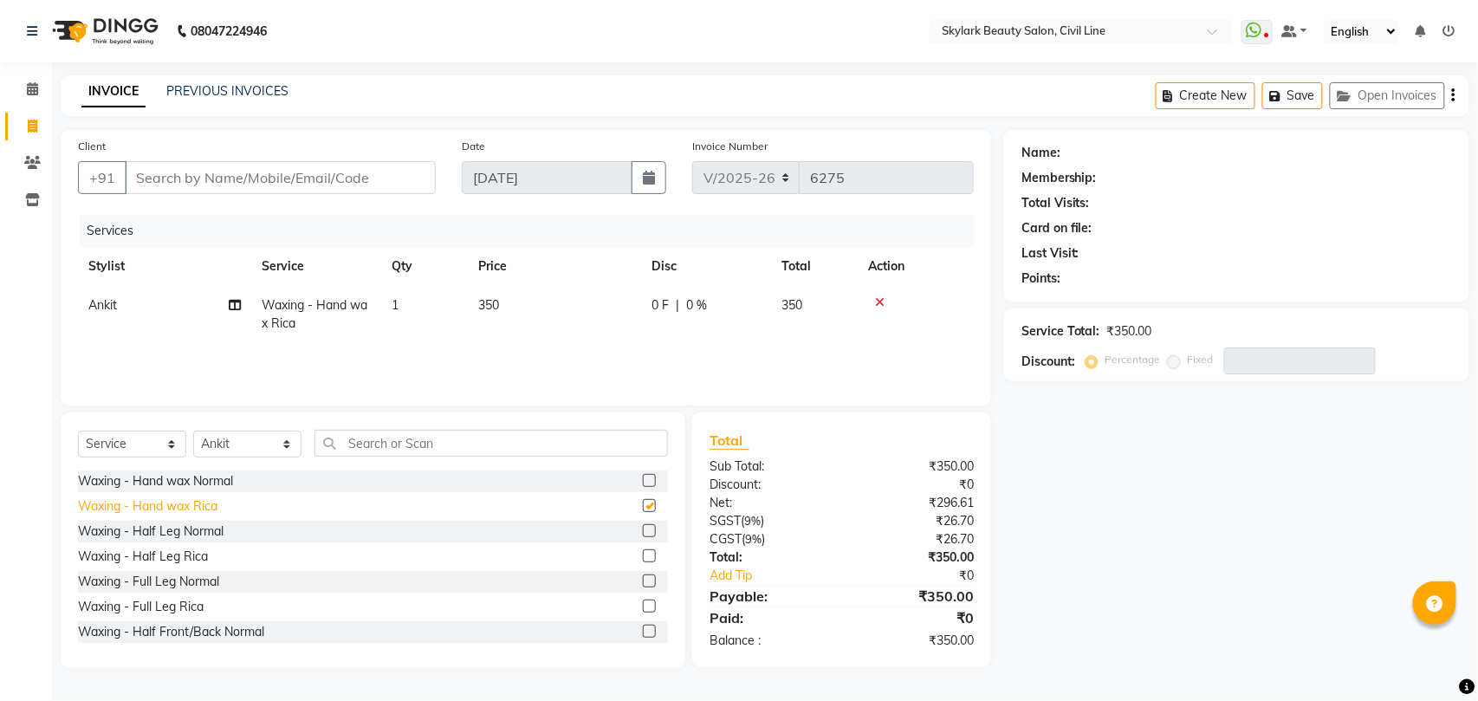
checkbox input "false"
click at [493, 447] on input "text" at bounding box center [492, 443] width 354 height 27
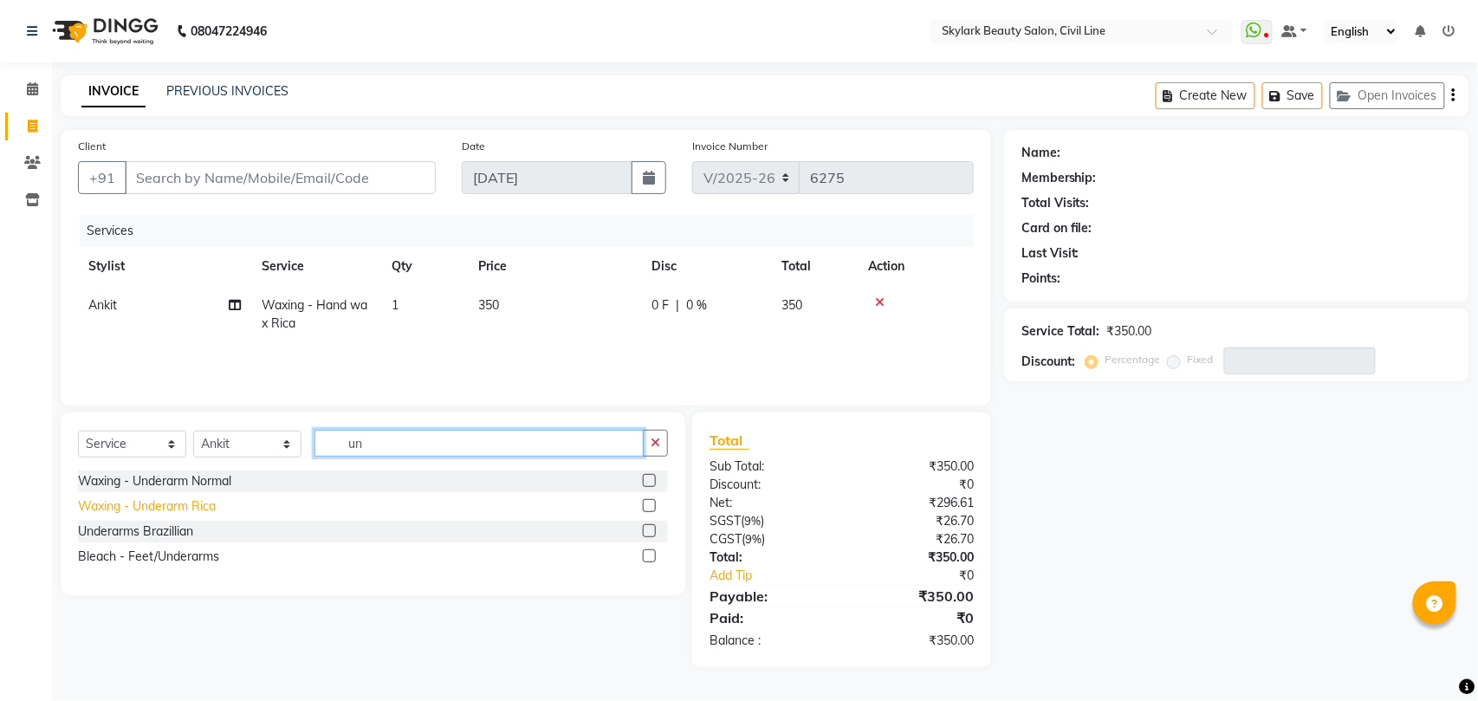
type input "un"
click at [140, 503] on div "Waxing - Underarm Rica" at bounding box center [147, 506] width 138 height 18
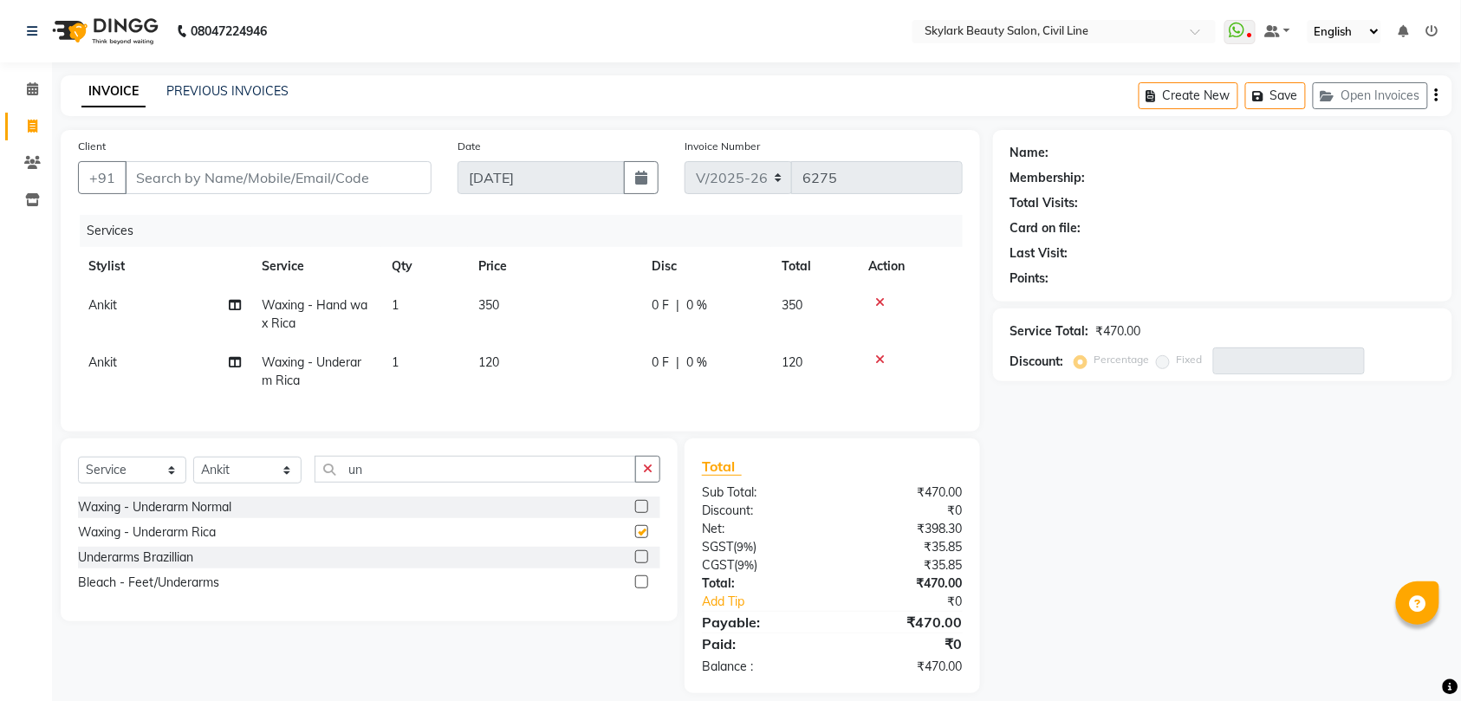
checkbox input "false"
click at [390, 479] on input "un" at bounding box center [476, 469] width 322 height 27
type input "u"
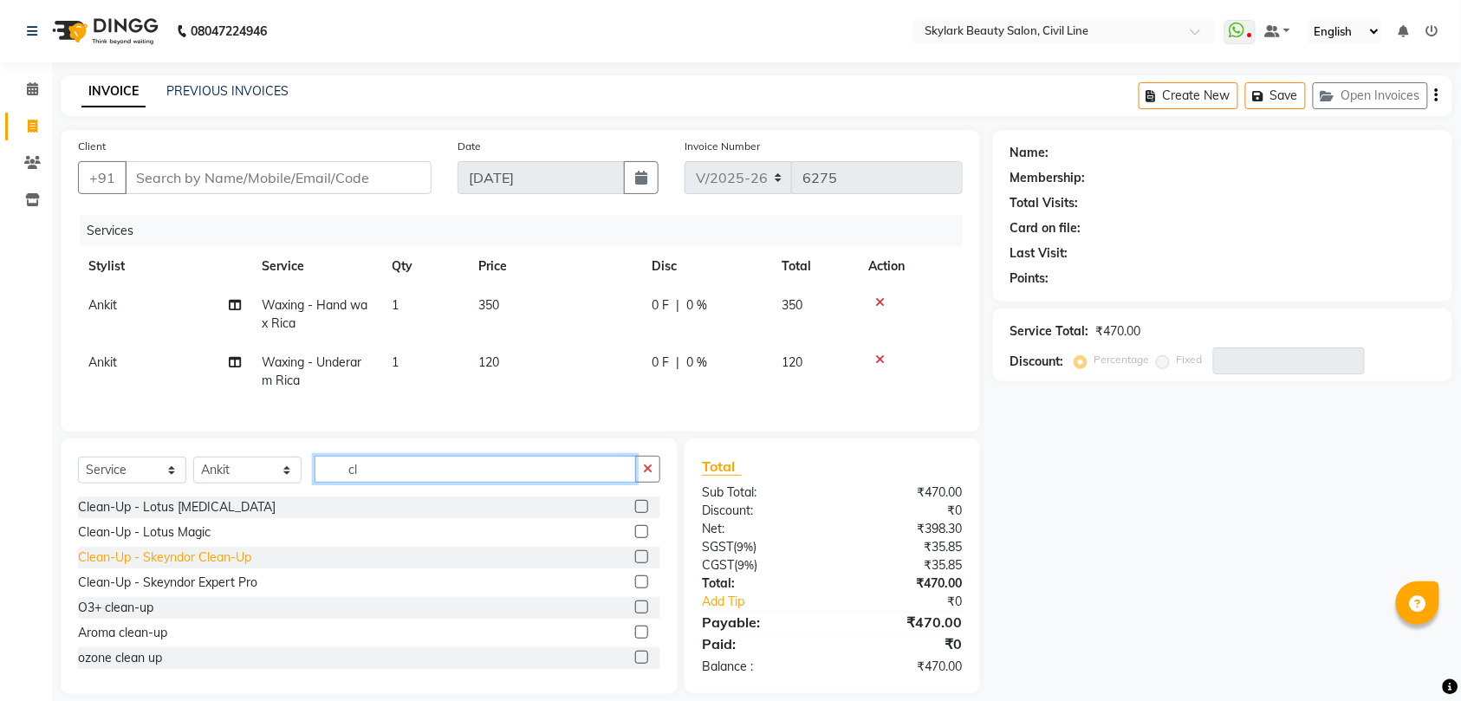
type input "cl"
click at [173, 567] on div "Clean-Up - Skeyndor Clean-Up" at bounding box center [164, 558] width 173 height 18
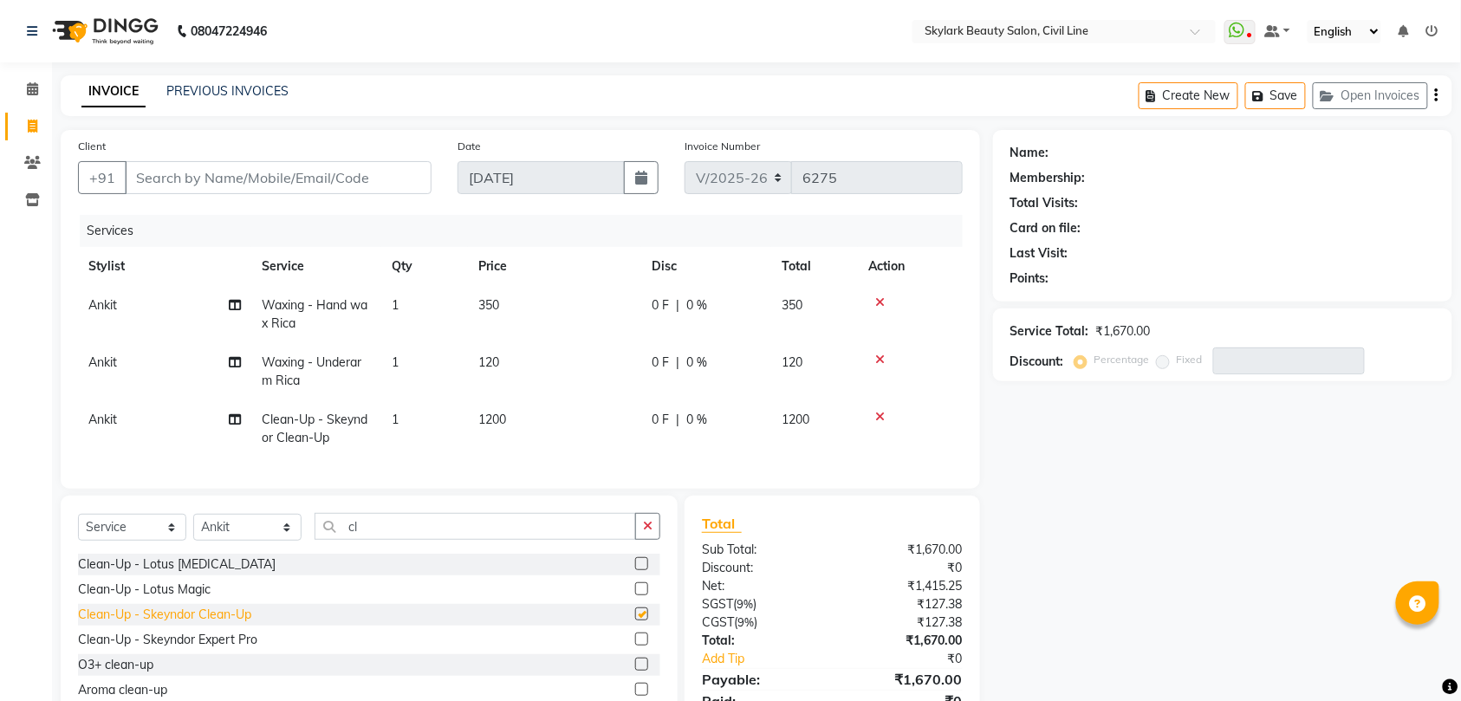
checkbox input "false"
click at [355, 159] on div "Client +91" at bounding box center [255, 172] width 380 height 71
click at [361, 175] on input "Client" at bounding box center [278, 177] width 307 height 33
type input "8"
type input "0"
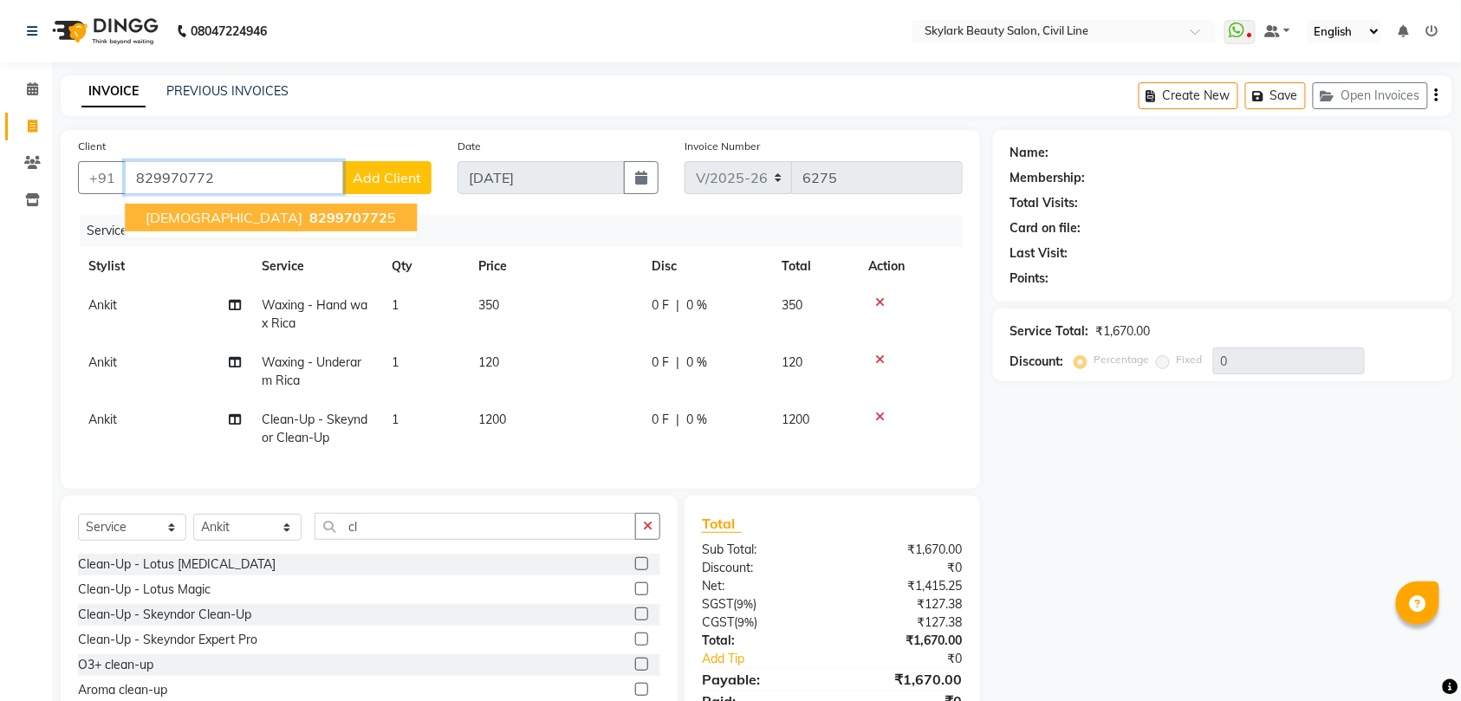
click at [309, 209] on span "829970772" at bounding box center [348, 217] width 78 height 17
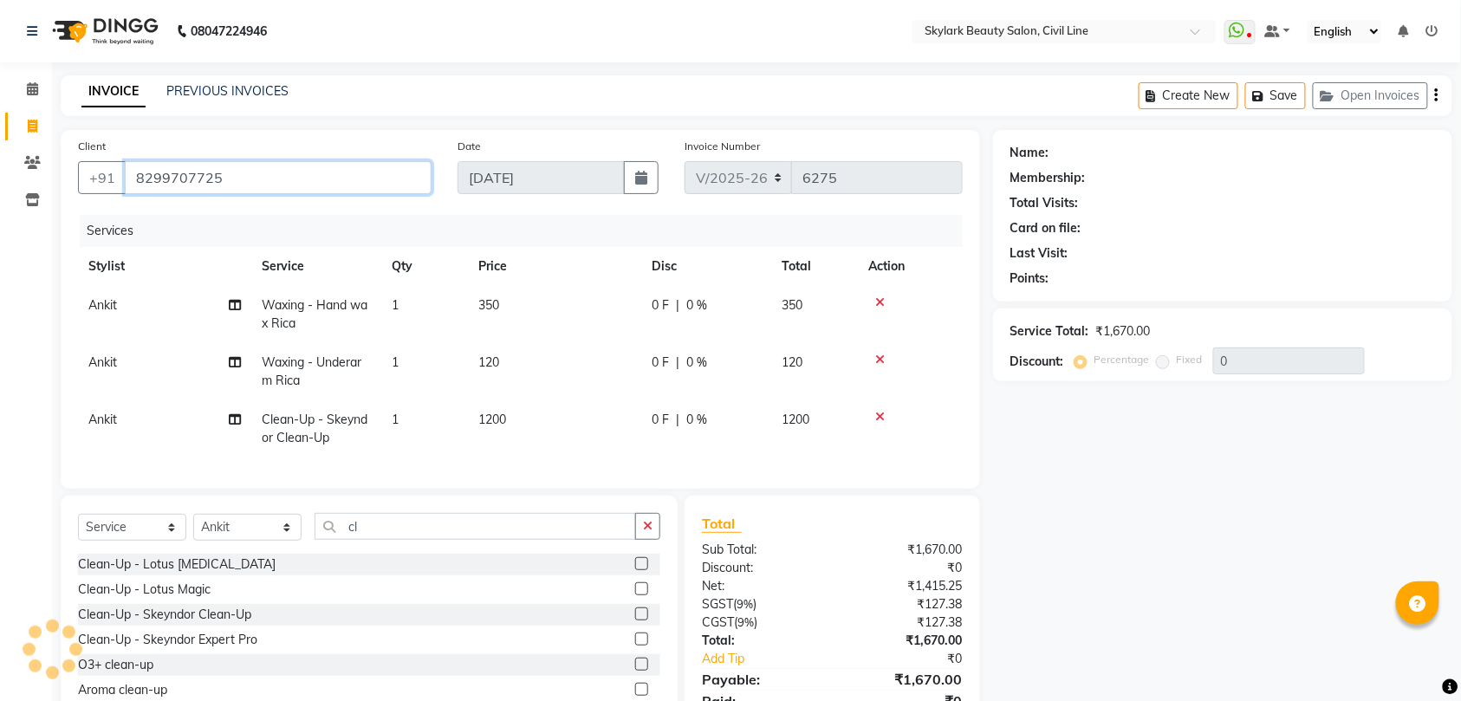
type input "8299707725"
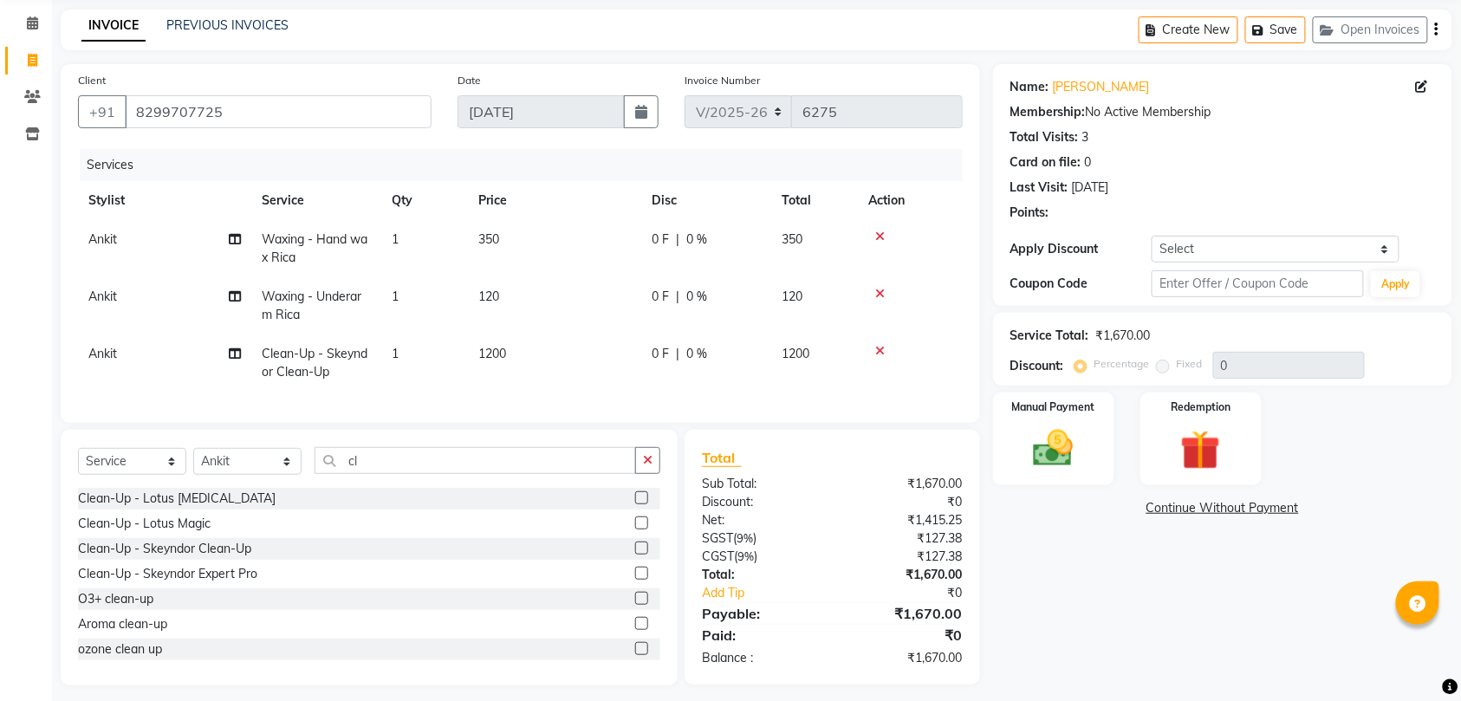
scroll to position [94, 0]
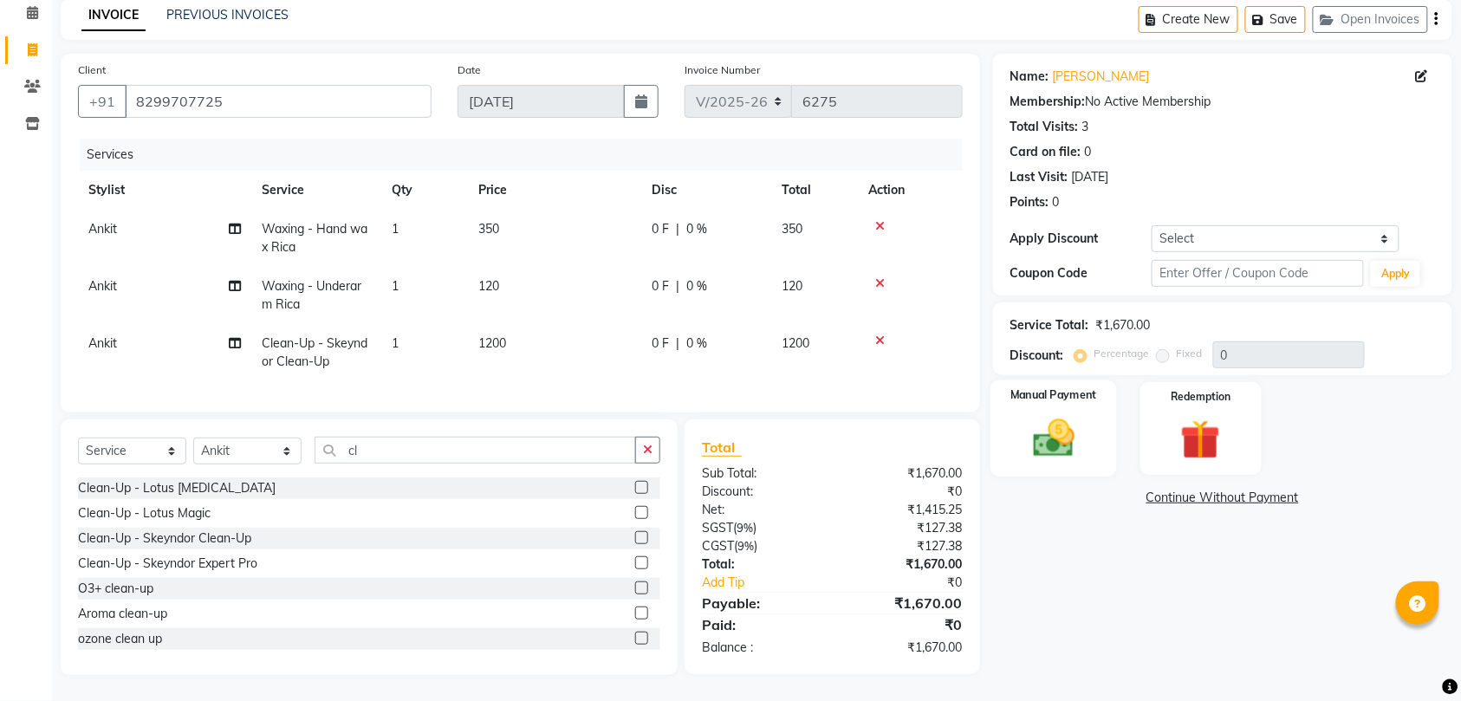
click at [1062, 419] on img at bounding box center [1054, 438] width 68 height 48
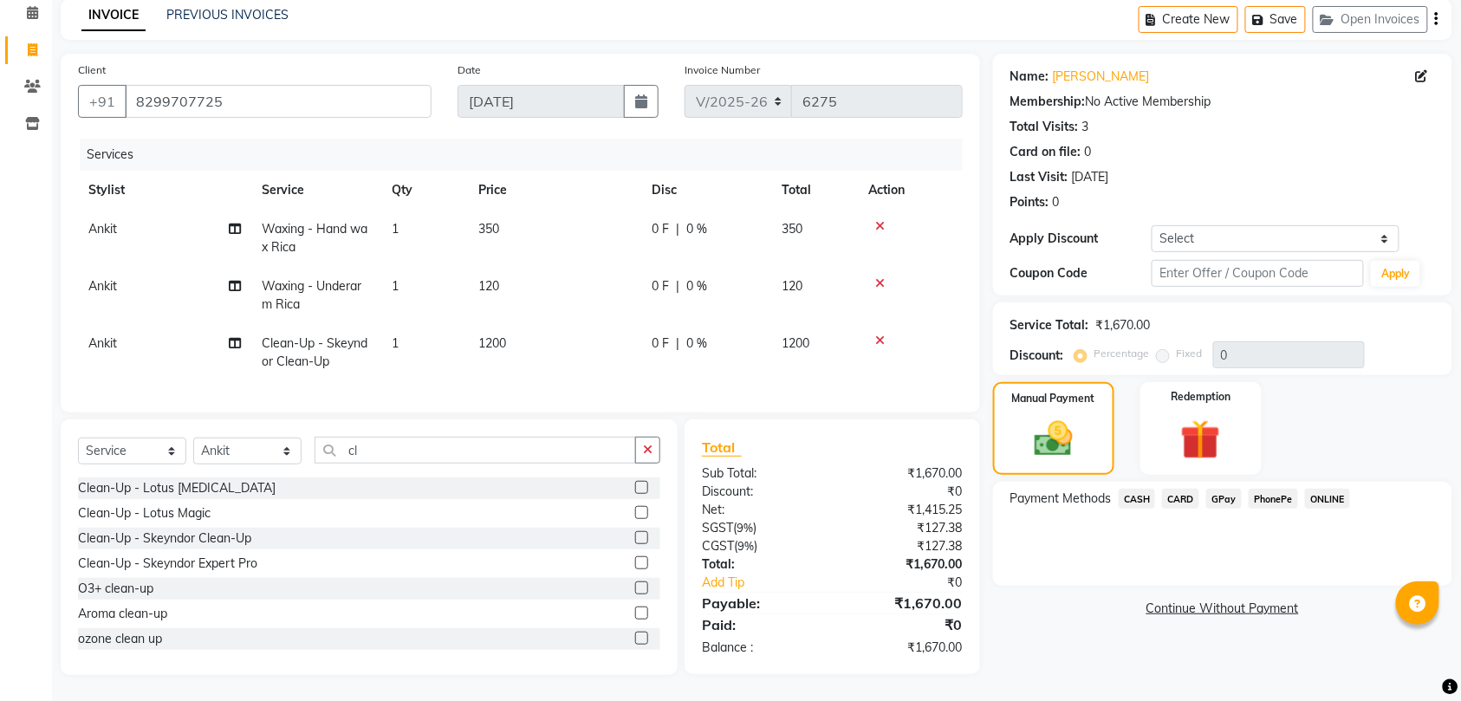
click at [1220, 489] on span "GPay" at bounding box center [1224, 499] width 36 height 20
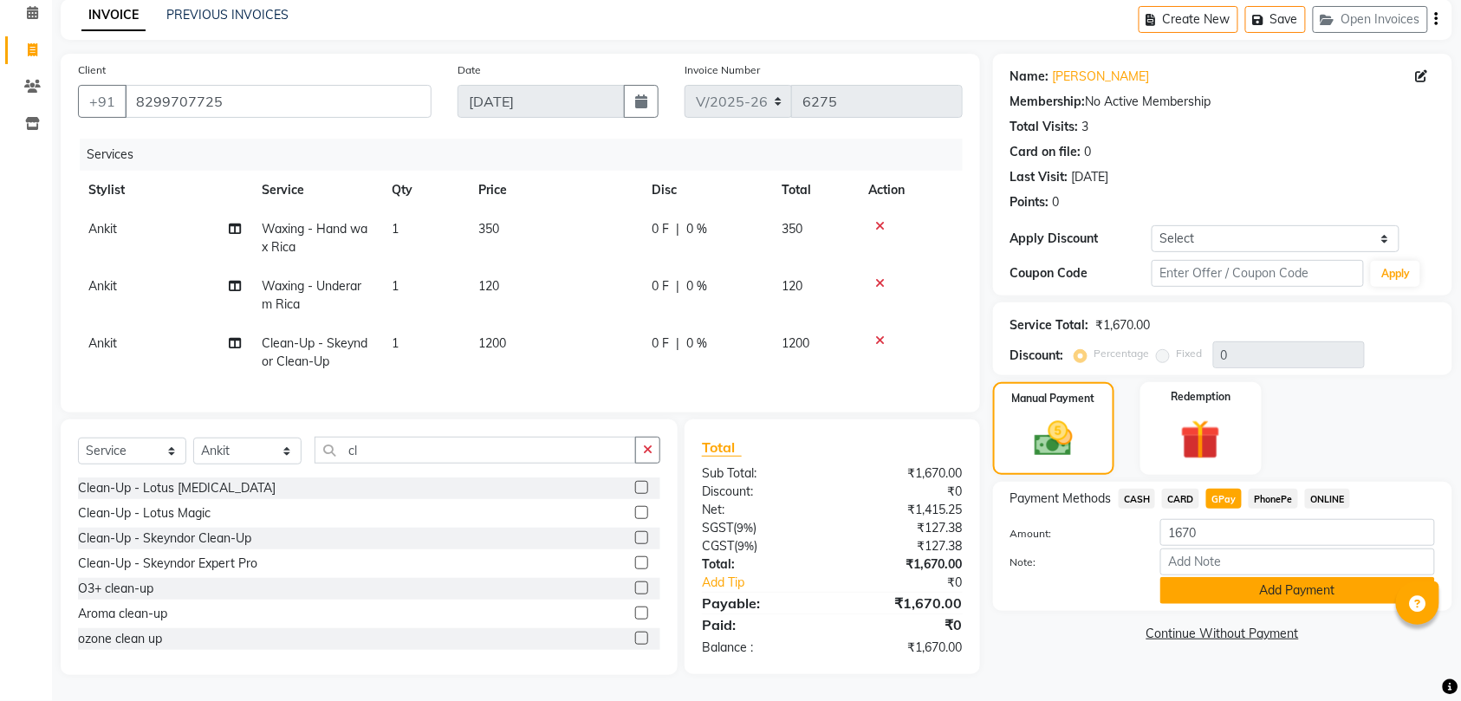
click at [1274, 577] on button "Add Payment" at bounding box center [1297, 590] width 275 height 27
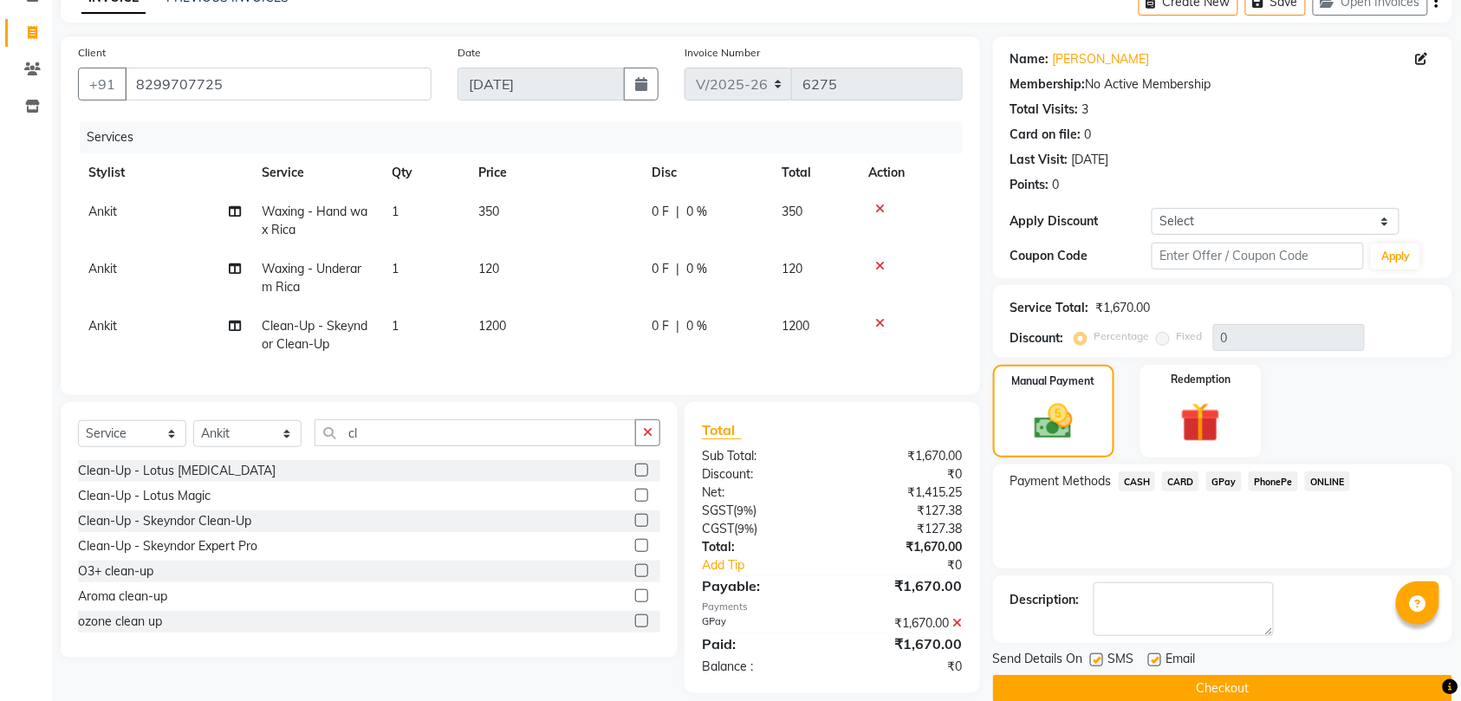
scroll to position [129, 0]
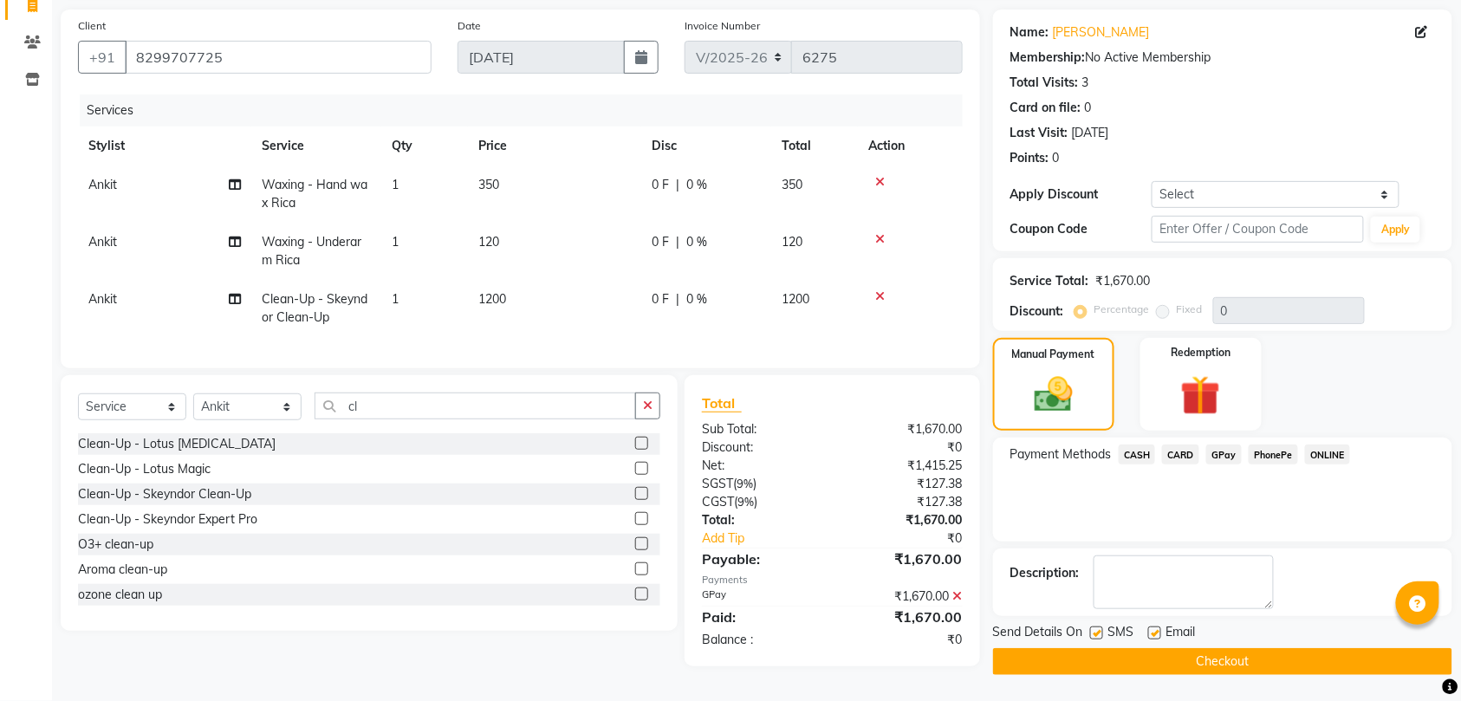
click at [1222, 656] on button "Checkout" at bounding box center [1222, 661] width 459 height 27
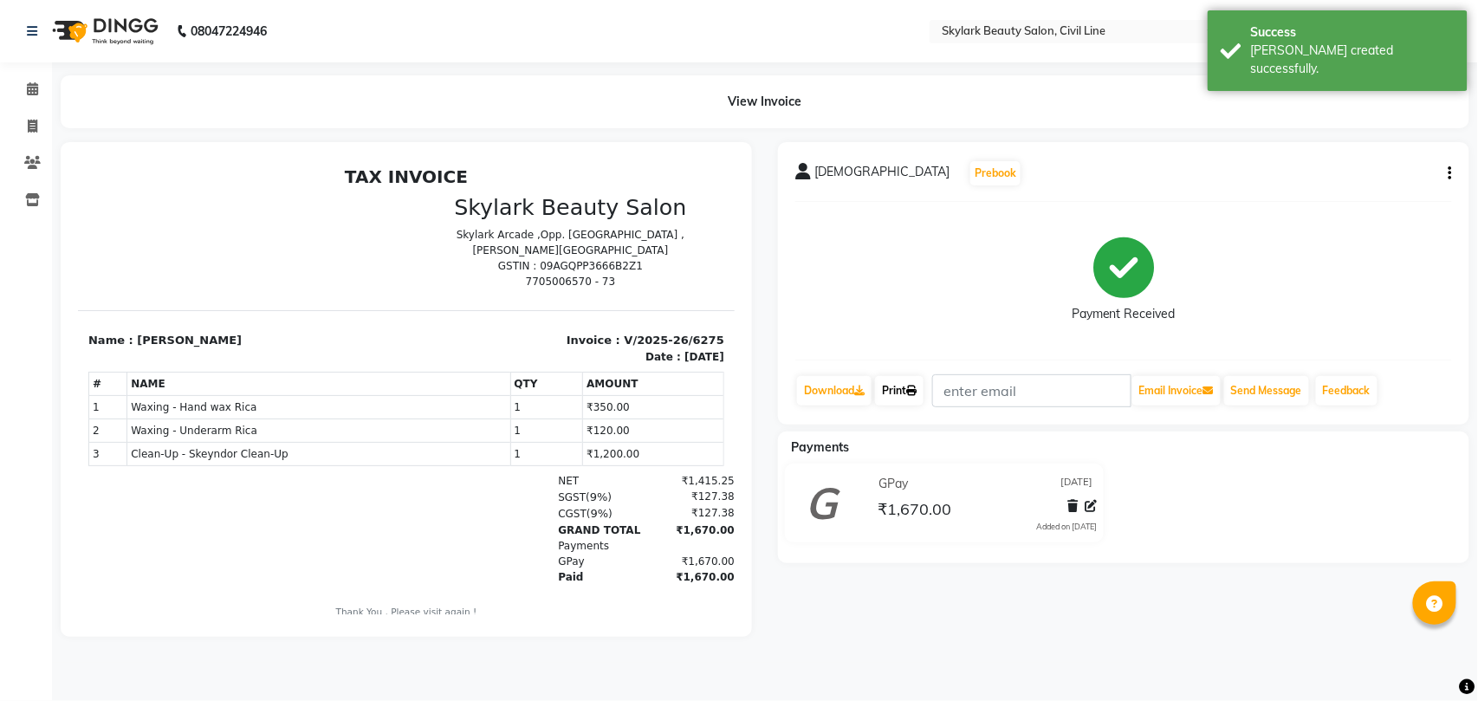
click at [915, 389] on icon at bounding box center [911, 391] width 10 height 10
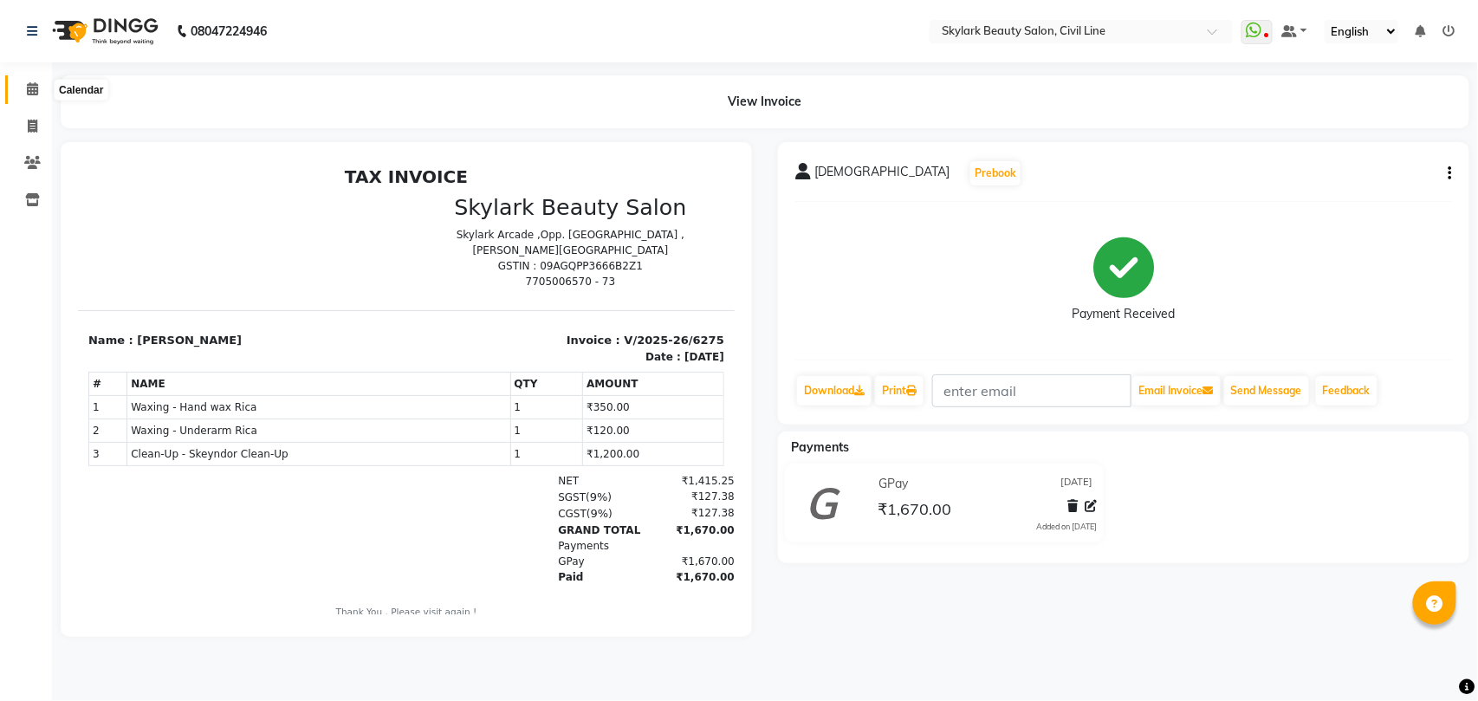
click at [33, 90] on icon at bounding box center [32, 88] width 11 height 13
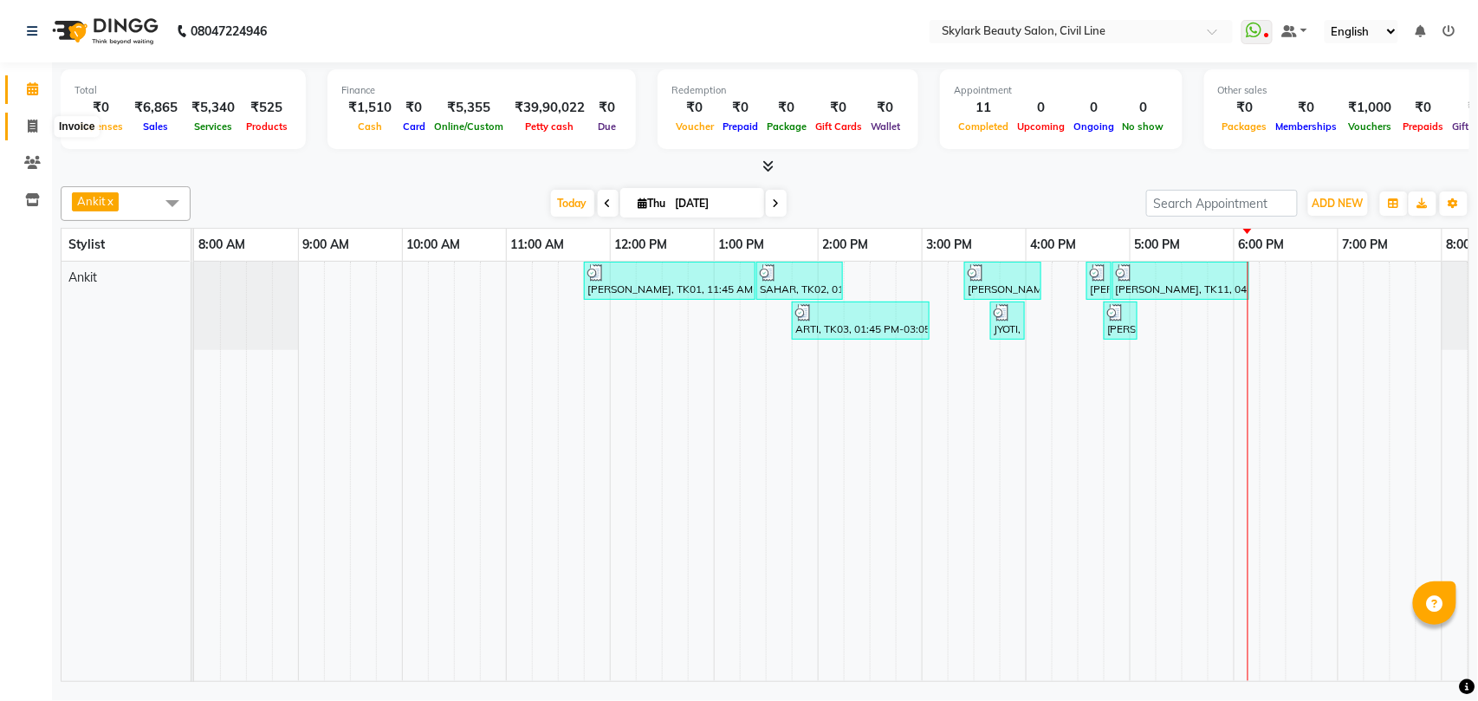
click at [33, 122] on icon at bounding box center [33, 126] width 10 height 13
select select "service"
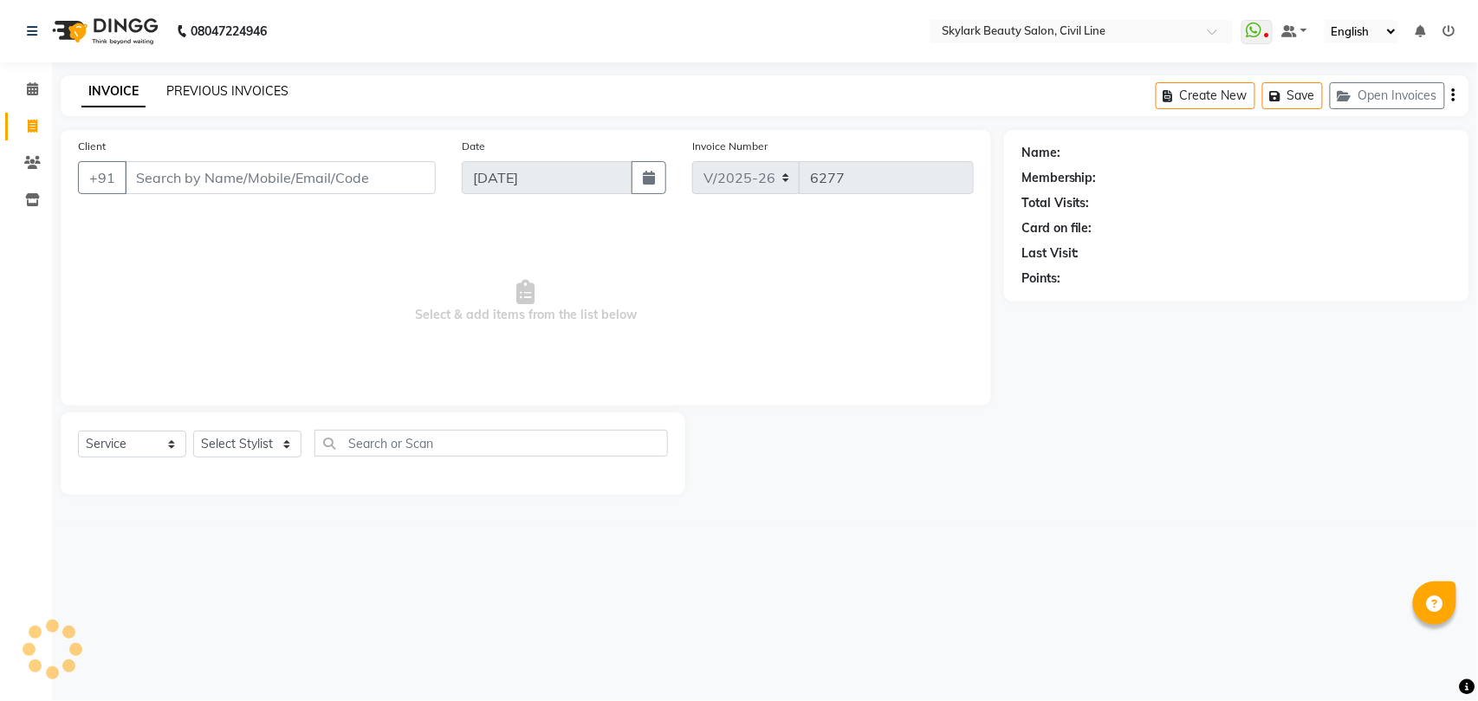
click at [222, 88] on link "PREVIOUS INVOICES" at bounding box center [227, 91] width 122 height 16
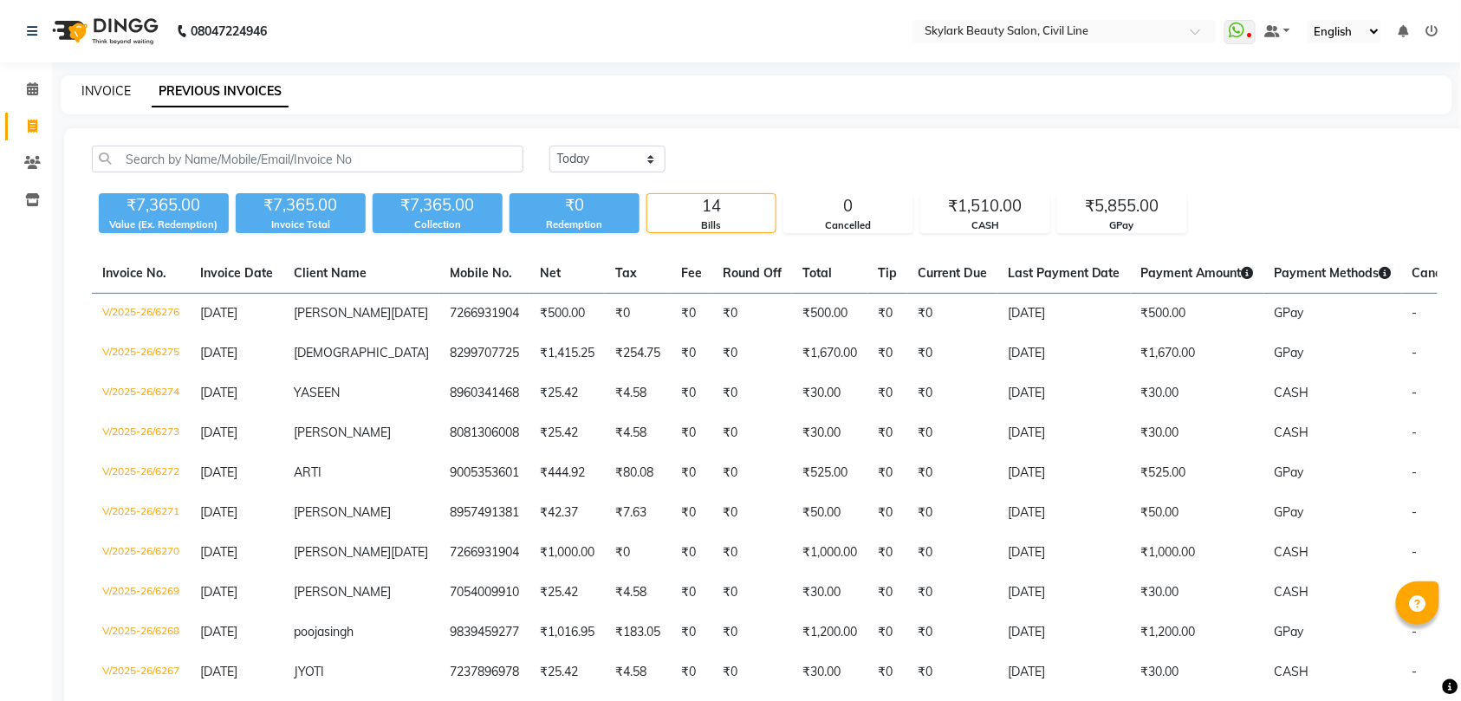
click at [95, 85] on link "INVOICE" at bounding box center [105, 91] width 49 height 16
select select "service"
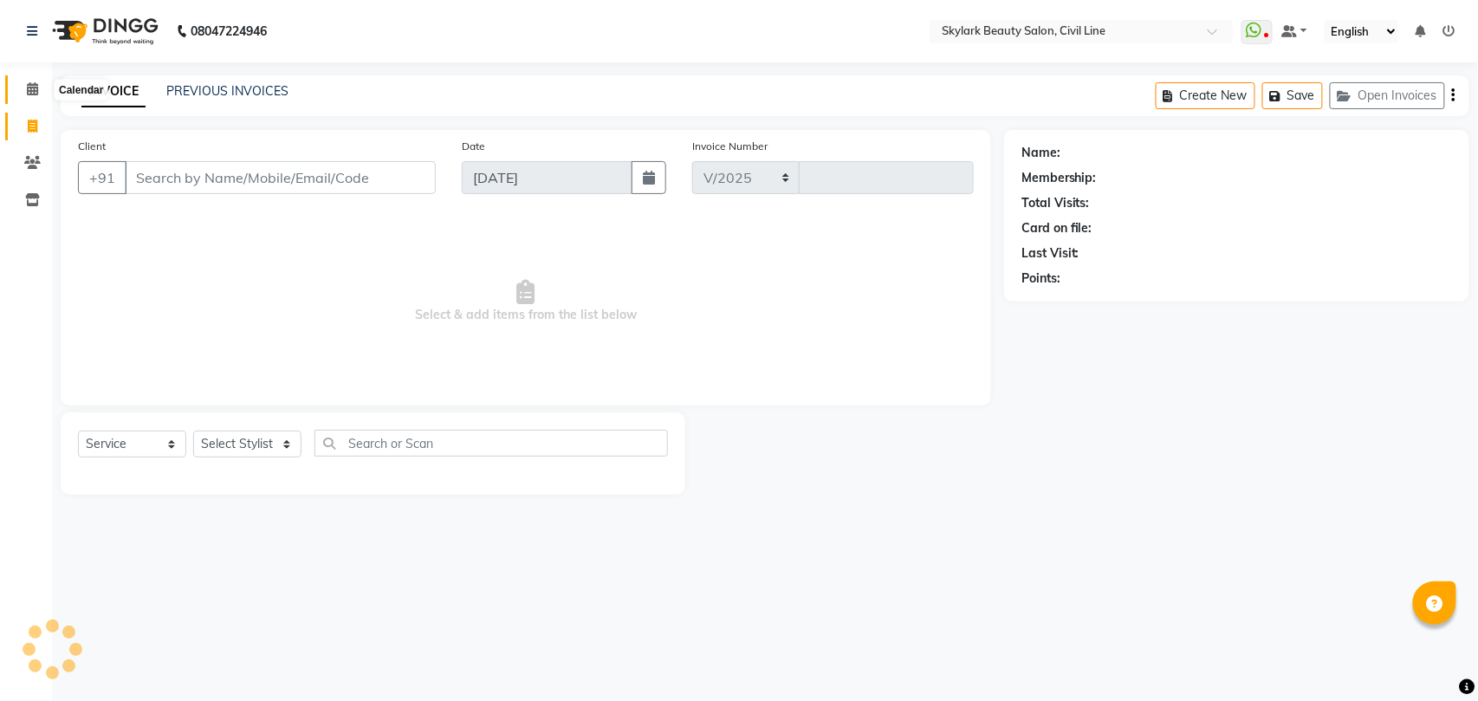
select select "4588"
type input "6277"
click at [29, 88] on icon at bounding box center [32, 88] width 11 height 13
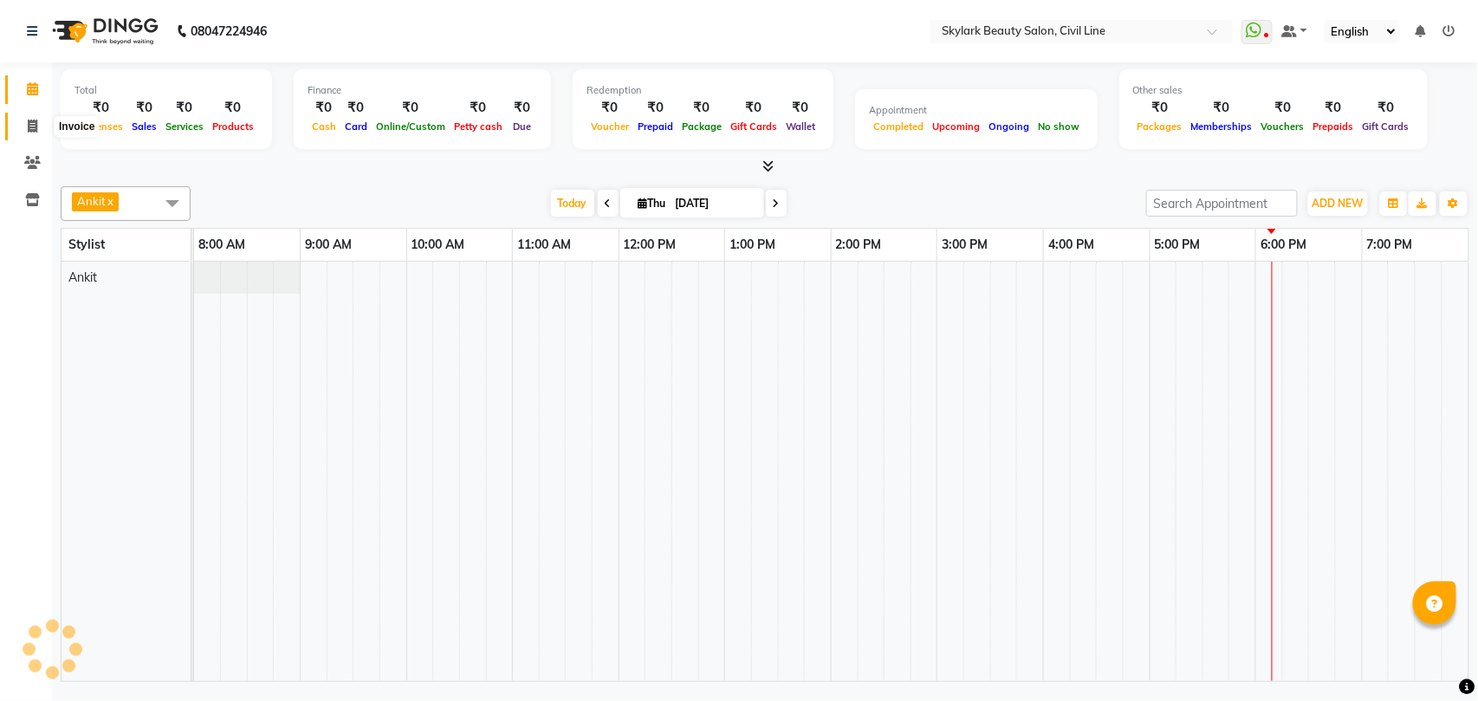
click at [28, 125] on icon at bounding box center [33, 126] width 10 height 13
select select "service"
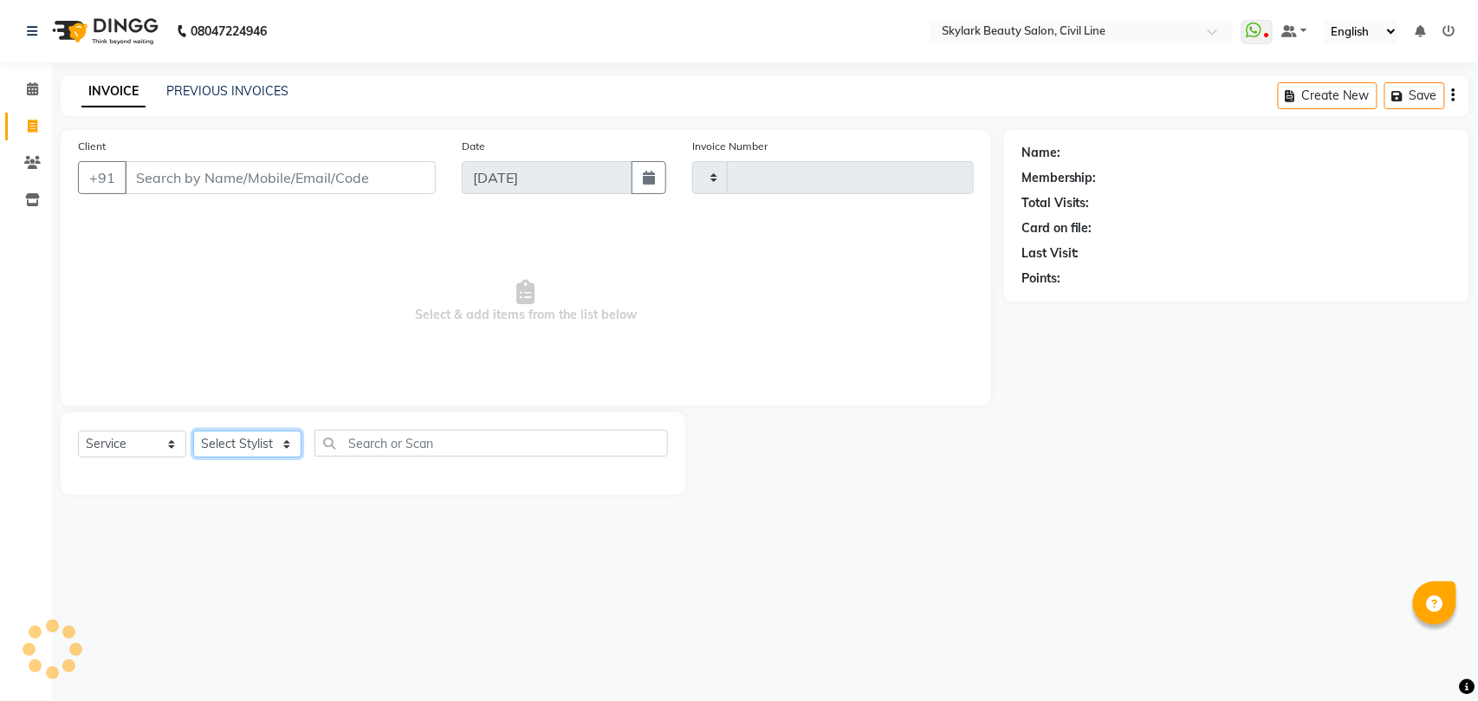
click at [250, 444] on select "Select Stylist" at bounding box center [247, 444] width 108 height 27
select select "4588"
type input "6277"
click at [251, 452] on select "Select Stylist" at bounding box center [247, 444] width 108 height 27
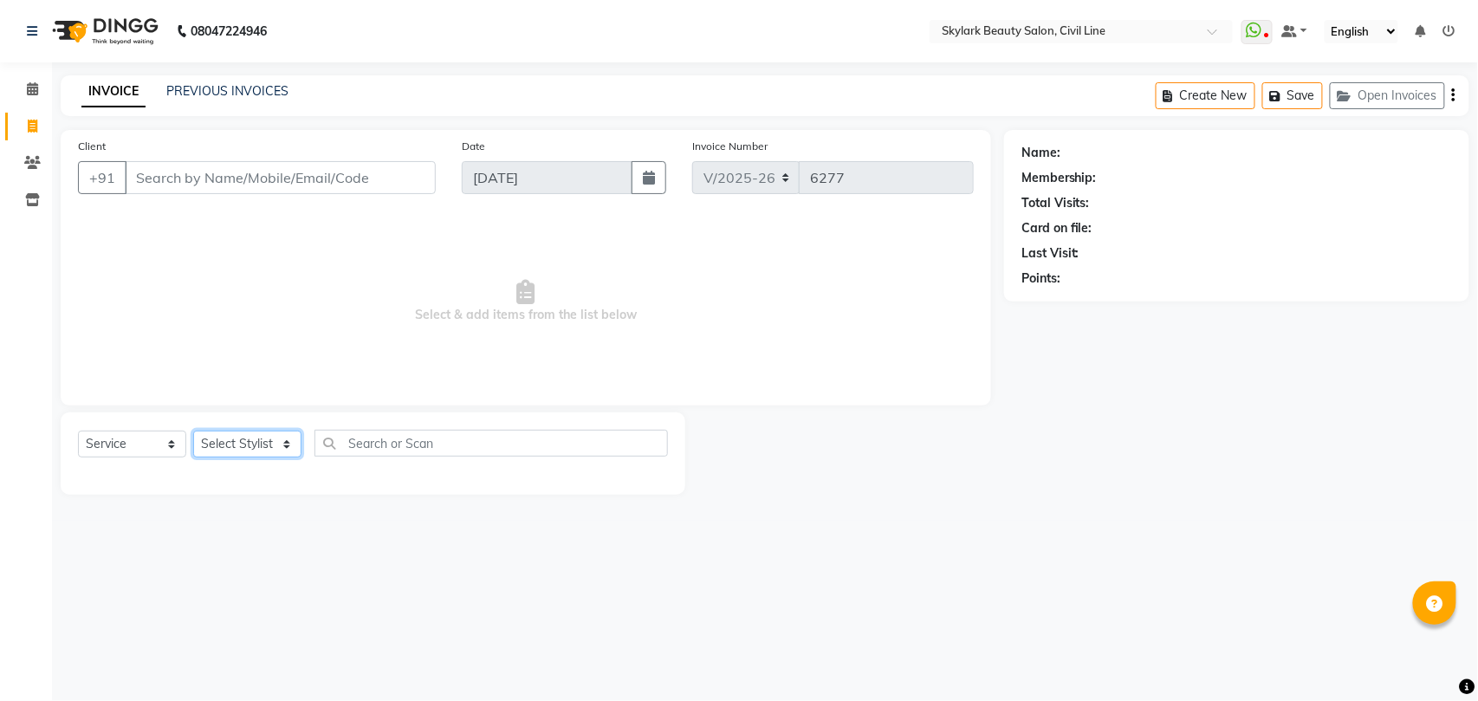
select select "28120"
click at [193, 431] on select "Select Stylist [PERSON_NAME] [PERSON_NAME] [PERSON_NAME] WASU" at bounding box center [247, 444] width 108 height 27
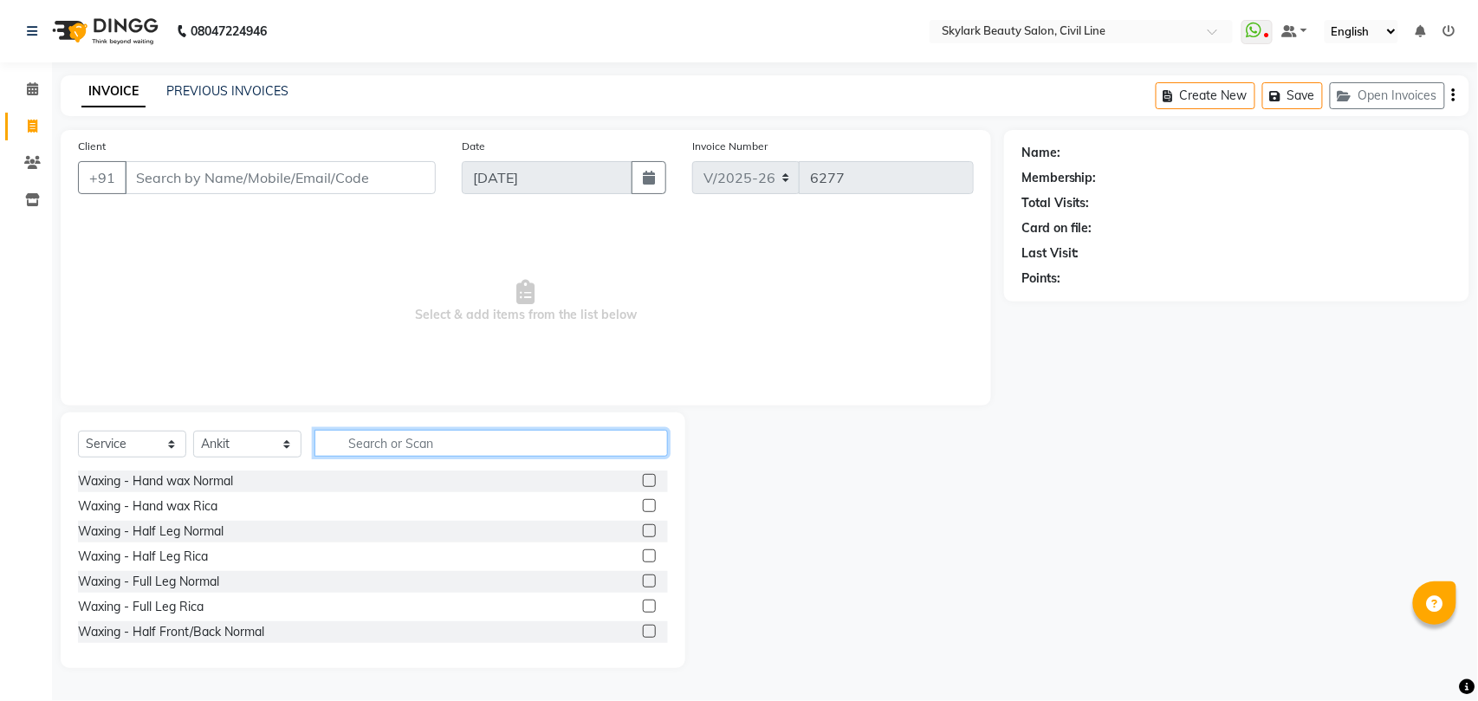
click at [366, 438] on input "text" at bounding box center [492, 443] width 354 height 27
type input "th"
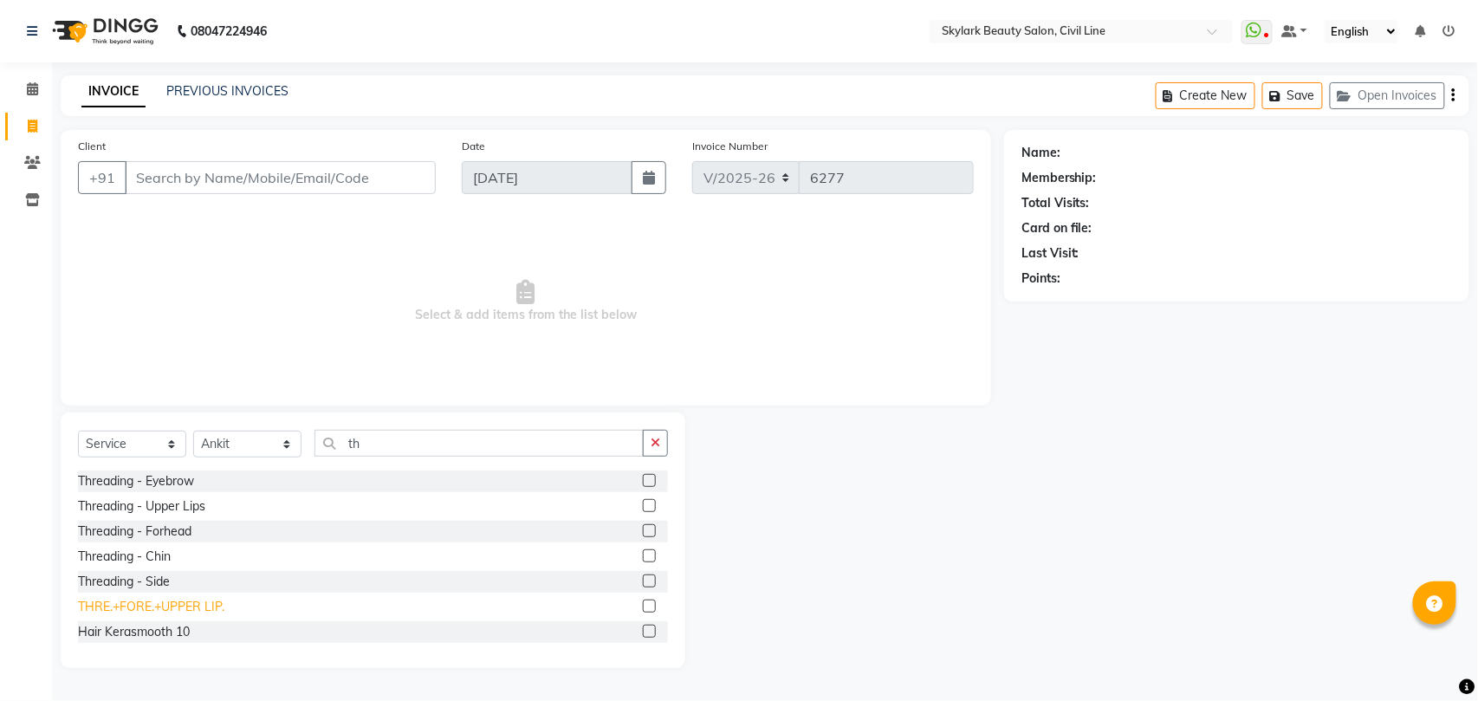
click at [156, 605] on div "THRE.+FORE.+UPPER LIP." at bounding box center [151, 607] width 146 height 18
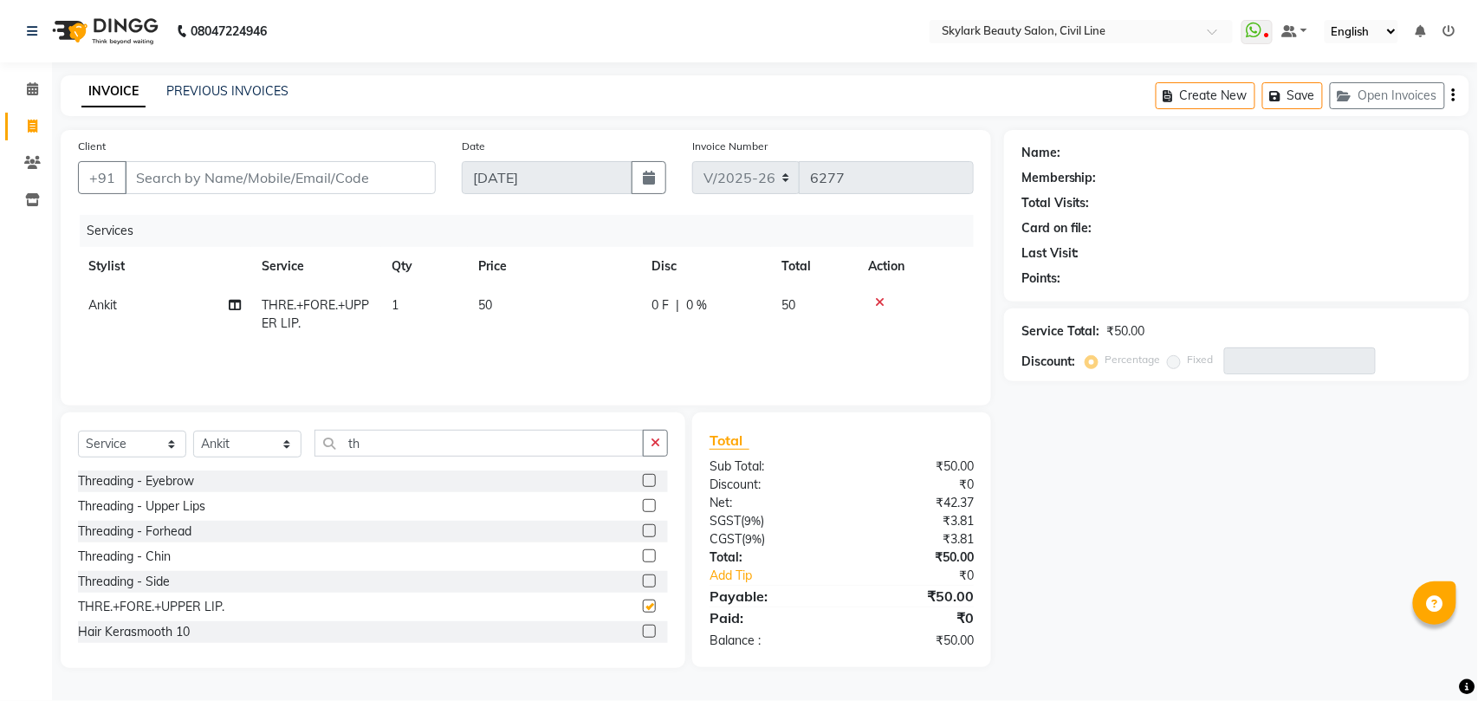
checkbox input "false"
click at [440, 449] on input "th" at bounding box center [479, 443] width 329 height 27
type input "t"
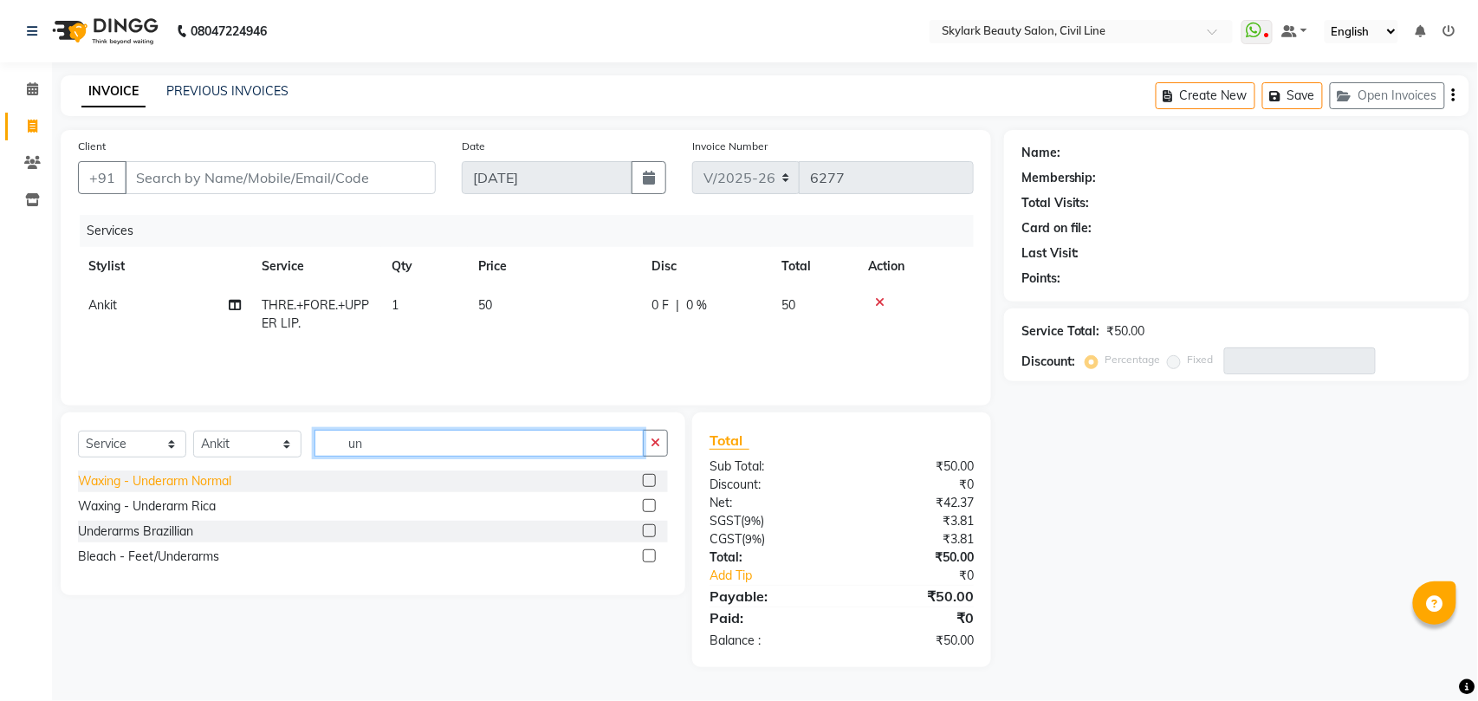
type input "un"
click at [174, 485] on div "Waxing - Underarm Normal" at bounding box center [154, 481] width 153 height 18
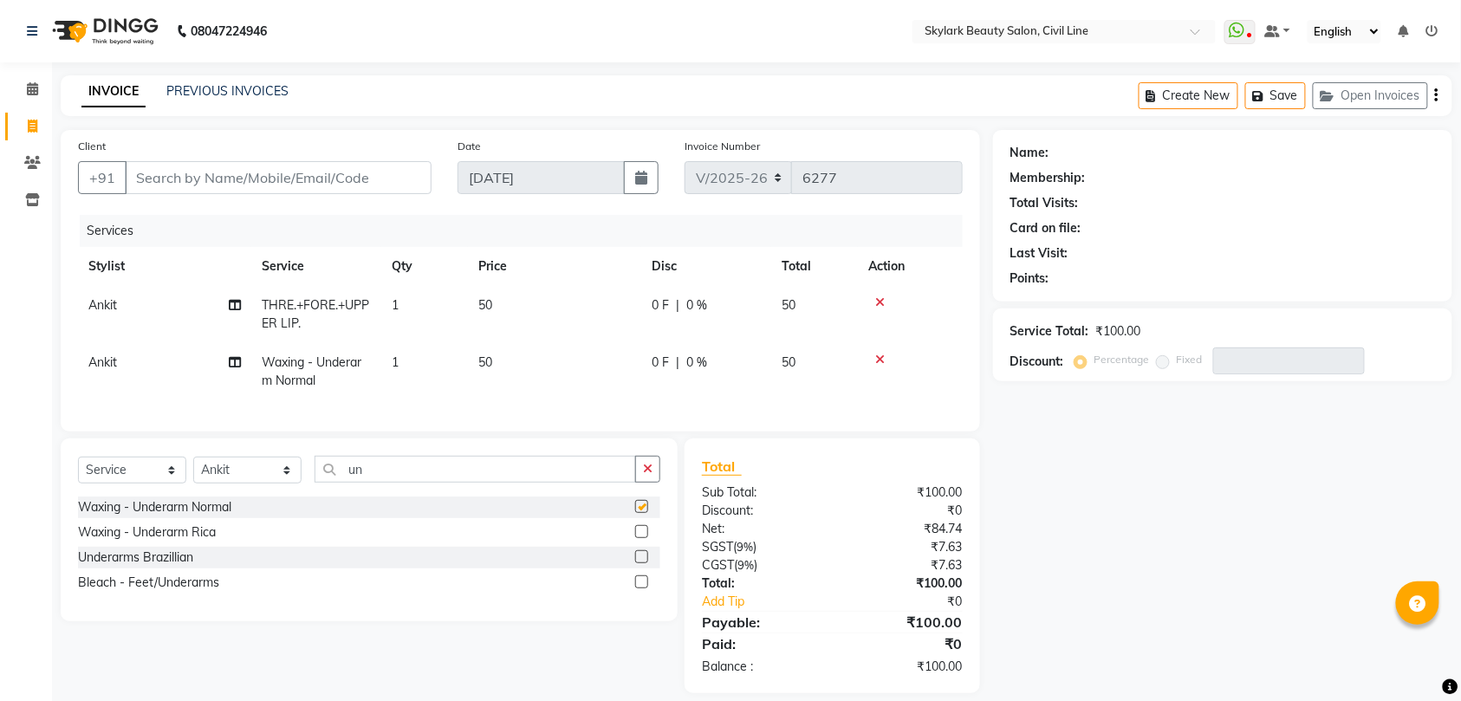
checkbox input "false"
click at [328, 174] on input "Client" at bounding box center [278, 177] width 307 height 33
type input "9"
type input "0"
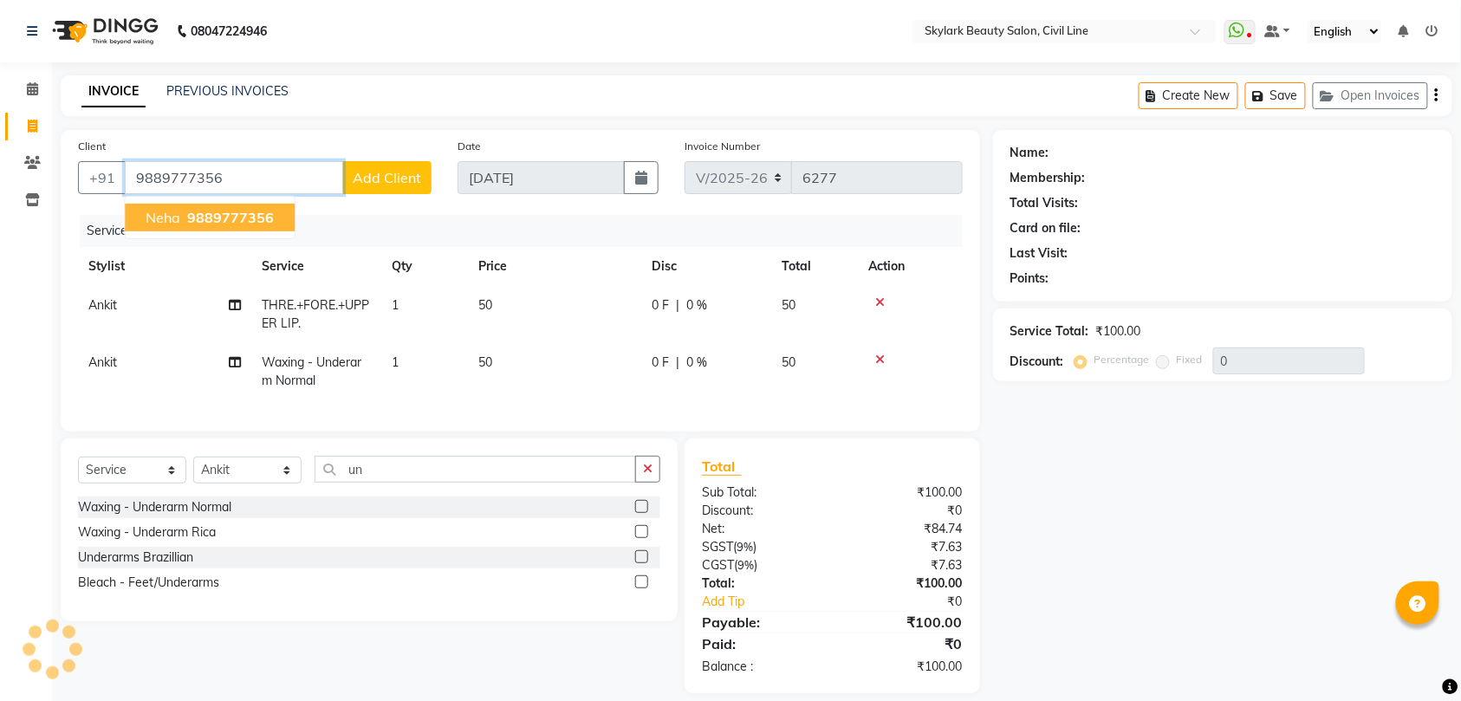
type input "9889777356"
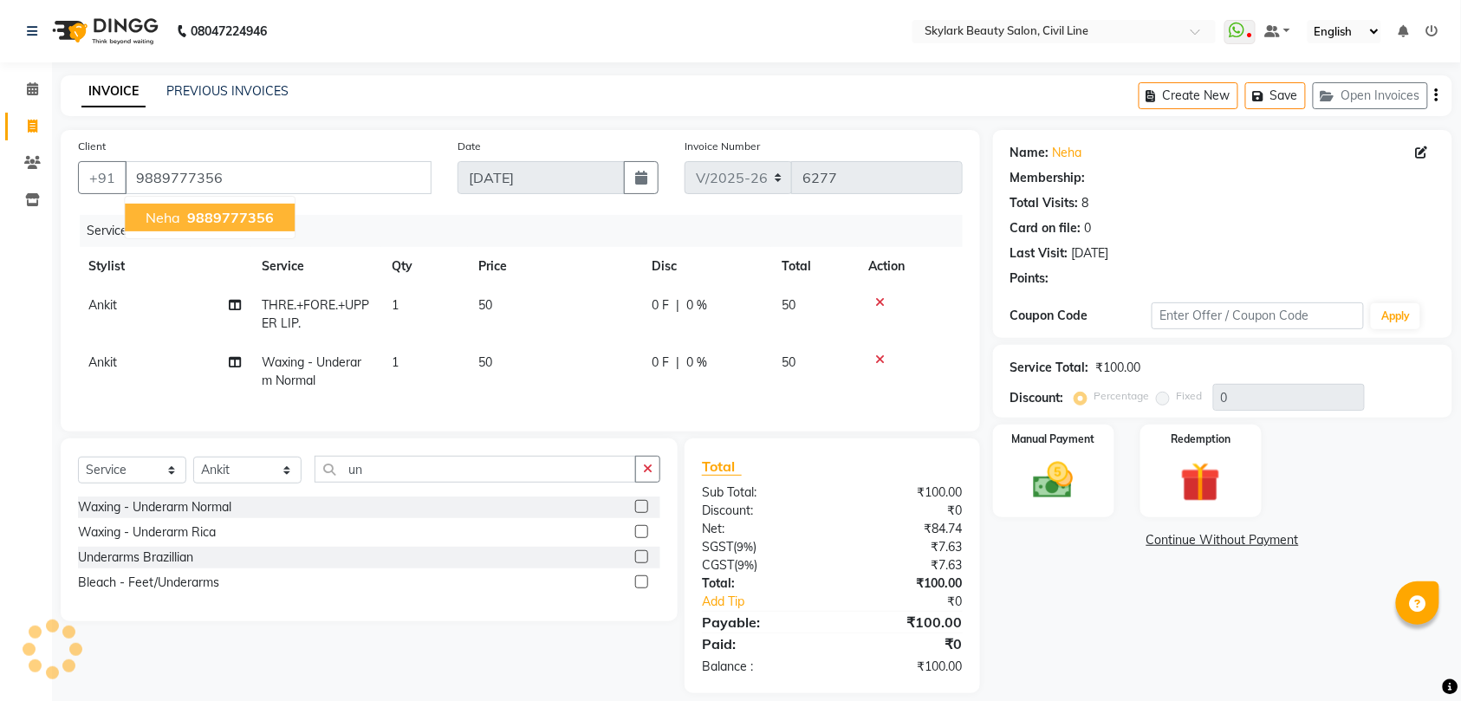
click at [239, 210] on span "9889777356" at bounding box center [230, 217] width 87 height 17
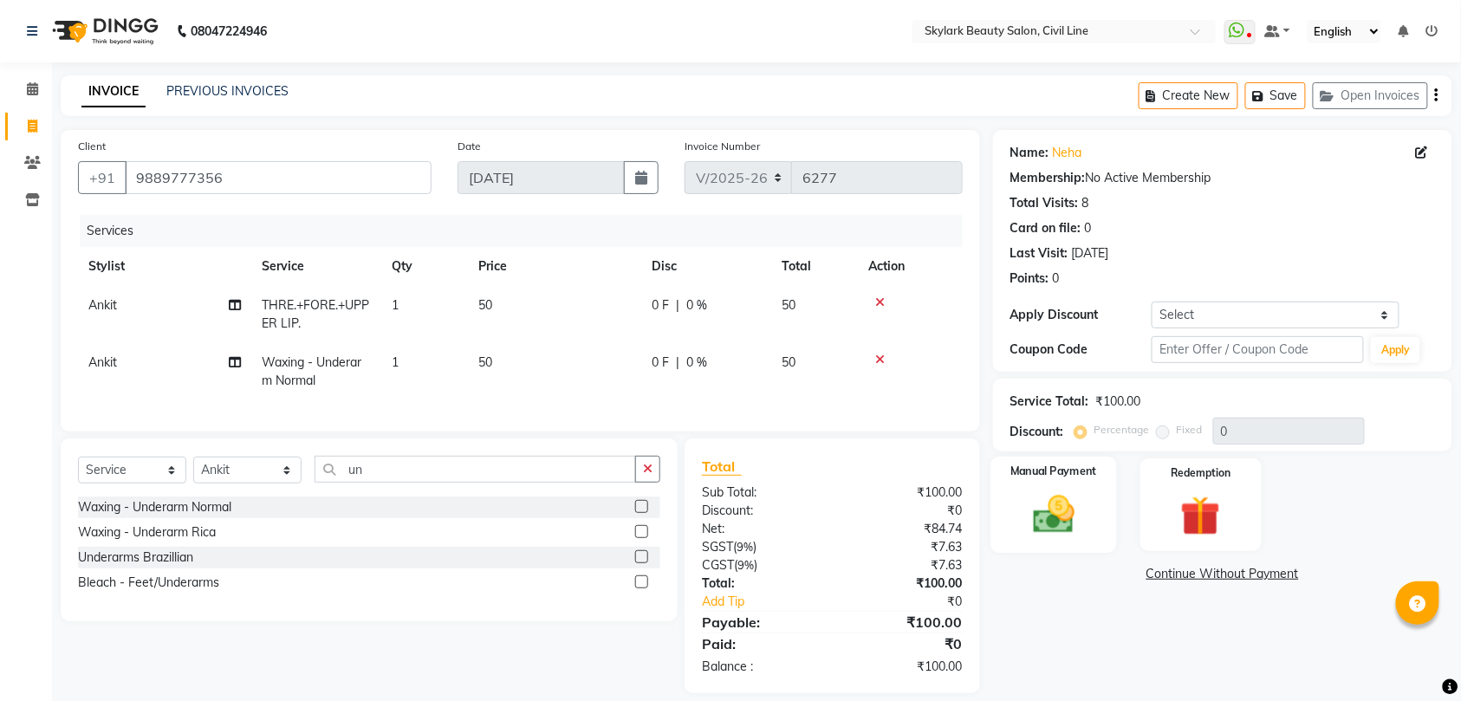
click at [1072, 510] on img at bounding box center [1054, 514] width 68 height 48
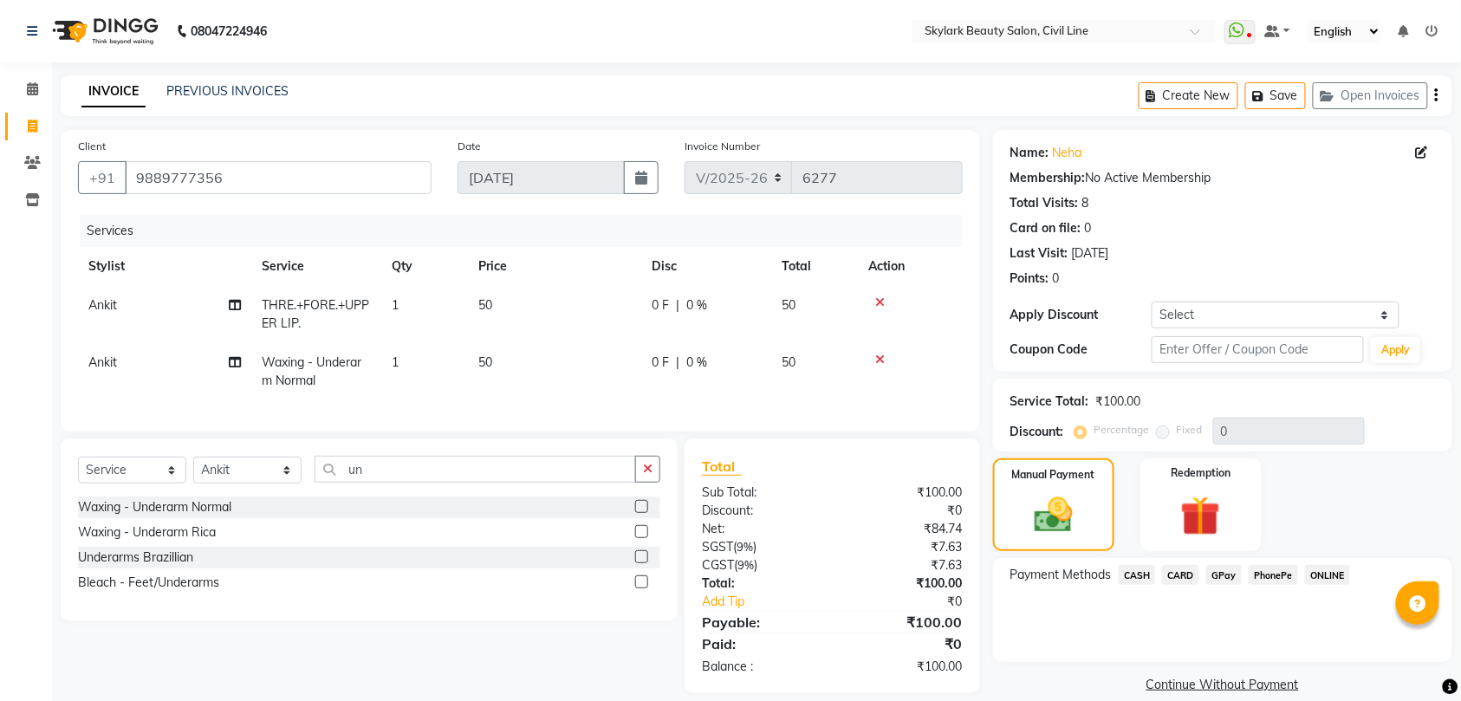
drag, startPoint x: 1134, startPoint y: 572, endPoint x: 1156, endPoint y: 594, distance: 31.3
click at [1134, 574] on span "CASH" at bounding box center [1137, 575] width 37 height 20
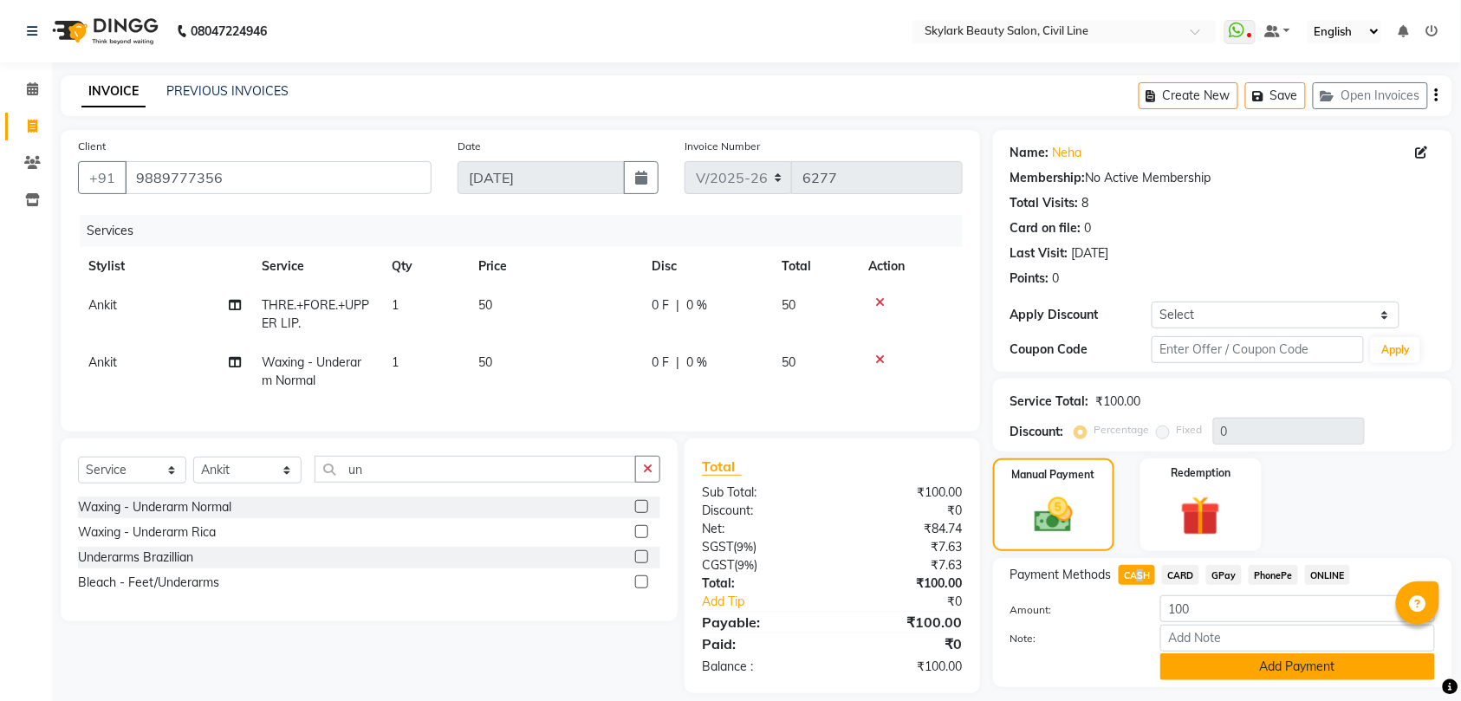
click at [1273, 660] on button "Add Payment" at bounding box center [1297, 666] width 275 height 27
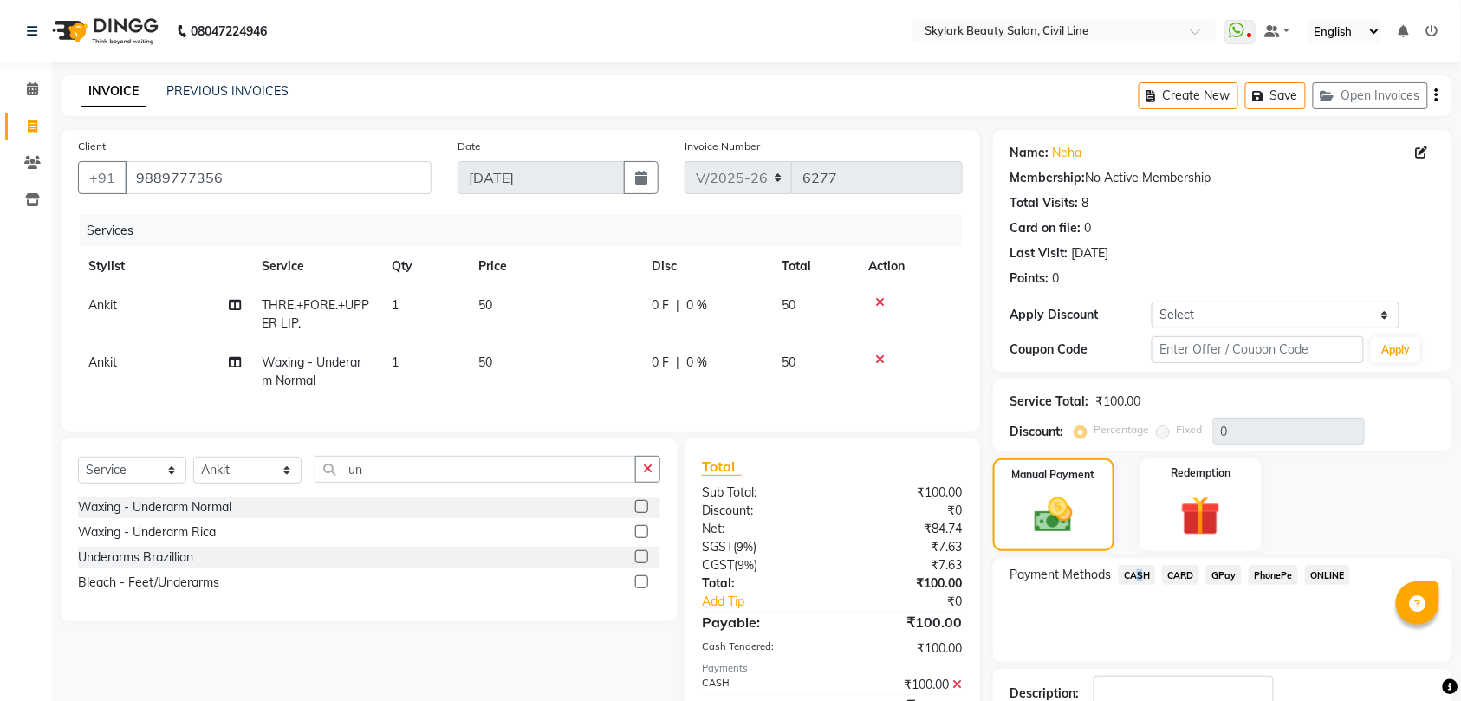
scroll to position [122, 0]
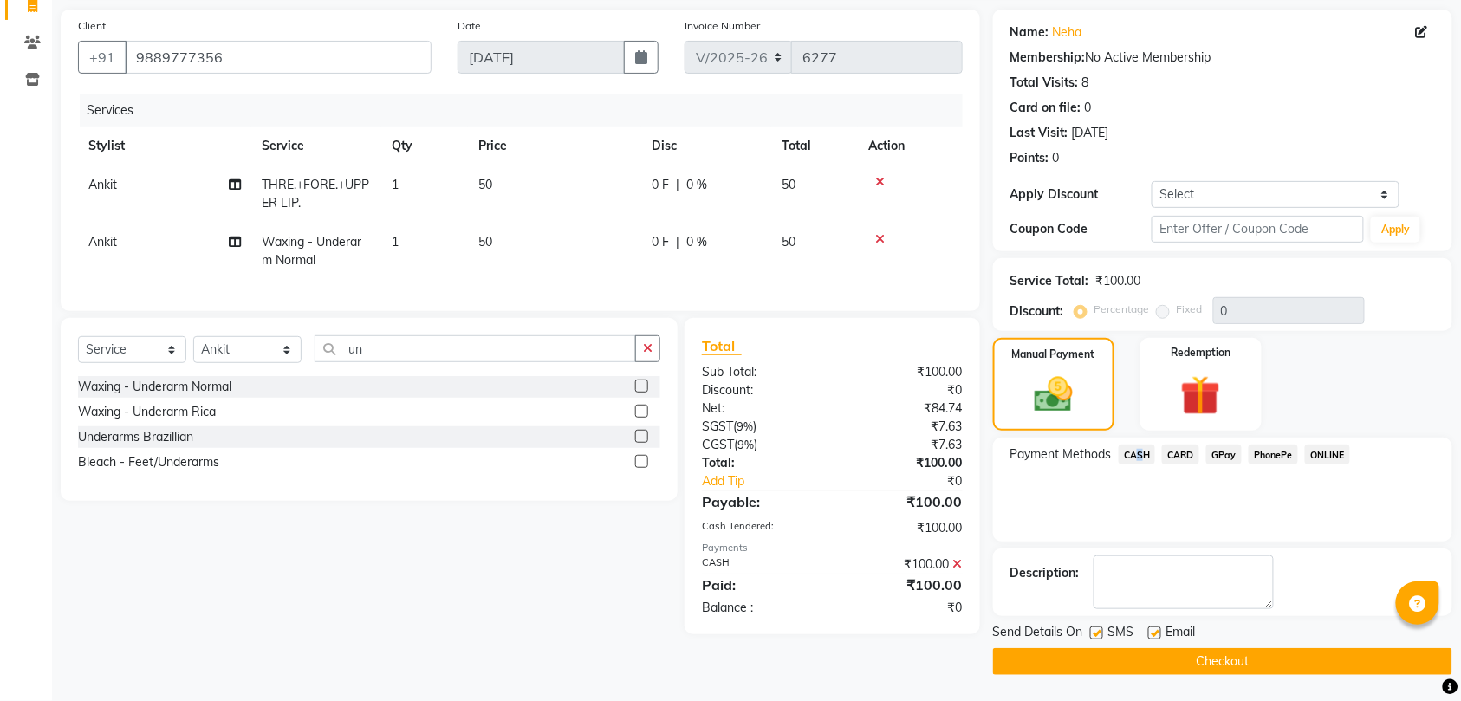
click at [1273, 659] on button "Checkout" at bounding box center [1222, 661] width 459 height 27
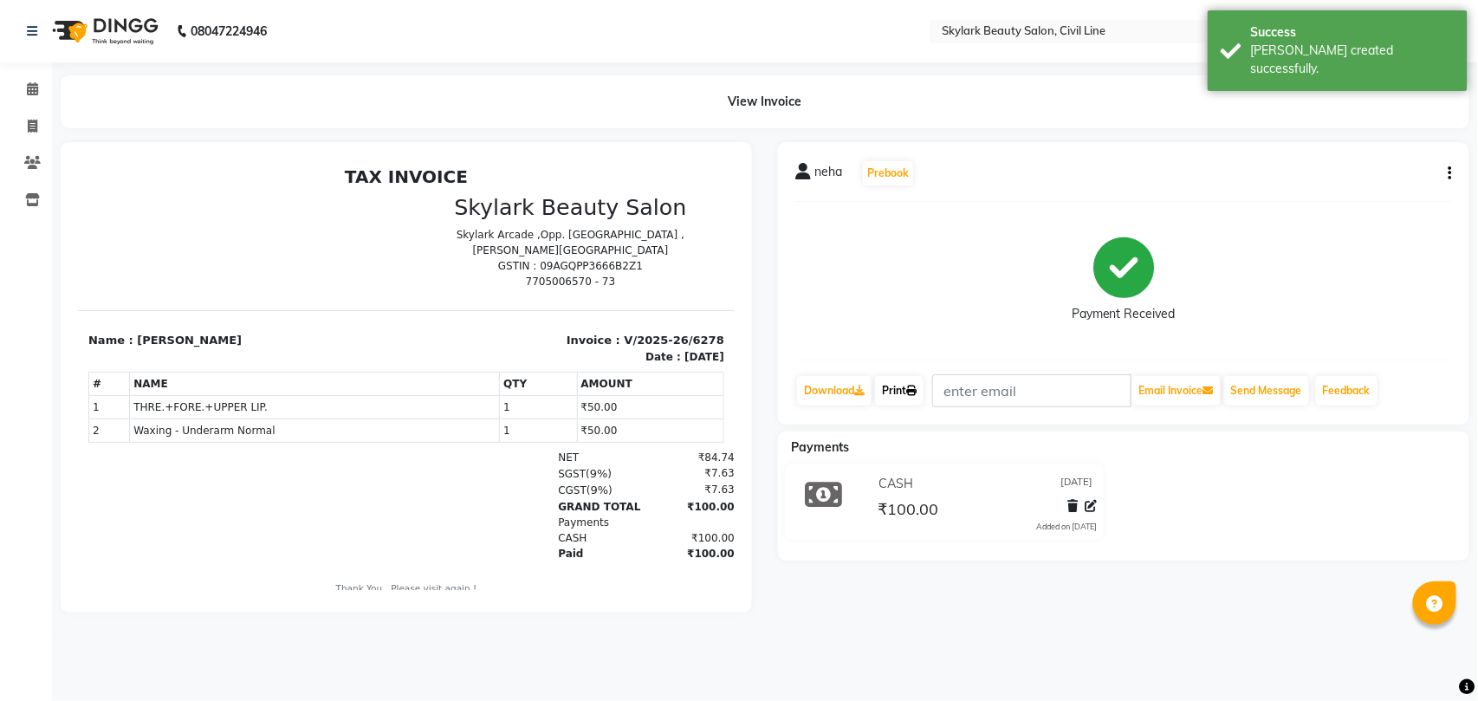
click at [900, 389] on link "Print" at bounding box center [899, 390] width 49 height 29
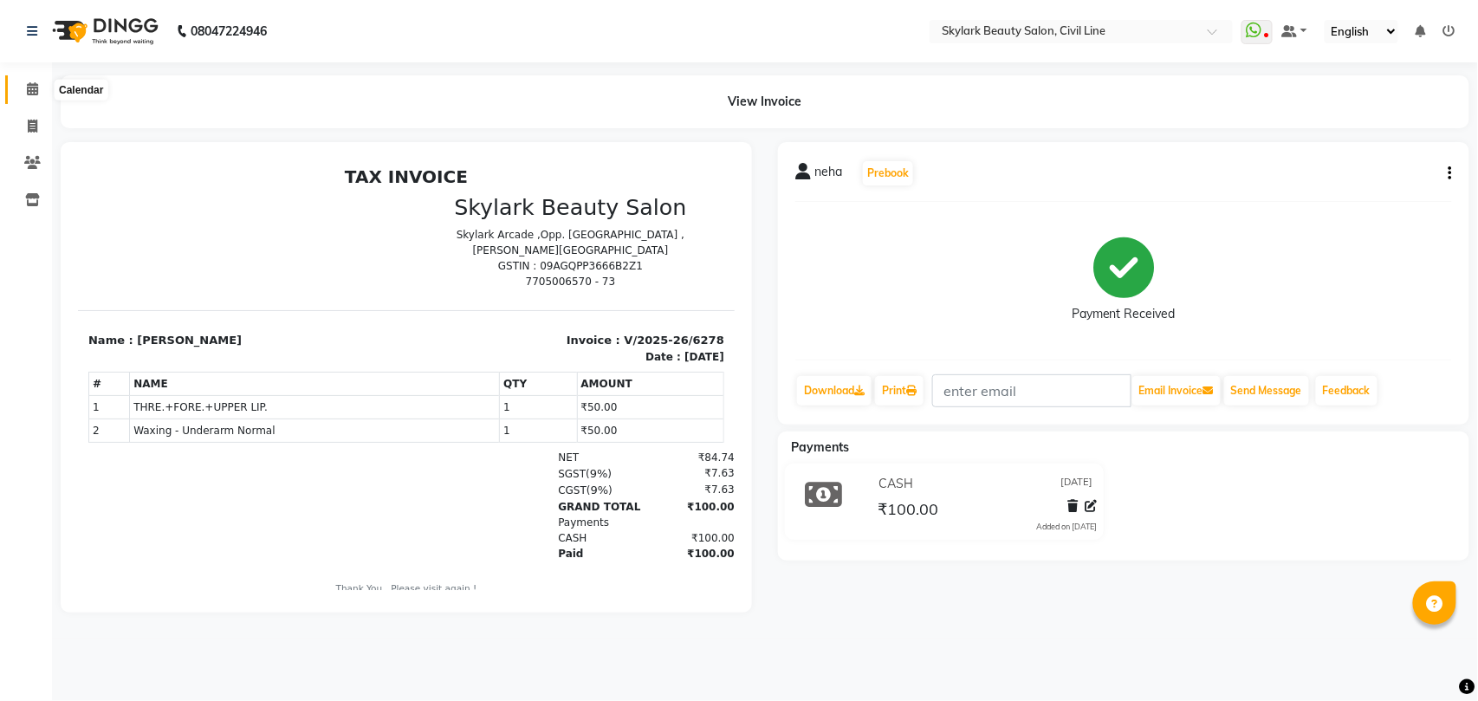
click at [29, 87] on icon at bounding box center [32, 88] width 11 height 13
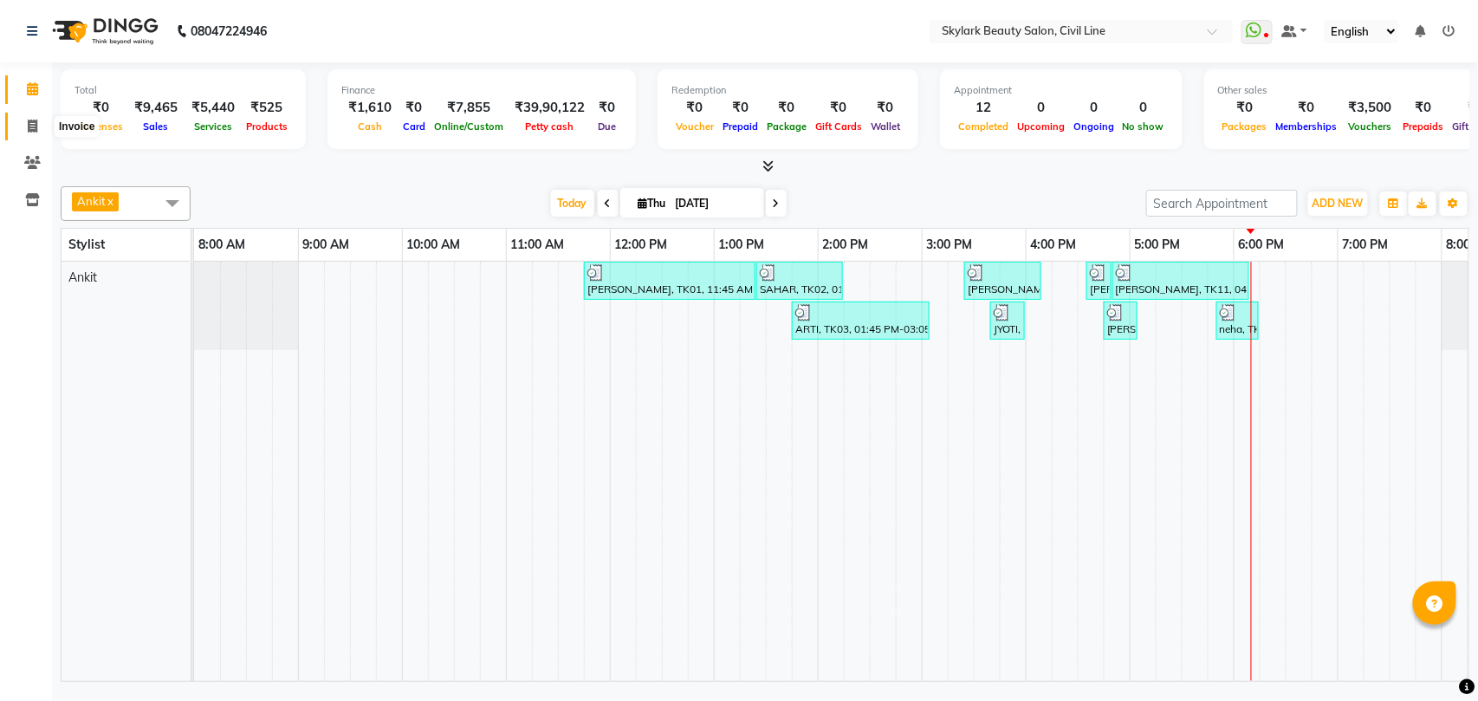
click at [29, 126] on icon at bounding box center [33, 126] width 10 height 13
select select "service"
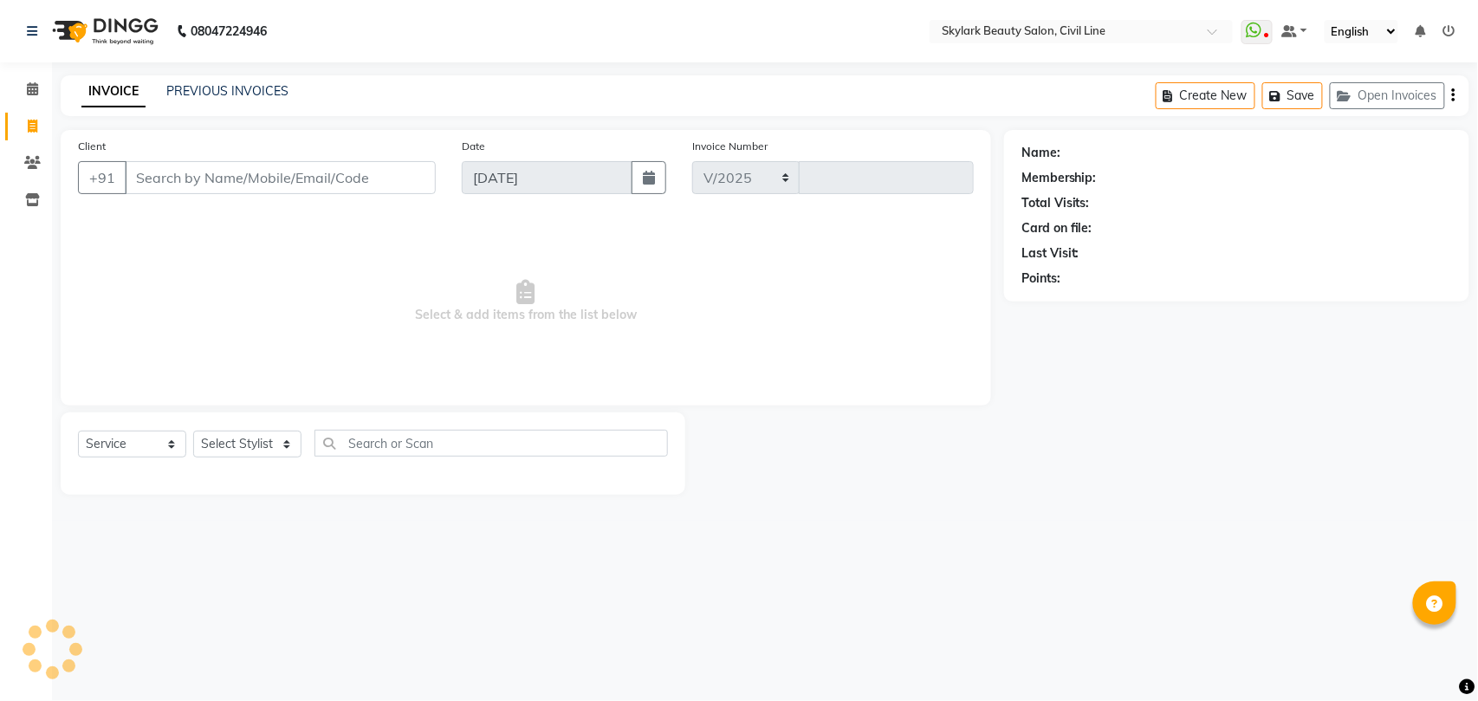
select select "4588"
type input "6279"
click at [231, 88] on link "PREVIOUS INVOICES" at bounding box center [227, 91] width 122 height 16
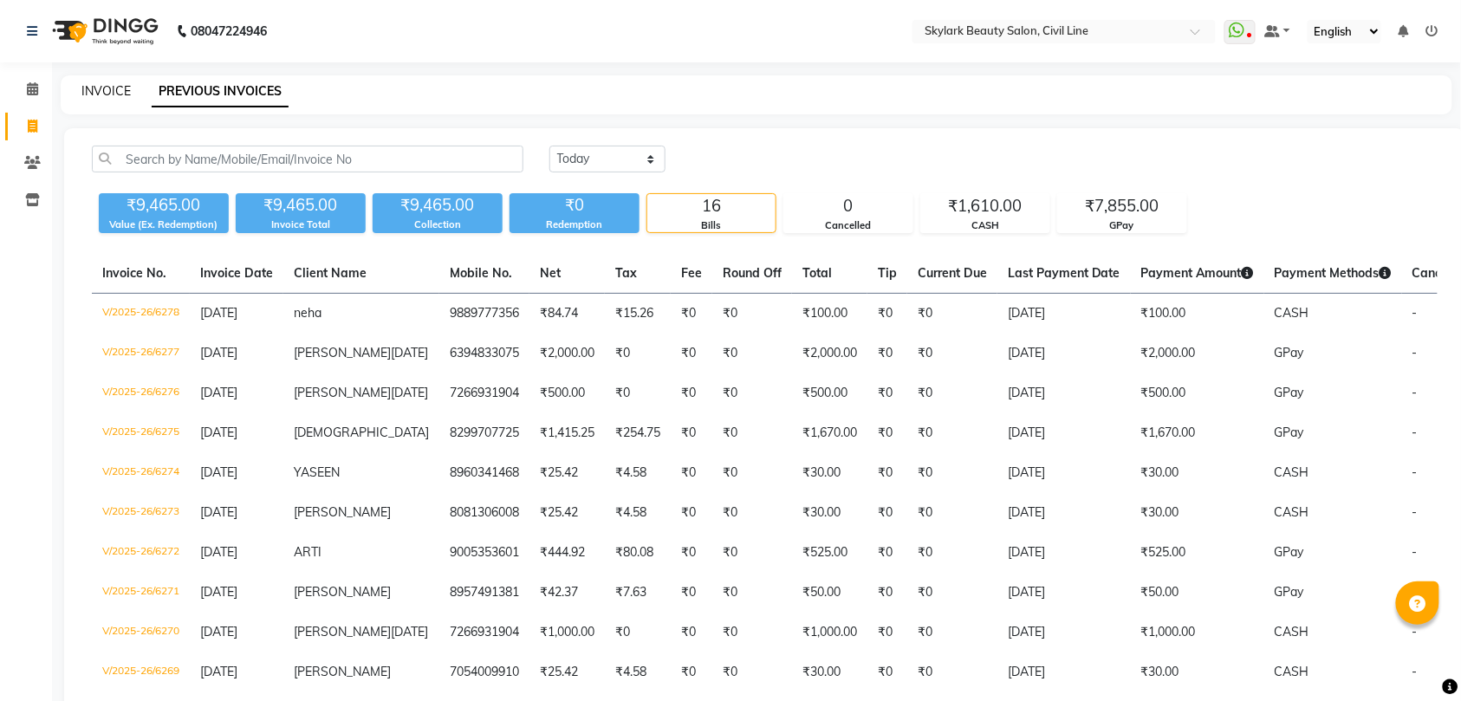
click at [98, 88] on link "INVOICE" at bounding box center [105, 91] width 49 height 16
select select "service"
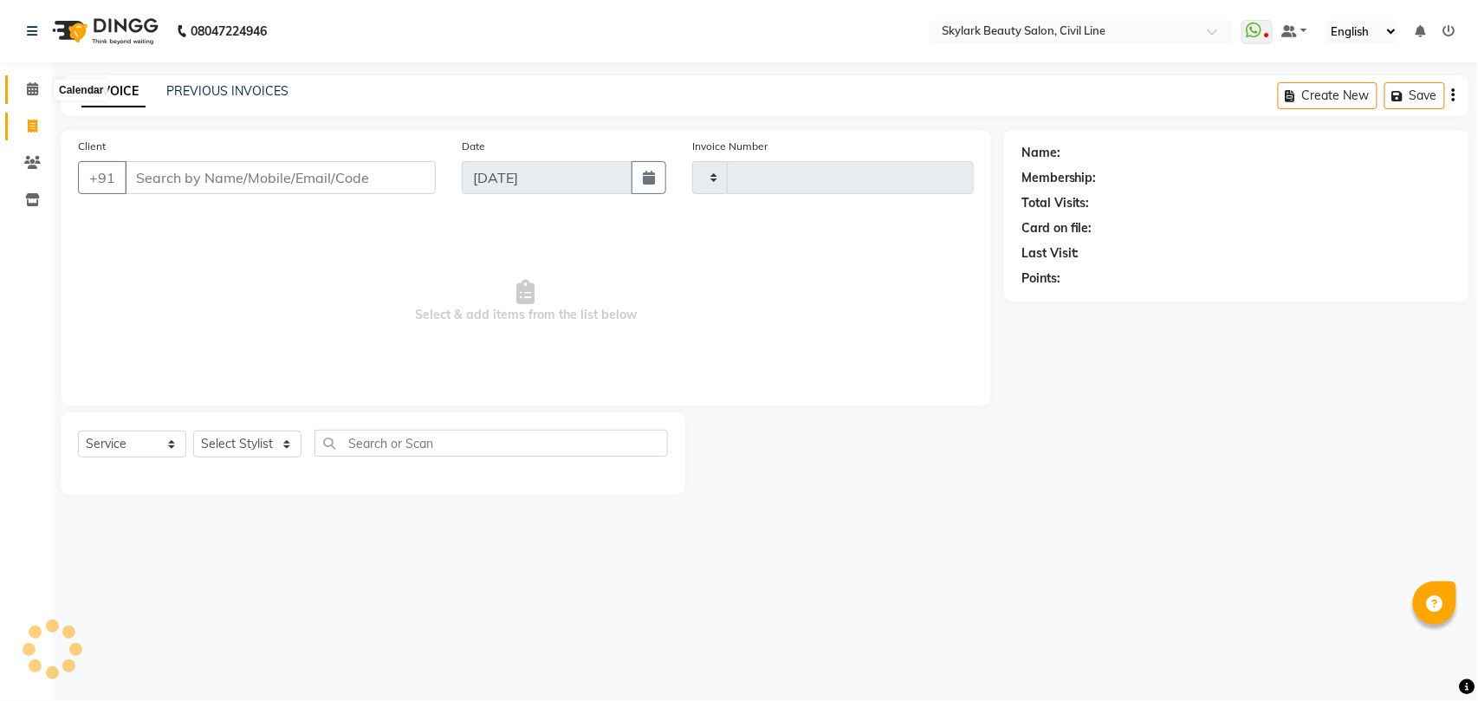
click at [31, 92] on icon at bounding box center [32, 88] width 11 height 13
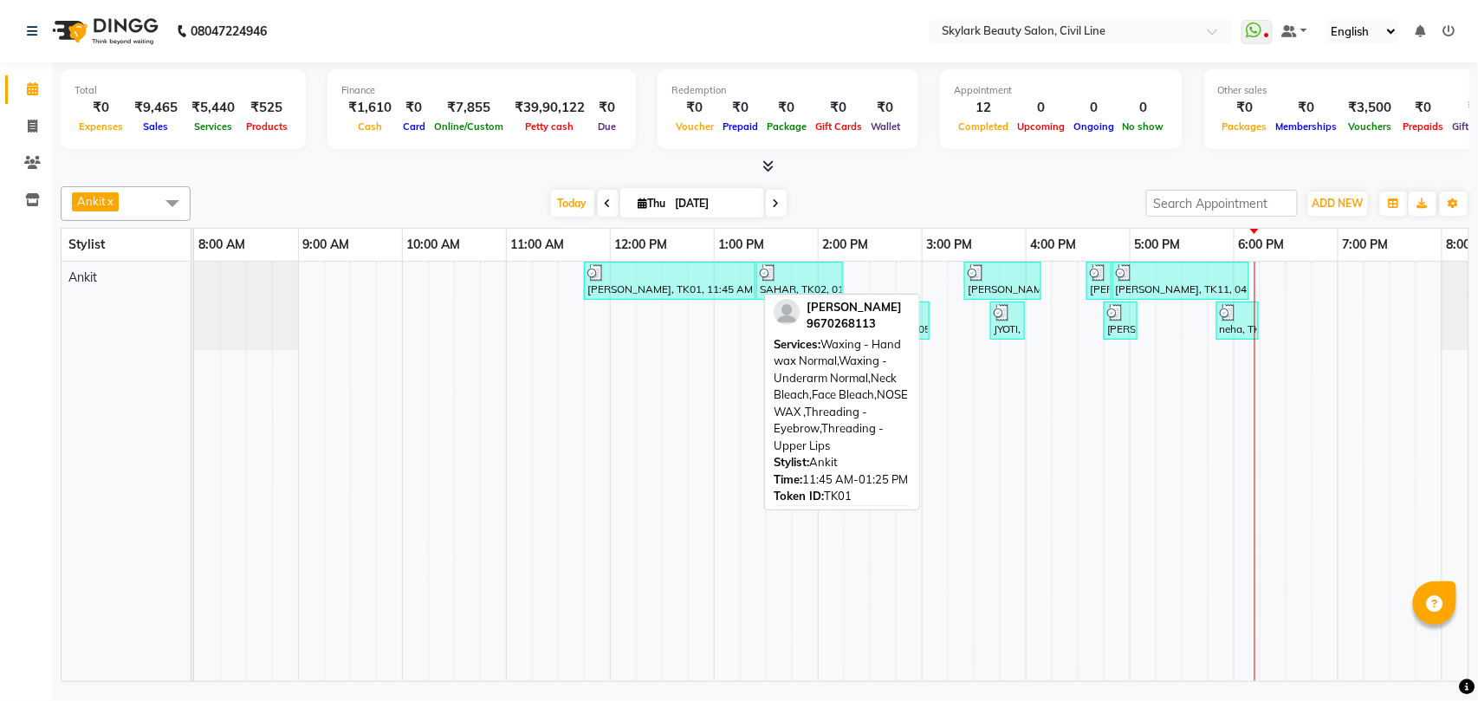
click at [680, 284] on div "[PERSON_NAME], TK01, 11:45 AM-01:25 PM, Waxing - Hand wax Normal,Waxing - Under…" at bounding box center [670, 280] width 168 height 33
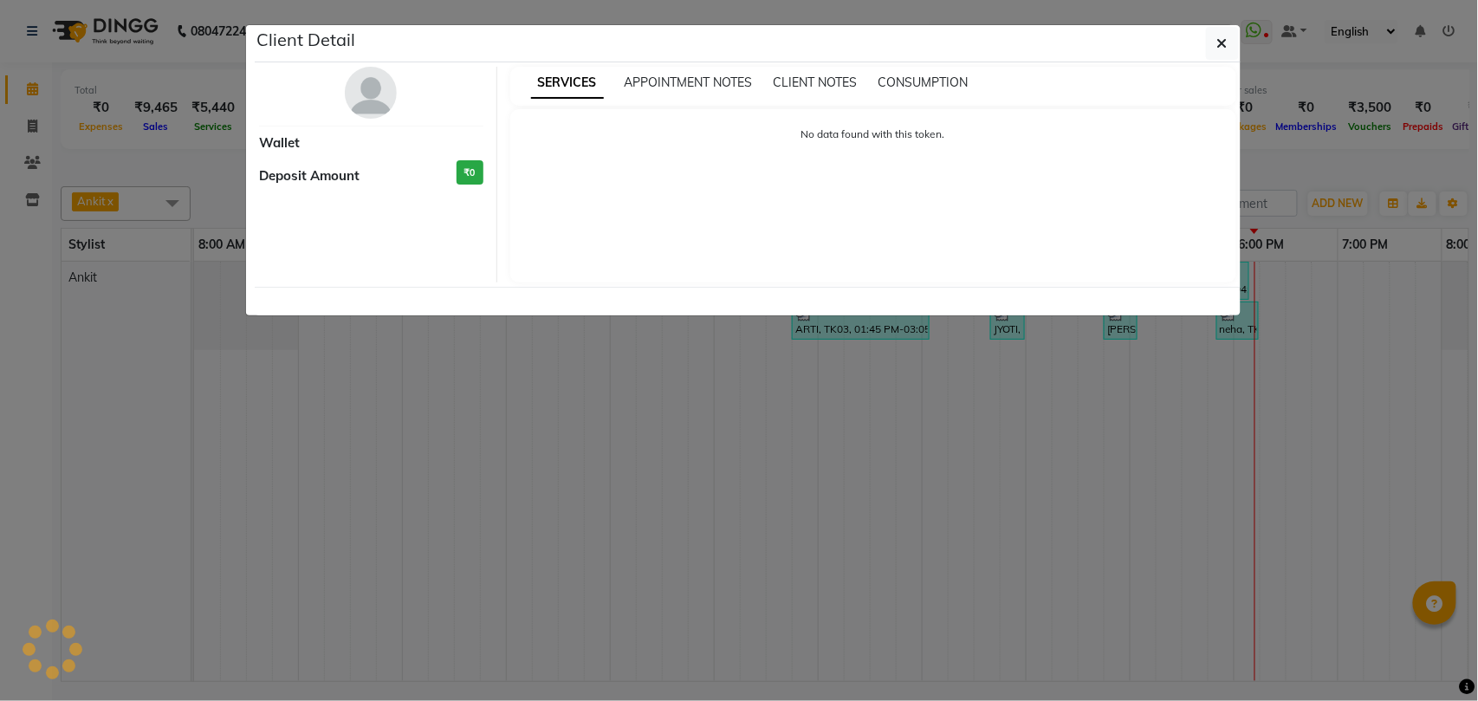
select select "3"
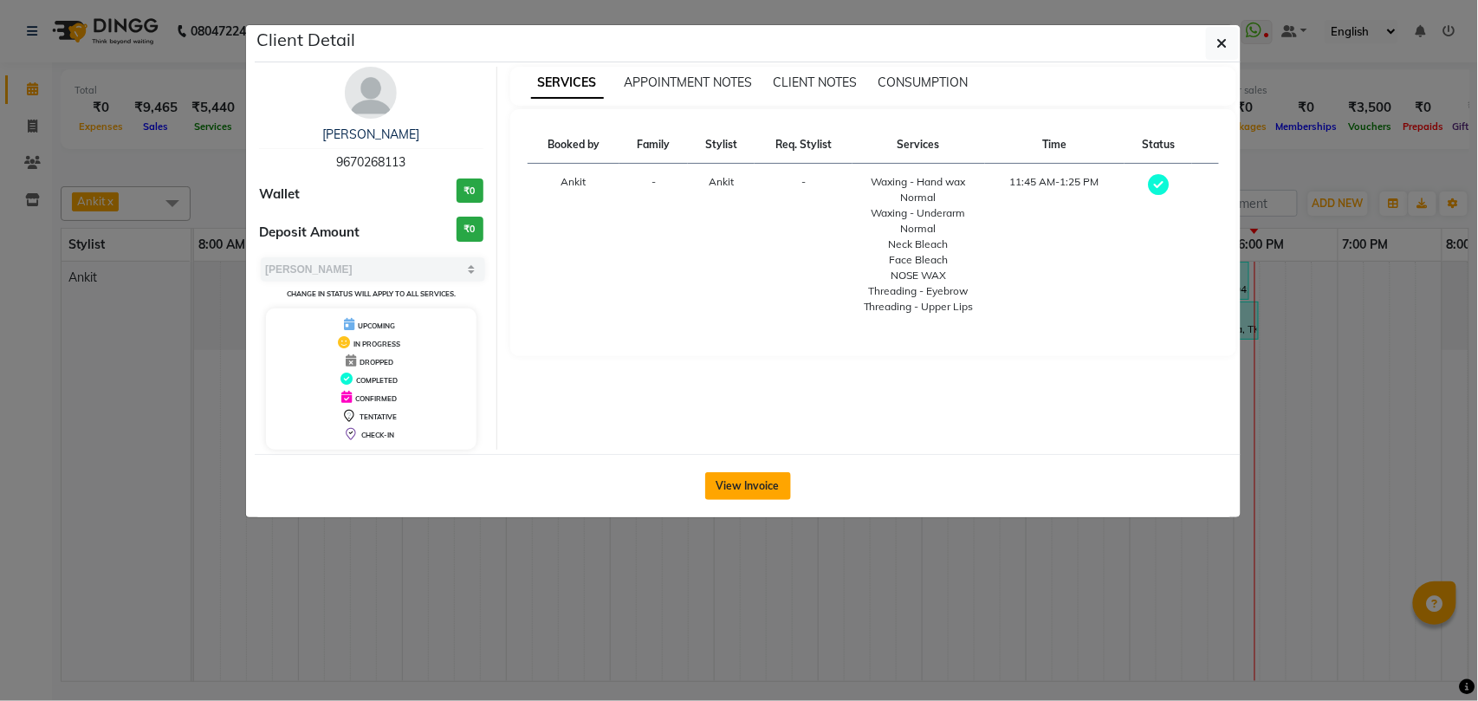
click at [757, 490] on button "View Invoice" at bounding box center [748, 486] width 86 height 28
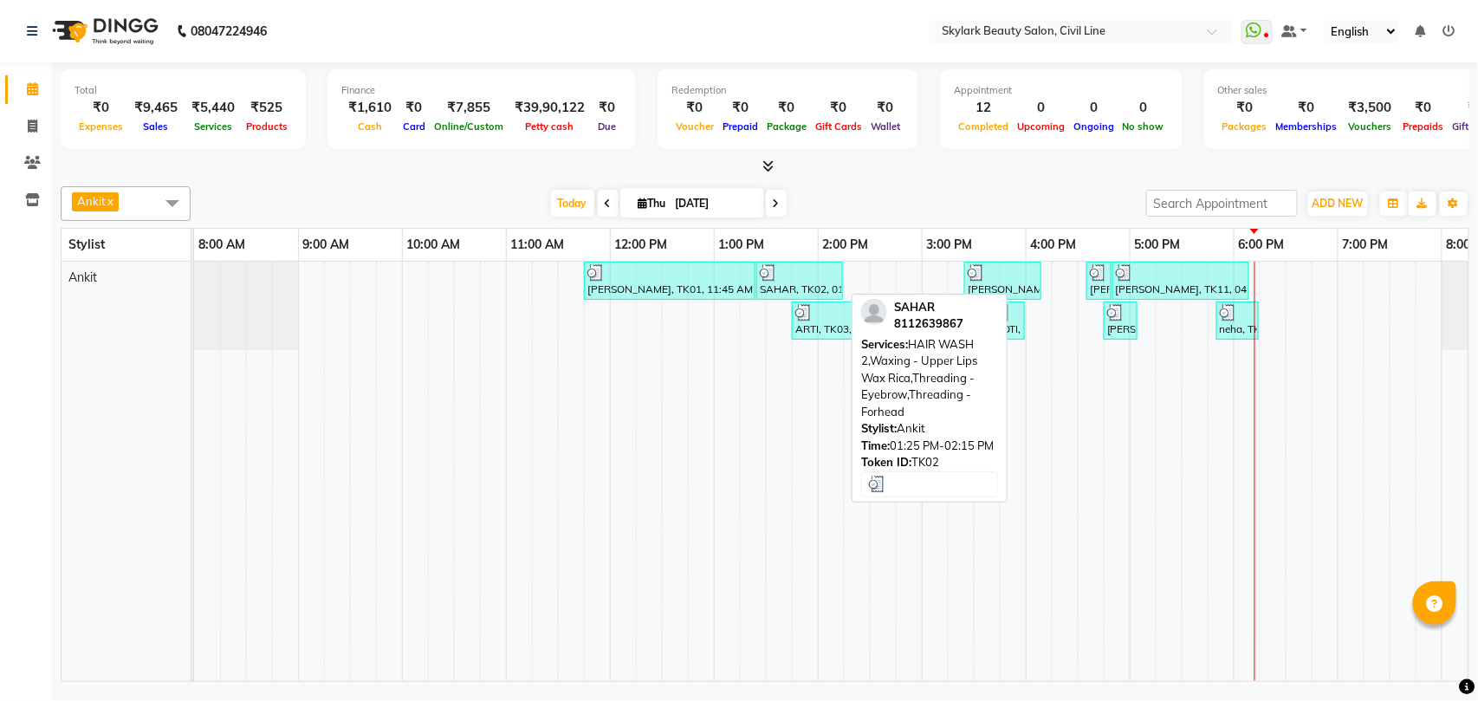
click at [780, 293] on div "SAHAR, TK02, 01:25 PM-02:15 PM, HAIR WASH 2,Waxing - Upper Lips Wax Rica,Thread…" at bounding box center [799, 280] width 83 height 33
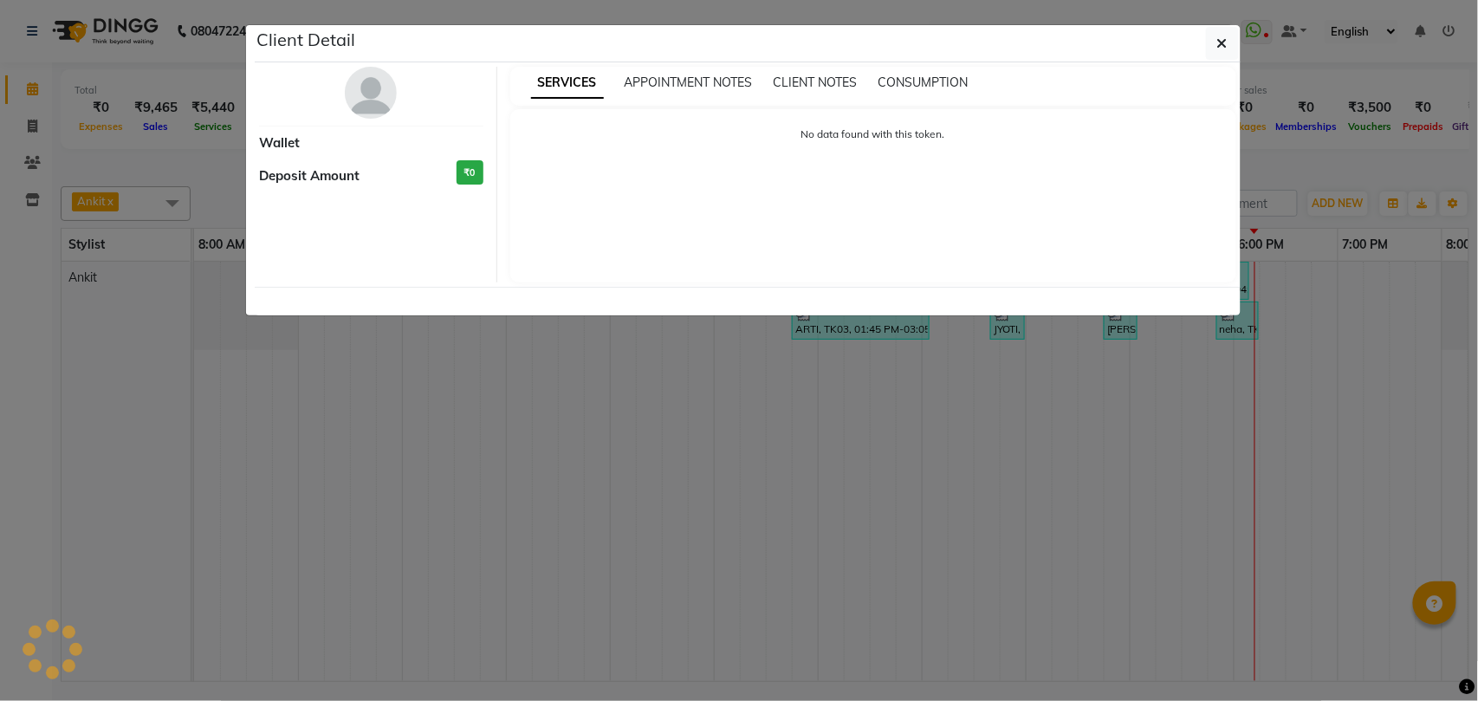
select select "3"
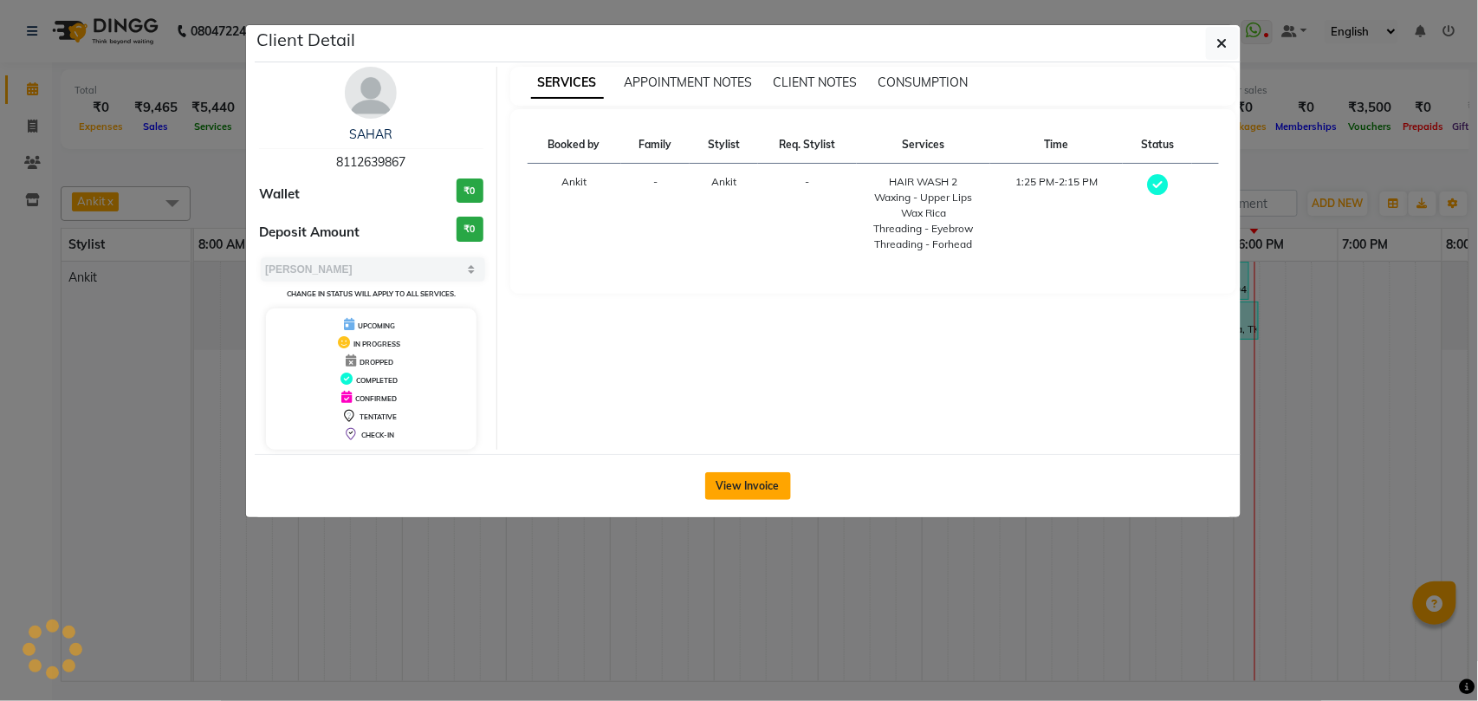
click at [750, 490] on button "View Invoice" at bounding box center [748, 486] width 86 height 28
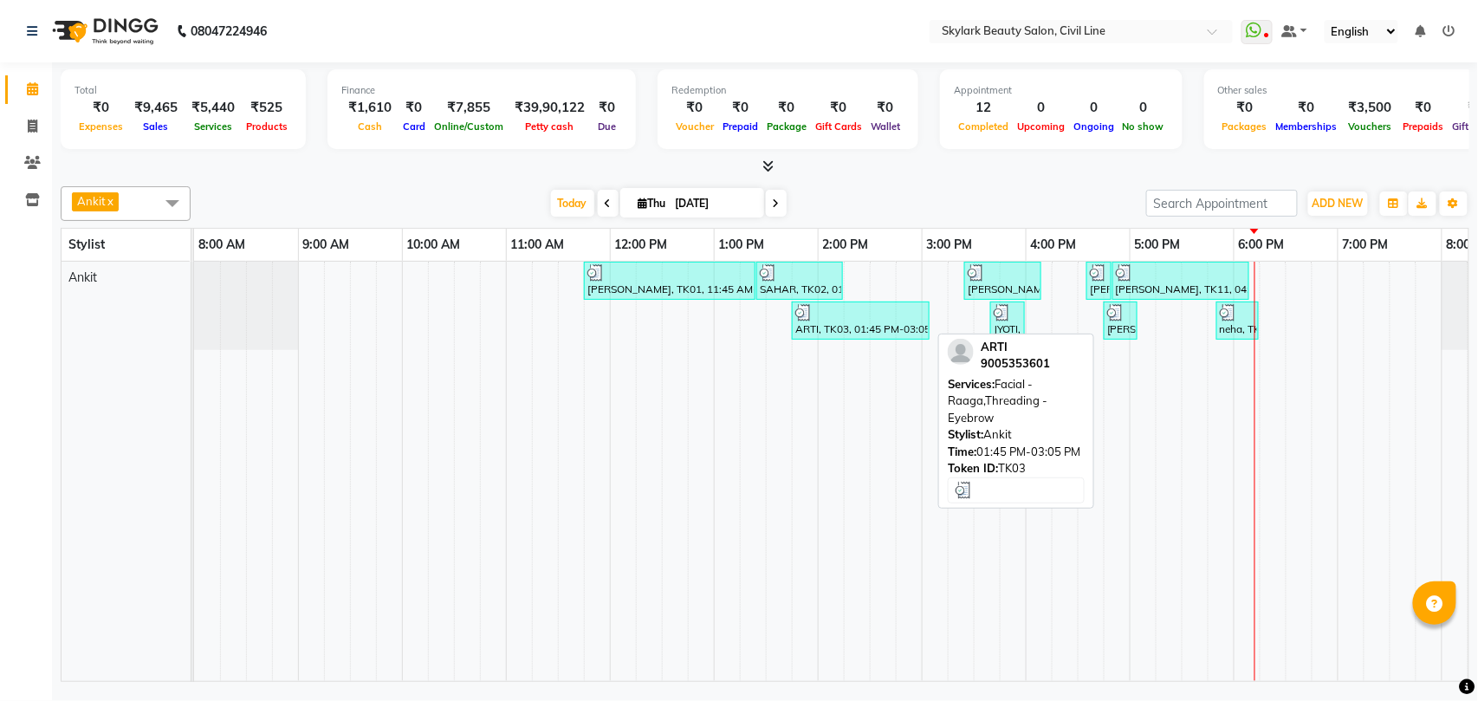
click at [809, 329] on div "ARTI, TK03, 01:45 PM-03:05 PM, Facial - Raaga,Threading - Eyebrow" at bounding box center [861, 320] width 134 height 33
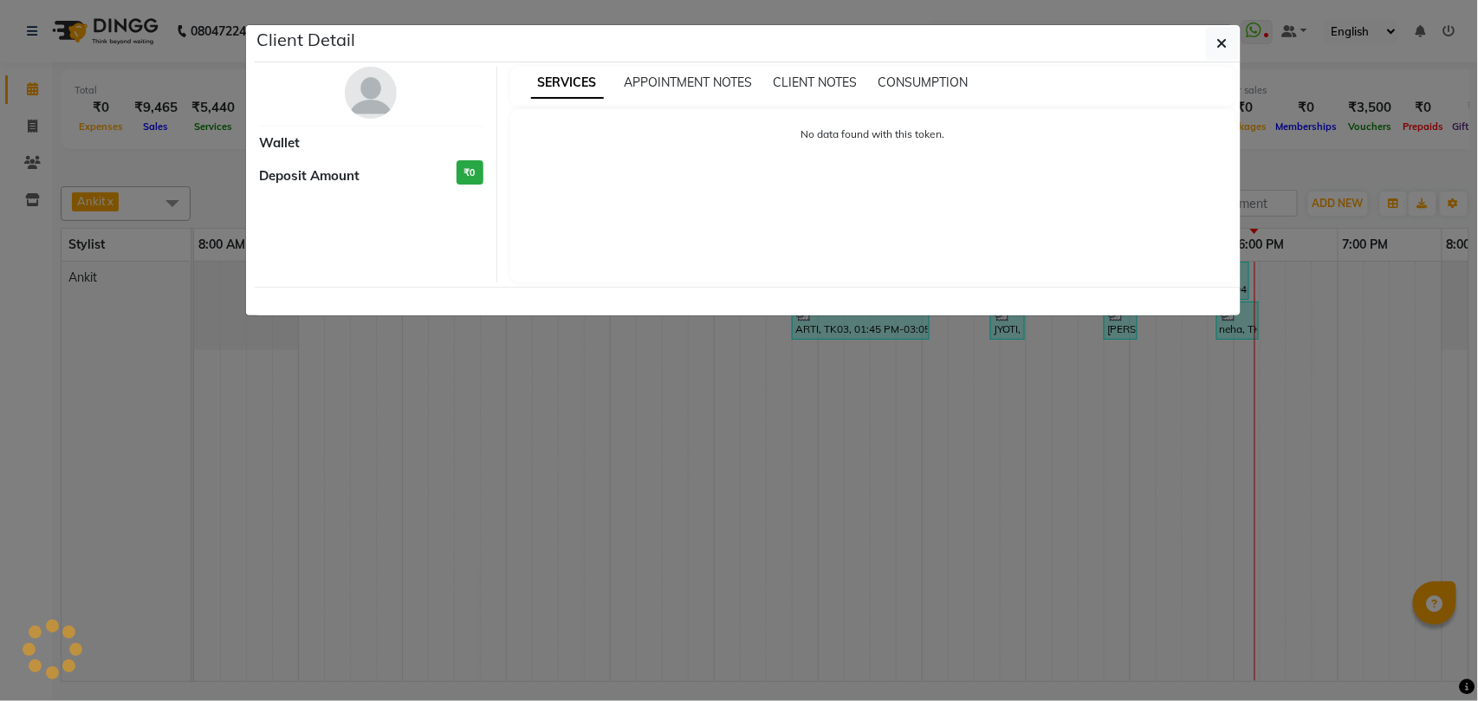
select select "3"
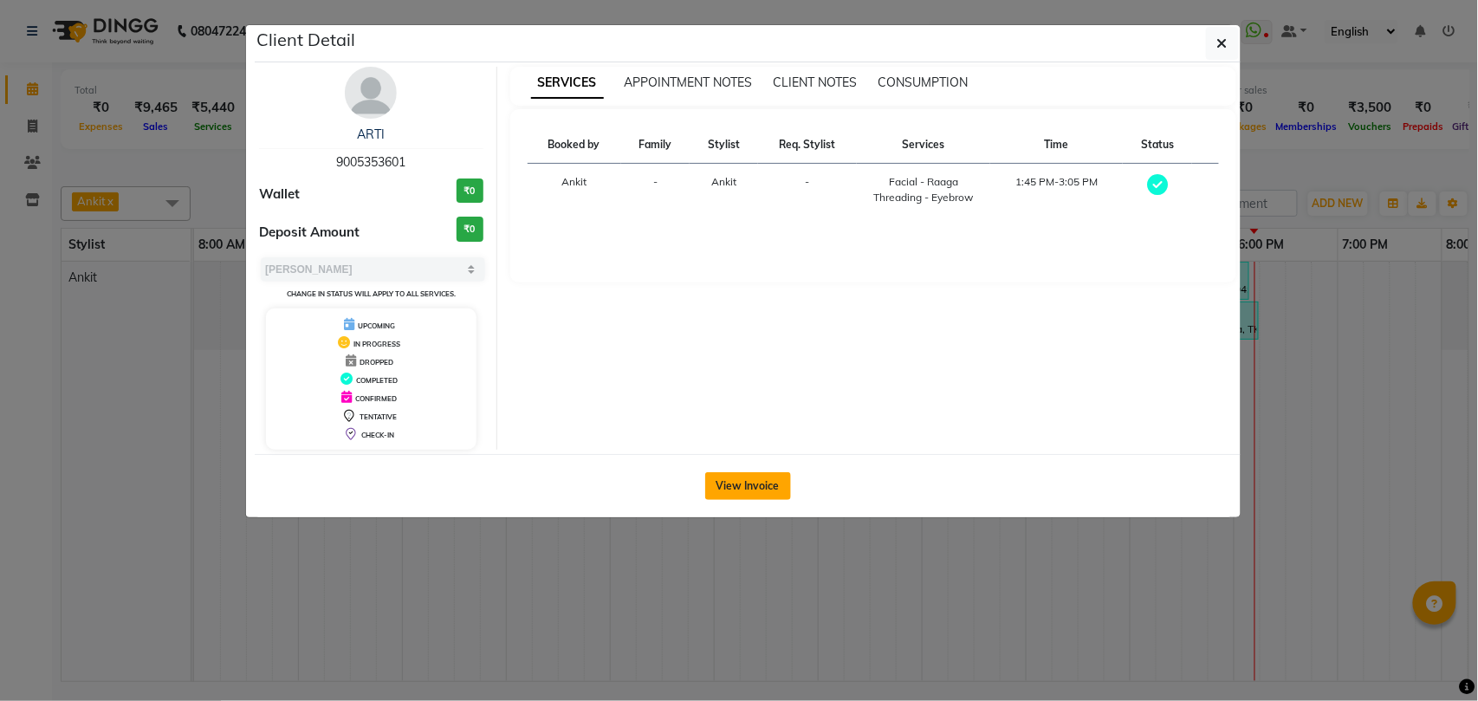
click at [744, 484] on button "View Invoice" at bounding box center [748, 486] width 86 height 28
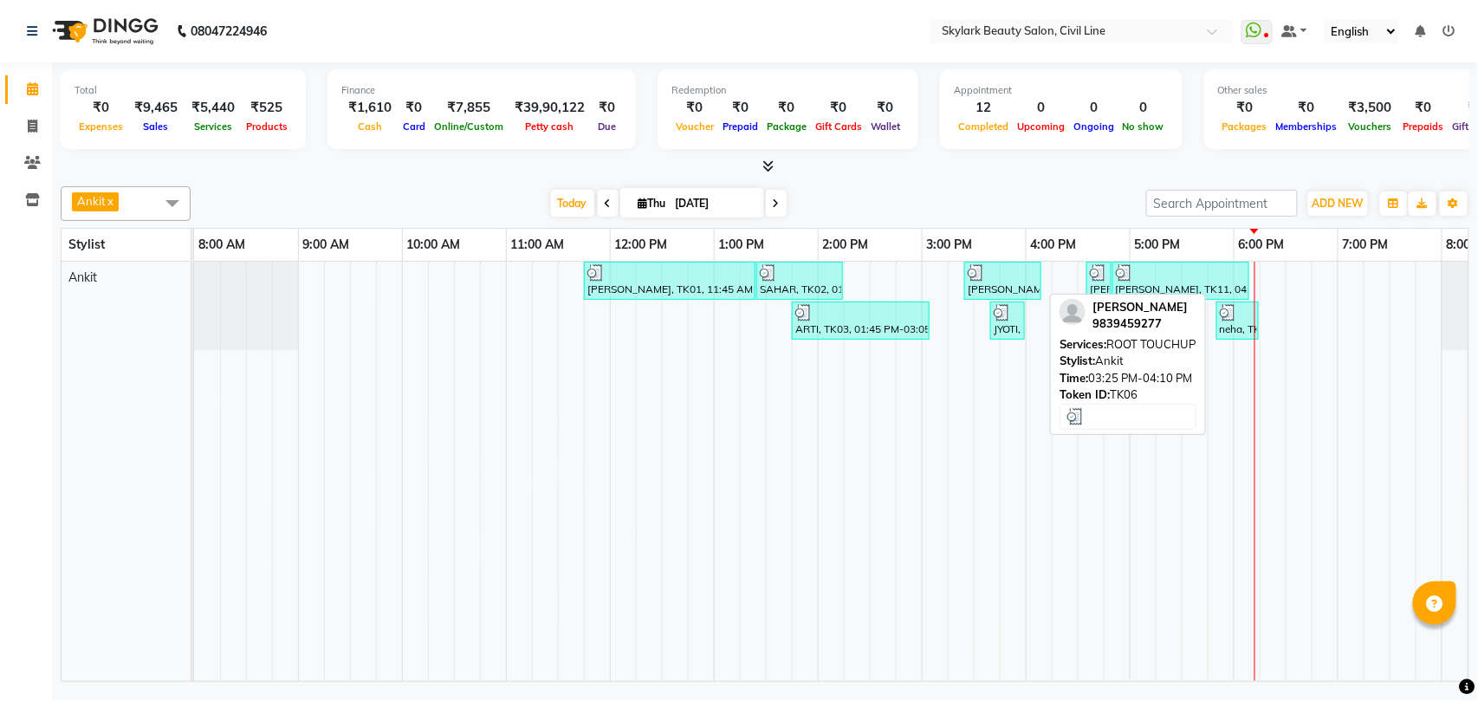
click at [984, 293] on div "[PERSON_NAME], TK06, 03:25 PM-04:10 PM, ROOT TOUCHUP" at bounding box center [1003, 280] width 74 height 33
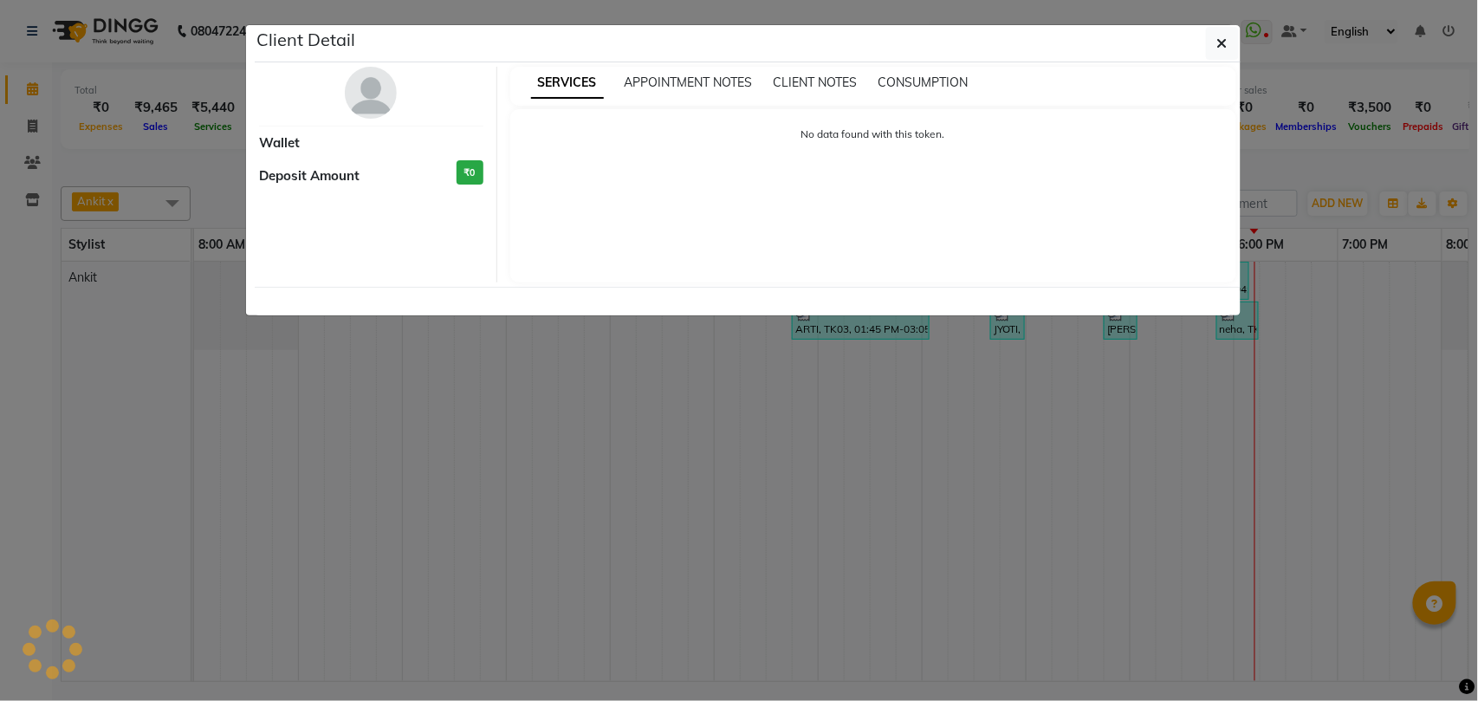
select select "3"
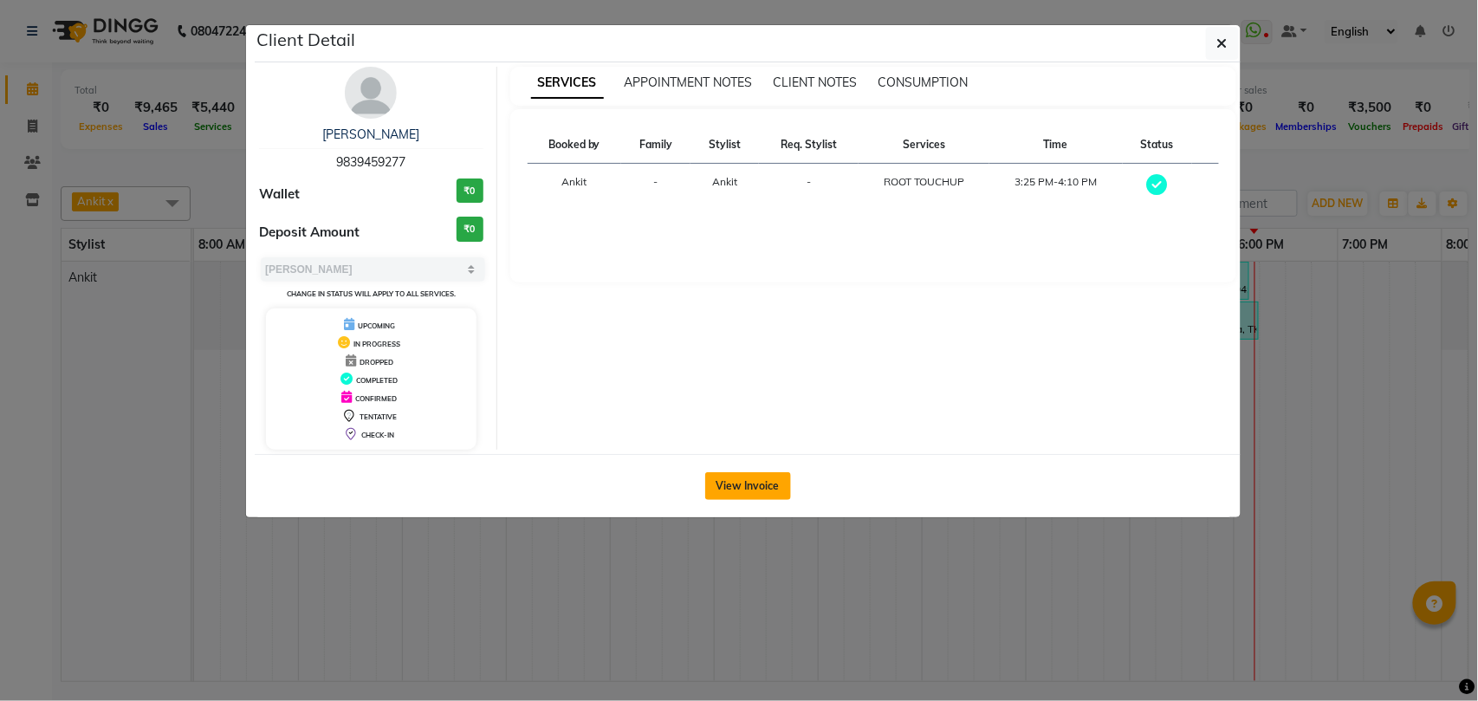
click at [744, 484] on button "View Invoice" at bounding box center [748, 486] width 86 height 28
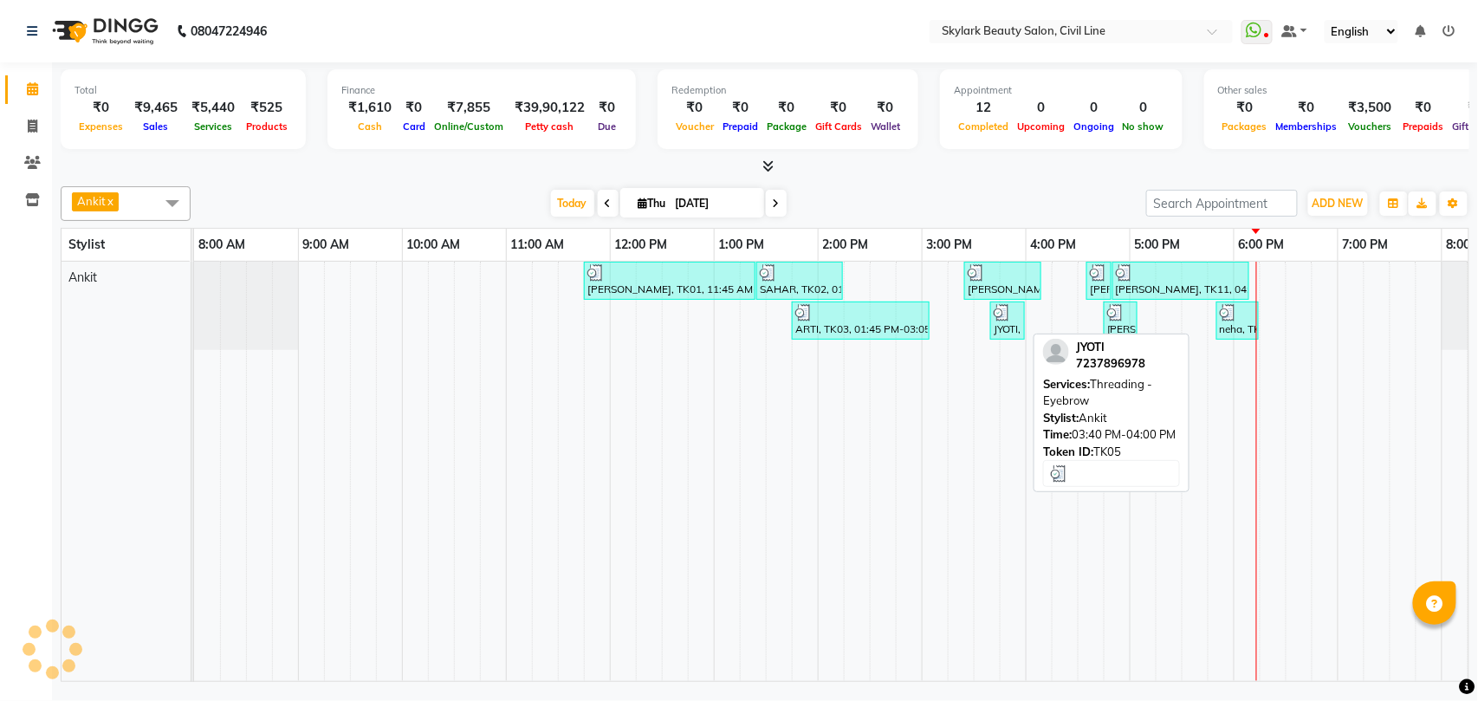
click at [1010, 324] on div "JYOTI, TK05, 03:40 PM-04:00 PM, Threading - Eyebrow" at bounding box center [1007, 320] width 31 height 33
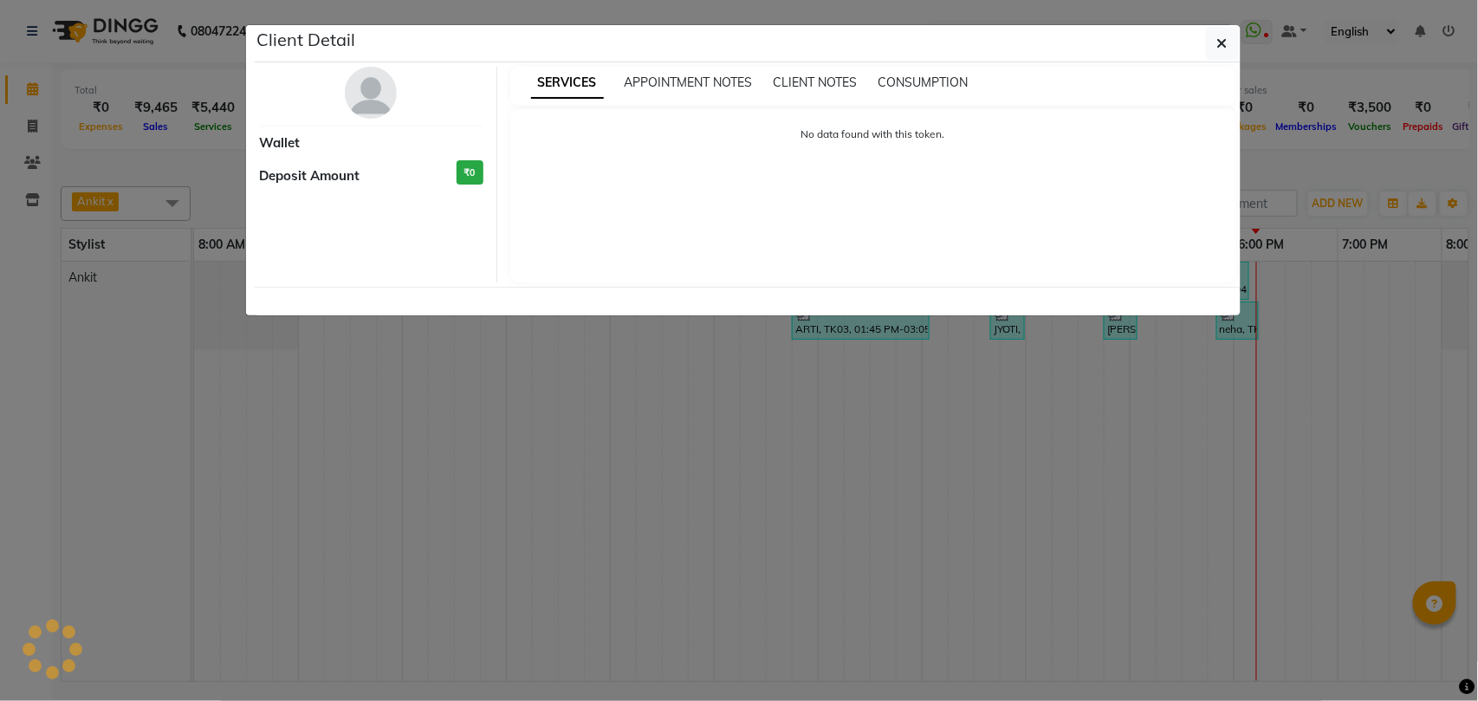
select select "3"
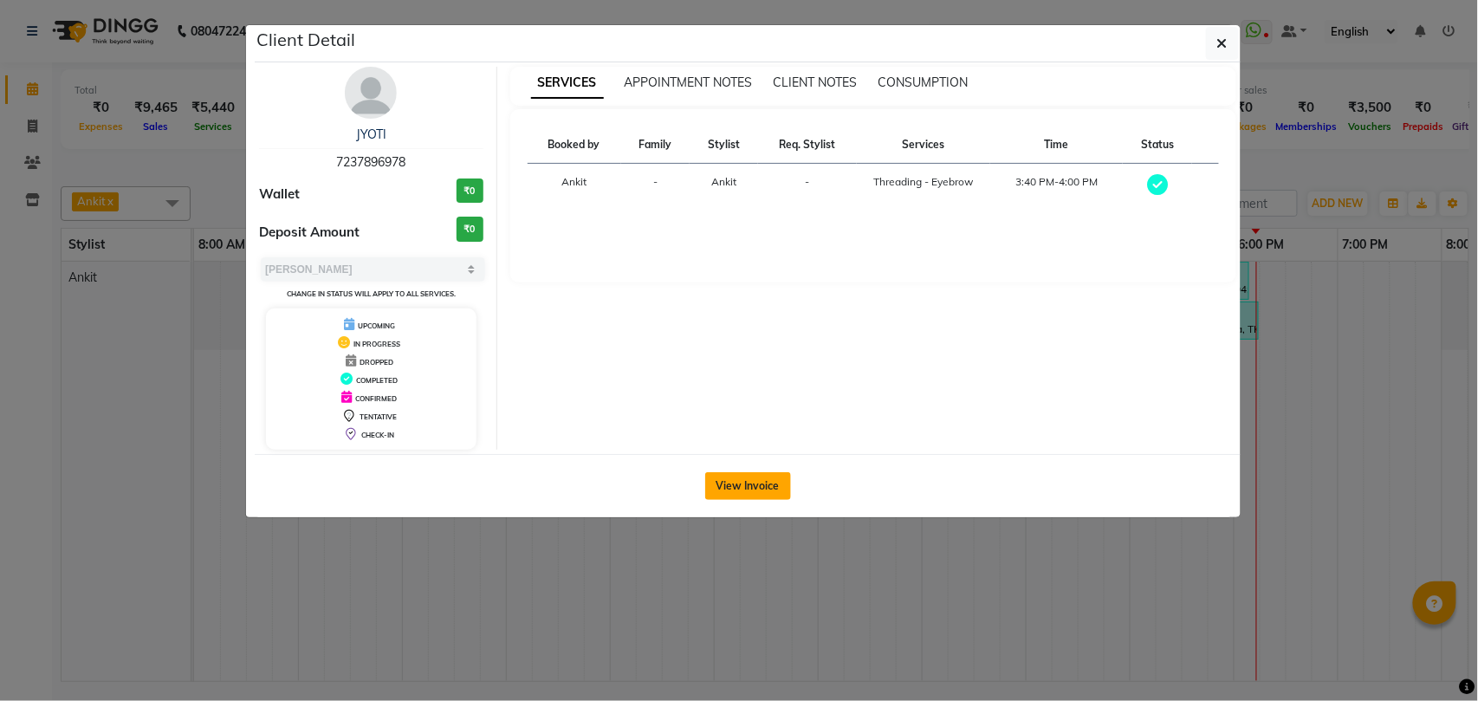
click at [746, 483] on button "View Invoice" at bounding box center [748, 486] width 86 height 28
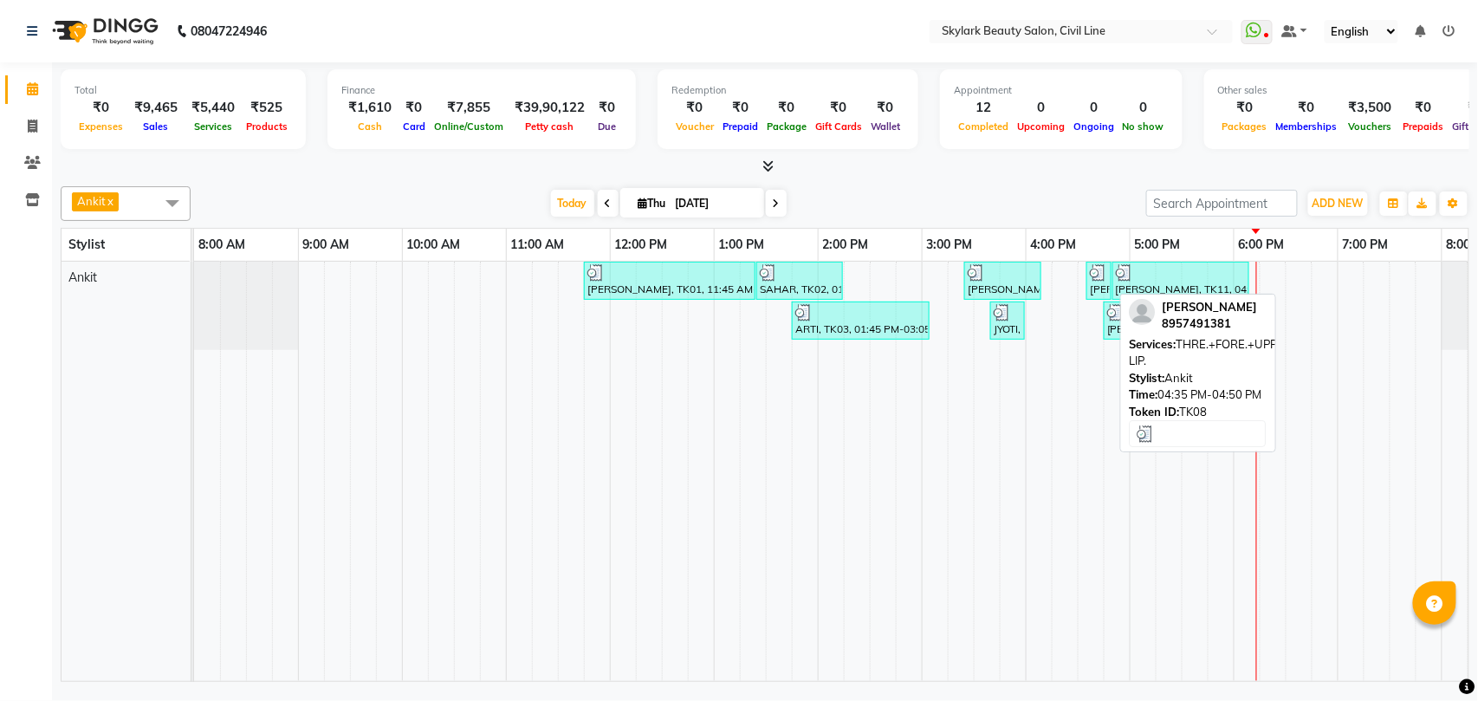
click at [1097, 289] on div "[PERSON_NAME], TK08, 04:35 PM-04:50 PM, THRE.+FORE.+UPPER LIP." at bounding box center [1099, 280] width 22 height 33
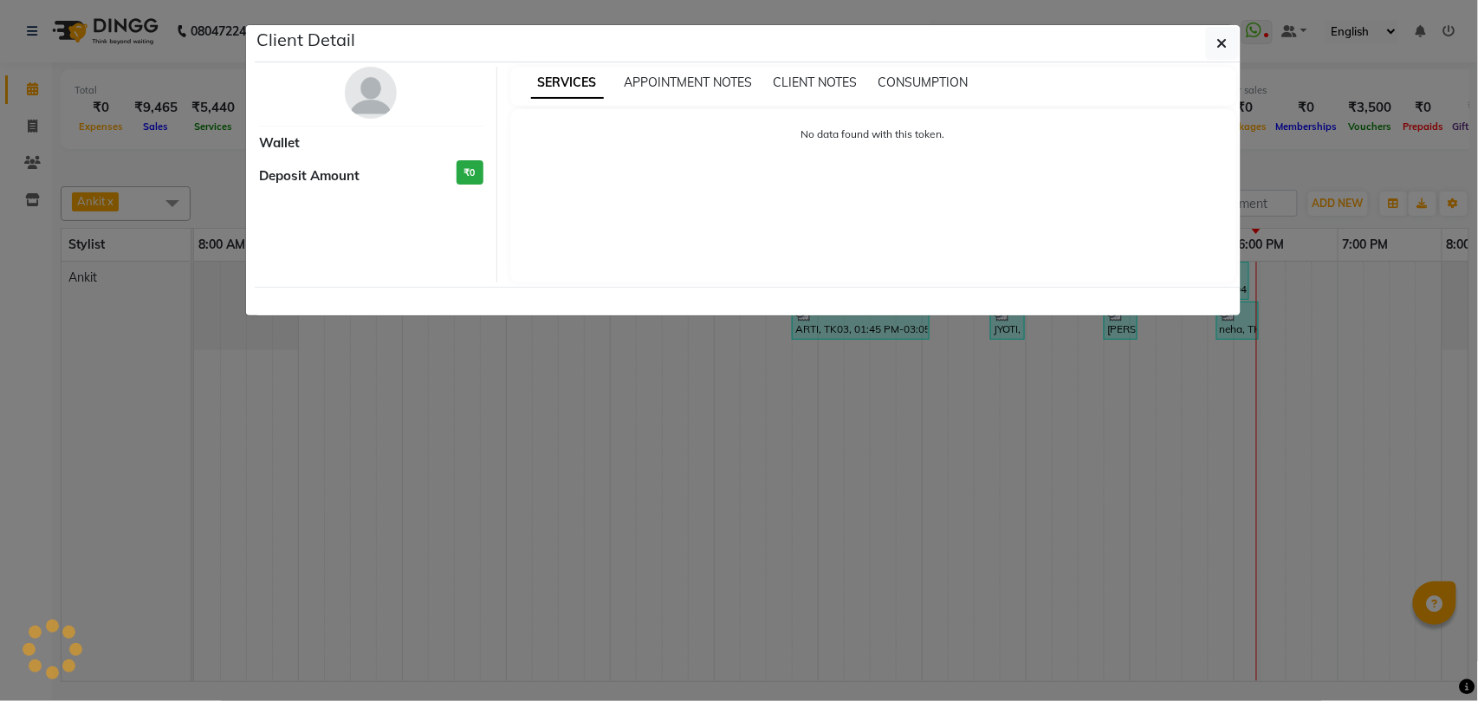
select select "3"
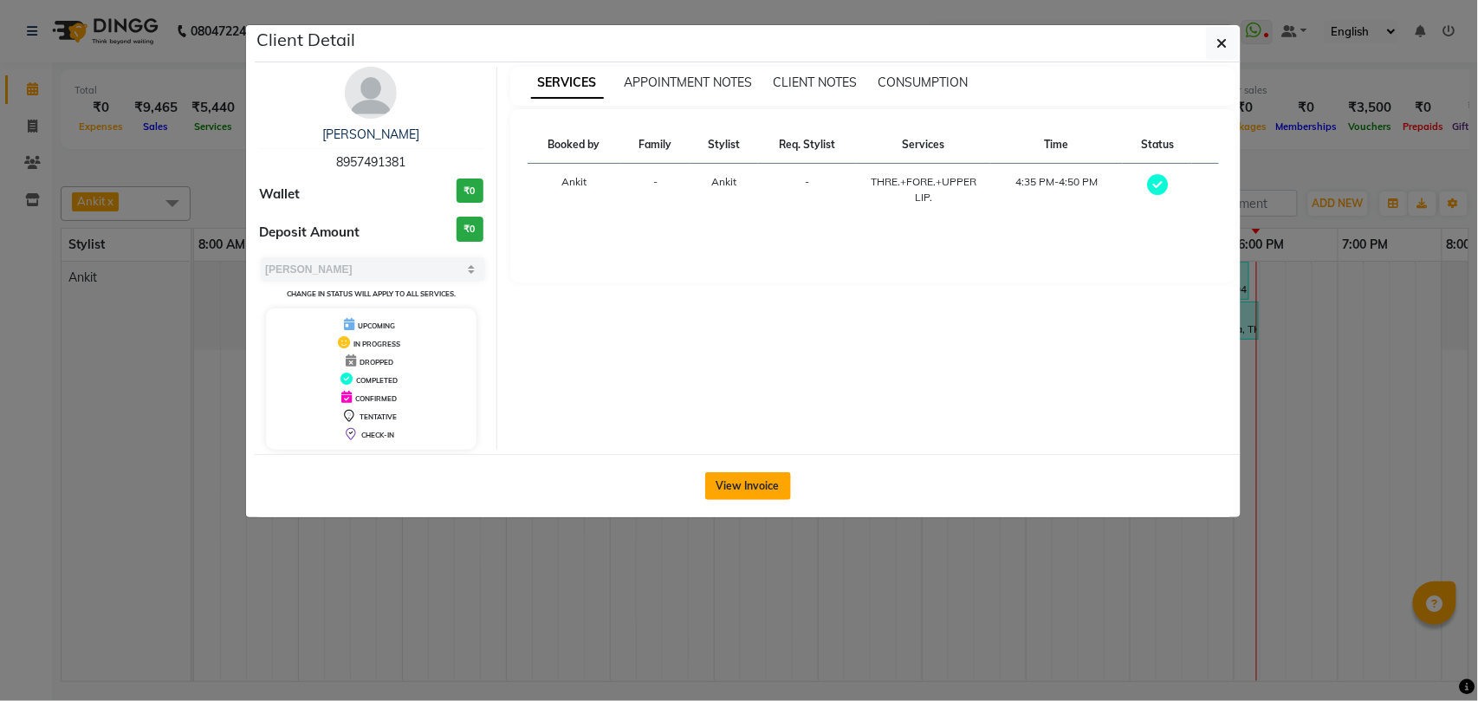
click at [735, 484] on button "View Invoice" at bounding box center [748, 486] width 86 height 28
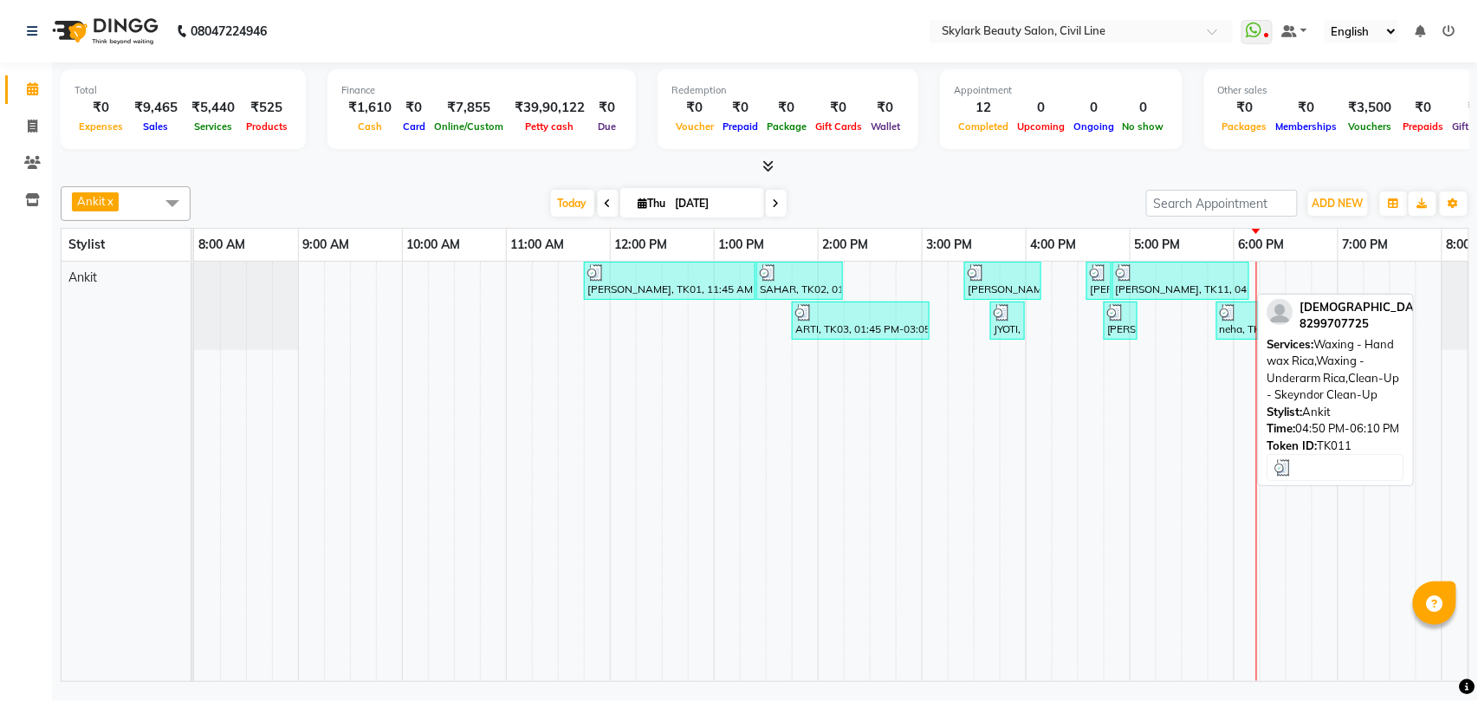
click at [1147, 289] on div "[PERSON_NAME], TK11, 04:50 PM-06:10 PM, Waxing - Hand wax Rica,Waxing - Underar…" at bounding box center [1180, 280] width 133 height 33
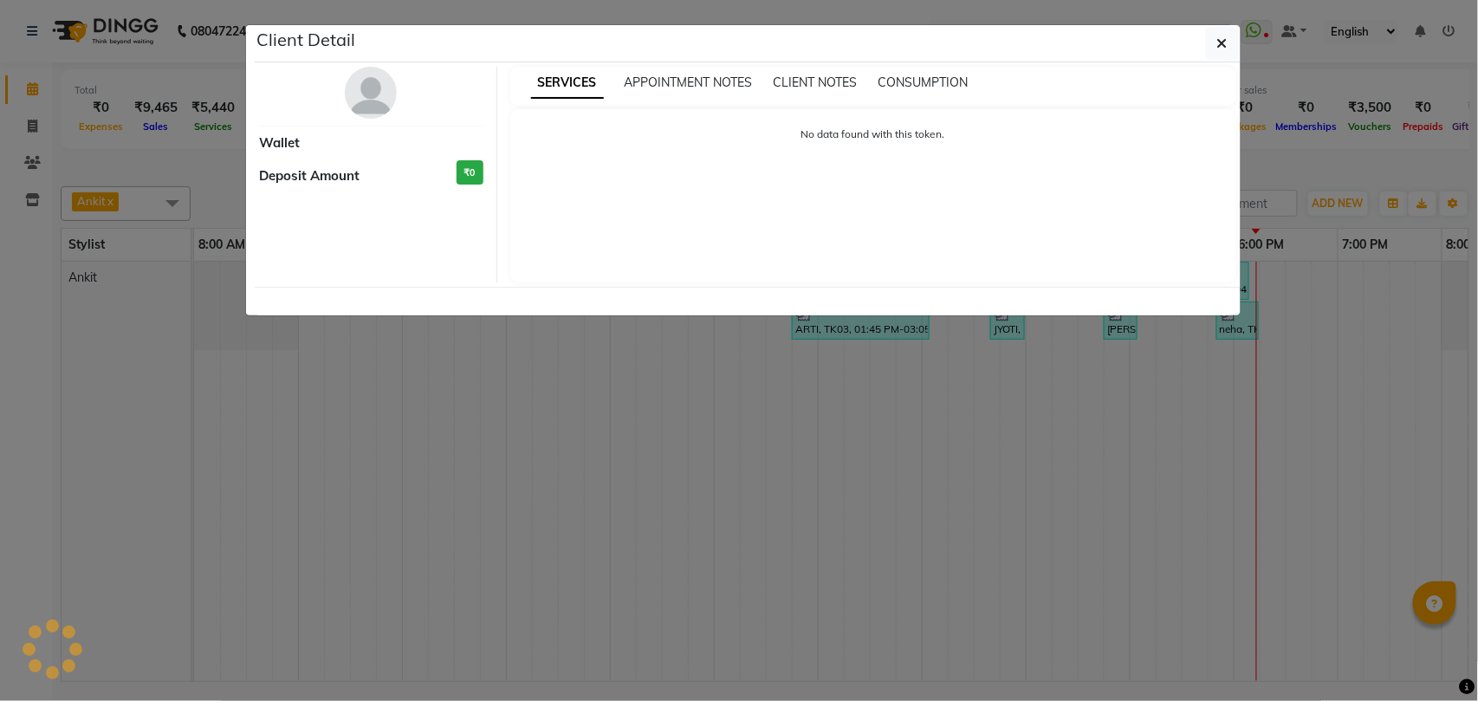
select select "3"
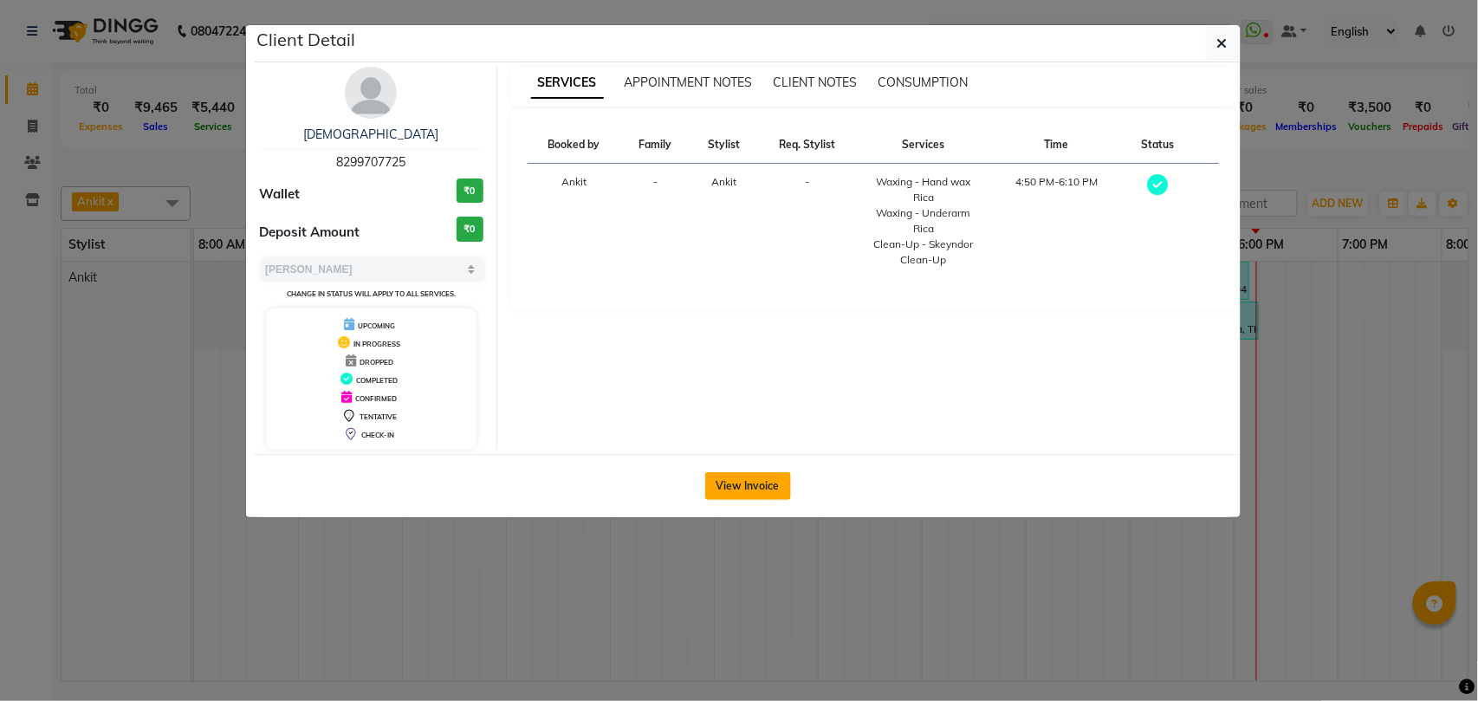
click at [743, 487] on button "View Invoice" at bounding box center [748, 486] width 86 height 28
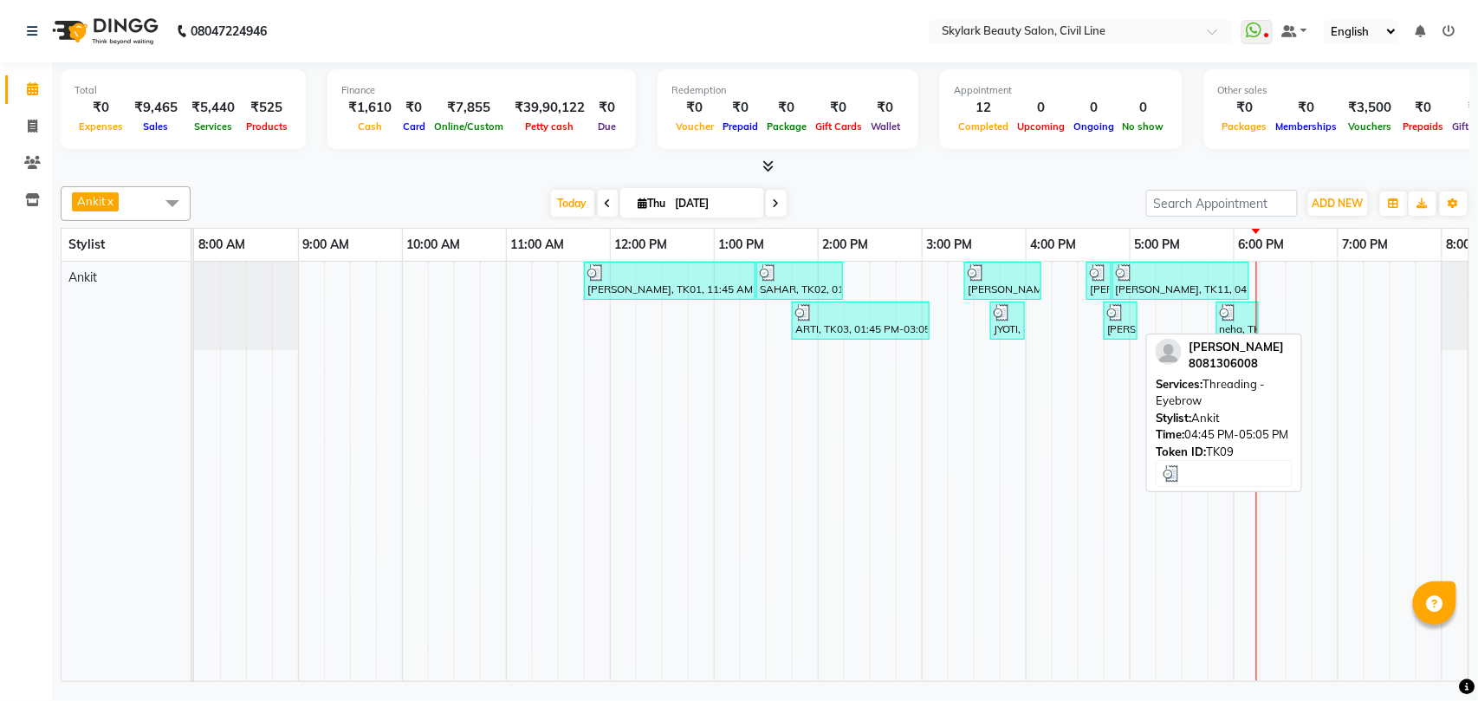
click at [1127, 337] on div "[PERSON_NAME], TK09, 04:45 PM-05:05 PM, Threading - Eyebrow" at bounding box center [1121, 320] width 30 height 33
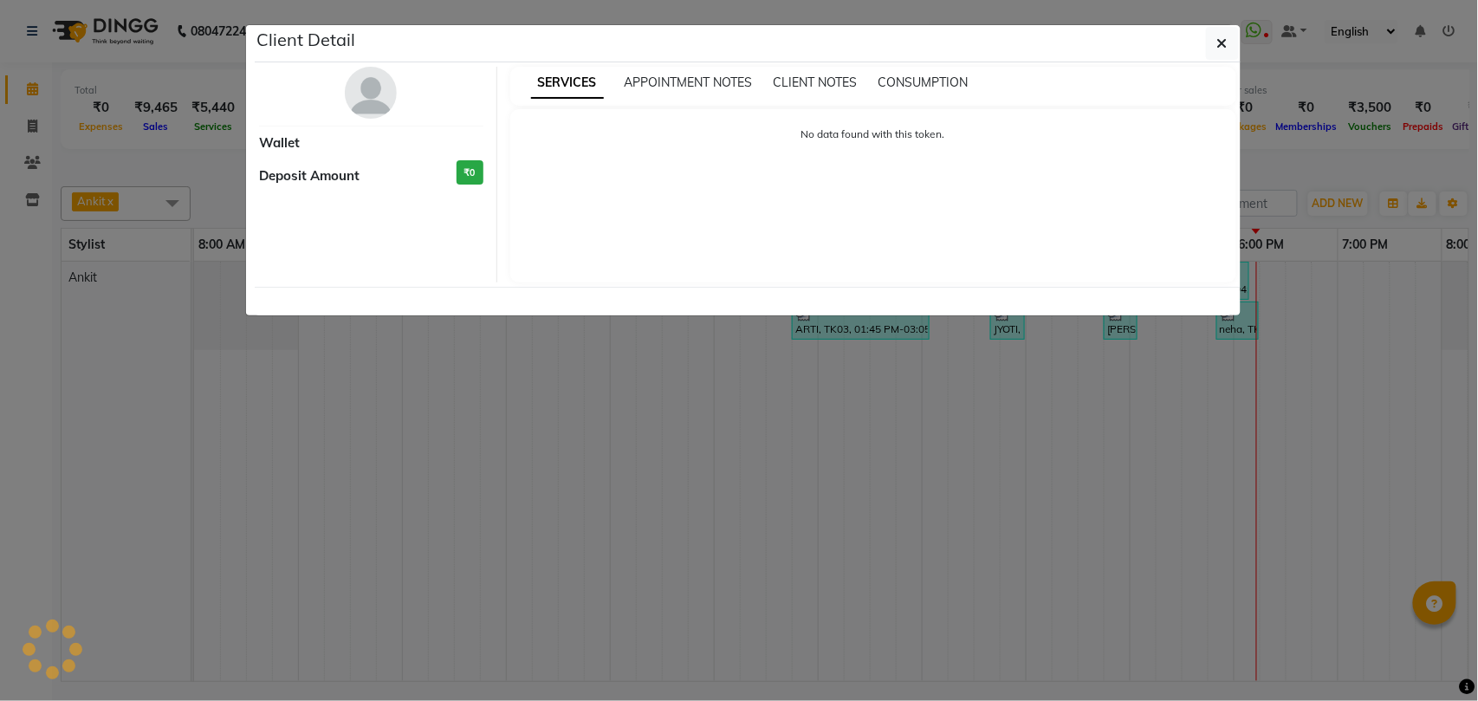
select select "3"
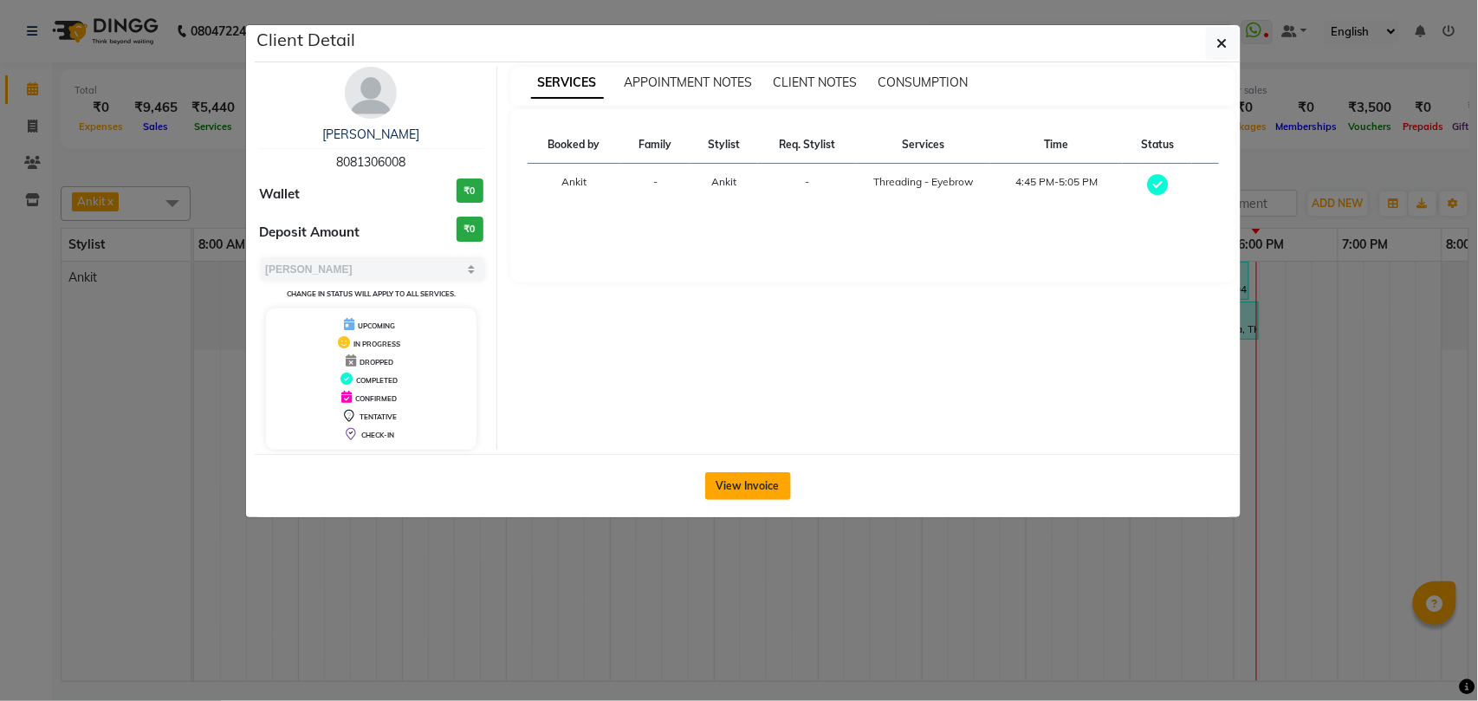
click at [743, 489] on button "View Invoice" at bounding box center [748, 486] width 86 height 28
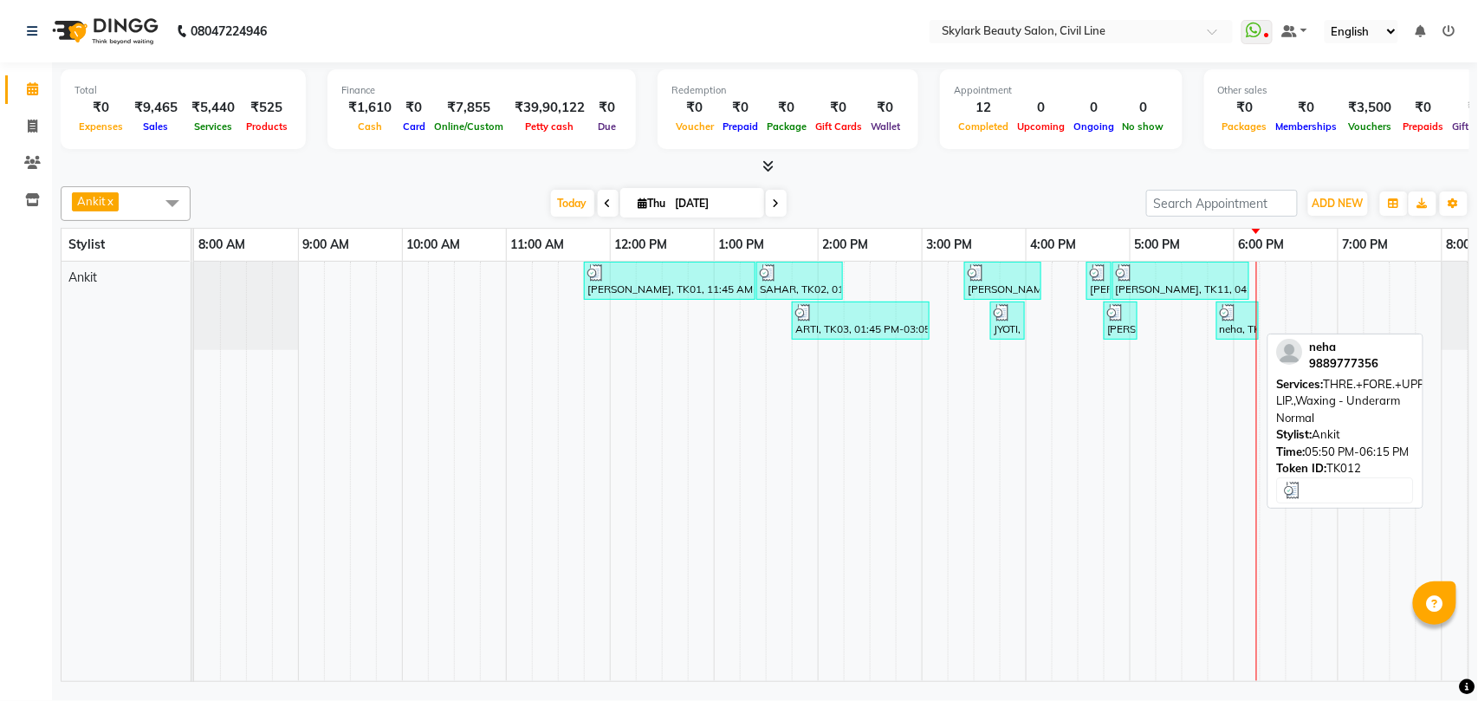
click at [1238, 327] on div "neha, TK12, 05:50 PM-06:15 PM, THRE.+FORE.+UPPER LIP.,Waxing - Underarm Normal" at bounding box center [1237, 320] width 39 height 33
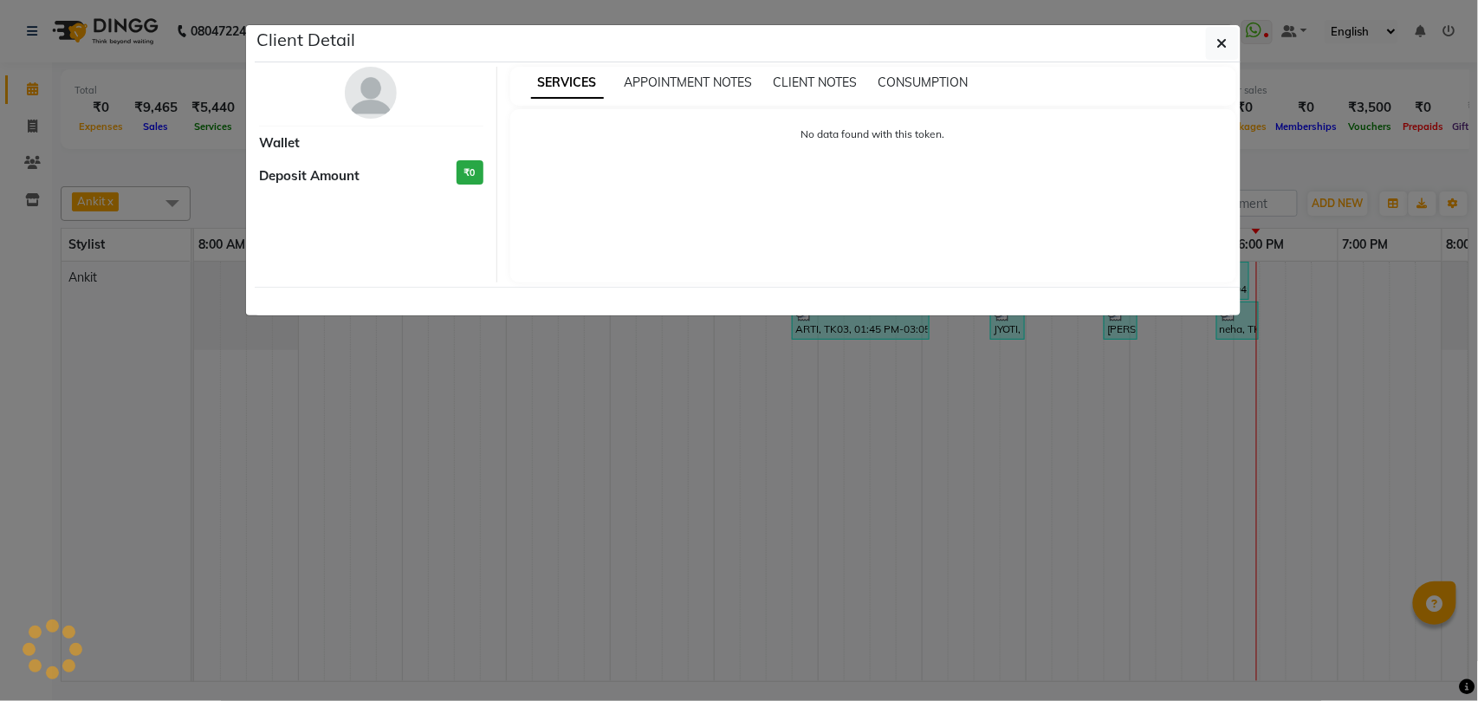
select select "3"
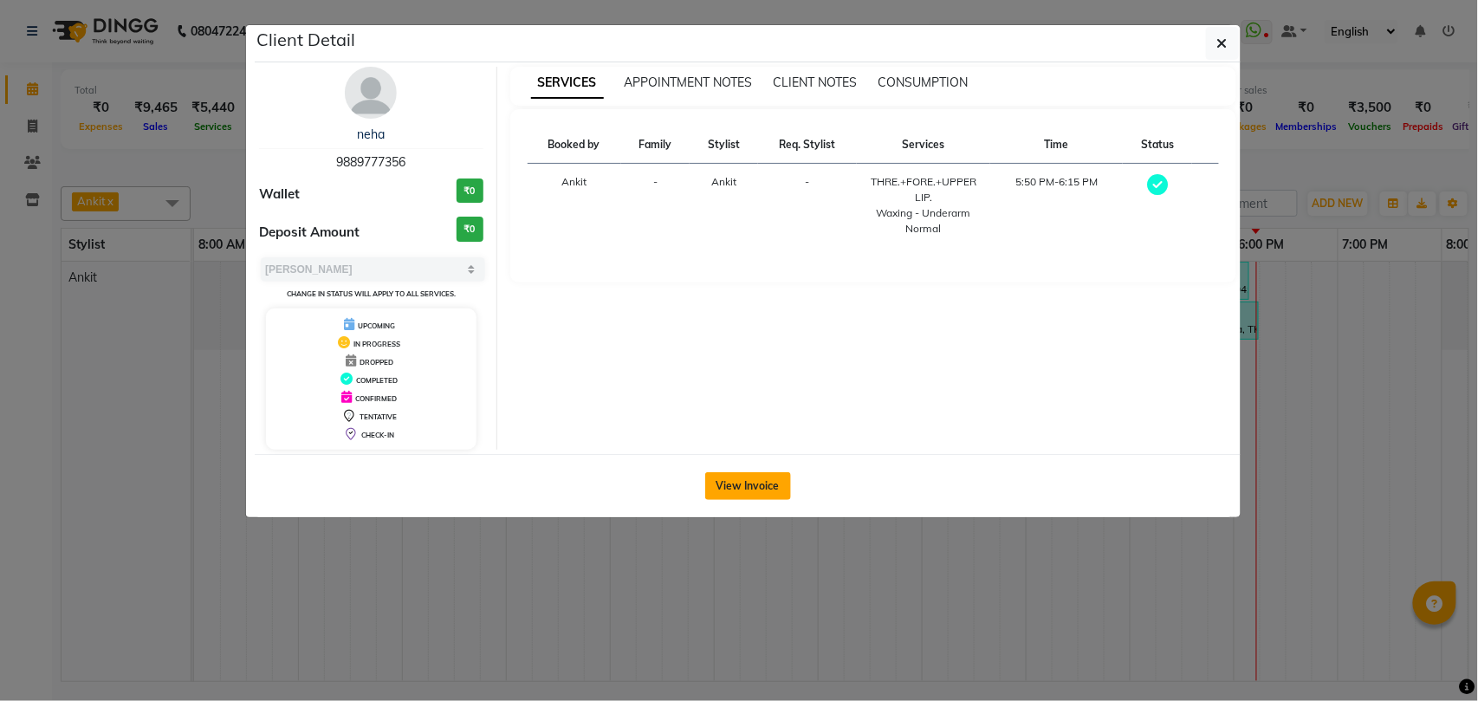
click at [735, 486] on button "View Invoice" at bounding box center [748, 486] width 86 height 28
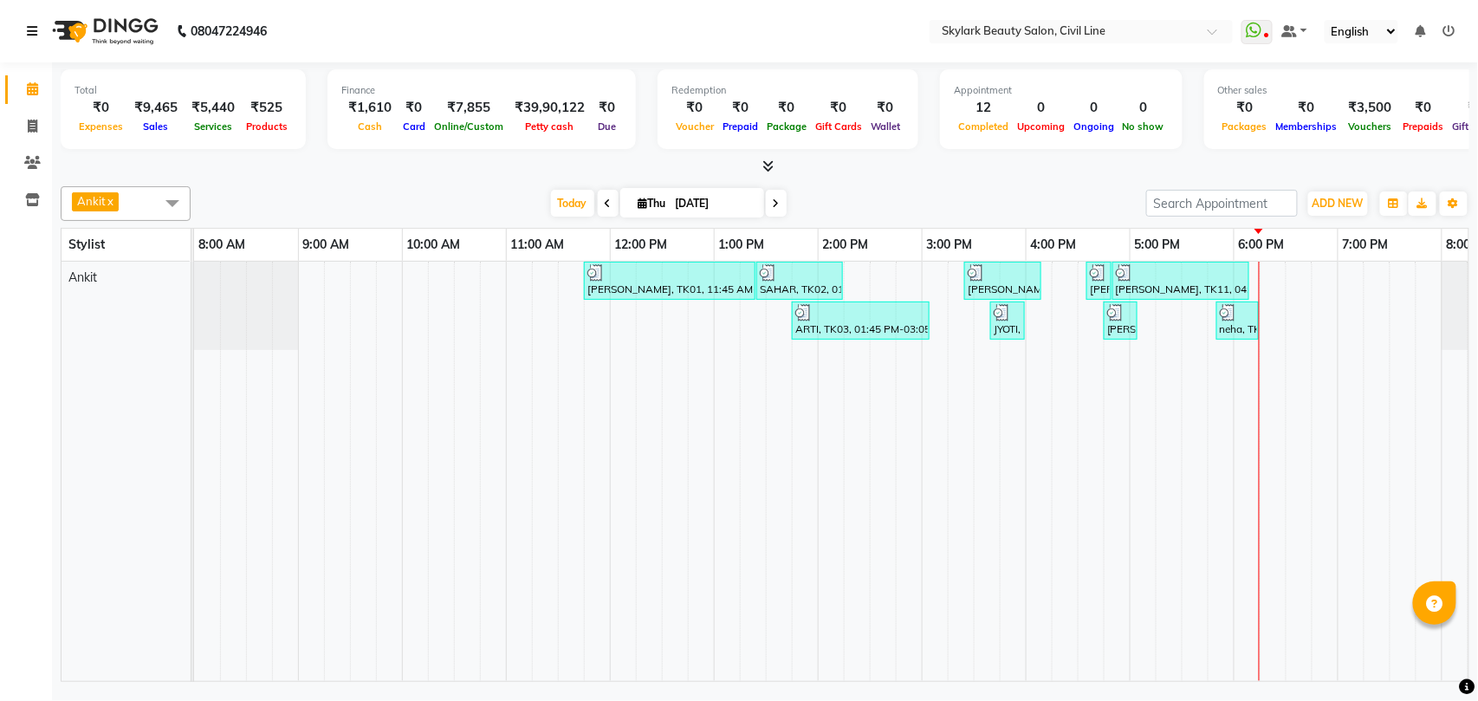
click at [29, 26] on icon at bounding box center [32, 31] width 10 height 12
